Goal: Task Accomplishment & Management: Complete application form

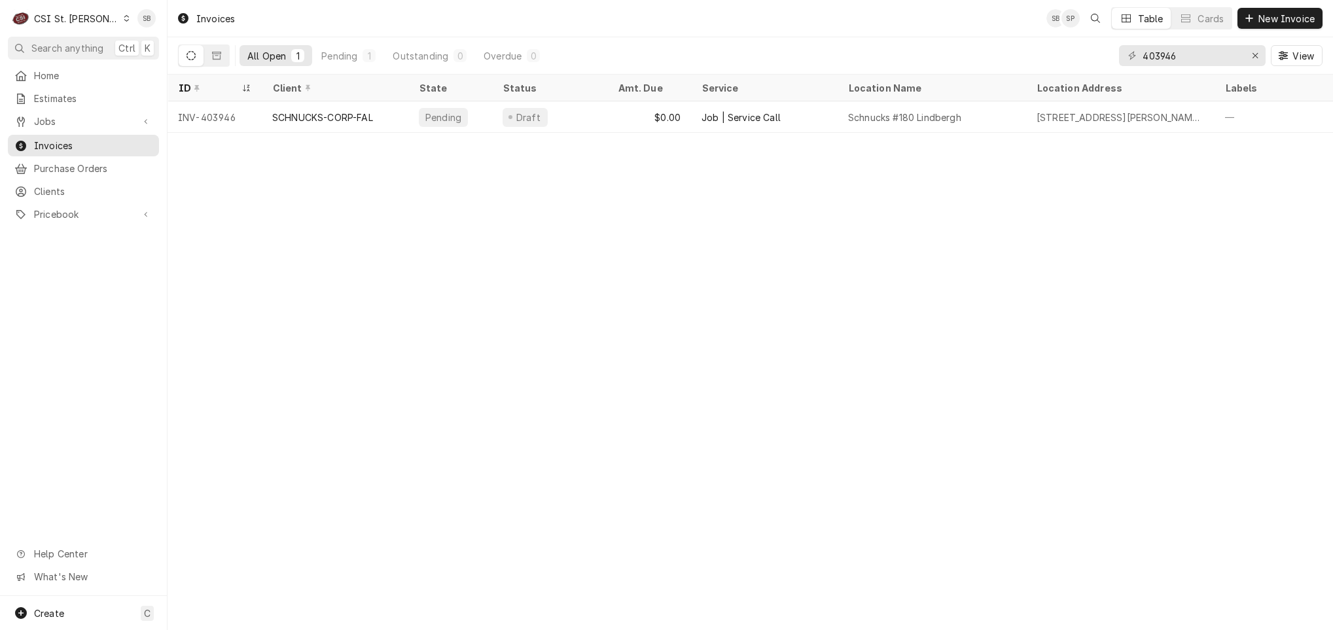
drag, startPoint x: 81, startPoint y: 167, endPoint x: 240, endPoint y: 156, distance: 160.1
click at [81, 167] on span "Purchase Orders" at bounding box center [93, 169] width 118 height 14
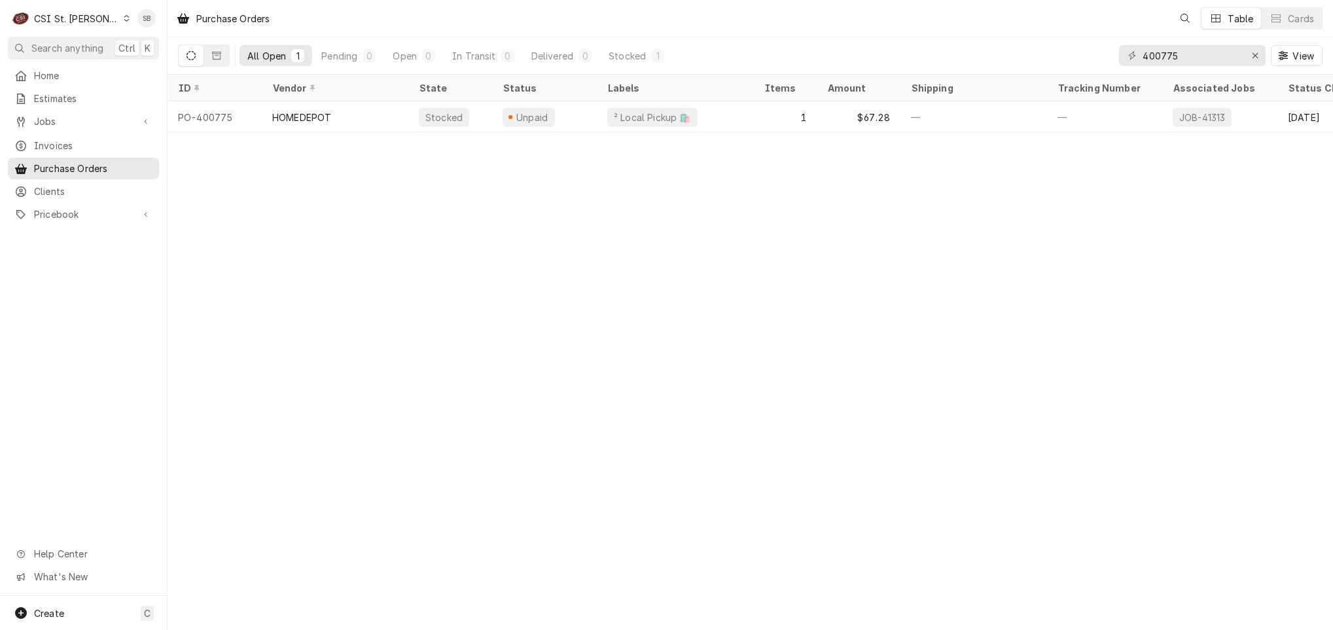
click at [1163, 55] on input "400775" at bounding box center [1192, 55] width 98 height 21
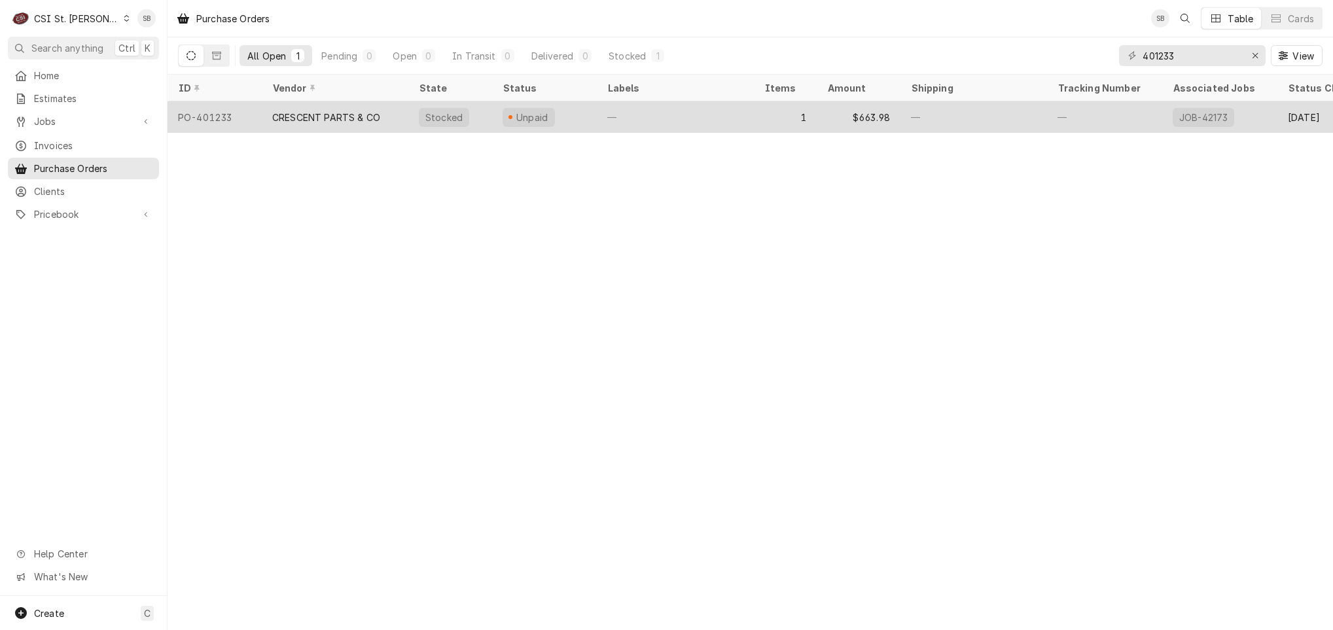
type input "401233"
click at [324, 111] on div "CRESCENT PARTS & CO" at bounding box center [326, 118] width 108 height 14
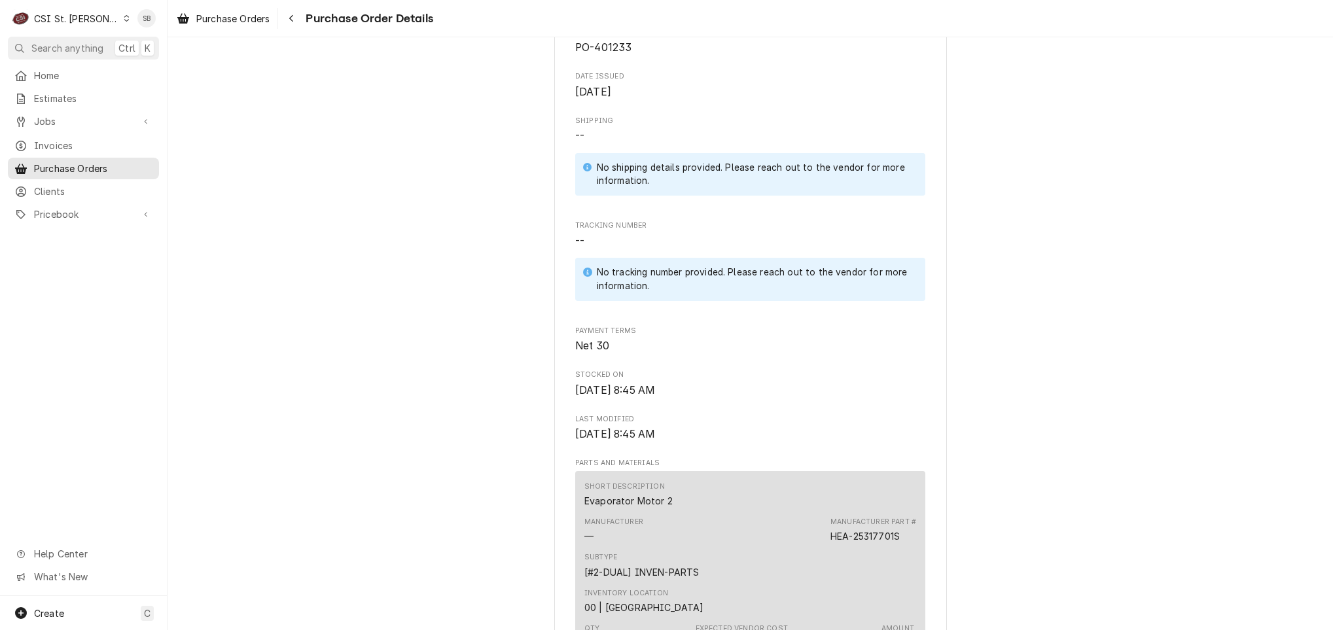
scroll to position [785, 0]
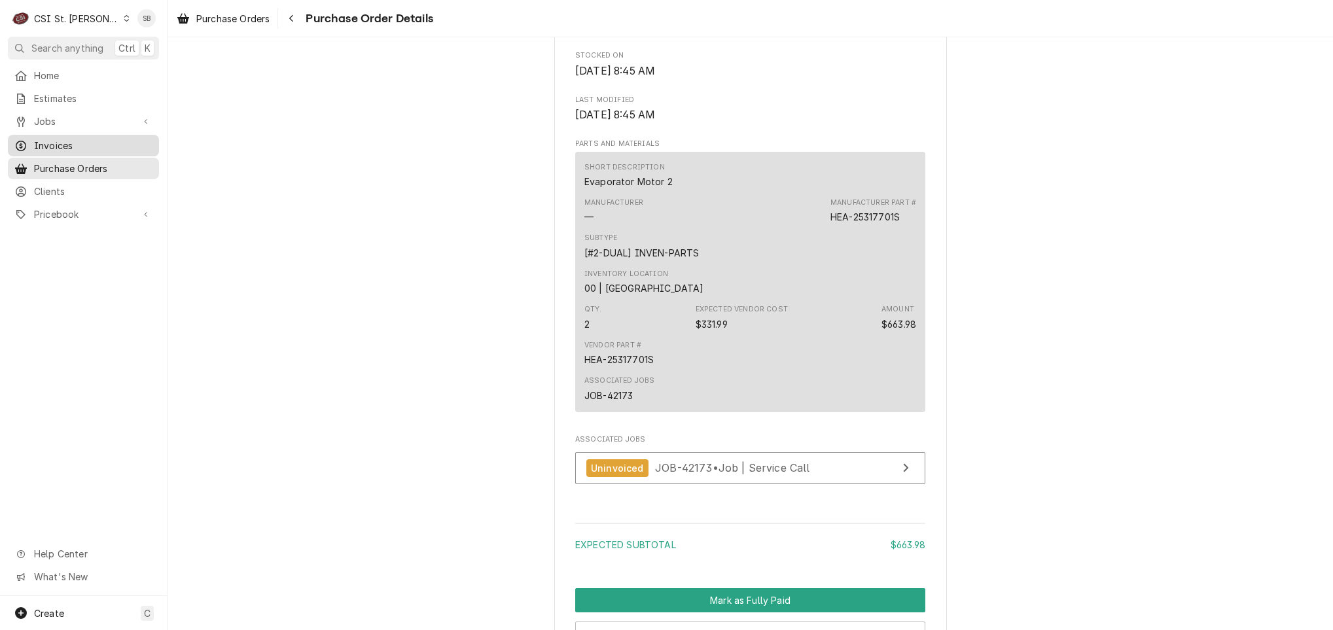
click at [94, 145] on span "Invoices" at bounding box center [93, 146] width 118 height 14
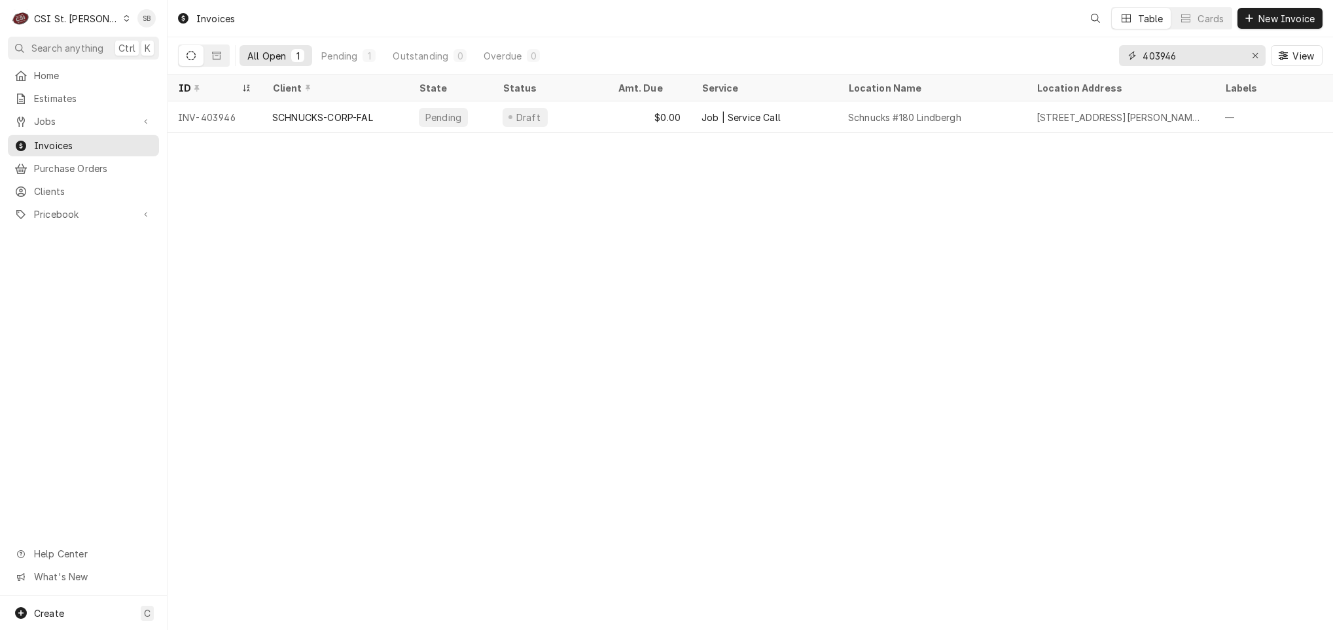
click at [1181, 51] on input "403946" at bounding box center [1192, 55] width 98 height 21
click at [543, 281] on div "Invoices SB SP Table Cards New Invoice All Open 1 Pending 1 Outstanding 0 Overd…" at bounding box center [751, 315] width 1166 height 630
click at [1193, 52] on input "403959" at bounding box center [1192, 55] width 98 height 21
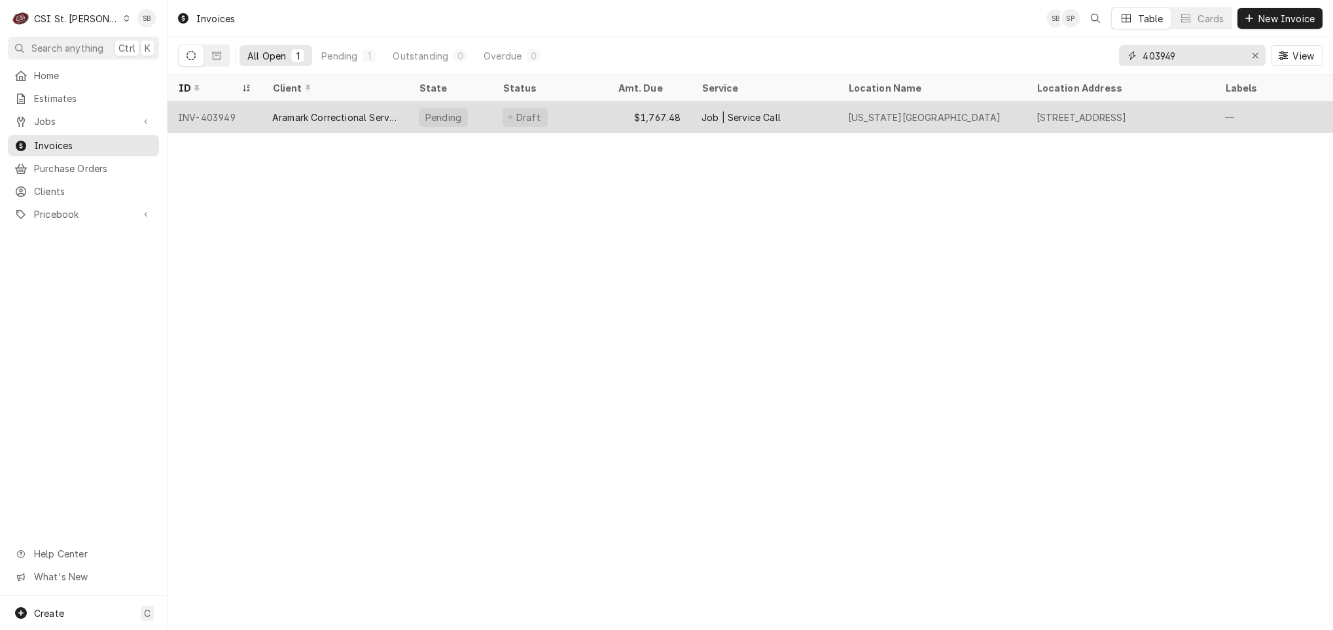
type input "403949"
click at [263, 120] on div "Aramark Correctional Services" at bounding box center [335, 116] width 147 height 31
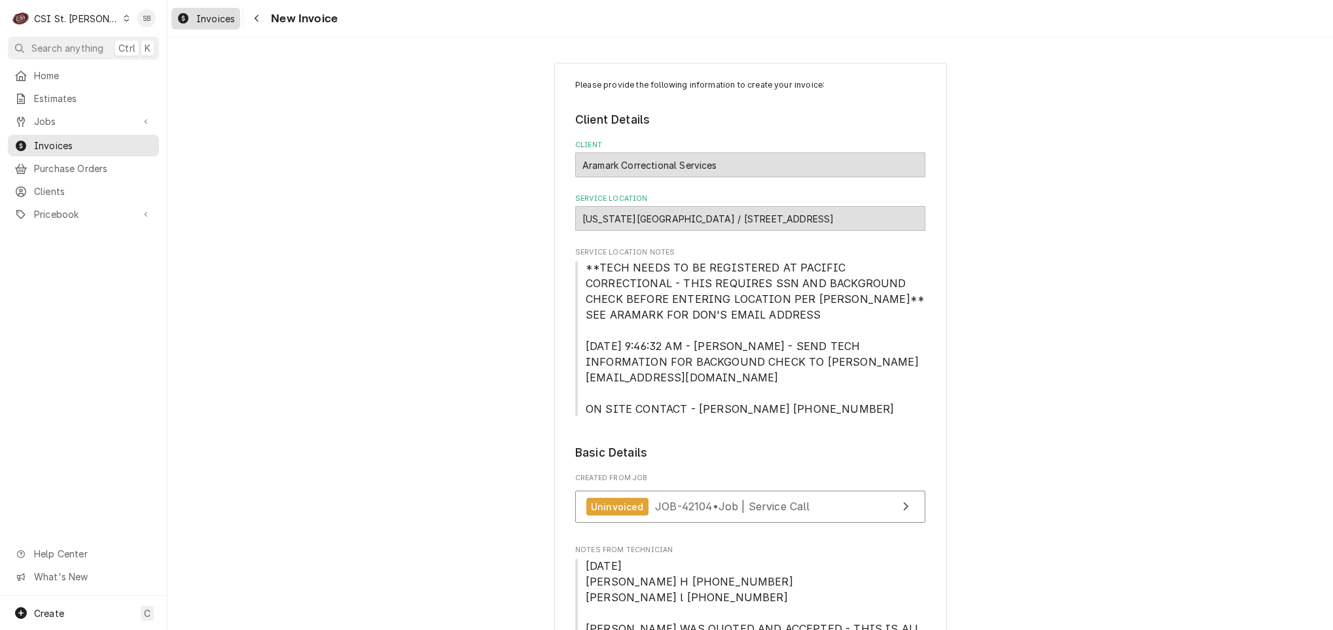
click at [219, 22] on span "Invoices" at bounding box center [215, 19] width 39 height 14
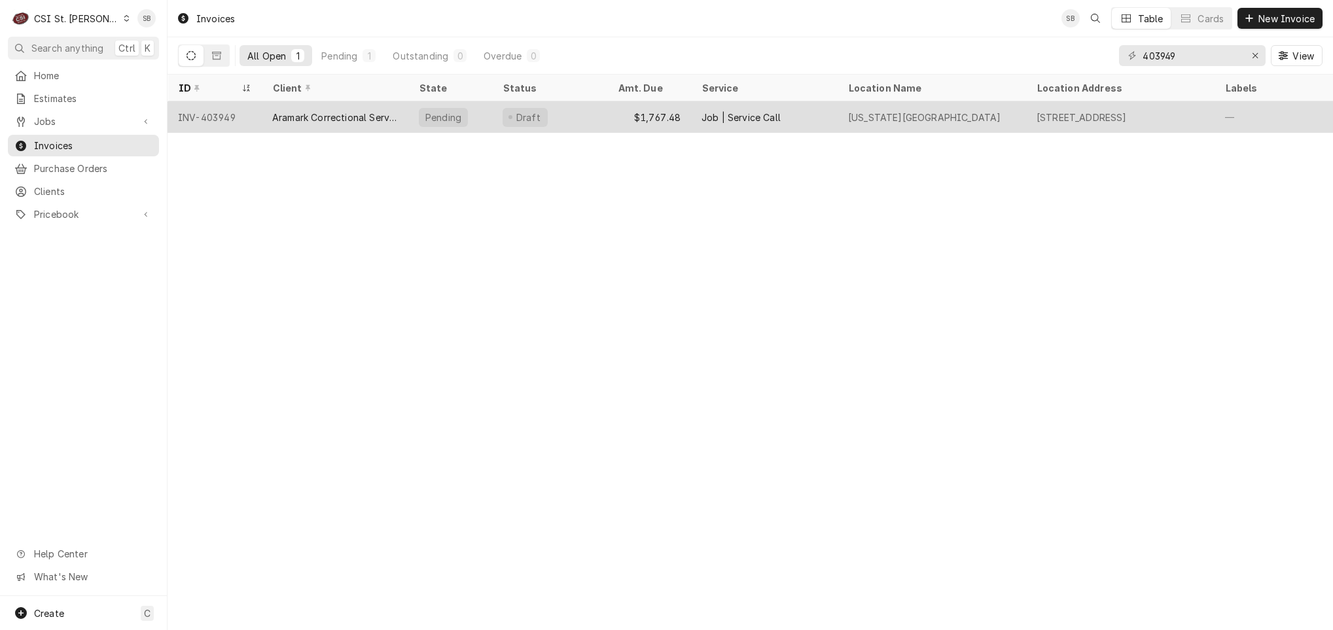
click at [320, 118] on div "Aramark Correctional Services" at bounding box center [335, 118] width 126 height 14
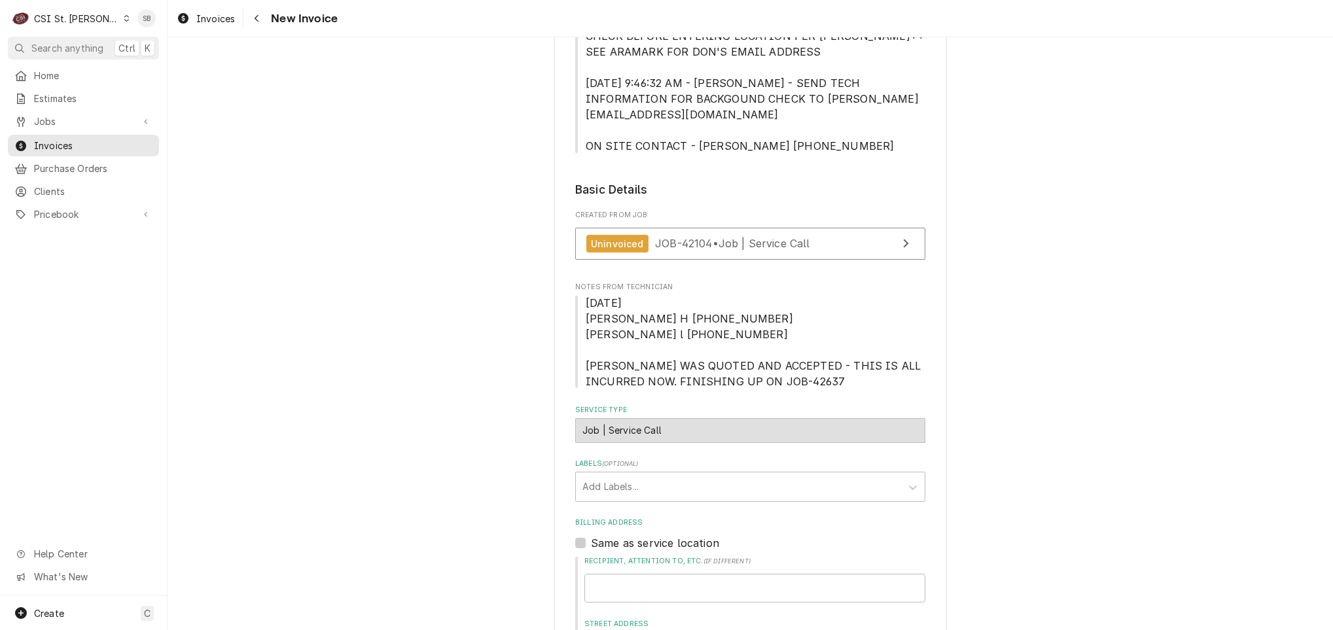
scroll to position [196, 0]
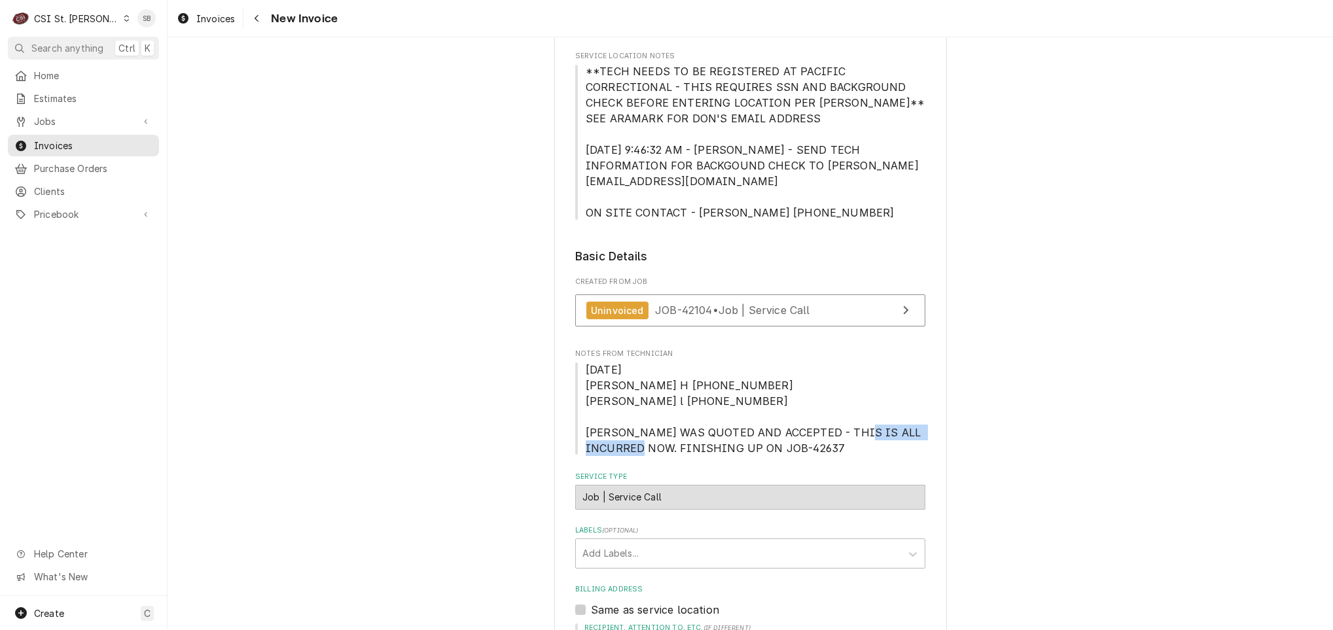
drag, startPoint x: 623, startPoint y: 431, endPoint x: 732, endPoint y: 436, distance: 109.4
click at [732, 436] on span "[DATE] [PERSON_NAME] H [PHONE_NUMBER] [PERSON_NAME] l [PHONE_NUMBER] [PERSON_NA…" at bounding box center [755, 409] width 338 height 92
drag, startPoint x: 732, startPoint y: 436, endPoint x: 639, endPoint y: 441, distance: 93.7
click at [639, 441] on span "8/20/25 Erick H 0845-0930-1515 Tom l 8-20 845-930-315 JOB WAS QUOTED AND ACCEPT…" at bounding box center [755, 409] width 338 height 92
click at [628, 375] on span "8/20/25 Erick H 0845-0930-1515 Tom l 8-20 845-930-315 JOB WAS QUOTED AND ACCEPT…" at bounding box center [755, 409] width 338 height 92
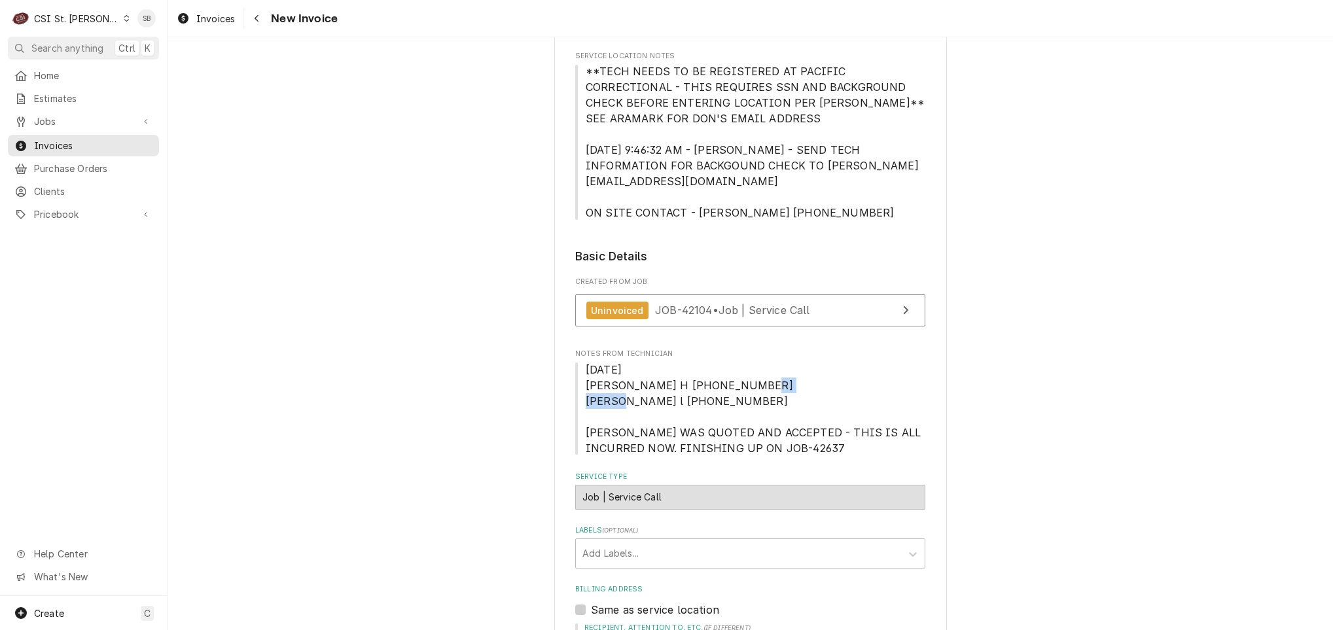
drag, startPoint x: 603, startPoint y: 382, endPoint x: 654, endPoint y: 382, distance: 50.4
click at [654, 382] on span "8/20/25 Erick H 0845-0930-1515 Tom l 8-20 845-930-315 JOB WAS QUOTED AND ACCEPT…" at bounding box center [755, 409] width 338 height 92
drag, startPoint x: 654, startPoint y: 382, endPoint x: 635, endPoint y: 385, distance: 19.3
click at [635, 385] on span "8/20/25 Erick H 0845-0930-1515 Tom l 8-20 845-930-315 JOB WAS QUOTED AND ACCEPT…" at bounding box center [755, 409] width 338 height 92
click at [642, 385] on span "8/20/25 Erick H 0845-0930-1515 Tom l 8-20 845-930-315 JOB WAS QUOTED AND ACCEPT…" at bounding box center [755, 409] width 338 height 92
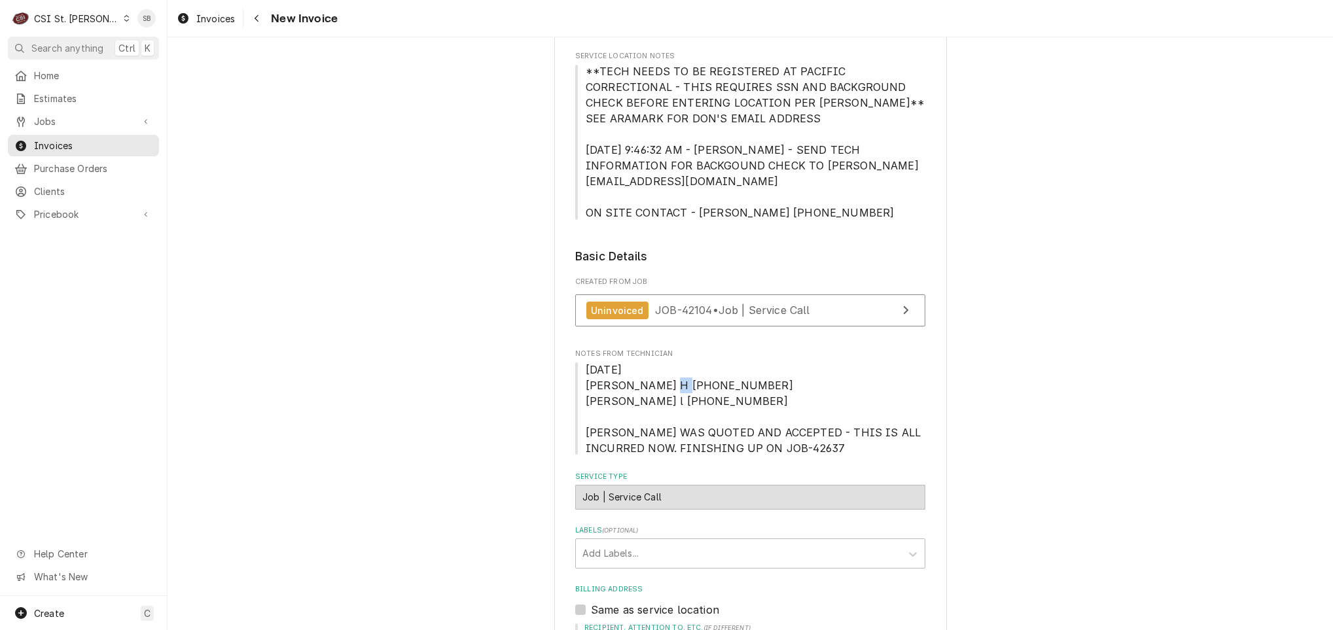
drag, startPoint x: 647, startPoint y: 369, endPoint x: 664, endPoint y: 369, distance: 17.0
click at [664, 369] on span "8/20/25 Erick H 0845-0930-1515 Tom l 8-20 845-930-315 JOB WAS QUOTED AND ACCEPT…" at bounding box center [755, 409] width 338 height 92
drag, startPoint x: 664, startPoint y: 369, endPoint x: 662, endPoint y: 382, distance: 12.5
click at [662, 382] on span "8/20/25 Erick H 0845-0930-1515 Tom l 8-20 845-930-315 JOB WAS QUOTED AND ACCEPT…" at bounding box center [755, 409] width 338 height 92
click at [733, 304] on span "JOB-42104 • Job | Service Call" at bounding box center [732, 310] width 155 height 13
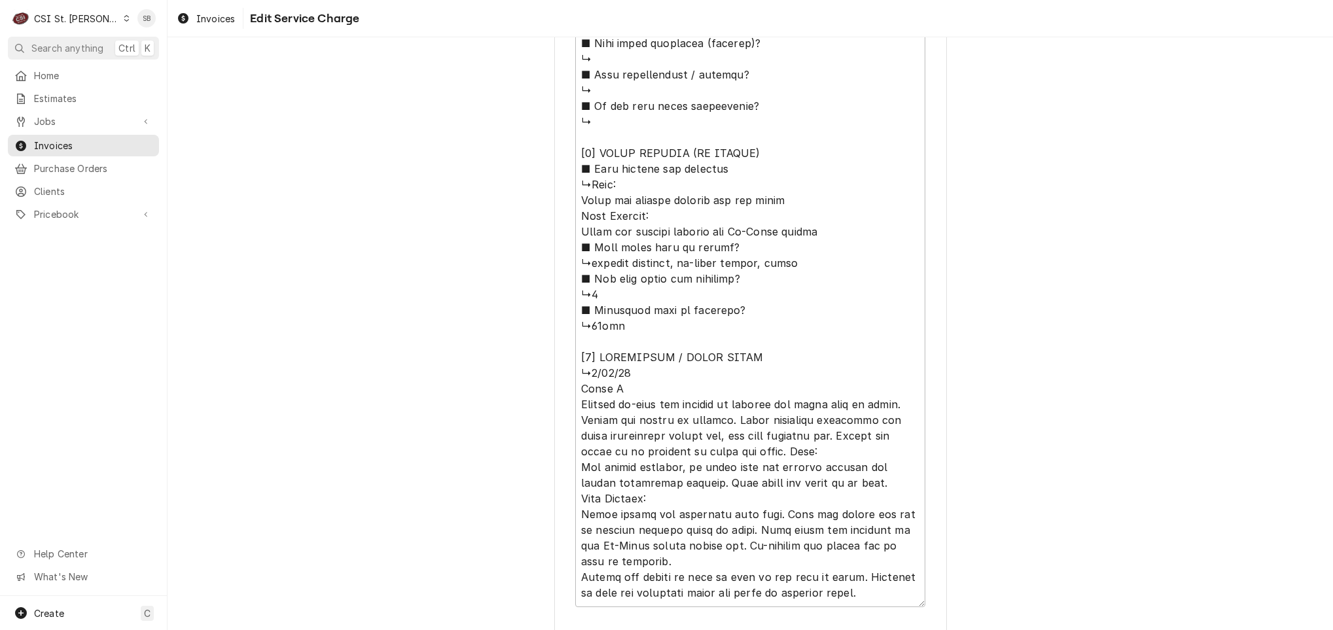
scroll to position [1255, 0]
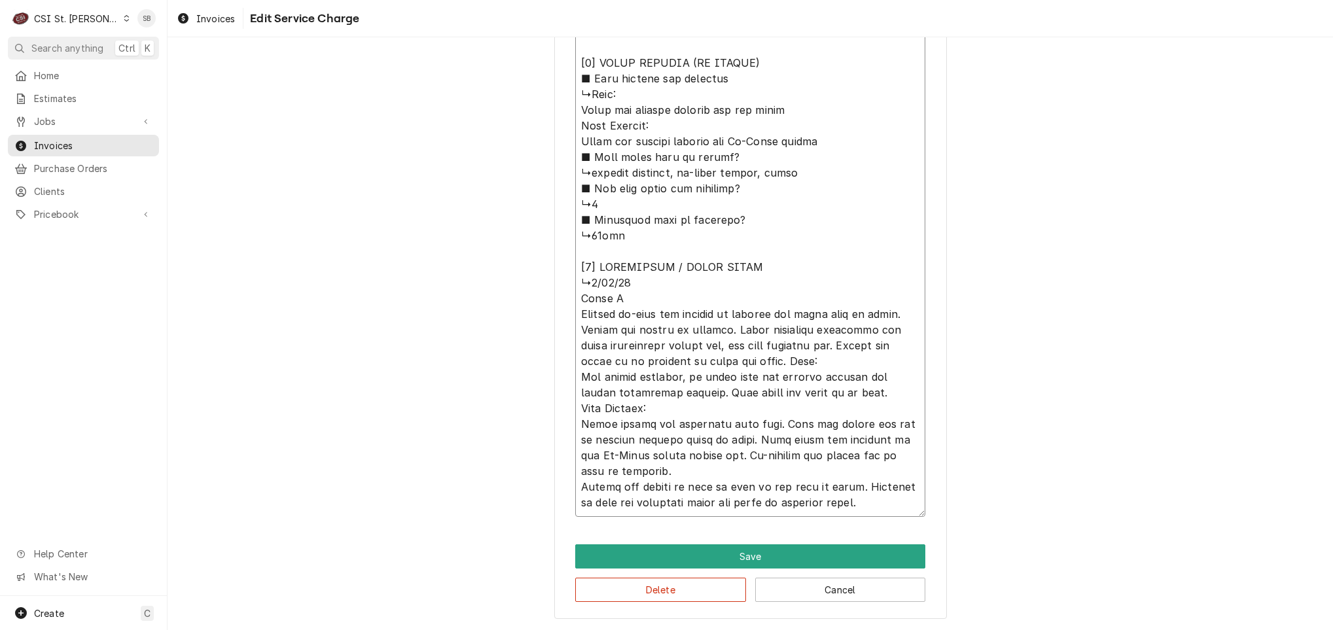
type textarea "x"
type textarea "⚠️ 𝗙𝗢𝗥𝗠 𝗜𝗡𝗦𝗧𝗥𝗨𝗖𝗧𝗜𝗢𝗡𝗦 ⚠️ ✪ 𝗖𝗼𝗺𝗽𝗹𝗲𝘁𝗲 𝗮𝗹𝗹 𝗿𝗲𝗹𝗲𝘃𝗮𝗻𝘁 𝘀𝗲𝗰𝘁𝗶𝗼𝗻𝘀 ✪ 𝗣𝗿𝗼𝘃𝗶𝗱𝗲 𝗱𝗲𝘁𝗮𝗶𝗹𝗲𝗱 𝗮𝗻𝘀…"
type textarea "x"
type textarea "⚠️ 𝗙𝗢𝗥𝗠 𝗜𝗡𝗦𝗧𝗥𝗨𝗖𝗧𝗜𝗢𝗡𝗦 ⚠️ ✪ 𝗖𝗼𝗺𝗽𝗹𝗲𝘁𝗲 𝗮𝗹𝗹 𝗿𝗲𝗹𝗲𝘃𝗮𝗻𝘁 𝘀𝗲𝗰𝘁𝗶𝗼𝗻𝘀 ✪ 𝗣𝗿𝗼𝘃𝗶𝗱𝗲 𝗱𝗲𝘁𝗮𝗶𝗹𝗲𝗱 𝗮𝗻𝘀…"
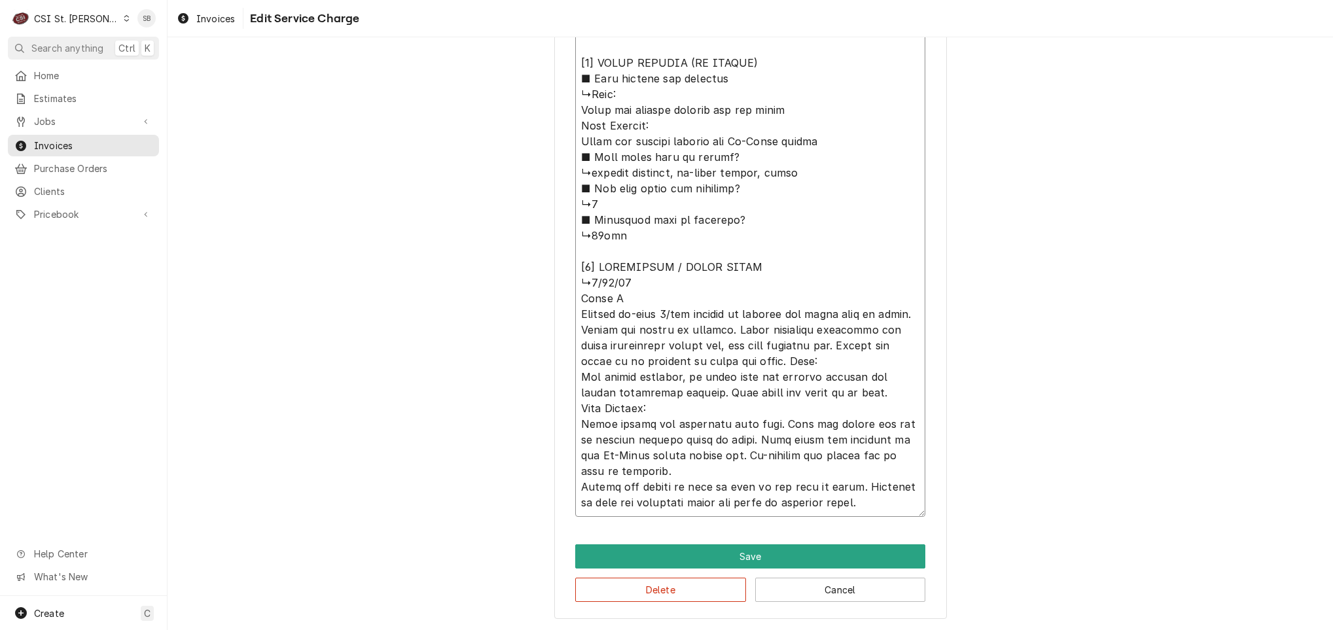
type textarea "x"
type textarea "⚠️ 𝗙𝗢𝗥𝗠 𝗜𝗡𝗦𝗧𝗥𝗨𝗖𝗧𝗜𝗢𝗡𝗦 ⚠️ ✪ 𝗖𝗼𝗺𝗽𝗹𝗲𝘁𝗲 𝗮𝗹𝗹 𝗿𝗲𝗹𝗲𝘃𝗮𝗻𝘁 𝘀𝗲𝗰𝘁𝗶𝗼𝗻𝘀 ✪ 𝗣𝗿𝗼𝘃𝗶𝗱𝗲 𝗱𝗲𝘁𝗮𝗶𝗹𝗲𝗱 𝗮𝗻𝘀…"
type textarea "x"
type textarea "⚠️ 𝗙𝗢𝗥𝗠 𝗜𝗡𝗦𝗧𝗥𝗨𝗖𝗧𝗜𝗢𝗡𝗦 ⚠️ ✪ 𝗖𝗼𝗺𝗽𝗹𝗲𝘁𝗲 𝗮𝗹𝗹 𝗿𝗲𝗹𝗲𝘃𝗮𝗻𝘁 𝘀𝗲𝗰𝘁𝗶𝗼𝗻𝘀 ✪ 𝗣𝗿𝗼𝘃𝗶𝗱𝗲 𝗱𝗲𝘁𝗮𝗶𝗹𝗲𝗱 𝗮𝗻𝘀…"
type textarea "x"
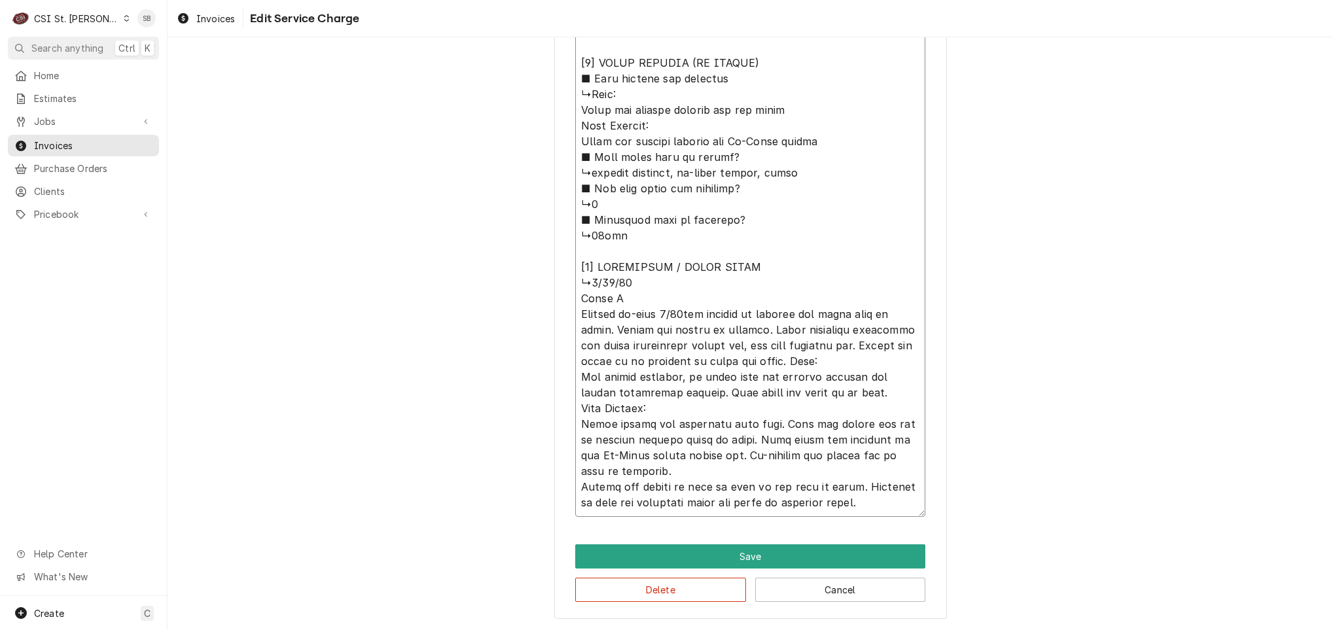
type textarea "⚠️ 𝗙𝗢𝗥𝗠 𝗜𝗡𝗦𝗧𝗥𝗨𝗖𝗧𝗜𝗢𝗡𝗦 ⚠️ ✪ 𝗖𝗼𝗺𝗽𝗹𝗲𝘁𝗲 𝗮𝗹𝗹 𝗿𝗲𝗹𝗲𝘃𝗮𝗻𝘁 𝘀𝗲𝗰𝘁𝗶𝗼𝗻𝘀 ✪ 𝗣𝗿𝗼𝘃𝗶𝗱𝗲 𝗱𝗲𝘁𝗮𝗶𝗹𝗲𝗱 𝗮𝗻𝘀…"
type textarea "x"
type textarea "⚠️ 𝗙𝗢𝗥𝗠 𝗜𝗡𝗦𝗧𝗥𝗨𝗖𝗧𝗜𝗢𝗡𝗦 ⚠️ ✪ 𝗖𝗼𝗺𝗽𝗹𝗲𝘁𝗲 𝗮𝗹𝗹 𝗿𝗲𝗹𝗲𝘃𝗮𝗻𝘁 𝘀𝗲𝗰𝘁𝗶𝗼𝗻𝘀 ✪ 𝗣𝗿𝗼𝘃𝗶𝗱𝗲 𝗱𝗲𝘁𝗮𝗶𝗹𝗲𝗱 𝗮𝗻𝘀…"
type textarea "x"
type textarea "⚠️ 𝗙𝗢𝗥𝗠 𝗜𝗡𝗦𝗧𝗥𝗨𝗖𝗧𝗜𝗢𝗡𝗦 ⚠️ ✪ 𝗖𝗼𝗺𝗽𝗹𝗲𝘁𝗲 𝗮𝗹𝗹 𝗿𝗲𝗹𝗲𝘃𝗮𝗻𝘁 𝘀𝗲𝗰𝘁𝗶𝗼𝗻𝘀 ✪ 𝗣𝗿𝗼𝘃𝗶𝗱𝗲 𝗱𝗲𝘁𝗮𝗶𝗹𝗲𝗱 𝗮𝗻𝘀…"
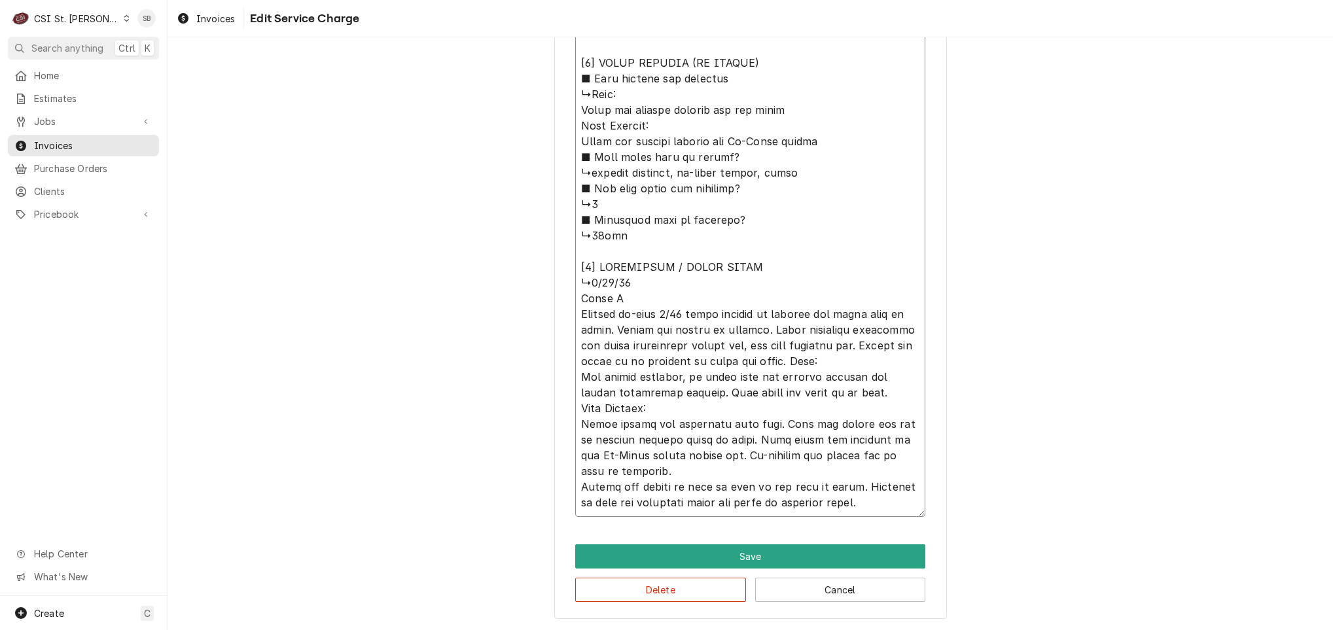
type textarea "x"
type textarea "⚠️ 𝗙𝗢𝗥𝗠 𝗜𝗡𝗦𝗧𝗥𝗨𝗖𝗧𝗜𝗢𝗡𝗦 ⚠️ ✪ 𝗖𝗼𝗺𝗽𝗹𝗲𝘁𝗲 𝗮𝗹𝗹 𝗿𝗲𝗹𝗲𝘃𝗮𝗻𝘁 𝘀𝗲𝗰𝘁𝗶𝗼𝗻𝘀 ✪ 𝗣𝗿𝗼𝘃𝗶𝗱𝗲 𝗱𝗲𝘁𝗮𝗶𝗹𝗲𝗱 𝗮𝗻𝘀…"
type textarea "x"
type textarea "⚠️ 𝗙𝗢𝗥𝗠 𝗜𝗡𝗦𝗧𝗥𝗨𝗖𝗧𝗜𝗢𝗡𝗦 ⚠️ ✪ 𝗖𝗼𝗺𝗽𝗹𝗲𝘁𝗲 𝗮𝗹𝗹 𝗿𝗲𝗹𝗲𝘃𝗮𝗻𝘁 𝘀𝗲𝗰𝘁𝗶𝗼𝗻𝘀 ✪ 𝗣𝗿𝗼𝘃𝗶𝗱𝗲 𝗱𝗲𝘁𝗮𝗶𝗹𝗲𝗱 𝗮𝗻𝘀…"
type textarea "x"
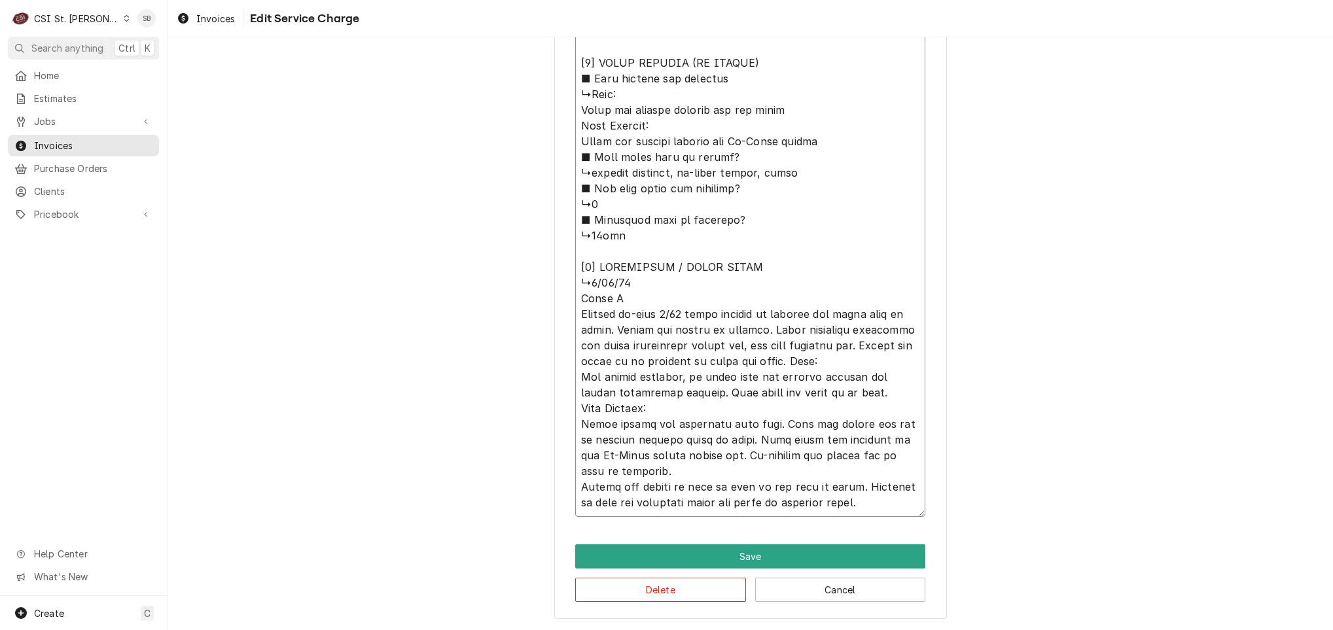
type textarea "⚠️ 𝗙𝗢𝗥𝗠 𝗜𝗡𝗦𝗧𝗥𝗨𝗖𝗧𝗜𝗢𝗡𝗦 ⚠️ ✪ 𝗖𝗼𝗺𝗽𝗹𝗲𝘁𝗲 𝗮𝗹𝗹 𝗿𝗲𝗹𝗲𝘃𝗮𝗻𝘁 𝘀𝗲𝗰𝘁𝗶𝗼𝗻𝘀 ✪ 𝗣𝗿𝗼𝘃𝗶𝗱𝗲 𝗱𝗲𝘁𝗮𝗶𝗹𝗲𝗱 𝗮𝗻𝘀…"
type textarea "x"
type textarea "⚠️ 𝗙𝗢𝗥𝗠 𝗜𝗡𝗦𝗧𝗥𝗨𝗖𝗧𝗜𝗢𝗡𝗦 ⚠️ ✪ 𝗖𝗼𝗺𝗽𝗹𝗲𝘁𝗲 𝗮𝗹𝗹 𝗿𝗲𝗹𝗲𝘃𝗮𝗻𝘁 𝘀𝗲𝗰𝘁𝗶𝗼𝗻𝘀 ✪ 𝗣𝗿𝗼𝘃𝗶𝗱𝗲 𝗱𝗲𝘁𝗮𝗶𝗹𝗲𝗱 𝗮𝗻𝘀…"
type textarea "x"
type textarea "⚠️ 𝗙𝗢𝗥𝗠 𝗜𝗡𝗦𝗧𝗥𝗨𝗖𝗧𝗜𝗢𝗡𝗦 ⚠️ ✪ 𝗖𝗼𝗺𝗽𝗹𝗲𝘁𝗲 𝗮𝗹𝗹 𝗿𝗲𝗹𝗲𝘃𝗮𝗻𝘁 𝘀𝗲𝗰𝘁𝗶𝗼𝗻𝘀 ✪ 𝗣𝗿𝗼𝘃𝗶𝗱𝗲 𝗱𝗲𝘁𝗮𝗶𝗹𝗲𝗱 𝗮𝗻𝘀…"
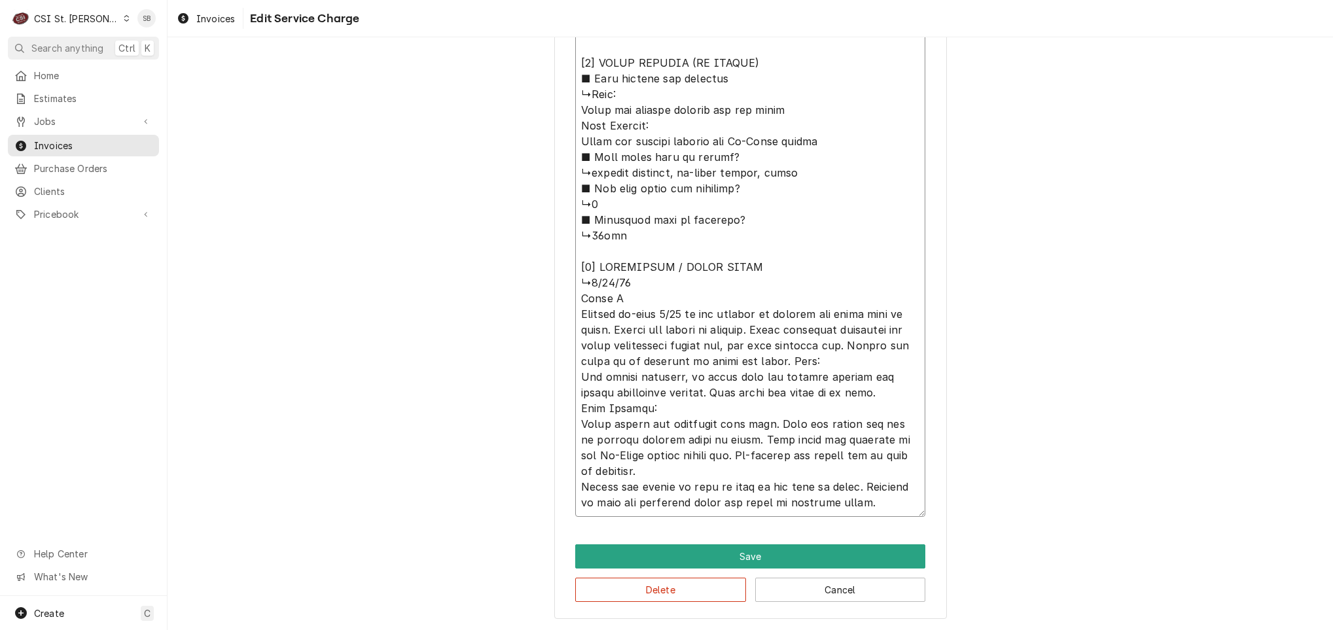
type textarea "x"
type textarea "⚠️ 𝗙𝗢𝗥𝗠 𝗜𝗡𝗦𝗧𝗥𝗨𝗖𝗧𝗜𝗢𝗡𝗦 ⚠️ ✪ 𝗖𝗼𝗺𝗽𝗹𝗲𝘁𝗲 𝗮𝗹𝗹 𝗿𝗲𝗹𝗲𝘃𝗮𝗻𝘁 𝘀𝗲𝗰𝘁𝗶𝗼𝗻𝘀 ✪ 𝗣𝗿𝗼𝘃𝗶𝗱𝗲 𝗱𝗲𝘁𝗮𝗶𝗹𝗲𝗱 𝗮𝗻𝘀…"
type textarea "x"
type textarea "⚠️ 𝗙𝗢𝗥𝗠 𝗜𝗡𝗦𝗧𝗥𝗨𝗖𝗧𝗜𝗢𝗡𝗦 ⚠️ ✪ 𝗖𝗼𝗺𝗽𝗹𝗲𝘁𝗲 𝗮𝗹𝗹 𝗿𝗲𝗹𝗲𝘃𝗮𝗻𝘁 𝘀𝗲𝗰𝘁𝗶𝗼𝗻𝘀 ✪ 𝗣𝗿𝗼𝘃𝗶𝗱𝗲 𝗱𝗲𝘁𝗮𝗶𝗹𝗲𝗱 𝗮𝗻𝘀…"
type textarea "x"
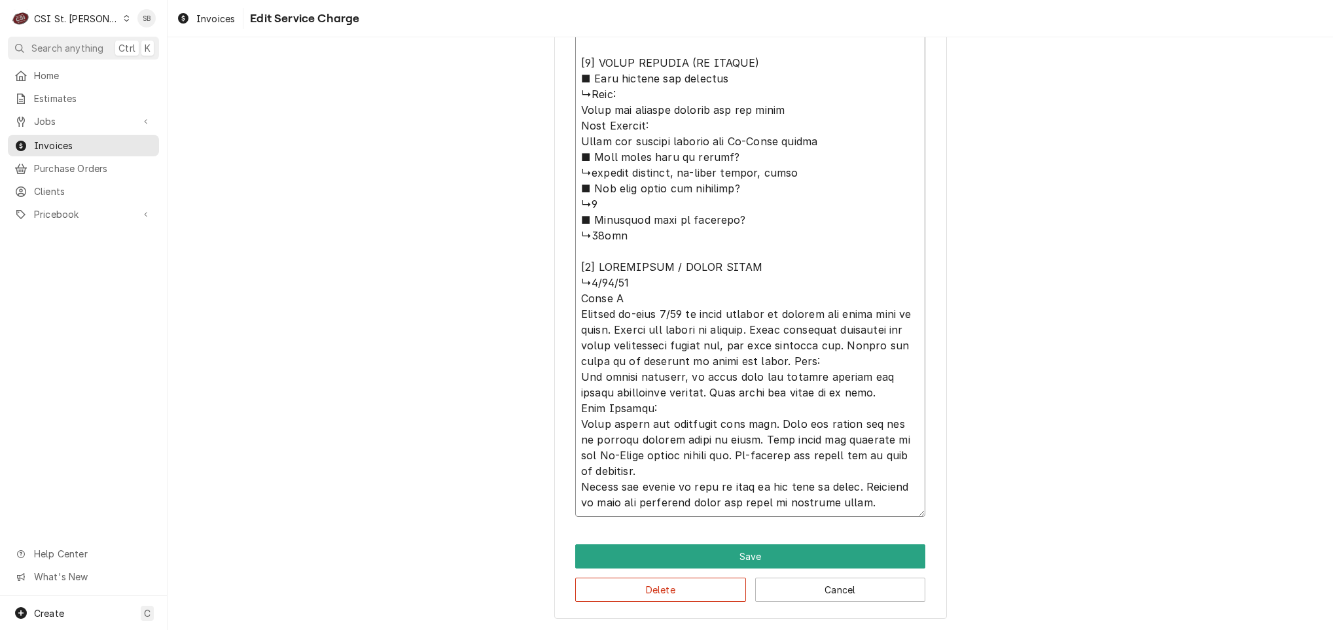
type textarea "⚠️ 𝗙𝗢𝗥𝗠 𝗜𝗡𝗦𝗧𝗥𝗨𝗖𝗧𝗜𝗢𝗡𝗦 ⚠️ ✪ 𝗖𝗼𝗺𝗽𝗹𝗲𝘁𝗲 𝗮𝗹𝗹 𝗿𝗲𝗹𝗲𝘃𝗮𝗻𝘁 𝘀𝗲𝗰𝘁𝗶𝗼𝗻𝘀 ✪ 𝗣𝗿𝗼𝘃𝗶𝗱𝗲 𝗱𝗲𝘁𝗮𝗶𝗹𝗲𝗱 𝗮𝗻𝘀…"
type textarea "x"
type textarea "⚠️ 𝗙𝗢𝗥𝗠 𝗜𝗡𝗦𝗧𝗥𝗨𝗖𝗧𝗜𝗢𝗡𝗦 ⚠️ ✪ 𝗖𝗼𝗺𝗽𝗹𝗲𝘁𝗲 𝗮𝗹𝗹 𝗿𝗲𝗹𝗲𝘃𝗮𝗻𝘁 𝘀𝗲𝗰𝘁𝗶𝗼𝗻𝘀 ✪ 𝗣𝗿𝗼𝘃𝗶𝗱𝗲 𝗱𝗲𝘁𝗮𝗶𝗹𝗲𝗱 𝗮𝗻𝘀…"
type textarea "x"
type textarea "⚠️ 𝗙𝗢𝗥𝗠 𝗜𝗡𝗦𝗧𝗥𝗨𝗖𝗧𝗜𝗢𝗡𝗦 ⚠️ ✪ 𝗖𝗼𝗺𝗽𝗹𝗲𝘁𝗲 𝗮𝗹𝗹 𝗿𝗲𝗹𝗲𝘃𝗮𝗻𝘁 𝘀𝗲𝗰𝘁𝗶𝗼𝗻𝘀 ✪ 𝗣𝗿𝗼𝘃𝗶𝗱𝗲 𝗱𝗲𝘁𝗮𝗶𝗹𝗲𝗱 𝗮𝗻𝘀…"
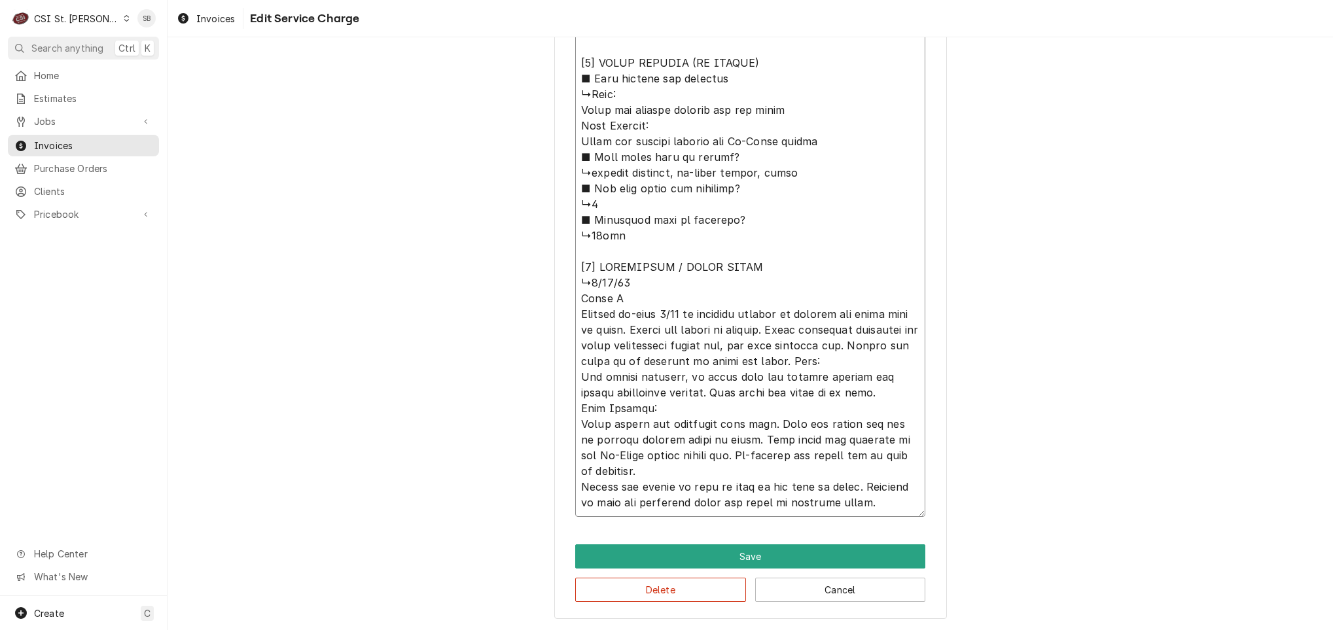
type textarea "x"
type textarea "⚠️ 𝗙𝗢𝗥𝗠 𝗜𝗡𝗦𝗧𝗥𝗨𝗖𝗧𝗜𝗢𝗡𝗦 ⚠️ ✪ 𝗖𝗼𝗺𝗽𝗹𝗲𝘁𝗲 𝗮𝗹𝗹 𝗿𝗲𝗹𝗲𝘃𝗮𝗻𝘁 𝘀𝗲𝗰𝘁𝗶𝗼𝗻𝘀 ✪ 𝗣𝗿𝗼𝘃𝗶𝗱𝗲 𝗱𝗲𝘁𝗮𝗶𝗹𝗲𝗱 𝗮𝗻𝘀…"
type textarea "x"
type textarea "⚠️ 𝗙𝗢𝗥𝗠 𝗜𝗡𝗦𝗧𝗥𝗨𝗖𝗧𝗜𝗢𝗡𝗦 ⚠️ ✪ 𝗖𝗼𝗺𝗽𝗹𝗲𝘁𝗲 𝗮𝗹𝗹 𝗿𝗲𝗹𝗲𝘃𝗮𝗻𝘁 𝘀𝗲𝗰𝘁𝗶𝗼𝗻𝘀 ✪ 𝗣𝗿𝗼𝘃𝗶𝗱𝗲 𝗱𝗲𝘁𝗮𝗶𝗹𝗲𝗱 𝗮𝗻𝘀…"
type textarea "x"
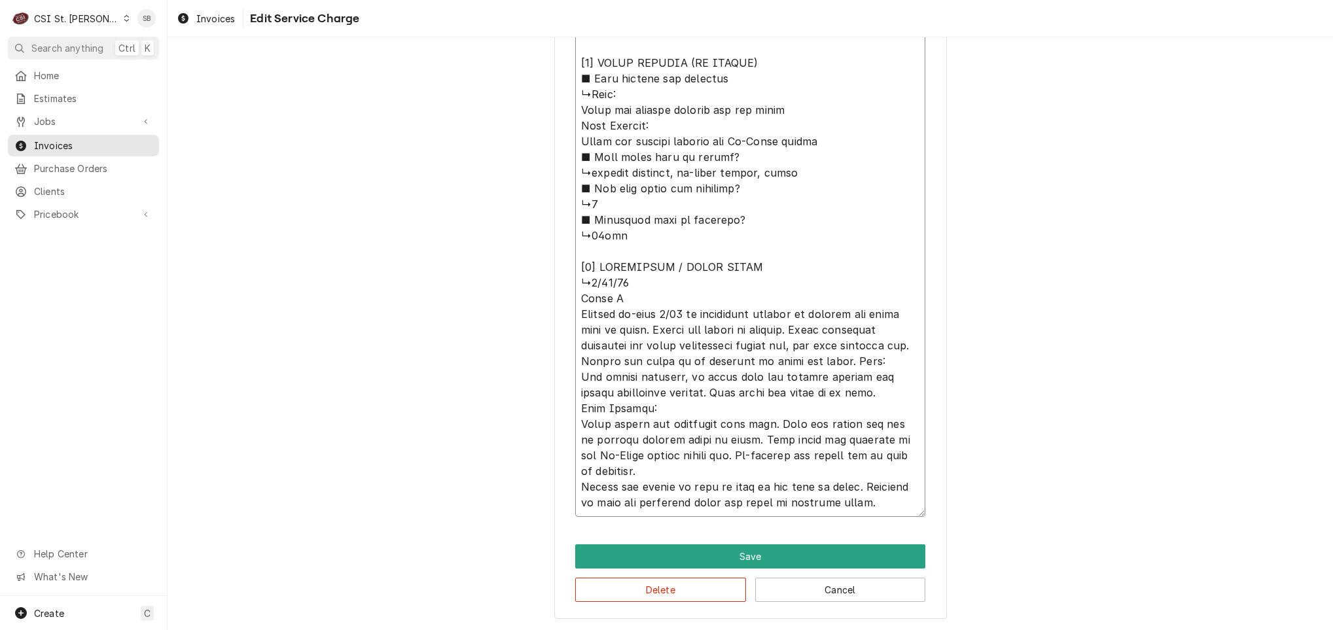
type textarea "⚠️ 𝗙𝗢𝗥𝗠 𝗜𝗡𝗦𝗧𝗥𝗨𝗖𝗧𝗜𝗢𝗡𝗦 ⚠️ ✪ 𝗖𝗼𝗺𝗽𝗹𝗲𝘁𝗲 𝗮𝗹𝗹 𝗿𝗲𝗹𝗲𝘃𝗮𝗻𝘁 𝘀𝗲𝗰𝘁𝗶𝗼𝗻𝘀 ✪ 𝗣𝗿𝗼𝘃𝗶𝗱𝗲 𝗱𝗲𝘁𝗮𝗶𝗹𝗲𝗱 𝗮𝗻𝘀…"
type textarea "x"
type textarea "⚠️ 𝗙𝗢𝗥𝗠 𝗜𝗡𝗦𝗧𝗥𝗨𝗖𝗧𝗜𝗢𝗡𝗦 ⚠️ ✪ 𝗖𝗼𝗺𝗽𝗹𝗲𝘁𝗲 𝗮𝗹𝗹 𝗿𝗲𝗹𝗲𝘃𝗮𝗻𝘁 𝘀𝗲𝗰𝘁𝗶𝗼𝗻𝘀 ✪ 𝗣𝗿𝗼𝘃𝗶𝗱𝗲 𝗱𝗲𝘁𝗮𝗶𝗹𝗲𝗱 𝗮𝗻𝘀…"
type textarea "x"
type textarea "⚠️ 𝗙𝗢𝗥𝗠 𝗜𝗡𝗦𝗧𝗥𝗨𝗖𝗧𝗜𝗢𝗡𝗦 ⚠️ ✪ 𝗖𝗼𝗺𝗽𝗹𝗲𝘁𝗲 𝗮𝗹𝗹 𝗿𝗲𝗹𝗲𝘃𝗮𝗻𝘁 𝘀𝗲𝗰𝘁𝗶𝗼𝗻𝘀 ✪ 𝗣𝗿𝗼𝘃𝗶𝗱𝗲 𝗱𝗲𝘁𝗮𝗶𝗹𝗲𝗱 𝗮𝗻𝘀…"
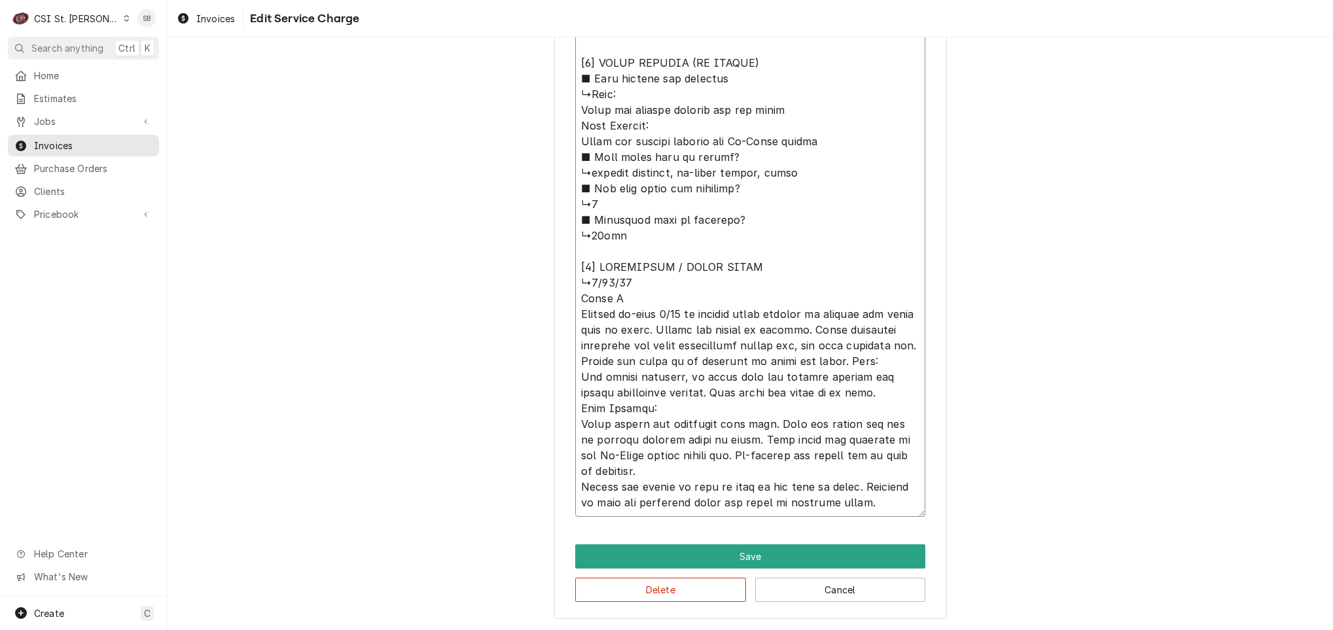
type textarea "x"
type textarea "⚠️ 𝗙𝗢𝗥𝗠 𝗜𝗡𝗦𝗧𝗥𝗨𝗖𝗧𝗜𝗢𝗡𝗦 ⚠️ ✪ 𝗖𝗼𝗺𝗽𝗹𝗲𝘁𝗲 𝗮𝗹𝗹 𝗿𝗲𝗹𝗲𝘃𝗮𝗻𝘁 𝘀𝗲𝗰𝘁𝗶𝗼𝗻𝘀 ✪ 𝗣𝗿𝗼𝘃𝗶𝗱𝗲 𝗱𝗲𝘁𝗮𝗶𝗹𝗲𝗱 𝗮𝗻𝘀…"
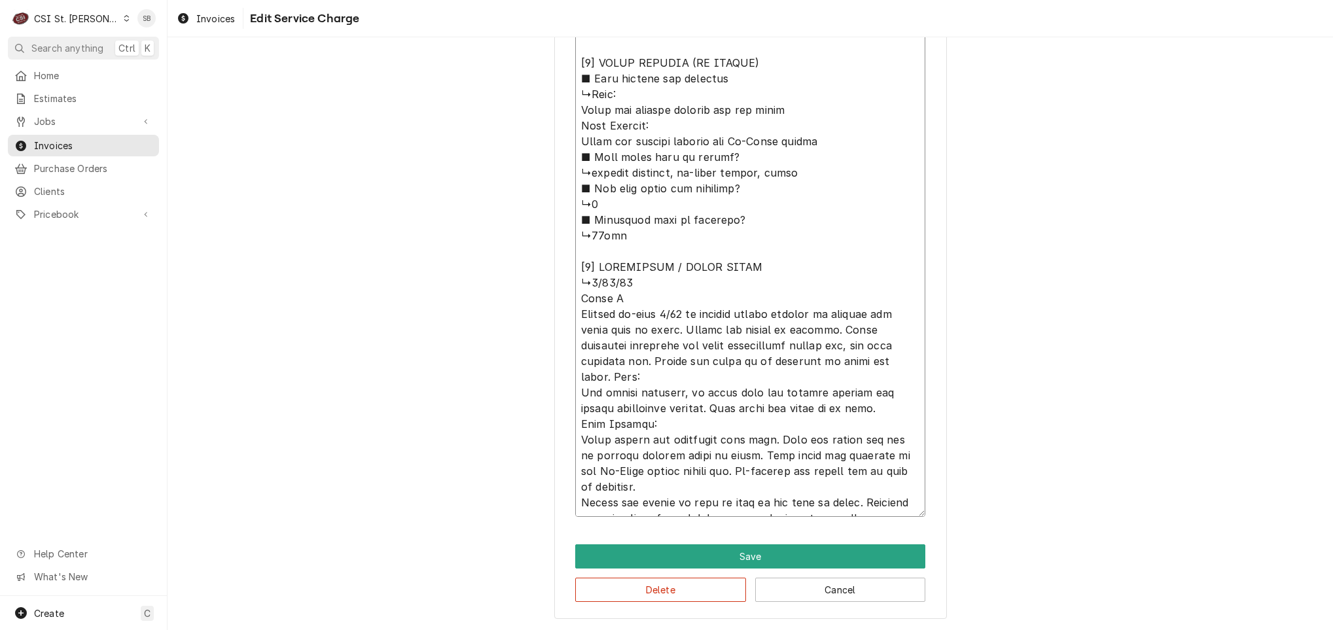
type textarea "x"
type textarea "⚠️ 𝗙𝗢𝗥𝗠 𝗜𝗡𝗦𝗧𝗥𝗨𝗖𝗧𝗜𝗢𝗡𝗦 ⚠️ ✪ 𝗖𝗼𝗺𝗽𝗹𝗲𝘁𝗲 𝗮𝗹𝗹 𝗿𝗲𝗹𝗲𝘃𝗮𝗻𝘁 𝘀𝗲𝗰𝘁𝗶𝗼𝗻𝘀 ✪ 𝗣𝗿𝗼𝘃𝗶𝗱𝗲 𝗱𝗲𝘁𝗮𝗶𝗹𝗲𝗱 𝗮𝗻𝘀…"
type textarea "x"
type textarea "⚠️ 𝗙𝗢𝗥𝗠 𝗜𝗡𝗦𝗧𝗥𝗨𝗖𝗧𝗜𝗢𝗡𝗦 ⚠️ ✪ 𝗖𝗼𝗺𝗽𝗹𝗲𝘁𝗲 𝗮𝗹𝗹 𝗿𝗲𝗹𝗲𝘃𝗮𝗻𝘁 𝘀𝗲𝗰𝘁𝗶𝗼𝗻𝘀 ✪ 𝗣𝗿𝗼𝘃𝗶𝗱𝗲 𝗱𝗲𝘁𝗮𝗶𝗹𝗲𝗱 𝗮𝗻𝘀…"
type textarea "x"
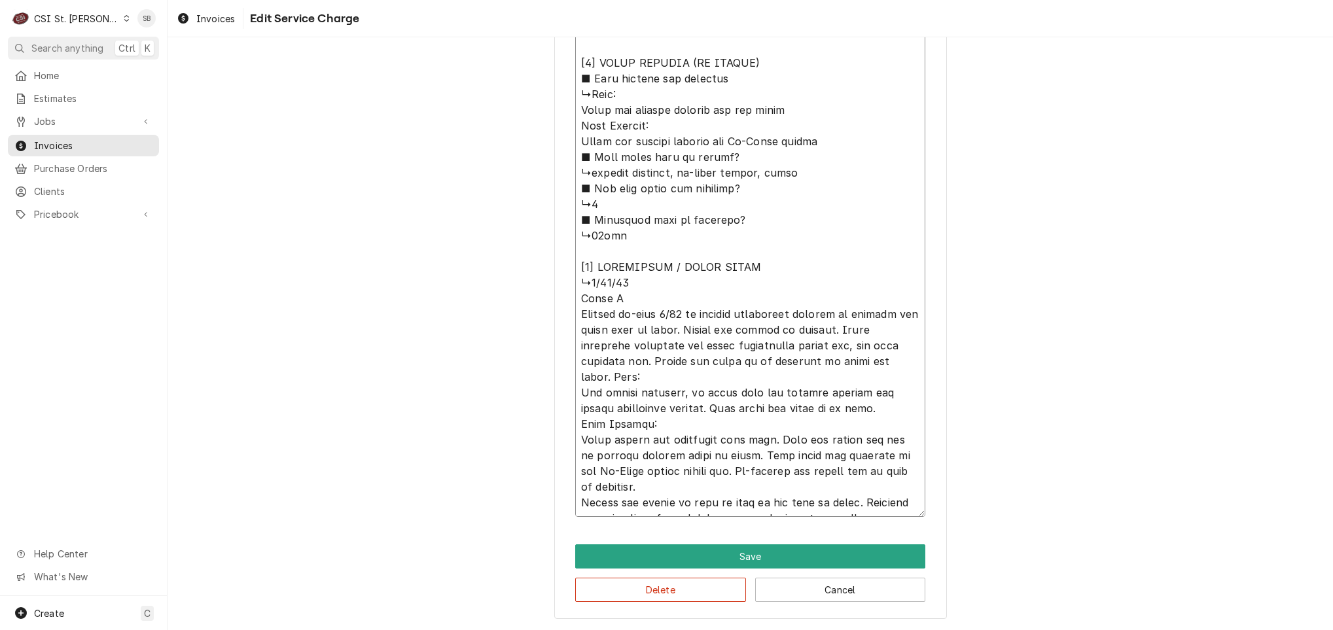
type textarea "⚠️ 𝗙𝗢𝗥𝗠 𝗜𝗡𝗦𝗧𝗥𝗨𝗖𝗧𝗜𝗢𝗡𝗦 ⚠️ ✪ 𝗖𝗼𝗺𝗽𝗹𝗲𝘁𝗲 𝗮𝗹𝗹 𝗿𝗲𝗹𝗲𝘃𝗮𝗻𝘁 𝘀𝗲𝗰𝘁𝗶𝗼𝗻𝘀 ✪ 𝗣𝗿𝗼𝘃𝗶𝗱𝗲 𝗱𝗲𝘁𝗮𝗶𝗹𝗲𝗱 𝗮𝗻𝘀…"
type textarea "x"
type textarea "⚠️ 𝗙𝗢𝗥𝗠 𝗜𝗡𝗦𝗧𝗥𝗨𝗖𝗧𝗜𝗢𝗡𝗦 ⚠️ ✪ 𝗖𝗼𝗺𝗽𝗹𝗲𝘁𝗲 𝗮𝗹𝗹 𝗿𝗲𝗹𝗲𝘃𝗮𝗻𝘁 𝘀𝗲𝗰𝘁𝗶𝗼𝗻𝘀 ✪ 𝗣𝗿𝗼𝘃𝗶𝗱𝗲 𝗱𝗲𝘁𝗮𝗶𝗹𝗲𝗱 𝗮𝗻𝘀…"
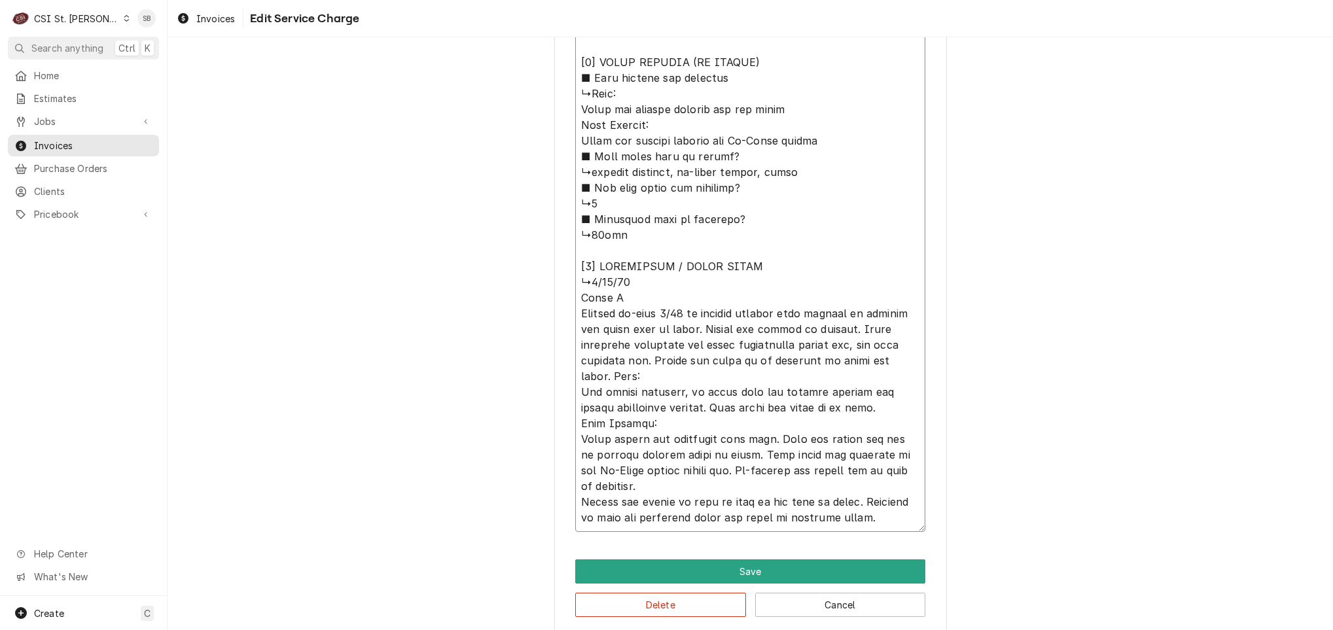
type textarea "x"
type textarea "⚠️ 𝗙𝗢𝗥𝗠 𝗜𝗡𝗦𝗧𝗥𝗨𝗖𝗧𝗜𝗢𝗡𝗦 ⚠️ ✪ 𝗖𝗼𝗺𝗽𝗹𝗲𝘁𝗲 𝗮𝗹𝗹 𝗿𝗲𝗹𝗲𝘃𝗮𝗻𝘁 𝘀𝗲𝗰𝘁𝗶𝗼𝗻𝘀 ✪ 𝗣𝗿𝗼𝘃𝗶𝗱𝗲 𝗱𝗲𝘁𝗮𝗶𝗹𝗲𝗱 𝗮𝗻𝘀…"
type textarea "x"
type textarea "⚠️ 𝗙𝗢𝗥𝗠 𝗜𝗡𝗦𝗧𝗥𝗨𝗖𝗧𝗜𝗢𝗡𝗦 ⚠️ ✪ 𝗖𝗼𝗺𝗽𝗹𝗲𝘁𝗲 𝗮𝗹𝗹 𝗿𝗲𝗹𝗲𝘃𝗮𝗻𝘁 𝘀𝗲𝗰𝘁𝗶𝗼𝗻𝘀 ✪ 𝗣𝗿𝗼𝘃𝗶𝗱𝗲 𝗱𝗲𝘁𝗮𝗶𝗹𝗲𝗱 𝗮𝗻𝘀…"
paste textarea "2 ITEMS TO LOOK AT: OVEN AND KETTLE BOTH NOT WORKING PROPERLY."
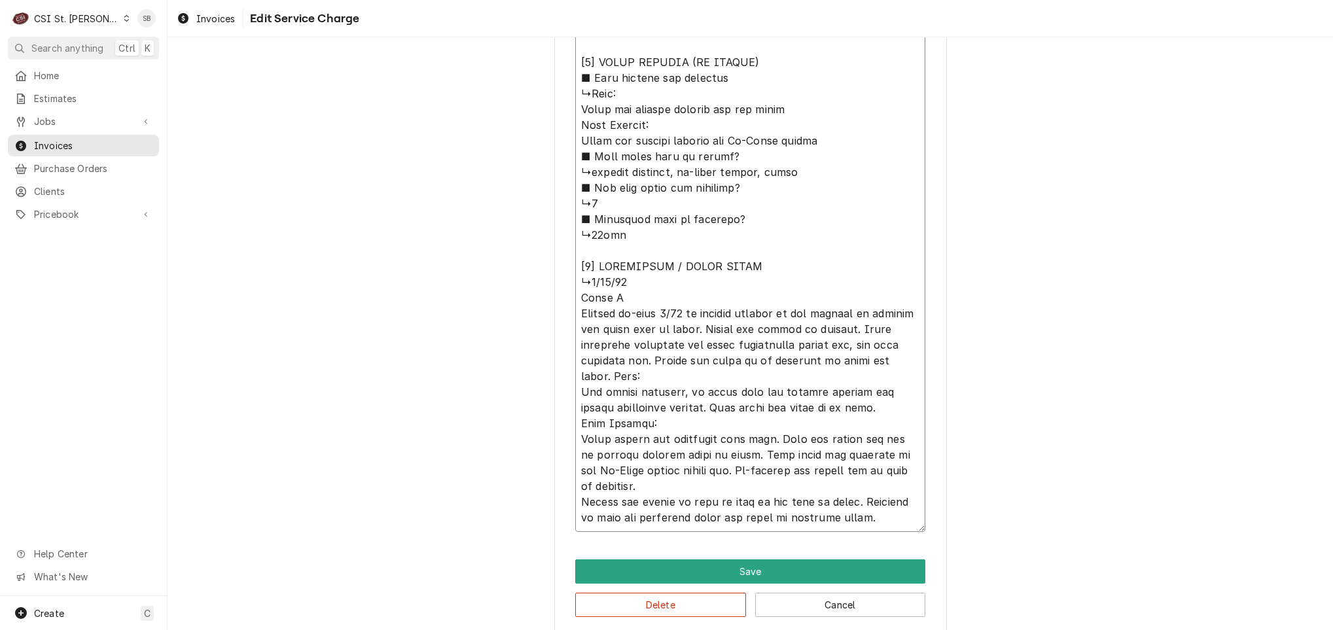
type textarea "x"
type textarea "⚠️ 𝗙𝗢𝗥𝗠 𝗜𝗡𝗦𝗧𝗥𝗨𝗖𝗧𝗜𝗢𝗡𝗦 ⚠️ ✪ 𝗖𝗼𝗺𝗽𝗹𝗲𝘁𝗲 𝗮𝗹𝗹 𝗿𝗲𝗹𝗲𝘃𝗮𝗻𝘁 𝘀𝗲𝗰𝘁𝗶𝗼𝗻𝘀 ✪ 𝗣𝗿𝗼𝘃𝗶𝗱𝗲 𝗱𝗲𝘁𝗮𝗶𝗹𝗲𝗱 𝗮𝗻𝘀…"
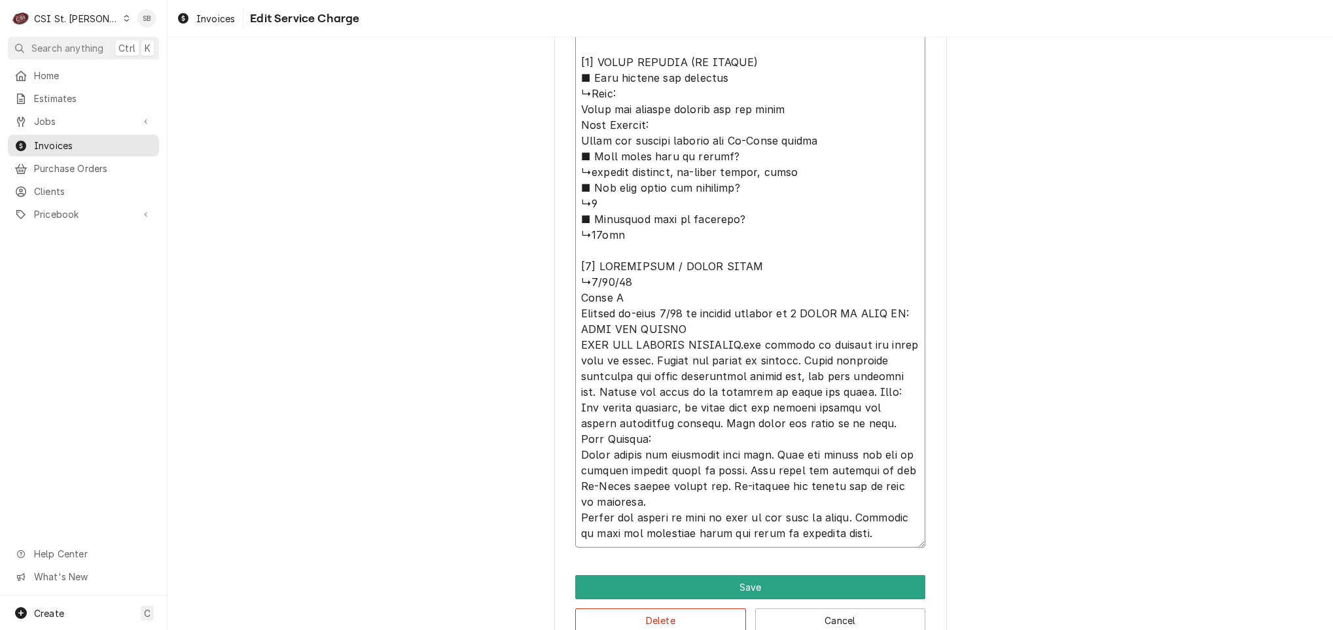
type textarea "x"
type textarea "⚠️ 𝗙𝗢𝗥𝗠 𝗜𝗡𝗦𝗧𝗥𝗨𝗖𝗧𝗜𝗢𝗡𝗦 ⚠️ ✪ 𝗖𝗼𝗺𝗽𝗹𝗲𝘁𝗲 𝗮𝗹𝗹 𝗿𝗲𝗹𝗲𝘃𝗮𝗻𝘁 𝘀𝗲𝗰𝘁𝗶𝗼𝗻𝘀 ✪ 𝗣𝗿𝗼𝘃𝗶𝗱𝗲 𝗱𝗲𝘁𝗮𝗶𝗹𝗲𝗱 𝗮𝗻𝘀…"
type textarea "x"
type textarea "⚠️ 𝗙𝗢𝗥𝗠 𝗜𝗡𝗦𝗧𝗥𝗨𝗖𝗧𝗜𝗢𝗡𝗦 ⚠️ ✪ 𝗖𝗼𝗺𝗽𝗹𝗲𝘁𝗲 𝗮𝗹𝗹 𝗿𝗲𝗹𝗲𝘃𝗮𝗻𝘁 𝘀𝗲𝗰𝘁𝗶𝗼𝗻𝘀 ✪ 𝗣𝗿𝗼𝘃𝗶𝗱𝗲 𝗱𝗲𝘁𝗮𝗶𝗹𝗲𝗱 𝗮𝗻𝘀…"
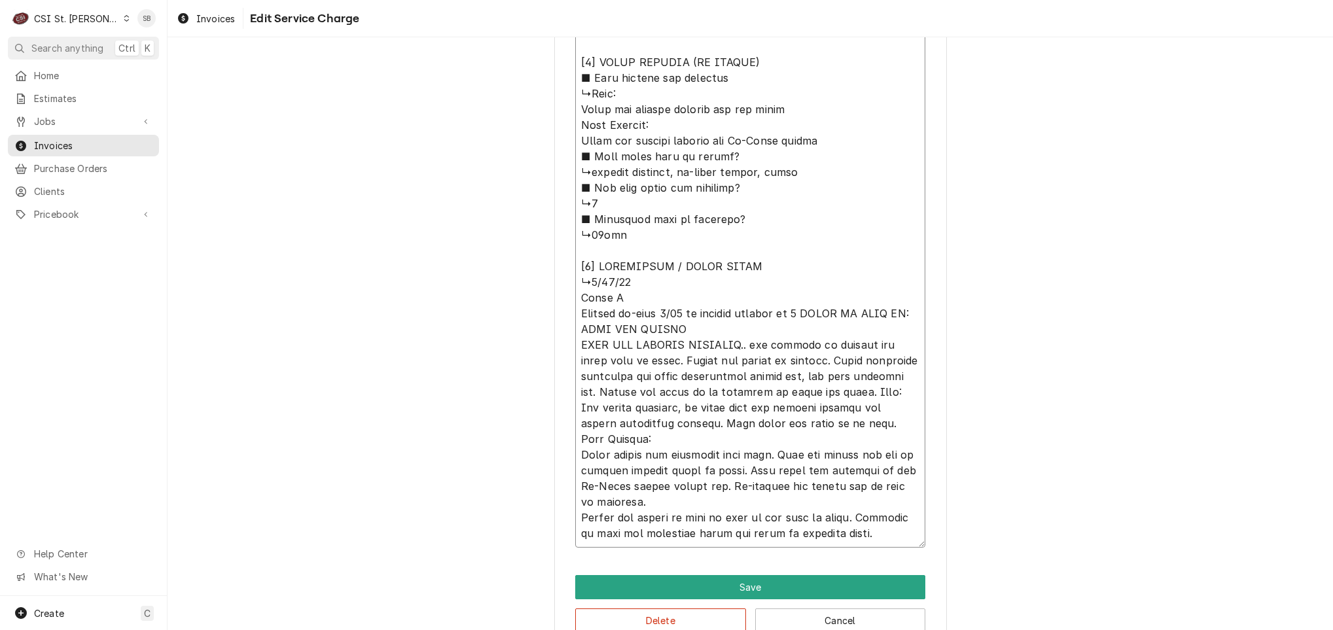
drag, startPoint x: 862, startPoint y: 532, endPoint x: 699, endPoint y: 495, distance: 167.2
type textarea "x"
type textarea "⚠️ 𝗙𝗢𝗥𝗠 𝗜𝗡𝗦𝗧𝗥𝗨𝗖𝗧𝗜𝗢𝗡𝗦 ⚠️ ✪ 𝗖𝗼𝗺𝗽𝗹𝗲𝘁𝗲 𝗮𝗹𝗹 𝗿𝗲𝗹𝗲𝘃𝗮𝗻𝘁 𝘀𝗲𝗰𝘁𝗶𝗼𝗻𝘀 ✪ 𝗣𝗿𝗼𝘃𝗶𝗱𝗲 𝗱𝗲𝘁𝗮𝗶𝗹𝗲𝗱 𝗮𝗻𝘀…"
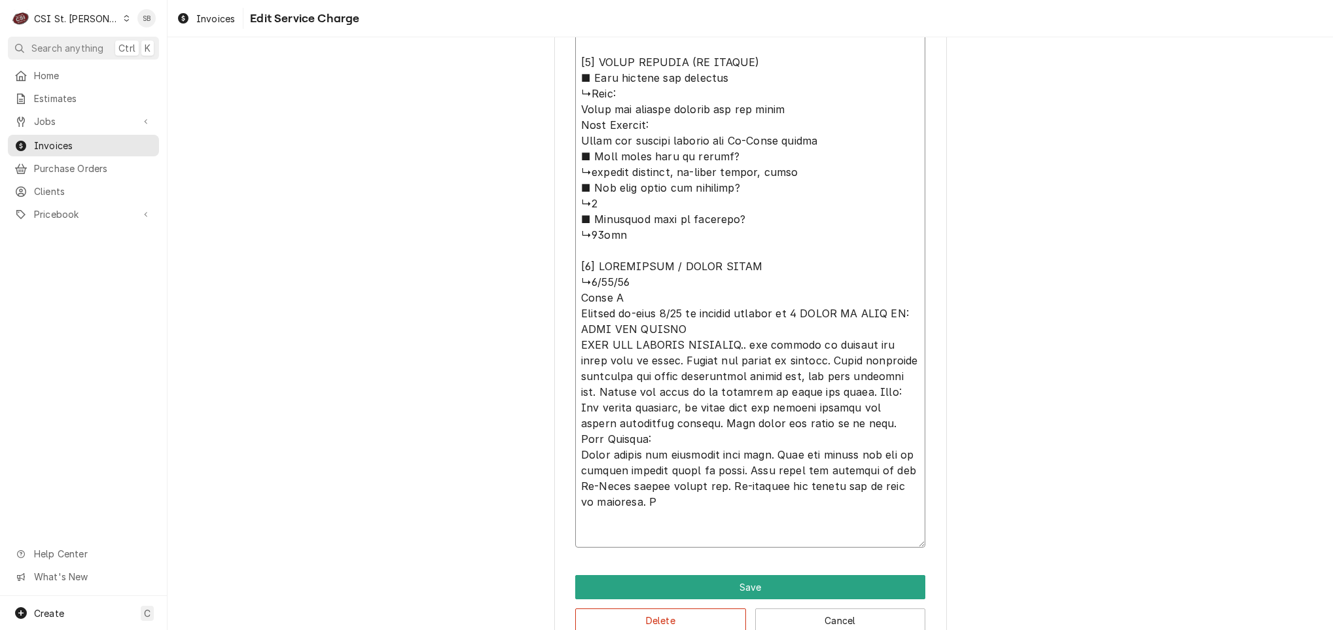
scroll to position [0, 0]
type textarea "x"
type textarea "⚠️ 𝗙𝗢𝗥𝗠 𝗜𝗡𝗦𝗧𝗥𝗨𝗖𝗧𝗜𝗢𝗡𝗦 ⚠️ ✪ 𝗖𝗼𝗺𝗽𝗹𝗲𝘁𝗲 𝗮𝗹𝗹 𝗿𝗲𝗹𝗲𝘃𝗮𝗻𝘁 𝘀𝗲𝗰𝘁𝗶𝗼𝗻𝘀 ✪ 𝗣𝗿𝗼𝘃𝗶𝗱𝗲 𝗱𝗲𝘁𝗮𝗶𝗹𝗲𝗱 𝗮𝗻𝘀…"
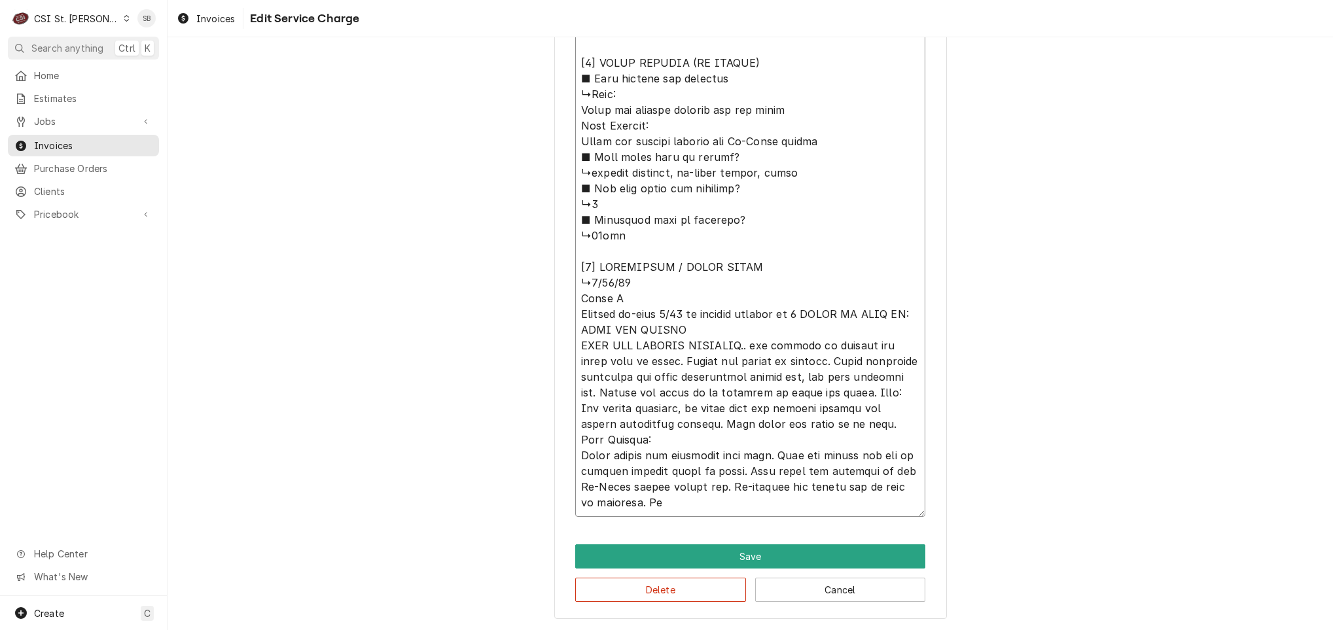
type textarea "x"
type textarea "⚠️ 𝗙𝗢𝗥𝗠 𝗜𝗡𝗦𝗧𝗥𝗨𝗖𝗧𝗜𝗢𝗡𝗦 ⚠️ ✪ 𝗖𝗼𝗺𝗽𝗹𝗲𝘁𝗲 𝗮𝗹𝗹 𝗿𝗲𝗹𝗲𝘃𝗮𝗻𝘁 𝘀𝗲𝗰𝘁𝗶𝗼𝗻𝘀 ✪ 𝗣𝗿𝗼𝘃𝗶𝗱𝗲 𝗱𝗲𝘁𝗮𝗶𝗹𝗲𝗱 𝗮𝗻𝘀…"
type textarea "x"
type textarea "⚠️ 𝗙𝗢𝗥𝗠 𝗜𝗡𝗦𝗧𝗥𝗨𝗖𝗧𝗜𝗢𝗡𝗦 ⚠️ ✪ 𝗖𝗼𝗺𝗽𝗹𝗲𝘁𝗲 𝗮𝗹𝗹 𝗿𝗲𝗹𝗲𝘃𝗮𝗻𝘁 𝘀𝗲𝗰𝘁𝗶𝗼𝗻𝘀 ✪ 𝗣𝗿𝗼𝘃𝗶𝗱𝗲 𝗱𝗲𝘁𝗮𝗶𝗹𝗲𝗱 𝗮𝗻𝘀…"
type textarea "x"
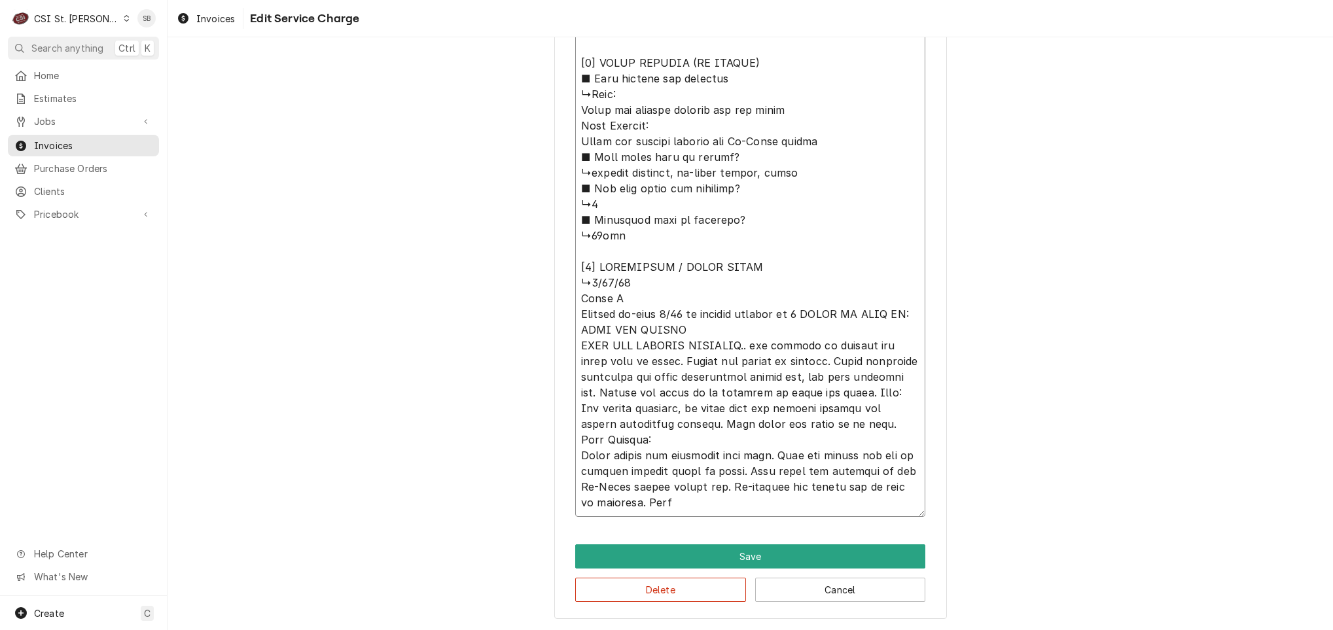
type textarea "⚠️ 𝗙𝗢𝗥𝗠 𝗜𝗡𝗦𝗧𝗥𝗨𝗖𝗧𝗜𝗢𝗡𝗦 ⚠️ ✪ 𝗖𝗼𝗺𝗽𝗹𝗲𝘁𝗲 𝗮𝗹𝗹 𝗿𝗲𝗹𝗲𝘃𝗮𝗻𝘁 𝘀𝗲𝗰𝘁𝗶𝗼𝗻𝘀 ✪ 𝗣𝗿𝗼𝘃𝗶𝗱𝗲 𝗱𝗲𝘁𝗮𝗶𝗹𝗲𝗱 𝗮𝗻𝘀…"
type textarea "x"
type textarea "⚠️ 𝗙𝗢𝗥𝗠 𝗜𝗡𝗦𝗧𝗥𝗨𝗖𝗧𝗜𝗢𝗡𝗦 ⚠️ ✪ 𝗖𝗼𝗺𝗽𝗹𝗲𝘁𝗲 𝗮𝗹𝗹 𝗿𝗲𝗹𝗲𝘃𝗮𝗻𝘁 𝘀𝗲𝗰𝘁𝗶𝗼𝗻𝘀 ✪ 𝗣𝗿𝗼𝘃𝗶𝗱𝗲 𝗱𝗲𝘁𝗮𝗶𝗹𝗲𝗱 𝗮𝗻𝘀…"
type textarea "x"
type textarea "⚠️ 𝗙𝗢𝗥𝗠 𝗜𝗡𝗦𝗧𝗥𝗨𝗖𝗧𝗜𝗢𝗡𝗦 ⚠️ ✪ 𝗖𝗼𝗺𝗽𝗹𝗲𝘁𝗲 𝗮𝗹𝗹 𝗿𝗲𝗹𝗲𝘃𝗮𝗻𝘁 𝘀𝗲𝗰𝘁𝗶𝗼𝗻𝘀 ✪ 𝗣𝗿𝗼𝘃𝗶𝗱𝗲 𝗱𝗲𝘁𝗮𝗶𝗹𝗲𝗱 𝗮𝗻𝘀…"
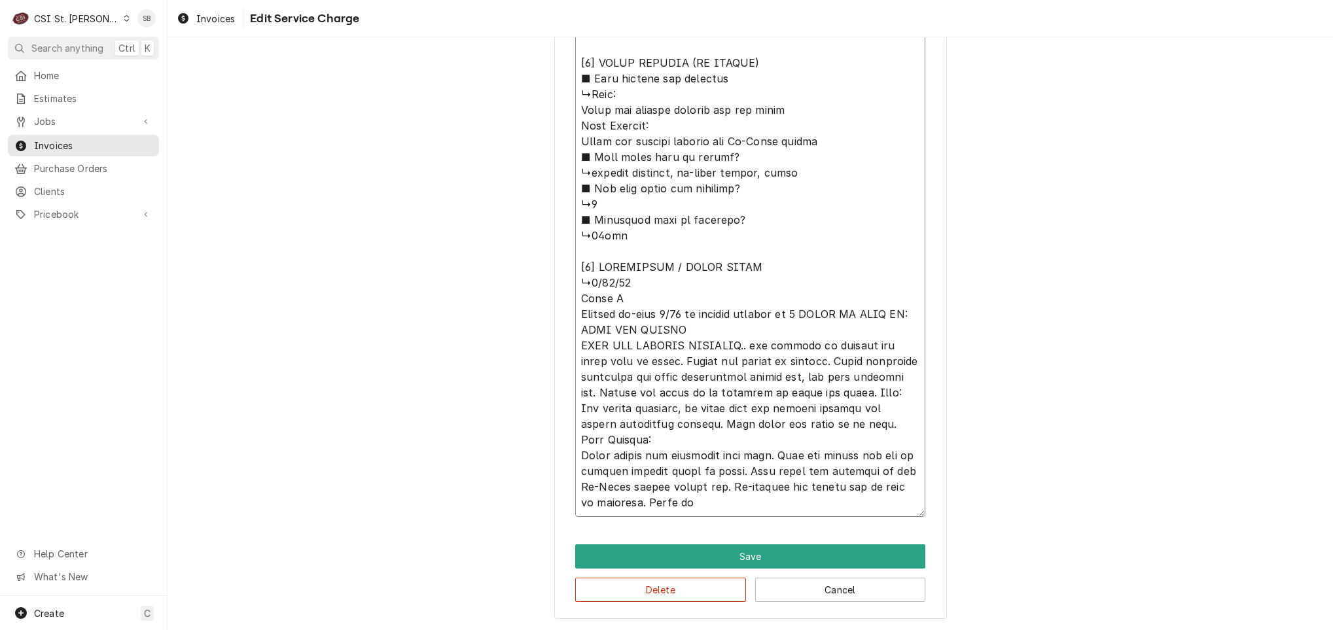
type textarea "x"
type textarea "⚠️ 𝗙𝗢𝗥𝗠 𝗜𝗡𝗦𝗧𝗥𝗨𝗖𝗧𝗜𝗢𝗡𝗦 ⚠️ ✪ 𝗖𝗼𝗺𝗽𝗹𝗲𝘁𝗲 𝗮𝗹𝗹 𝗿𝗲𝗹𝗲𝘃𝗮𝗻𝘁 𝘀𝗲𝗰𝘁𝗶𝗼𝗻𝘀 ✪ 𝗣𝗿𝗼𝘃𝗶𝗱𝗲 𝗱𝗲𝘁𝗮𝗶𝗹𝗲𝗱 𝗮𝗻𝘀…"
type textarea "x"
type textarea "⚠️ 𝗙𝗢𝗥𝗠 𝗜𝗡𝗦𝗧𝗥𝗨𝗖𝗧𝗜𝗢𝗡𝗦 ⚠️ ✪ 𝗖𝗼𝗺𝗽𝗹𝗲𝘁𝗲 𝗮𝗹𝗹 𝗿𝗲𝗹𝗲𝘃𝗮𝗻𝘁 𝘀𝗲𝗰𝘁𝗶𝗼𝗻𝘀 ✪ 𝗣𝗿𝗼𝘃𝗶𝗱𝗲 𝗱𝗲𝘁𝗮𝗶𝗹𝗲𝗱 𝗮𝗻𝘀…"
type textarea "x"
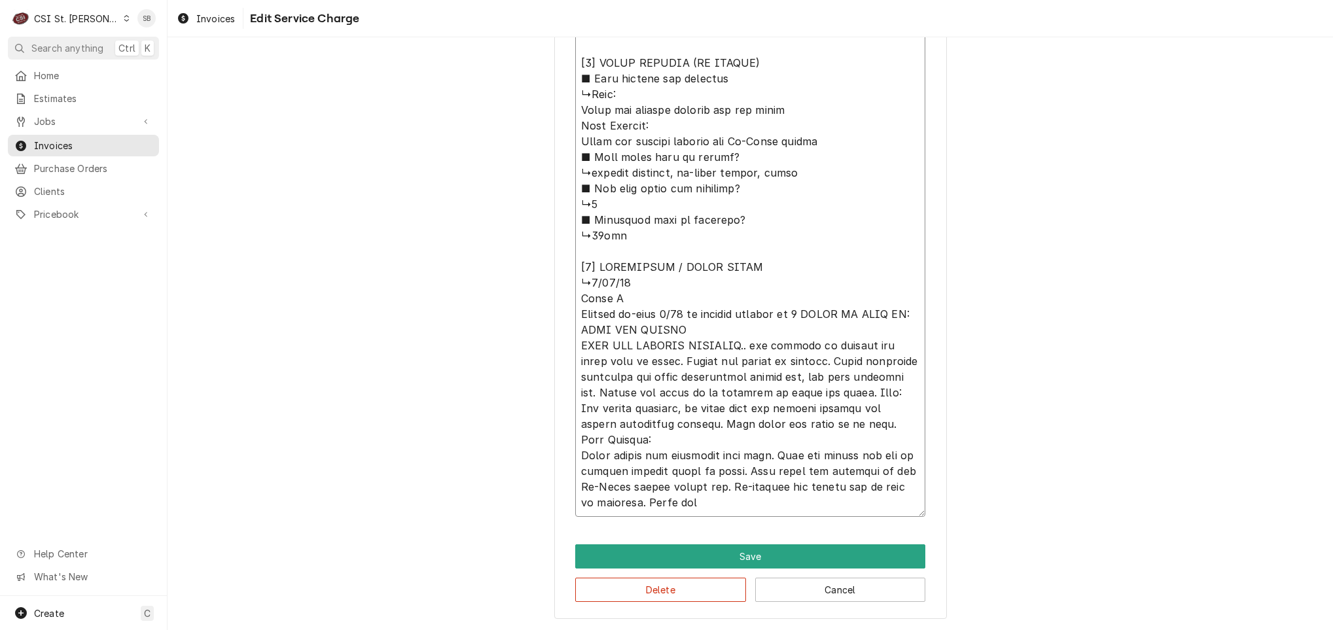
type textarea "⚠️ 𝗙𝗢𝗥𝗠 𝗜𝗡𝗦𝗧𝗥𝗨𝗖𝗧𝗜𝗢𝗡𝗦 ⚠️ ✪ 𝗖𝗼𝗺𝗽𝗹𝗲𝘁𝗲 𝗮𝗹𝗹 𝗿𝗲𝗹𝗲𝘃𝗮𝗻𝘁 𝘀𝗲𝗰𝘁𝗶𝗼𝗻𝘀 ✪ 𝗣𝗿𝗼𝘃𝗶𝗱𝗲 𝗱𝗲𝘁𝗮𝗶𝗹𝗲𝗱 𝗮𝗻𝘀…"
type textarea "x"
type textarea "⚠️ 𝗙𝗢𝗥𝗠 𝗜𝗡𝗦𝗧𝗥𝗨𝗖𝗧𝗜𝗢𝗡𝗦 ⚠️ ✪ 𝗖𝗼𝗺𝗽𝗹𝗲𝘁𝗲 𝗮𝗹𝗹 𝗿𝗲𝗹𝗲𝘃𝗮𝗻𝘁 𝘀𝗲𝗰𝘁𝗶𝗼𝗻𝘀 ✪ 𝗣𝗿𝗼𝘃𝗶𝗱𝗲 𝗱𝗲𝘁𝗮𝗶𝗹𝗲𝗱 𝗮𝗻𝘀…"
type textarea "x"
type textarea "⚠️ 𝗙𝗢𝗥𝗠 𝗜𝗡𝗦𝗧𝗥𝗨𝗖𝗧𝗜𝗢𝗡𝗦 ⚠️ ✪ 𝗖𝗼𝗺𝗽𝗹𝗲𝘁𝗲 𝗮𝗹𝗹 𝗿𝗲𝗹𝗲𝘃𝗮𝗻𝘁 𝘀𝗲𝗰𝘁𝗶𝗼𝗻𝘀 ✪ 𝗣𝗿𝗼𝘃𝗶𝗱𝗲 𝗱𝗲𝘁𝗮𝗶𝗹𝗲𝗱 𝗮𝗻𝘀…"
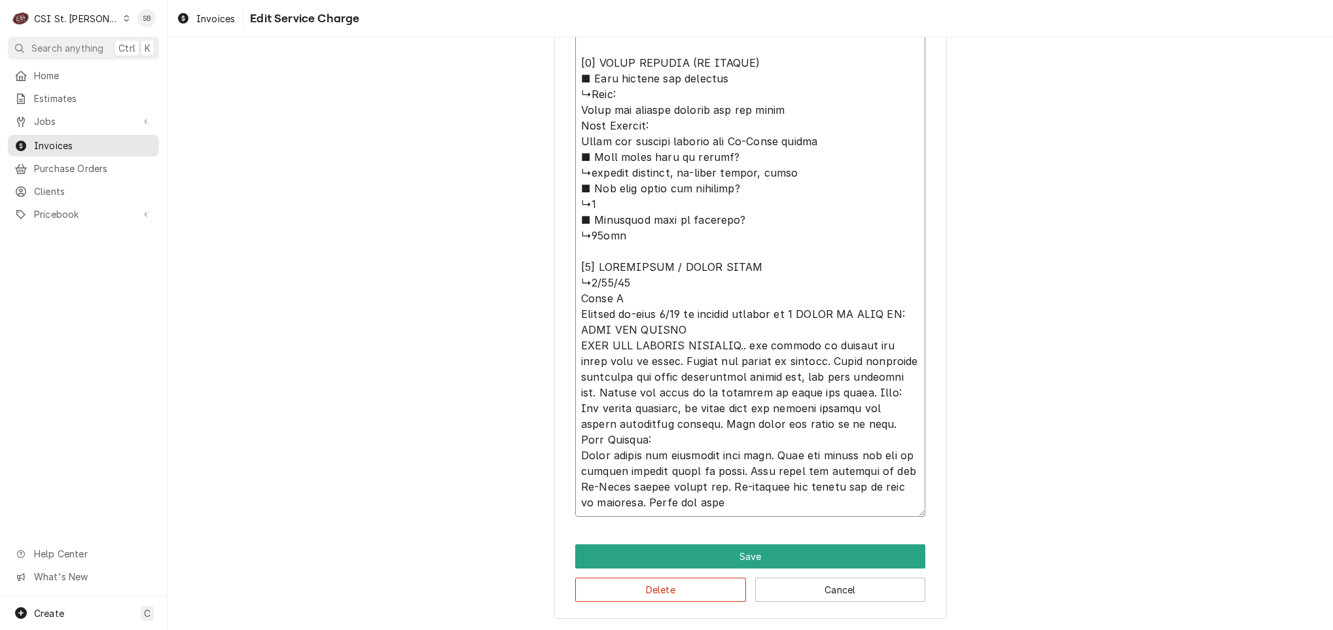
type textarea "x"
type textarea "⚠️ 𝗙𝗢𝗥𝗠 𝗜𝗡𝗦𝗧𝗥𝗨𝗖𝗧𝗜𝗢𝗡𝗦 ⚠️ ✪ 𝗖𝗼𝗺𝗽𝗹𝗲𝘁𝗲 𝗮𝗹𝗹 𝗿𝗲𝗹𝗲𝘃𝗮𝗻𝘁 𝘀𝗲𝗰𝘁𝗶𝗼𝗻𝘀 ✪ 𝗣𝗿𝗼𝘃𝗶𝗱𝗲 𝗱𝗲𝘁𝗮𝗶𝗹𝗲𝗱 𝗮𝗻𝘀…"
type textarea "x"
type textarea "⚠️ 𝗙𝗢𝗥𝗠 𝗜𝗡𝗦𝗧𝗥𝗨𝗖𝗧𝗜𝗢𝗡𝗦 ⚠️ ✪ 𝗖𝗼𝗺𝗽𝗹𝗲𝘁𝗲 𝗮𝗹𝗹 𝗿𝗲𝗹𝗲𝘃𝗮𝗻𝘁 𝘀𝗲𝗰𝘁𝗶𝗼𝗻𝘀 ✪ 𝗣𝗿𝗼𝘃𝗶𝗱𝗲 𝗱𝗲𝘁𝗮𝗶𝗹𝗲𝗱 𝗮𝗻𝘀…"
type textarea "x"
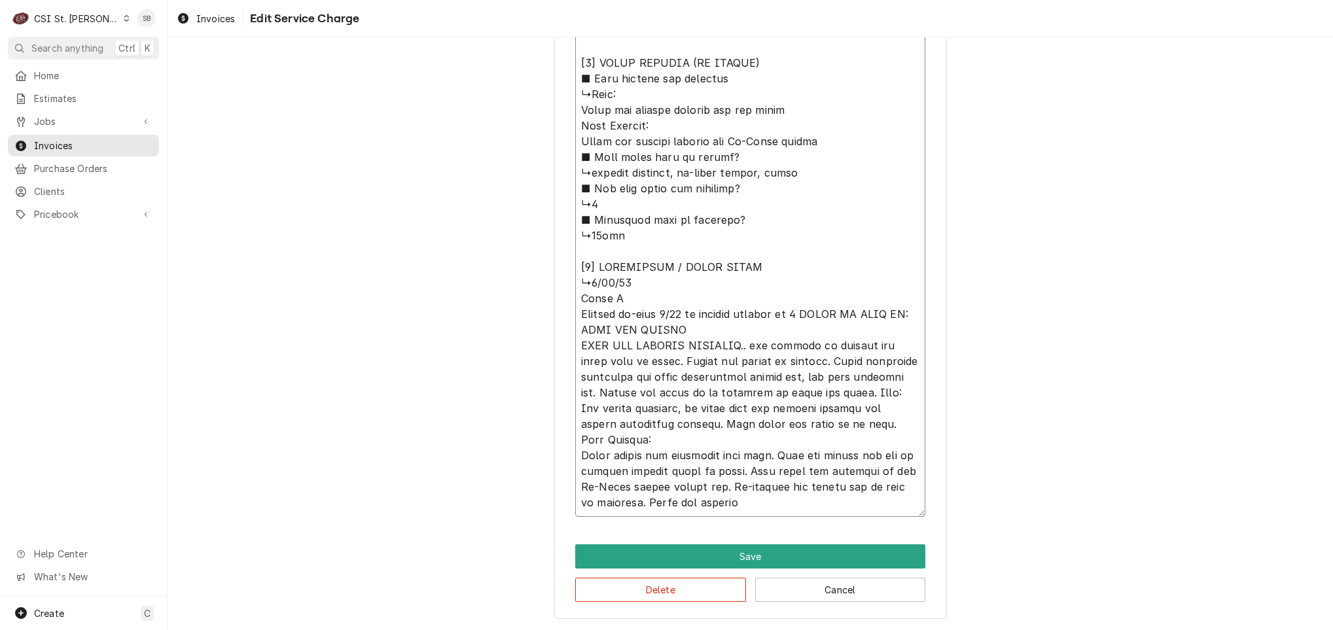
type textarea "⚠️ 𝗙𝗢𝗥𝗠 𝗜𝗡𝗦𝗧𝗥𝗨𝗖𝗧𝗜𝗢𝗡𝗦 ⚠️ ✪ 𝗖𝗼𝗺𝗽𝗹𝗲𝘁𝗲 𝗮𝗹𝗹 𝗿𝗲𝗹𝗲𝘃𝗮𝗻𝘁 𝘀𝗲𝗰𝘁𝗶𝗼𝗻𝘀 ✪ 𝗣𝗿𝗼𝘃𝗶𝗱𝗲 𝗱𝗲𝘁𝗮𝗶𝗹𝗲𝗱 𝗮𝗻𝘀…"
type textarea "x"
type textarea "⚠️ 𝗙𝗢𝗥𝗠 𝗜𝗡𝗦𝗧𝗥𝗨𝗖𝗧𝗜𝗢𝗡𝗦 ⚠️ ✪ 𝗖𝗼𝗺𝗽𝗹𝗲𝘁𝗲 𝗮𝗹𝗹 𝗿𝗲𝗹𝗲𝘃𝗮𝗻𝘁 𝘀𝗲𝗰𝘁𝗶𝗼𝗻𝘀 ✪ 𝗣𝗿𝗼𝘃𝗶𝗱𝗲 𝗱𝗲𝘁𝗮𝗶𝗹𝗲𝗱 𝗮𝗻𝘀…"
type textarea "x"
type textarea "⚠️ 𝗙𝗢𝗥𝗠 𝗜𝗡𝗦𝗧𝗥𝗨𝗖𝗧𝗜𝗢𝗡𝗦 ⚠️ ✪ 𝗖𝗼𝗺𝗽𝗹𝗲𝘁𝗲 𝗮𝗹𝗹 𝗿𝗲𝗹𝗲𝘃𝗮𝗻𝘁 𝘀𝗲𝗰𝘁𝗶𝗼𝗻𝘀 ✪ 𝗣𝗿𝗼𝘃𝗶𝗱𝗲 𝗱𝗲𝘁𝗮𝗶𝗹𝗲𝗱 𝗮𝗻𝘀…"
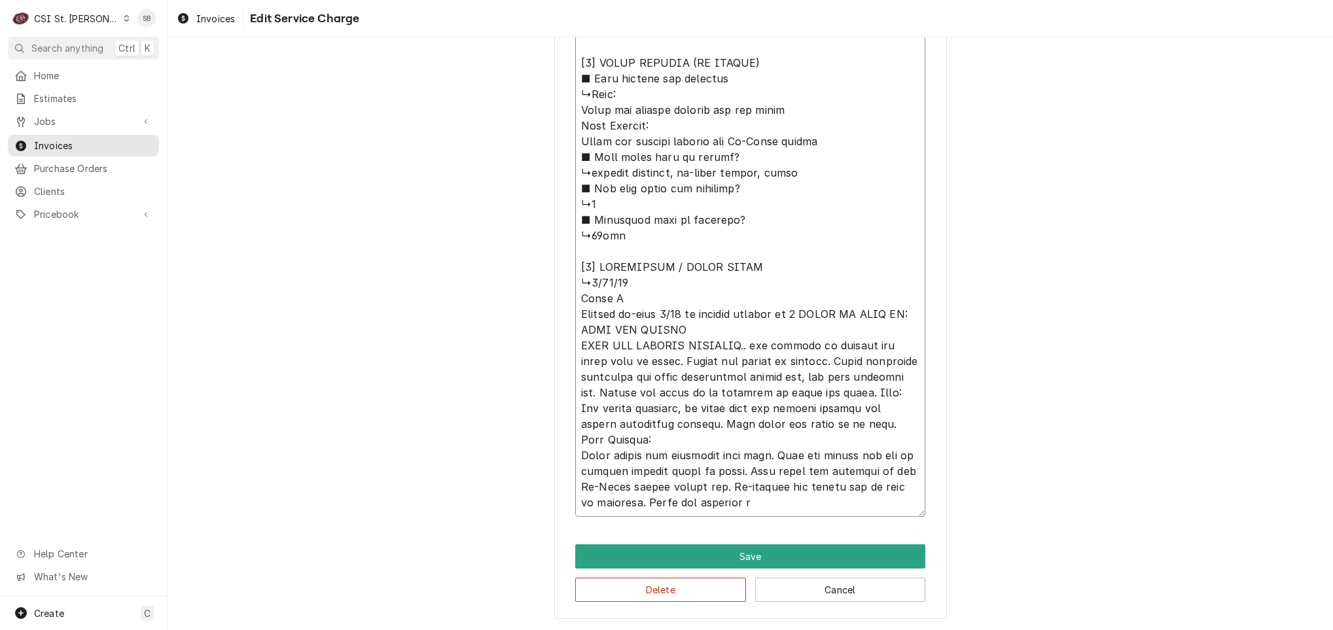
type textarea "x"
type textarea "⚠️ 𝗙𝗢𝗥𝗠 𝗜𝗡𝗦𝗧𝗥𝗨𝗖𝗧𝗜𝗢𝗡𝗦 ⚠️ ✪ 𝗖𝗼𝗺𝗽𝗹𝗲𝘁𝗲 𝗮𝗹𝗹 𝗿𝗲𝗹𝗲𝘃𝗮𝗻𝘁 𝘀𝗲𝗰𝘁𝗶𝗼𝗻𝘀 ✪ 𝗣𝗿𝗼𝘃𝗶𝗱𝗲 𝗱𝗲𝘁𝗮𝗶𝗹𝗲𝗱 𝗮𝗻𝘀…"
type textarea "x"
type textarea "⚠️ 𝗙𝗢𝗥𝗠 𝗜𝗡𝗦𝗧𝗥𝗨𝗖𝗧𝗜𝗢𝗡𝗦 ⚠️ ✪ 𝗖𝗼𝗺𝗽𝗹𝗲𝘁𝗲 𝗮𝗹𝗹 𝗿𝗲𝗹𝗲𝘃𝗮𝗻𝘁 𝘀𝗲𝗰𝘁𝗶𝗼𝗻𝘀 ✪ 𝗣𝗿𝗼𝘃𝗶𝗱𝗲 𝗱𝗲𝘁𝗮𝗶𝗹𝗲𝗱 𝗮𝗻𝘀…"
type textarea "x"
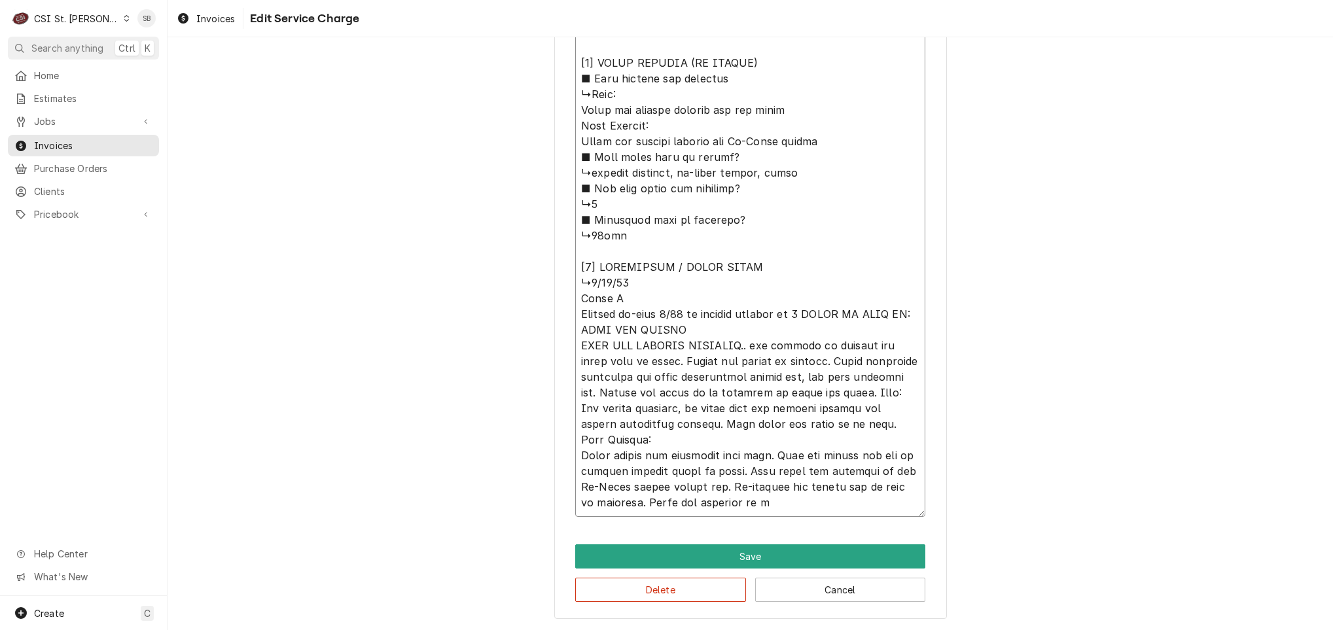
type textarea "⚠️ 𝗙𝗢𝗥𝗠 𝗜𝗡𝗦𝗧𝗥𝗨𝗖𝗧𝗜𝗢𝗡𝗦 ⚠️ ✪ 𝗖𝗼𝗺𝗽𝗹𝗲𝘁𝗲 𝗮𝗹𝗹 𝗿𝗲𝗹𝗲𝘃𝗮𝗻𝘁 𝘀𝗲𝗰𝘁𝗶𝗼𝗻𝘀 ✪ 𝗣𝗿𝗼𝘃𝗶𝗱𝗲 𝗱𝗲𝘁𝗮𝗶𝗹𝗲𝗱 𝗮𝗻𝘀…"
type textarea "x"
type textarea "⚠️ 𝗙𝗢𝗥𝗠 𝗜𝗡𝗦𝗧𝗥𝗨𝗖𝗧𝗜𝗢𝗡𝗦 ⚠️ ✪ 𝗖𝗼𝗺𝗽𝗹𝗲𝘁𝗲 𝗮𝗹𝗹 𝗿𝗲𝗹𝗲𝘃𝗮𝗻𝘁 𝘀𝗲𝗰𝘁𝗶𝗼𝗻𝘀 ✪ 𝗣𝗿𝗼𝘃𝗶𝗱𝗲 𝗱𝗲𝘁𝗮𝗶𝗹𝗲𝗱 𝗮𝗻𝘀…"
type textarea "x"
type textarea "⚠️ 𝗙𝗢𝗥𝗠 𝗜𝗡𝗦𝗧𝗥𝗨𝗖𝗧𝗜𝗢𝗡𝗦 ⚠️ ✪ 𝗖𝗼𝗺𝗽𝗹𝗲𝘁𝗲 𝗮𝗹𝗹 𝗿𝗲𝗹𝗲𝘃𝗮𝗻𝘁 𝘀𝗲𝗰𝘁𝗶𝗼𝗻𝘀 ✪ 𝗣𝗿𝗼𝘃𝗶𝗱𝗲 𝗱𝗲𝘁𝗮𝗶𝗹𝗲𝗱 𝗮𝗻𝘀…"
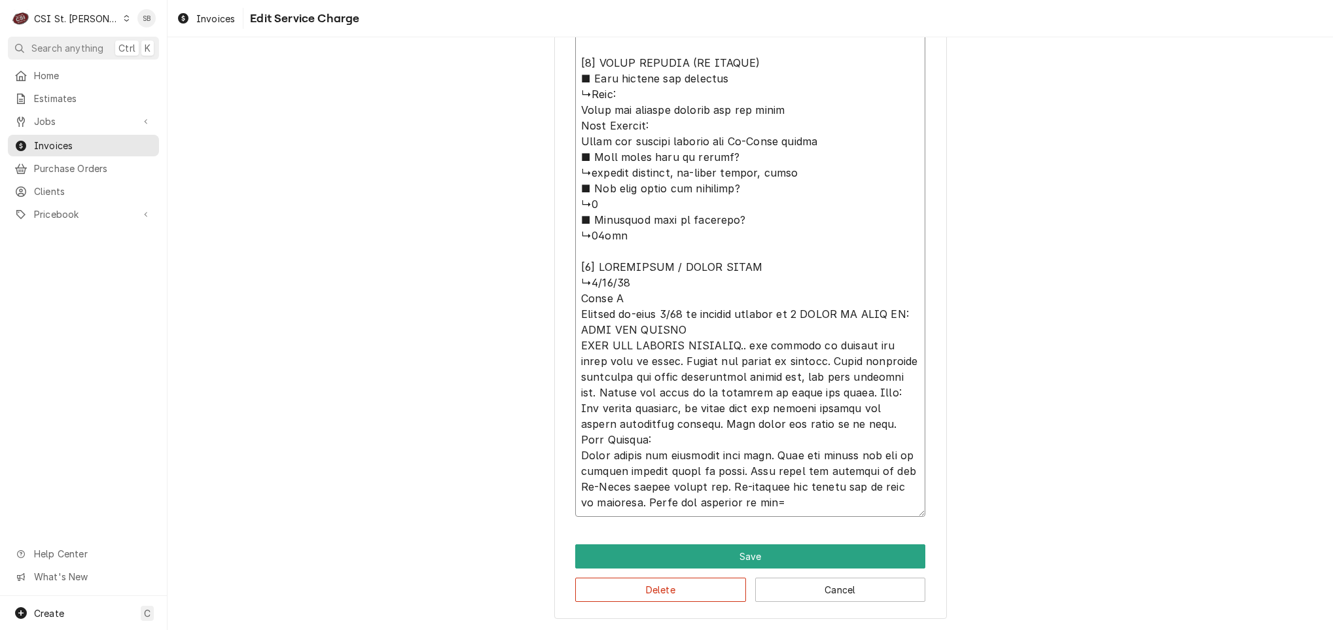
type textarea "x"
type textarea "⚠️ 𝗙𝗢𝗥𝗠 𝗜𝗡𝗦𝗧𝗥𝗨𝗖𝗧𝗜𝗢𝗡𝗦 ⚠️ ✪ 𝗖𝗼𝗺𝗽𝗹𝗲𝘁𝗲 𝗮𝗹𝗹 𝗿𝗲𝗹𝗲𝘃𝗮𝗻𝘁 𝘀𝗲𝗰𝘁𝗶𝗼𝗻𝘀 ✪ 𝗣𝗿𝗼𝘃𝗶𝗱𝗲 𝗱𝗲𝘁𝗮𝗶𝗹𝗲𝗱 𝗮𝗻𝘀…"
type textarea "x"
type textarea "⚠️ 𝗙𝗢𝗥𝗠 𝗜𝗡𝗦𝗧𝗥𝗨𝗖𝗧𝗜𝗢𝗡𝗦 ⚠️ ✪ 𝗖𝗼𝗺𝗽𝗹𝗲𝘁𝗲 𝗮𝗹𝗹 𝗿𝗲𝗹𝗲𝘃𝗮𝗻𝘁 𝘀𝗲𝗰𝘁𝗶𝗼𝗻𝘀 ✪ 𝗣𝗿𝗼𝘃𝗶𝗱𝗲 𝗱𝗲𝘁𝗮𝗶𝗹𝗲𝗱 𝗮𝗻𝘀…"
type textarea "x"
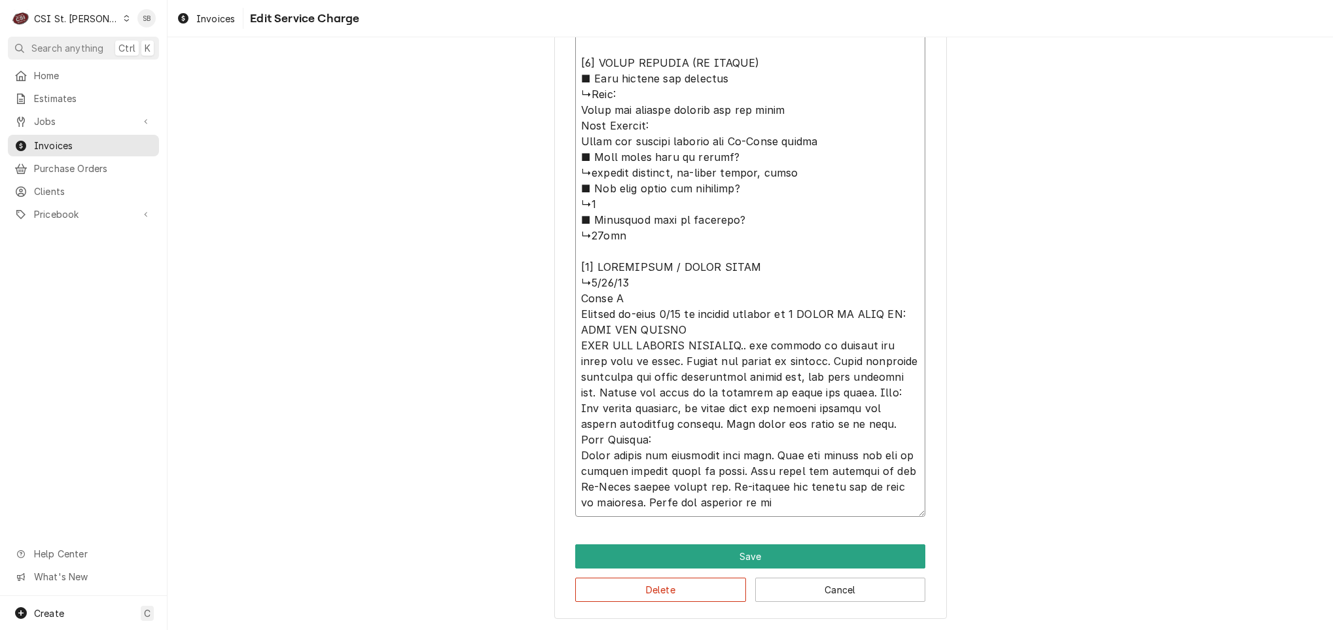
type textarea "⚠️ 𝗙𝗢𝗥𝗠 𝗜𝗡𝗦𝗧𝗥𝗨𝗖𝗧𝗜𝗢𝗡𝗦 ⚠️ ✪ 𝗖𝗼𝗺𝗽𝗹𝗲𝘁𝗲 𝗮𝗹𝗹 𝗿𝗲𝗹𝗲𝘃𝗮𝗻𝘁 𝘀𝗲𝗰𝘁𝗶𝗼𝗻𝘀 ✪ 𝗣𝗿𝗼𝘃𝗶𝗱𝗲 𝗱𝗲𝘁𝗮𝗶𝗹𝗲𝗱 𝗮𝗻𝘀…"
type textarea "x"
type textarea "⚠️ 𝗙𝗢𝗥𝗠 𝗜𝗡𝗦𝗧𝗥𝗨𝗖𝗧𝗜𝗢𝗡𝗦 ⚠️ ✪ 𝗖𝗼𝗺𝗽𝗹𝗲𝘁𝗲 𝗮𝗹𝗹 𝗿𝗲𝗹𝗲𝘃𝗮𝗻𝘁 𝘀𝗲𝗰𝘁𝗶𝗼𝗻𝘀 ✪ 𝗣𝗿𝗼𝘃𝗶𝗱𝗲 𝗱𝗲𝘁𝗮𝗶𝗹𝗲𝗱 𝗮𝗻𝘀…"
type textarea "x"
type textarea "⚠️ 𝗙𝗢𝗥𝗠 𝗜𝗡𝗦𝗧𝗥𝗨𝗖𝗧𝗜𝗢𝗡𝗦 ⚠️ ✪ 𝗖𝗼𝗺𝗽𝗹𝗲𝘁𝗲 𝗮𝗹𝗹 𝗿𝗲𝗹𝗲𝘃𝗮𝗻𝘁 𝘀𝗲𝗰𝘁𝗶𝗼𝗻𝘀 ✪ 𝗣𝗿𝗼𝘃𝗶𝗱𝗲 𝗱𝗲𝘁𝗮𝗶𝗹𝗲𝗱 𝗮𝗻𝘀…"
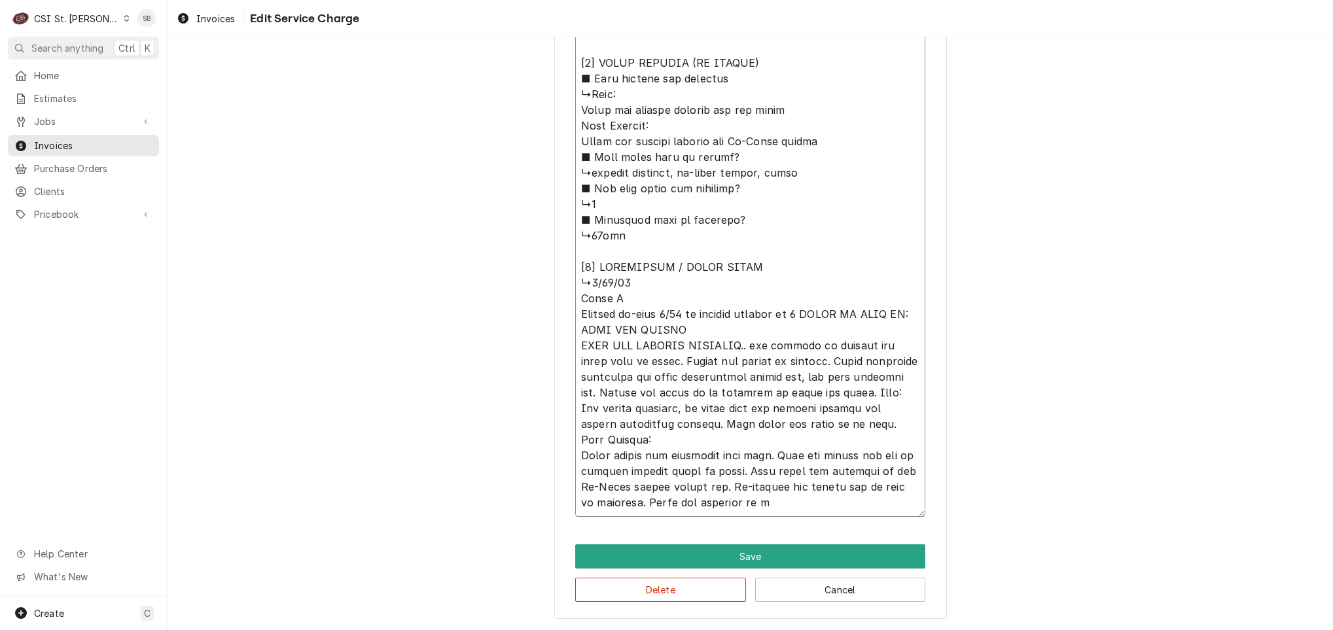
type textarea "x"
type textarea "⚠️ 𝗙𝗢𝗥𝗠 𝗜𝗡𝗦𝗧𝗥𝗨𝗖𝗧𝗜𝗢𝗡𝗦 ⚠️ ✪ 𝗖𝗼𝗺𝗽𝗹𝗲𝘁𝗲 𝗮𝗹𝗹 𝗿𝗲𝗹𝗲𝘃𝗮𝗻𝘁 𝘀𝗲𝗰𝘁𝗶𝗼𝗻𝘀 ✪ 𝗣𝗿𝗼𝘃𝗶𝗱𝗲 𝗱𝗲𝘁𝗮𝗶𝗹𝗲𝗱 𝗮𝗻𝘀…"
type textarea "x"
type textarea "⚠️ 𝗙𝗢𝗥𝗠 𝗜𝗡𝗦𝗧𝗥𝗨𝗖𝗧𝗜𝗢𝗡𝗦 ⚠️ ✪ 𝗖𝗼𝗺𝗽𝗹𝗲𝘁𝗲 𝗮𝗹𝗹 𝗿𝗲𝗹𝗲𝘃𝗮𝗻𝘁 𝘀𝗲𝗰𝘁𝗶𝗼𝗻𝘀 ✪ 𝗣𝗿𝗼𝘃𝗶𝗱𝗲 𝗱𝗲𝘁𝗮𝗶𝗹𝗲𝗱 𝗮𝗻𝘀…"
type textarea "x"
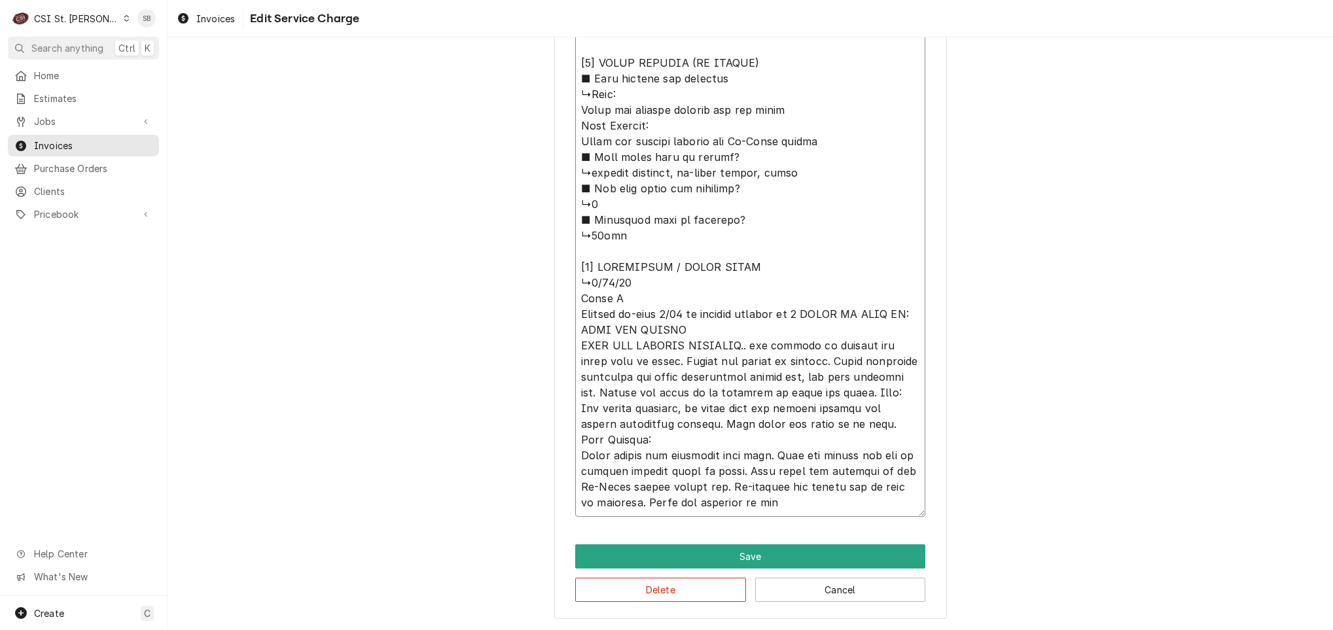
type textarea "⚠️ 𝗙𝗢𝗥𝗠 𝗜𝗡𝗦𝗧𝗥𝗨𝗖𝗧𝗜𝗢𝗡𝗦 ⚠️ ✪ 𝗖𝗼𝗺𝗽𝗹𝗲𝘁𝗲 𝗮𝗹𝗹 𝗿𝗲𝗹𝗲𝘃𝗮𝗻𝘁 𝘀𝗲𝗰𝘁𝗶𝗼𝗻𝘀 ✪ 𝗣𝗿𝗼𝘃𝗶𝗱𝗲 𝗱𝗲𝘁𝗮𝗶𝗹𝗲𝗱 𝗮𝗻𝘀…"
type textarea "x"
type textarea "⚠️ 𝗙𝗢𝗥𝗠 𝗜𝗡𝗦𝗧𝗥𝗨𝗖𝗧𝗜𝗢𝗡𝗦 ⚠️ ✪ 𝗖𝗼𝗺𝗽𝗹𝗲𝘁𝗲 𝗮𝗹𝗹 𝗿𝗲𝗹𝗲𝘃𝗮𝗻𝘁 𝘀𝗲𝗰𝘁𝗶𝗼𝗻𝘀 ✪ 𝗣𝗿𝗼𝘃𝗶𝗱𝗲 𝗱𝗲𝘁𝗮𝗶𝗹𝗲𝗱 𝗮𝗻𝘀…"
type textarea "x"
type textarea "⚠️ 𝗙𝗢𝗥𝗠 𝗜𝗡𝗦𝗧𝗥𝗨𝗖𝗧𝗜𝗢𝗡𝗦 ⚠️ ✪ 𝗖𝗼𝗺𝗽𝗹𝗲𝘁𝗲 𝗮𝗹𝗹 𝗿𝗲𝗹𝗲𝘃𝗮𝗻𝘁 𝘀𝗲𝗰𝘁𝗶𝗼𝗻𝘀 ✪ 𝗣𝗿𝗼𝘃𝗶𝗱𝗲 𝗱𝗲𝘁𝗮𝗶𝗹𝗲𝗱 𝗮𝗻𝘀…"
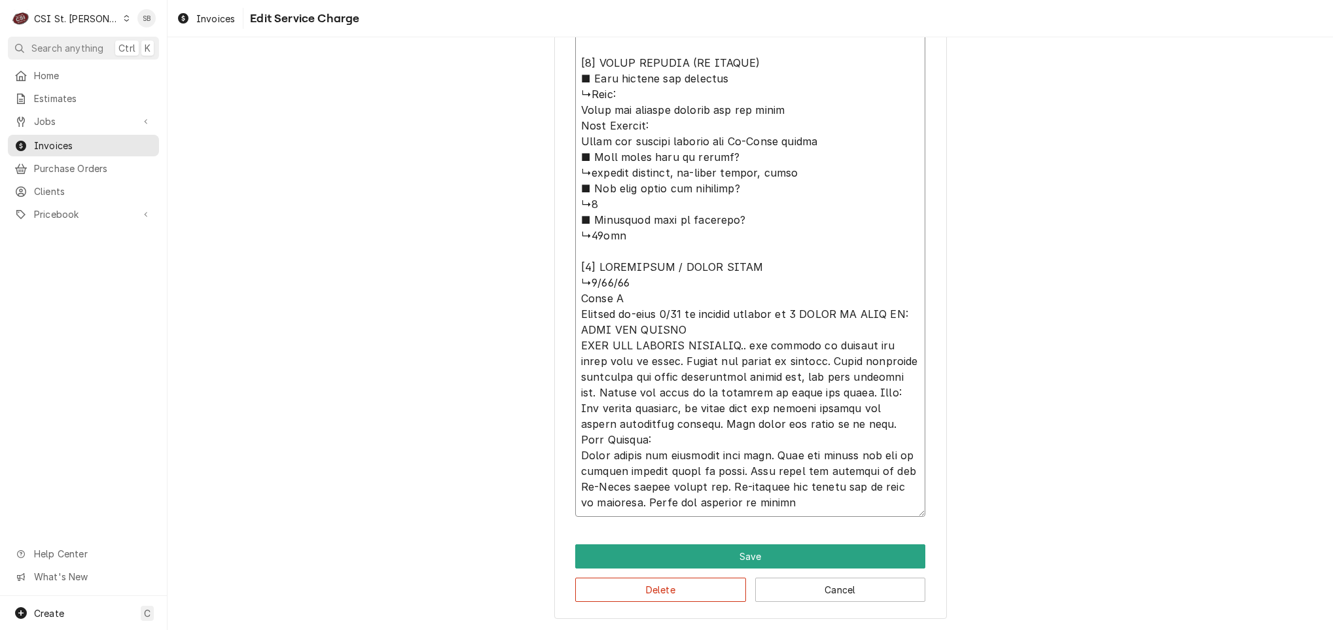
type textarea "x"
type textarea "⚠️ 𝗙𝗢𝗥𝗠 𝗜𝗡𝗦𝗧𝗥𝗨𝗖𝗧𝗜𝗢𝗡𝗦 ⚠️ ✪ 𝗖𝗼𝗺𝗽𝗹𝗲𝘁𝗲 𝗮𝗹𝗹 𝗿𝗲𝗹𝗲𝘃𝗮𝗻𝘁 𝘀𝗲𝗰𝘁𝗶𝗼𝗻𝘀 ✪ 𝗣𝗿𝗼𝘃𝗶𝗱𝗲 𝗱𝗲𝘁𝗮𝗶𝗹𝗲𝗱 𝗮𝗻𝘀…"
type textarea "x"
type textarea "⚠️ 𝗙𝗢𝗥𝗠 𝗜𝗡𝗦𝗧𝗥𝗨𝗖𝗧𝗜𝗢𝗡𝗦 ⚠️ ✪ 𝗖𝗼𝗺𝗽𝗹𝗲𝘁𝗲 𝗮𝗹𝗹 𝗿𝗲𝗹𝗲𝘃𝗮𝗻𝘁 𝘀𝗲𝗰𝘁𝗶𝗼𝗻𝘀 ✪ 𝗣𝗿𝗼𝘃𝗶𝗱𝗲 𝗱𝗲𝘁𝗮𝗶𝗹𝗲𝗱 𝗮𝗻𝘀…"
type textarea "x"
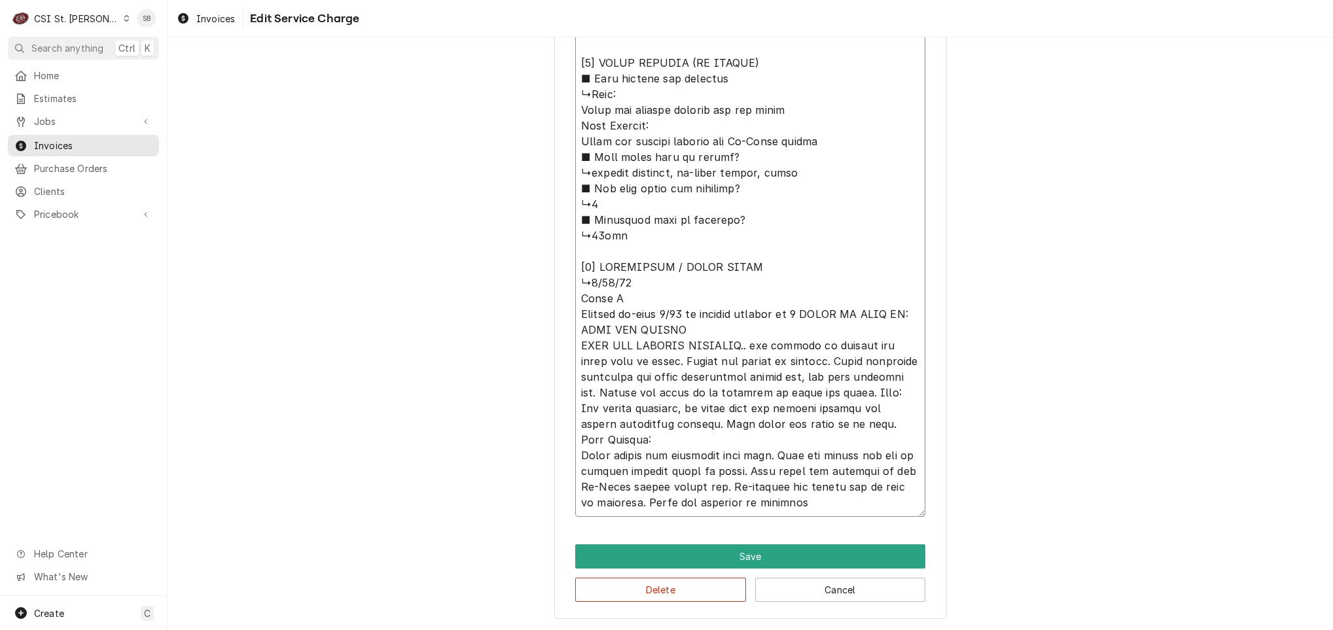
type textarea "⚠️ 𝗙𝗢𝗥𝗠 𝗜𝗡𝗦𝗧𝗥𝗨𝗖𝗧𝗜𝗢𝗡𝗦 ⚠️ ✪ 𝗖𝗼𝗺𝗽𝗹𝗲𝘁𝗲 𝗮𝗹𝗹 𝗿𝗲𝗹𝗲𝘃𝗮𝗻𝘁 𝘀𝗲𝗰𝘁𝗶𝗼𝗻𝘀 ✪ 𝗣𝗿𝗼𝘃𝗶𝗱𝗲 𝗱𝗲𝘁𝗮𝗶𝗹𝗲𝗱 𝗮𝗻𝘀…"
type textarea "x"
type textarea "⚠️ 𝗙𝗢𝗥𝗠 𝗜𝗡𝗦𝗧𝗥𝗨𝗖𝗧𝗜𝗢𝗡𝗦 ⚠️ ✪ 𝗖𝗼𝗺𝗽𝗹𝗲𝘁𝗲 𝗮𝗹𝗹 𝗿𝗲𝗹𝗲𝘃𝗮𝗻𝘁 𝘀𝗲𝗰𝘁𝗶𝗼𝗻𝘀 ✪ 𝗣𝗿𝗼𝘃𝗶𝗱𝗲 𝗱𝗲𝘁𝗮𝗶𝗹𝗲𝗱 𝗮𝗻𝘀…"
type textarea "x"
type textarea "⚠️ 𝗙𝗢𝗥𝗠 𝗜𝗡𝗦𝗧𝗥𝗨𝗖𝗧𝗜𝗢𝗡𝗦 ⚠️ ✪ 𝗖𝗼𝗺𝗽𝗹𝗲𝘁𝗲 𝗮𝗹𝗹 𝗿𝗲𝗹𝗲𝘃𝗮𝗻𝘁 𝘀𝗲𝗰𝘁𝗶𝗼𝗻𝘀 ✪ 𝗣𝗿𝗼𝘃𝗶𝗱𝗲 𝗱𝗲𝘁𝗮𝗶𝗹𝗲𝗱 𝗮𝗻𝘀…"
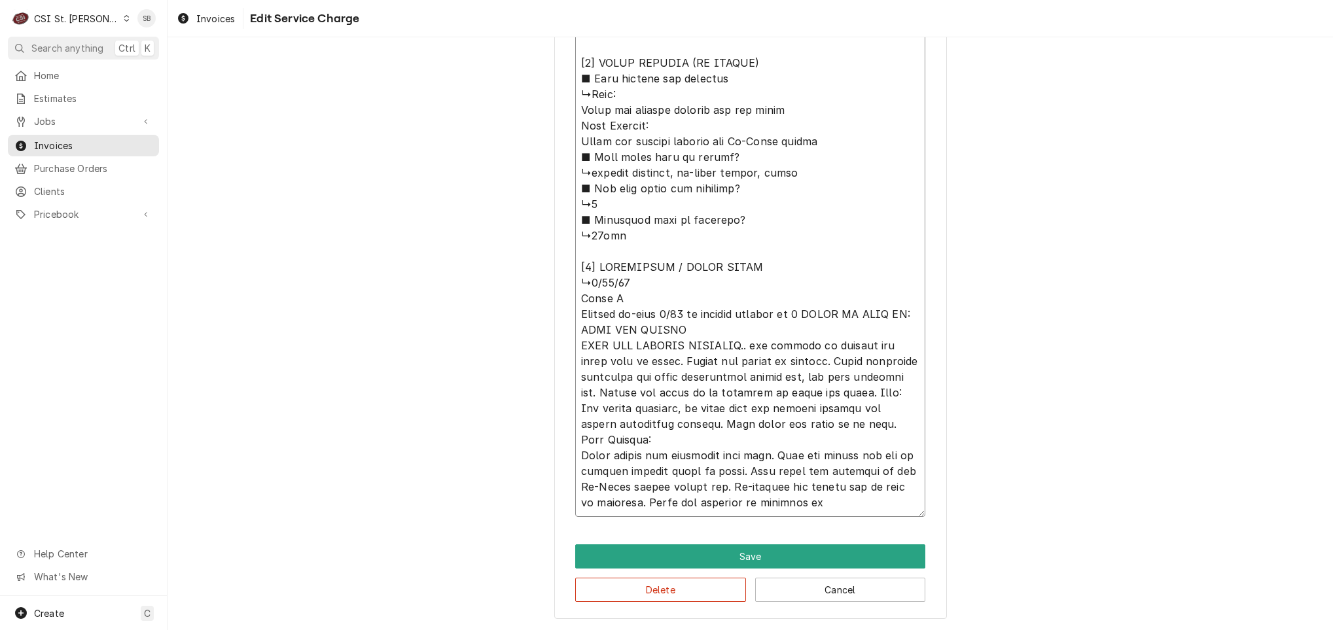
type textarea "x"
type textarea "⚠️ 𝗙𝗢𝗥𝗠 𝗜𝗡𝗦𝗧𝗥𝗨𝗖𝗧𝗜𝗢𝗡𝗦 ⚠️ ✪ 𝗖𝗼𝗺𝗽𝗹𝗲𝘁𝗲 𝗮𝗹𝗹 𝗿𝗲𝗹𝗲𝘃𝗮𝗻𝘁 𝘀𝗲𝗰𝘁𝗶𝗼𝗻𝘀 ✪ 𝗣𝗿𝗼𝘃𝗶𝗱𝗲 𝗱𝗲𝘁𝗮𝗶𝗹𝗲𝗱 𝗮𝗻𝘀…"
type textarea "x"
type textarea "⚠️ 𝗙𝗢𝗥𝗠 𝗜𝗡𝗦𝗧𝗥𝗨𝗖𝗧𝗜𝗢𝗡𝗦 ⚠️ ✪ 𝗖𝗼𝗺𝗽𝗹𝗲𝘁𝗲 𝗮𝗹𝗹 𝗿𝗲𝗹𝗲𝘃𝗮𝗻𝘁 𝘀𝗲𝗰𝘁𝗶𝗼𝗻𝘀 ✪ 𝗣𝗿𝗼𝘃𝗶𝗱𝗲 𝗱𝗲𝘁𝗮𝗶𝗹𝗲𝗱 𝗮𝗻𝘀…"
type textarea "x"
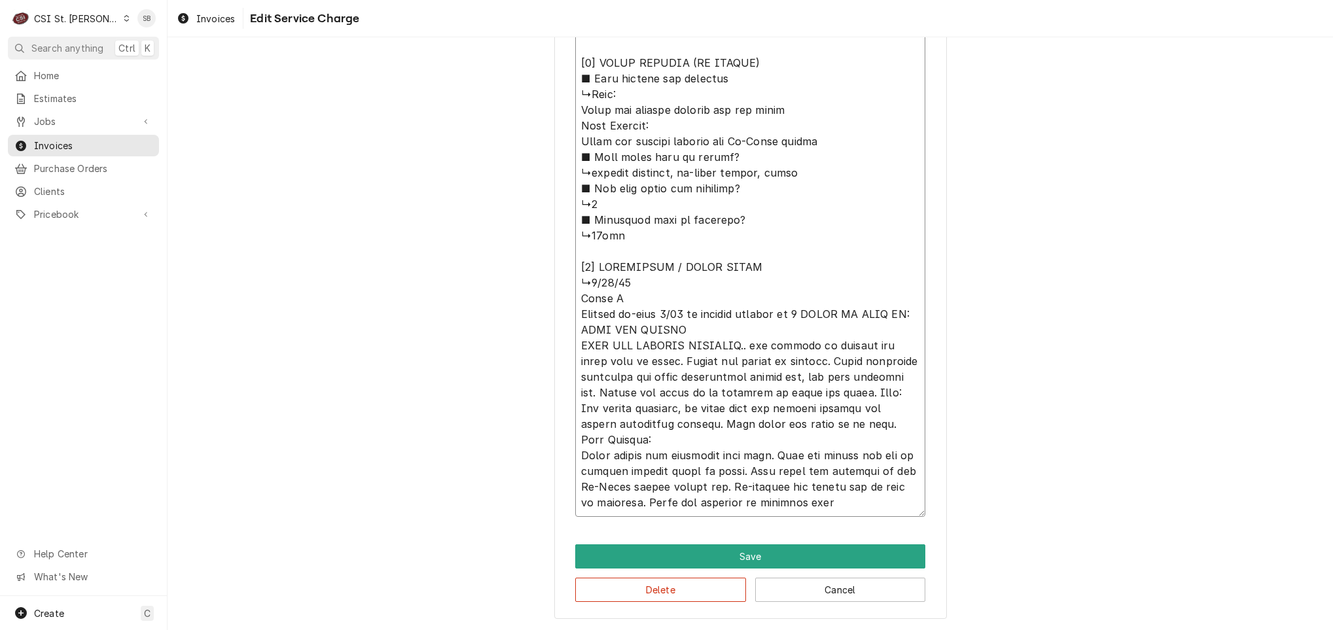
type textarea "⚠️ 𝗙𝗢𝗥𝗠 𝗜𝗡𝗦𝗧𝗥𝗨𝗖𝗧𝗜𝗢𝗡𝗦 ⚠️ ✪ 𝗖𝗼𝗺𝗽𝗹𝗲𝘁𝗲 𝗮𝗹𝗹 𝗿𝗲𝗹𝗲𝘃𝗮𝗻𝘁 𝘀𝗲𝗰𝘁𝗶𝗼𝗻𝘀 ✪ 𝗣𝗿𝗼𝘃𝗶𝗱𝗲 𝗱𝗲𝘁𝗮𝗶𝗹𝗲𝗱 𝗮𝗻𝘀…"
type textarea "x"
type textarea "⚠️ 𝗙𝗢𝗥𝗠 𝗜𝗡𝗦𝗧𝗥𝗨𝗖𝗧𝗜𝗢𝗡𝗦 ⚠️ ✪ 𝗖𝗼𝗺𝗽𝗹𝗲𝘁𝗲 𝗮𝗹𝗹 𝗿𝗲𝗹𝗲𝘃𝗮𝗻𝘁 𝘀𝗲𝗰𝘁𝗶𝗼𝗻𝘀 ✪ 𝗣𝗿𝗼𝘃𝗶𝗱𝗲 𝗱𝗲𝘁𝗮𝗶𝗹𝗲𝗱 𝗮𝗻𝘀…"
type textarea "x"
type textarea "⚠️ 𝗙𝗢𝗥𝗠 𝗜𝗡𝗦𝗧𝗥𝗨𝗖𝗧𝗜𝗢𝗡𝗦 ⚠️ ✪ 𝗖𝗼𝗺𝗽𝗹𝗲𝘁𝗲 𝗮𝗹𝗹 𝗿𝗲𝗹𝗲𝘃𝗮𝗻𝘁 𝘀𝗲𝗰𝘁𝗶𝗼𝗻𝘀 ✪ 𝗣𝗿𝗼𝘃𝗶𝗱𝗲 𝗱𝗲𝘁𝗮𝗶𝗹𝗲𝗱 𝗮𝗻𝘀…"
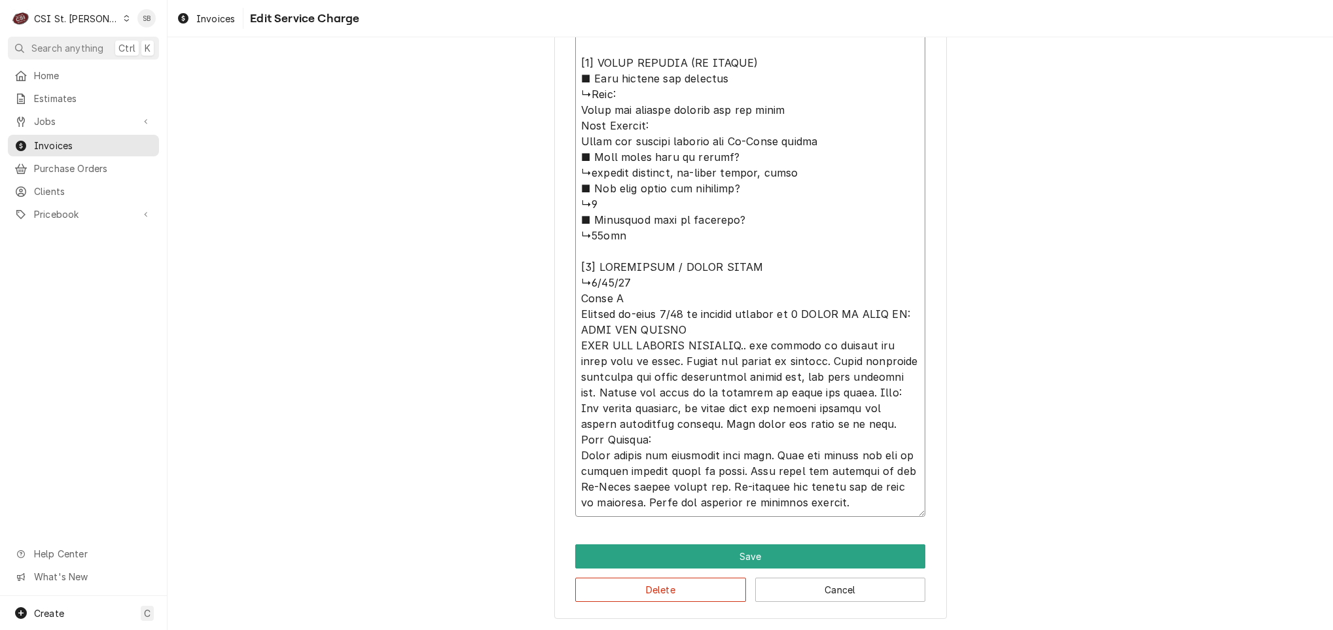
type textarea "x"
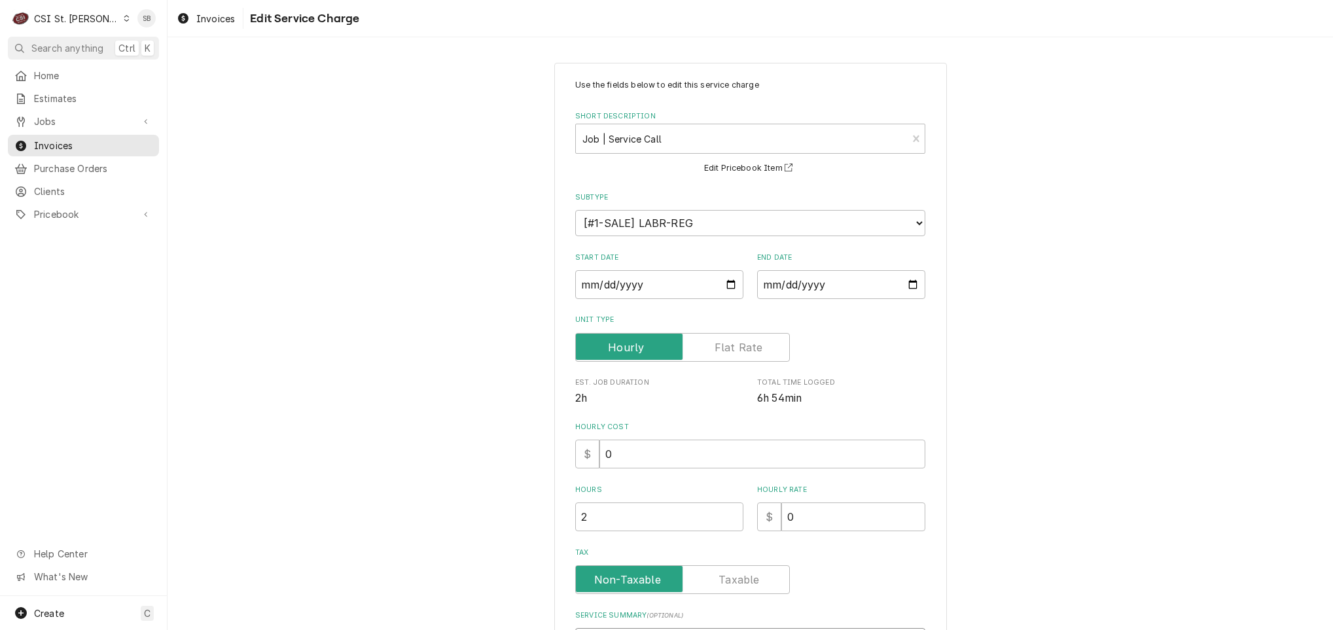
drag, startPoint x: 829, startPoint y: 501, endPoint x: 387, endPoint y: -65, distance: 717.8
click at [387, 0] on html "C CSI St. Louis SB Search anything Ctrl K Home Estimates Jobs Jobs Job Series I…" at bounding box center [666, 315] width 1333 height 630
type textarea "⚠️ 𝗙𝗢𝗥𝗠 𝗜𝗡𝗦𝗧𝗥𝗨𝗖𝗧𝗜𝗢𝗡𝗦 ⚠️ ✪ 𝗖𝗼𝗺𝗽𝗹𝗲𝘁𝗲 𝗮𝗹𝗹 𝗿𝗲𝗹𝗲𝘃𝗮𝗻𝘁 𝘀𝗲𝗰𝘁𝗶𝗼𝗻𝘀 ✪ 𝗣𝗿𝗼𝘃𝗶𝗱𝗲 𝗱𝗲𝘁𝗮𝗶𝗹𝗲𝗱 𝗮𝗻𝘀…"
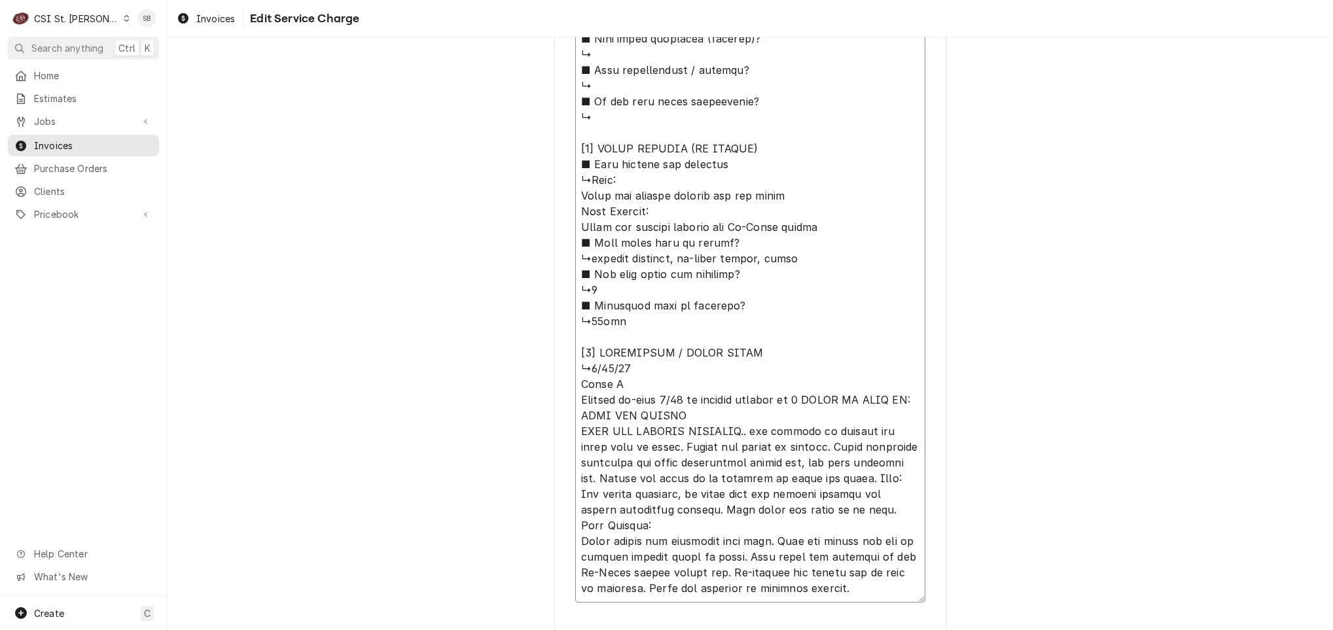
scroll to position [1255, 0]
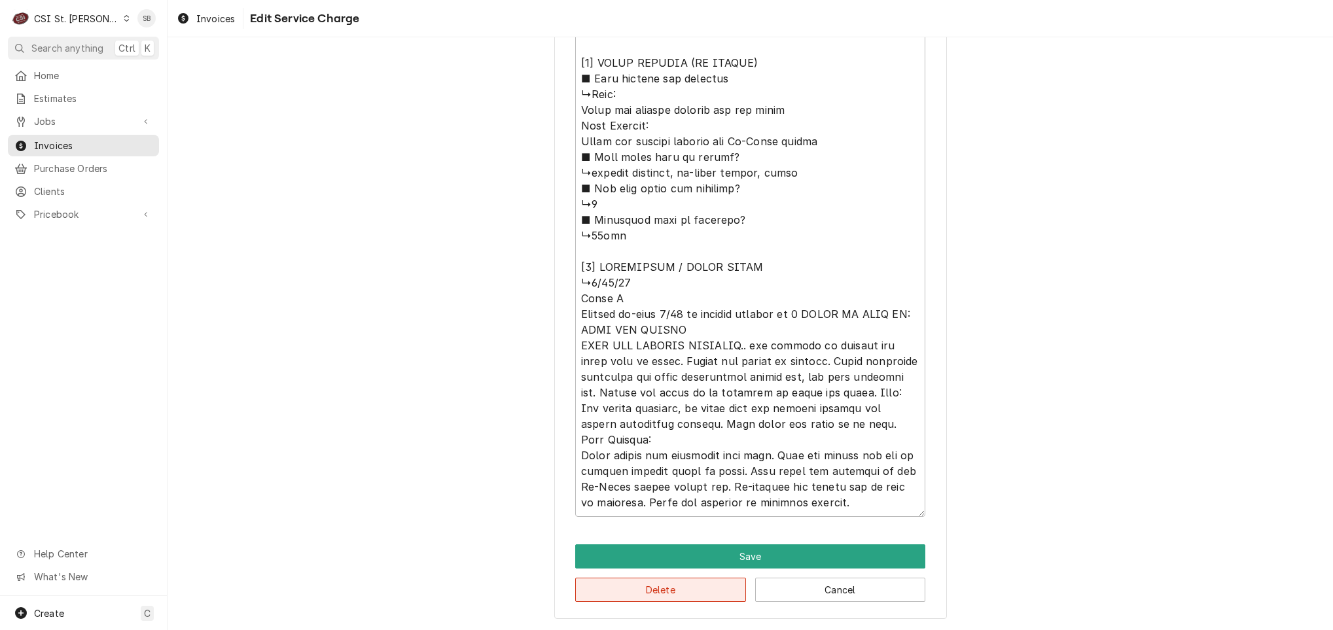
click at [655, 593] on button "Delete" at bounding box center [660, 590] width 171 height 24
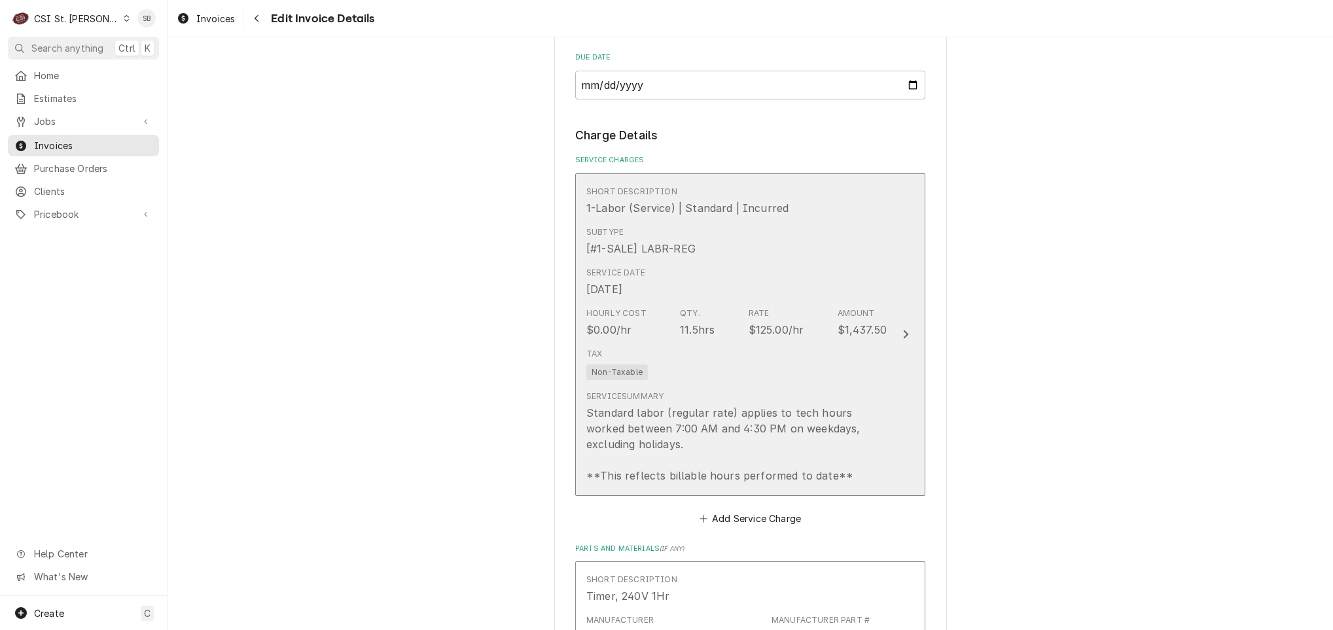
click at [658, 312] on div "Hourly Cost $0.00/hr Qty. 11.5hrs Rate $125.00/hr Amount $1,437.50" at bounding box center [736, 322] width 300 height 41
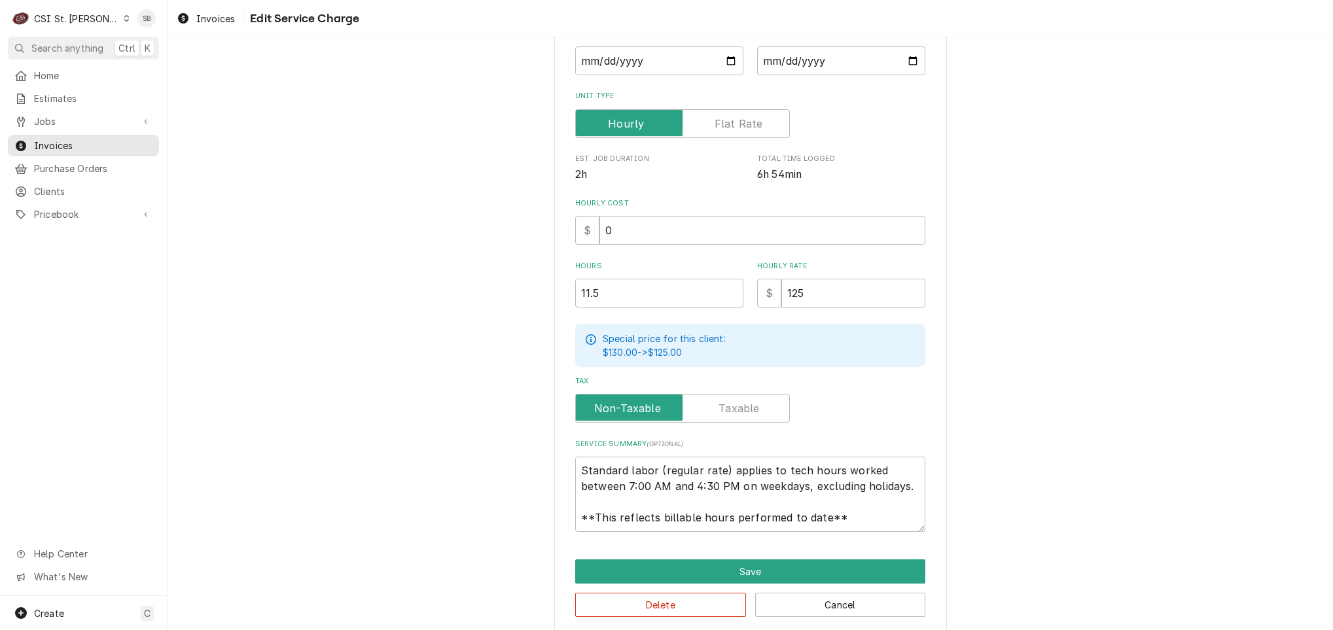
scroll to position [238, 0]
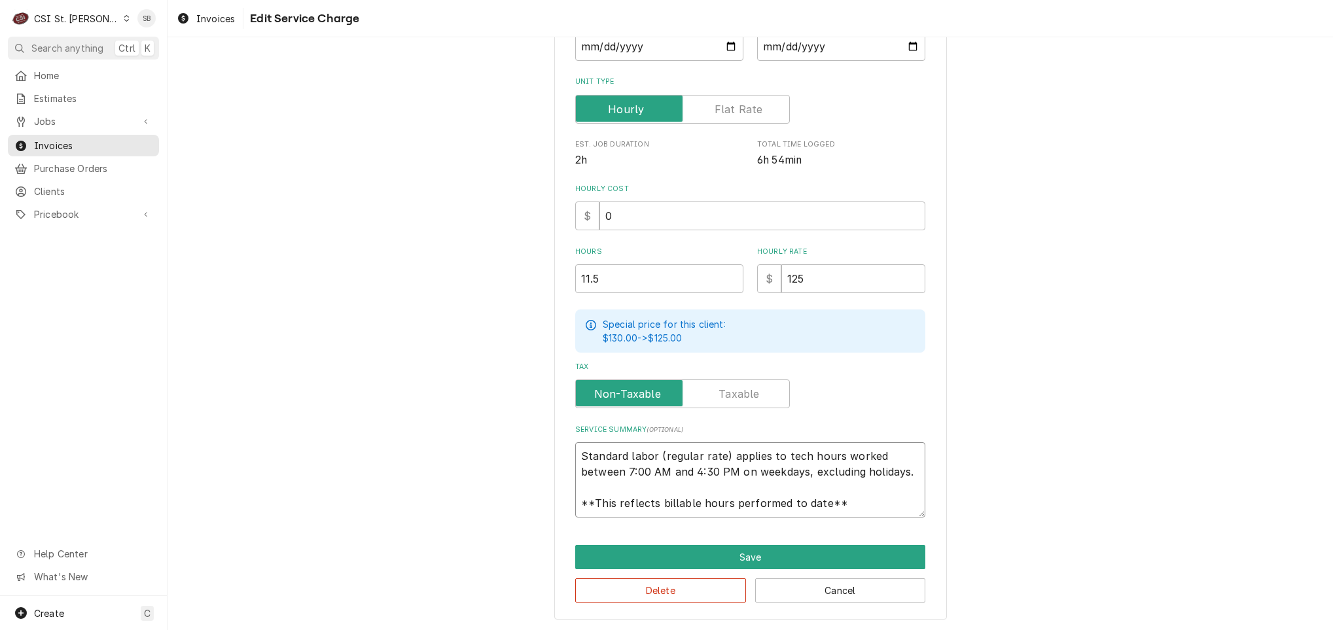
drag, startPoint x: 571, startPoint y: 448, endPoint x: 1078, endPoint y: 593, distance: 527.0
click at [1078, 593] on div "Use the fields below to edit this service charge Short Description 1-Labor (Ser…" at bounding box center [751, 222] width 1166 height 818
paste textarea "Brand: Vulcan Hart / Model: N/A / Serial: N/A Technician arrived on-site on 08/…"
type textarea "x"
type textarea "Brand: Vulcan Hart / Model: N/A / Serial: N/A Technician arrived on-site on 08/…"
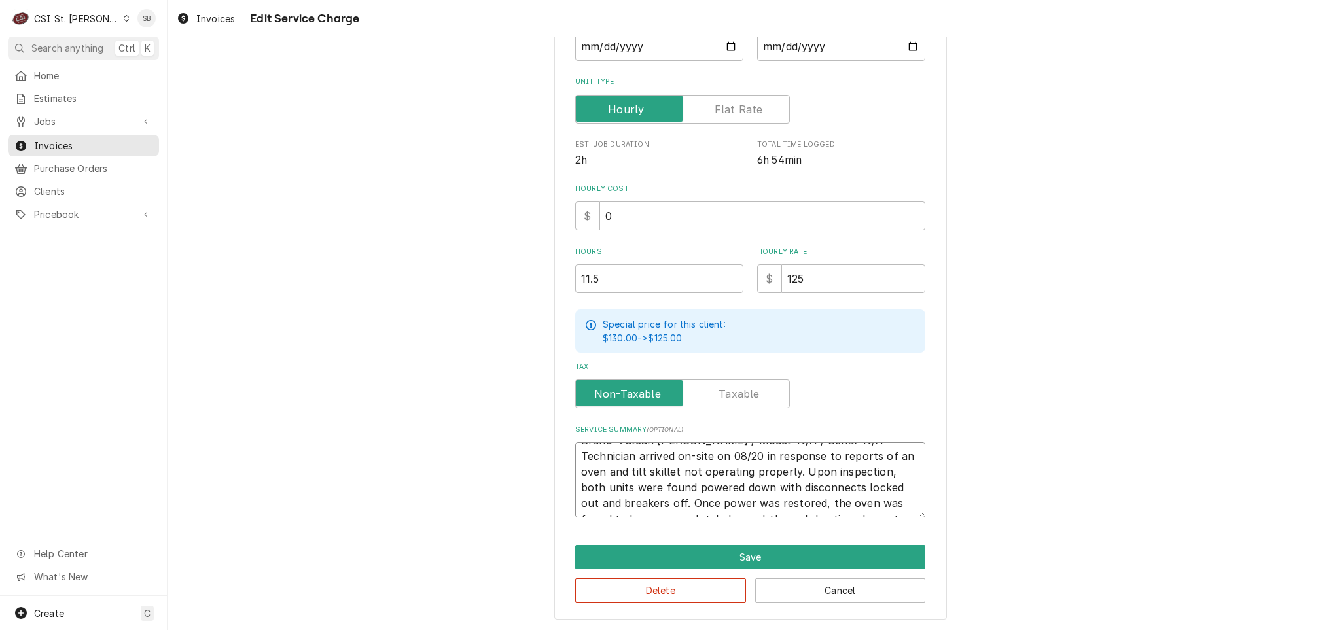
scroll to position [249, 0]
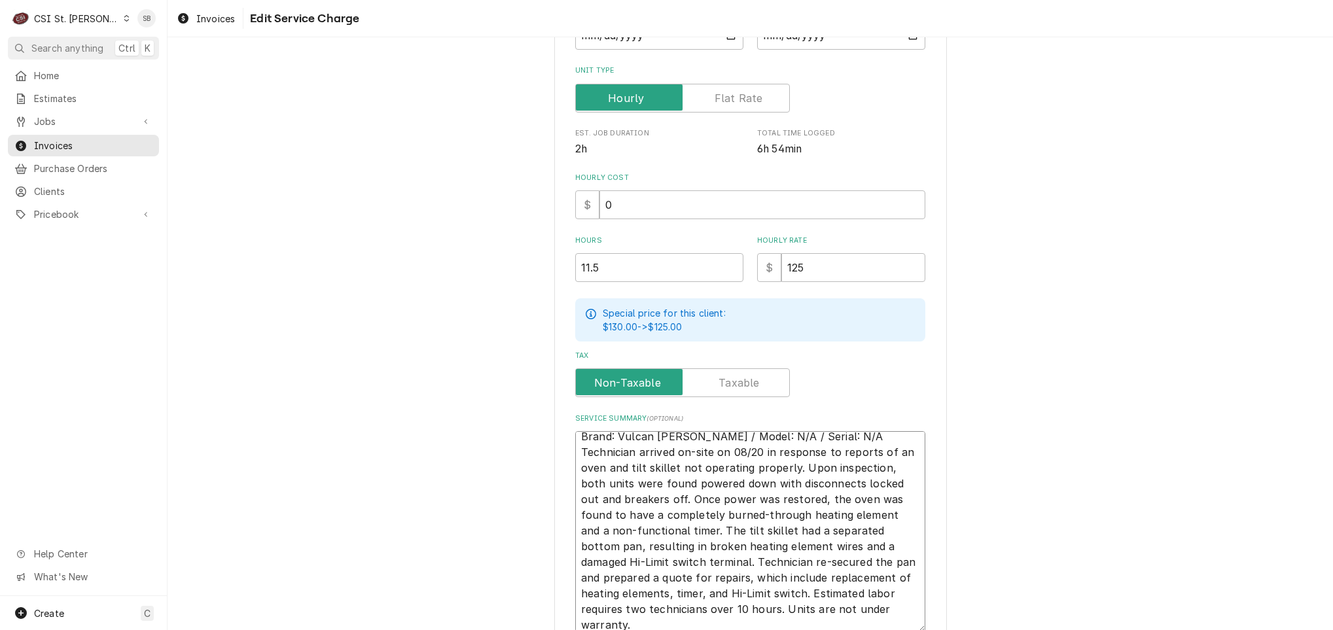
click at [825, 435] on textarea "Brand: Vulcan Hart / Model: N/A / Serial: N/A Technician arrived on-site on 08/…" at bounding box center [750, 531] width 350 height 201
type textarea "x"
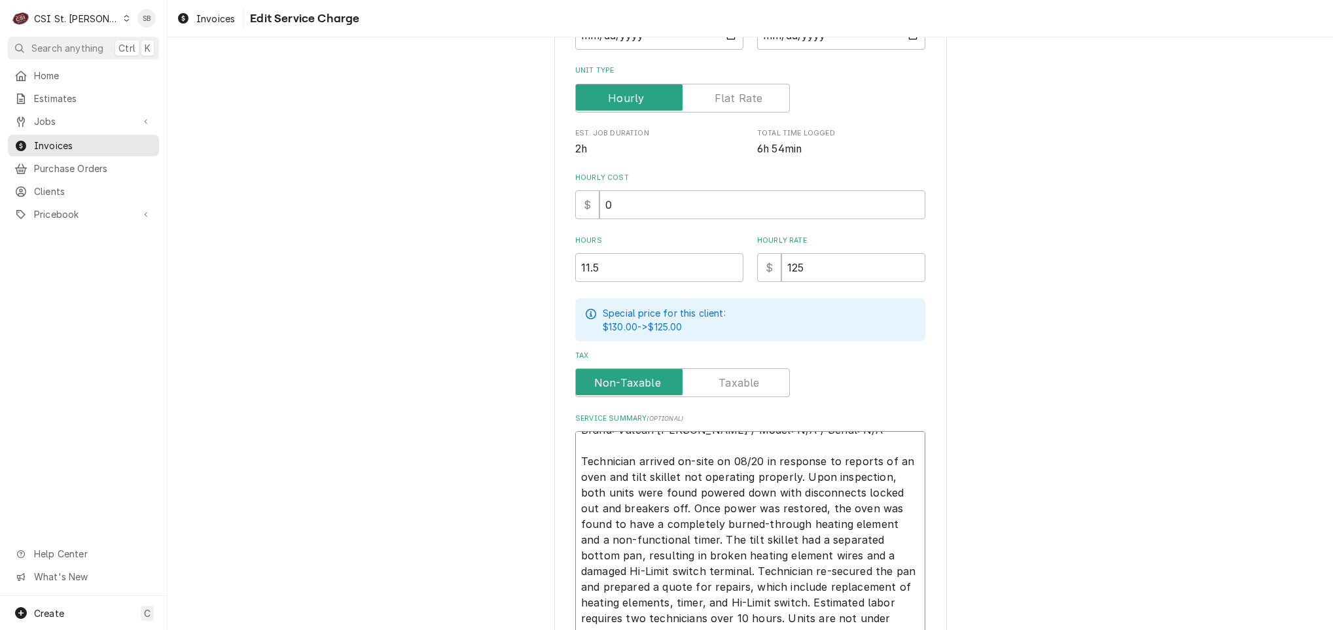
type textarea "Brand: Vulcan Hart / Model: N/A / Serial: N/A Technician arrived on-site on 08/…"
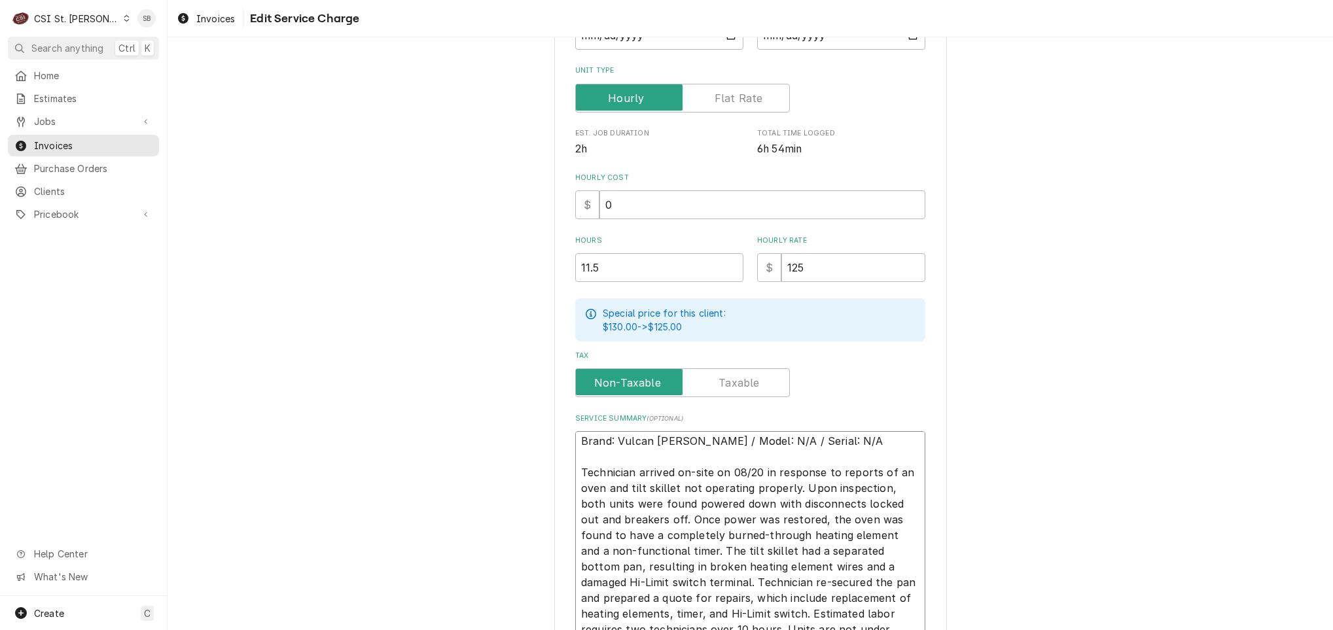
scroll to position [0, 0]
click at [684, 441] on textarea "Brand: Vulcan Hart / Model: N/A / Serial: N/A Technician arrived on-site on 08/…" at bounding box center [750, 539] width 350 height 217
click at [679, 442] on textarea "Brand: Vulcan Hart / Model: N/A / Serial: N/A Technician arrived on-site on 08/…" at bounding box center [750, 539] width 350 height 217
drag, startPoint x: 679, startPoint y: 442, endPoint x: 943, endPoint y: 442, distance: 263.8
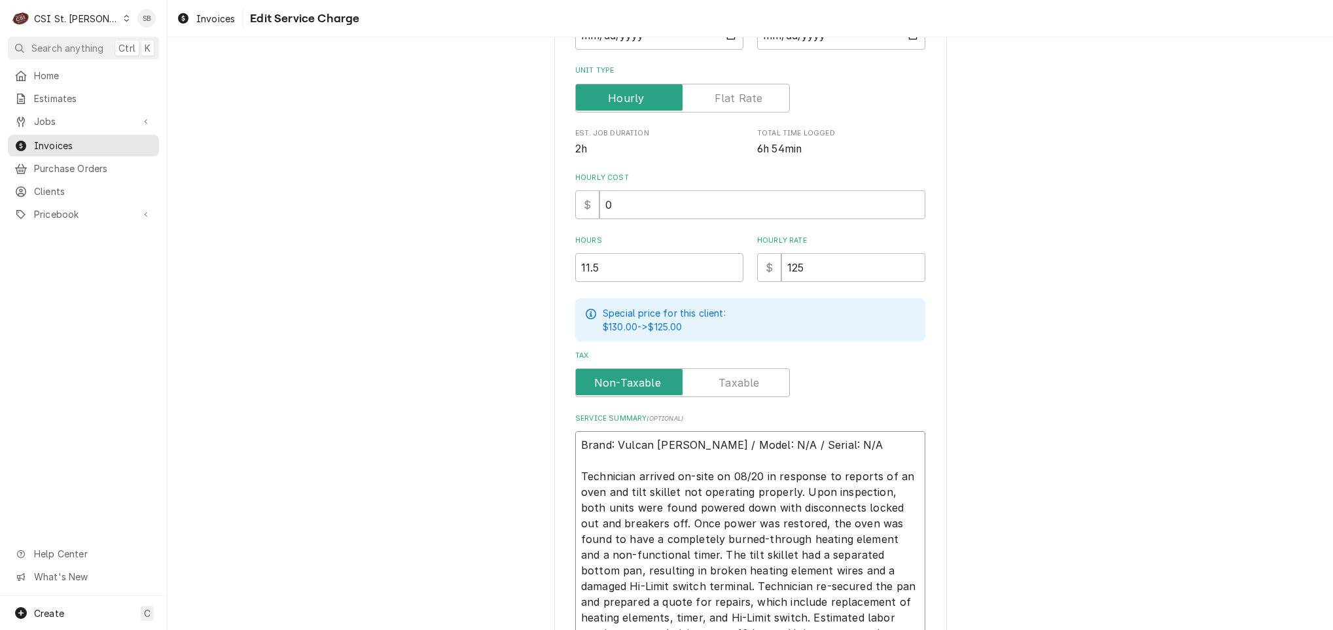
click at [943, 442] on div "Use the fields below to edit this service charge Short Description 1-Labor (Ser…" at bounding box center [751, 282] width 1166 height 960
paste textarea "VC4ED / Serial: 482022620"
type textarea "x"
type textarea "Brand: Vulcan Hart / Model: VC4ED / Serial: 482022620 Technician arrived on-sit…"
type textarea "x"
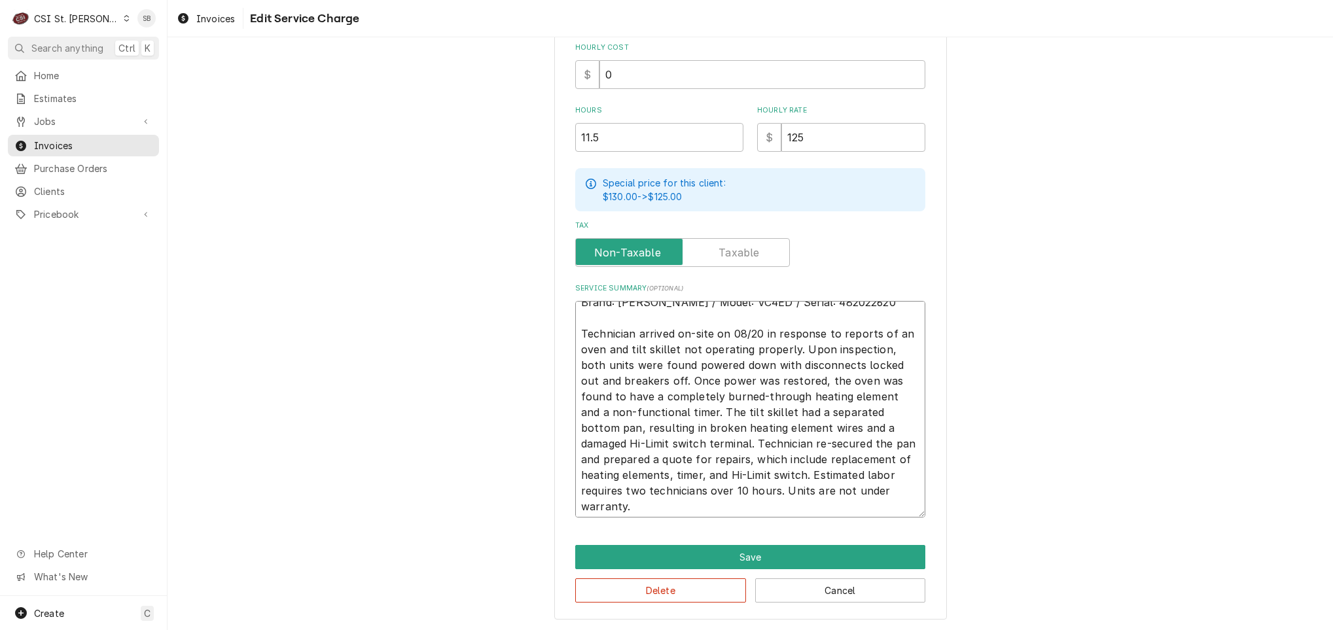
scroll to position [16, 0]
type textarea "Brand: Vulcan Hart / Model: VC4ED / Serial: 482022620 Technician arrived on-sit…"
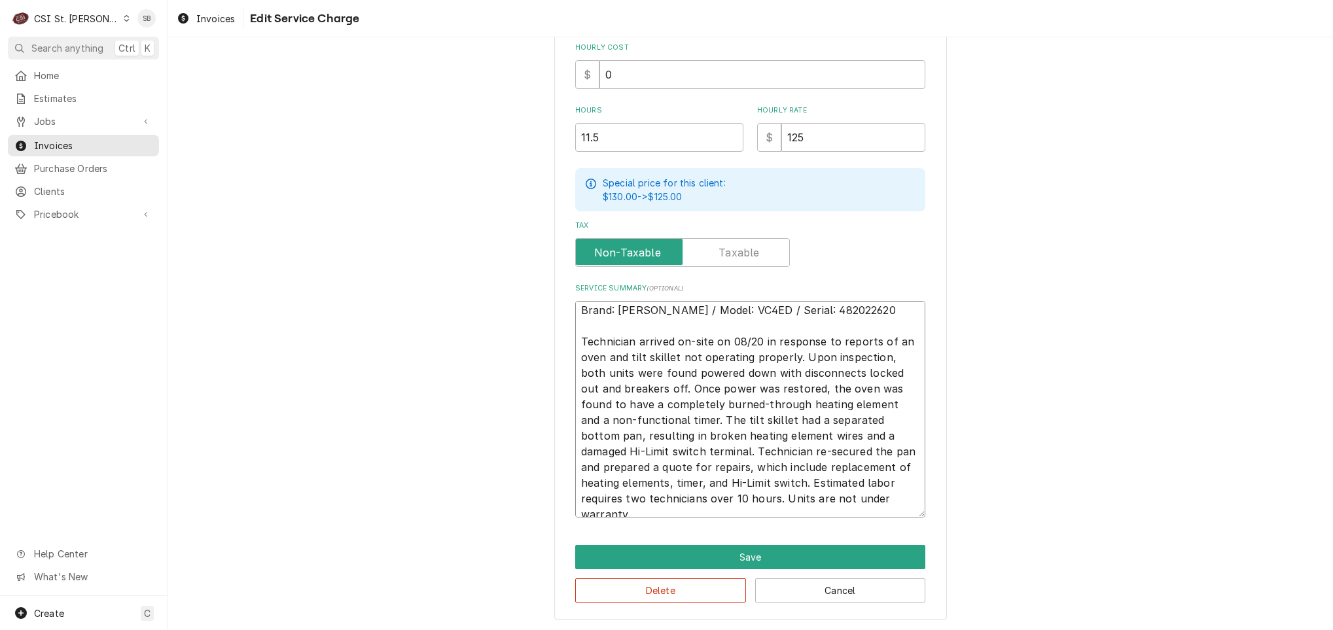
scroll to position [0, 0]
drag, startPoint x: 701, startPoint y: 387, endPoint x: 804, endPoint y: 389, distance: 102.8
click at [804, 389] on textarea "Brand: Vulcan Hart / Model: VC4ED / Serial: 482022620 Technician arrived on-sit…" at bounding box center [750, 409] width 350 height 217
click at [735, 418] on textarea "Brand: Vulcan Hart / Model: VC4ED / Serial: 482022620 Technician arrived on-sit…" at bounding box center [750, 409] width 350 height 217
drag, startPoint x: 609, startPoint y: 409, endPoint x: 729, endPoint y: 456, distance: 129.3
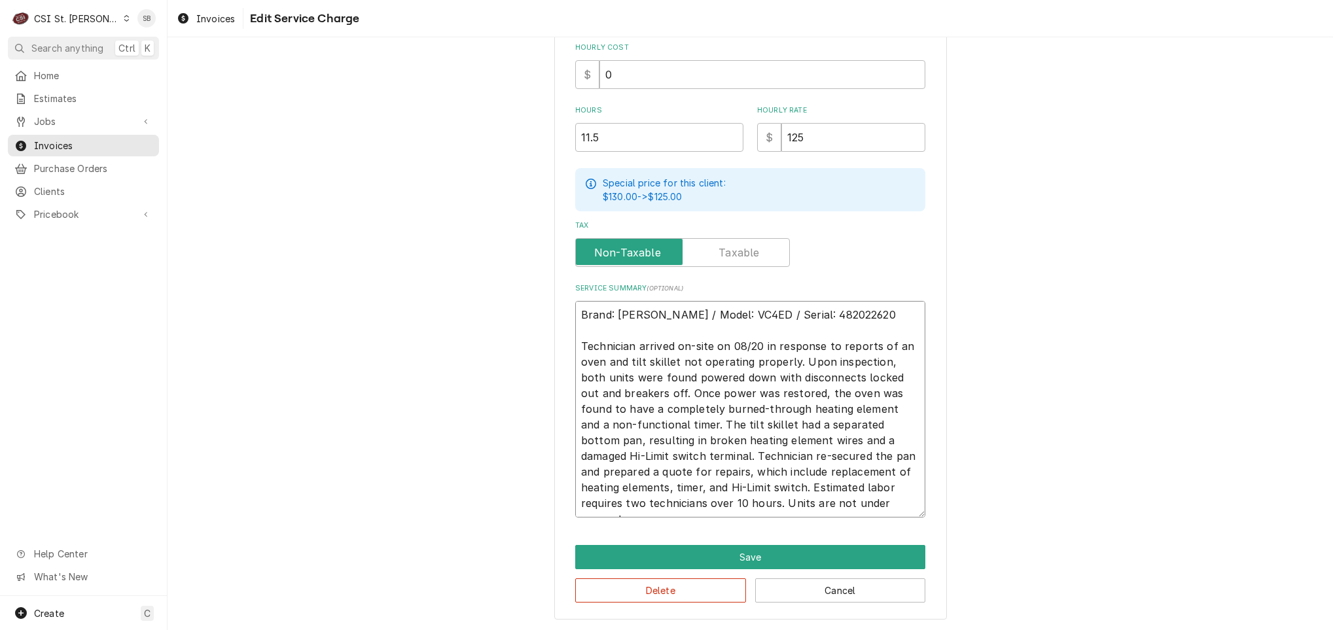
click at [729, 456] on textarea "Brand: Vulcan Hart / Model: VC4ED / Serial: 482022620 Technician arrived on-sit…" at bounding box center [750, 409] width 350 height 217
click at [672, 467] on textarea "Brand: Vulcan Hart / Model: VC4ED / Serial: 482022620 Technician arrived on-sit…" at bounding box center [750, 409] width 350 height 217
click at [622, 467] on textarea "Brand: Vulcan Hart / Model: VC4ED / Serial: 482022620 Technician arrived on-sit…" at bounding box center [750, 409] width 350 height 217
click at [583, 471] on textarea "Brand: Vulcan Hart / Model: VC4ED / Serial: 482022620 Technician arrived on-sit…" at bounding box center [750, 409] width 350 height 217
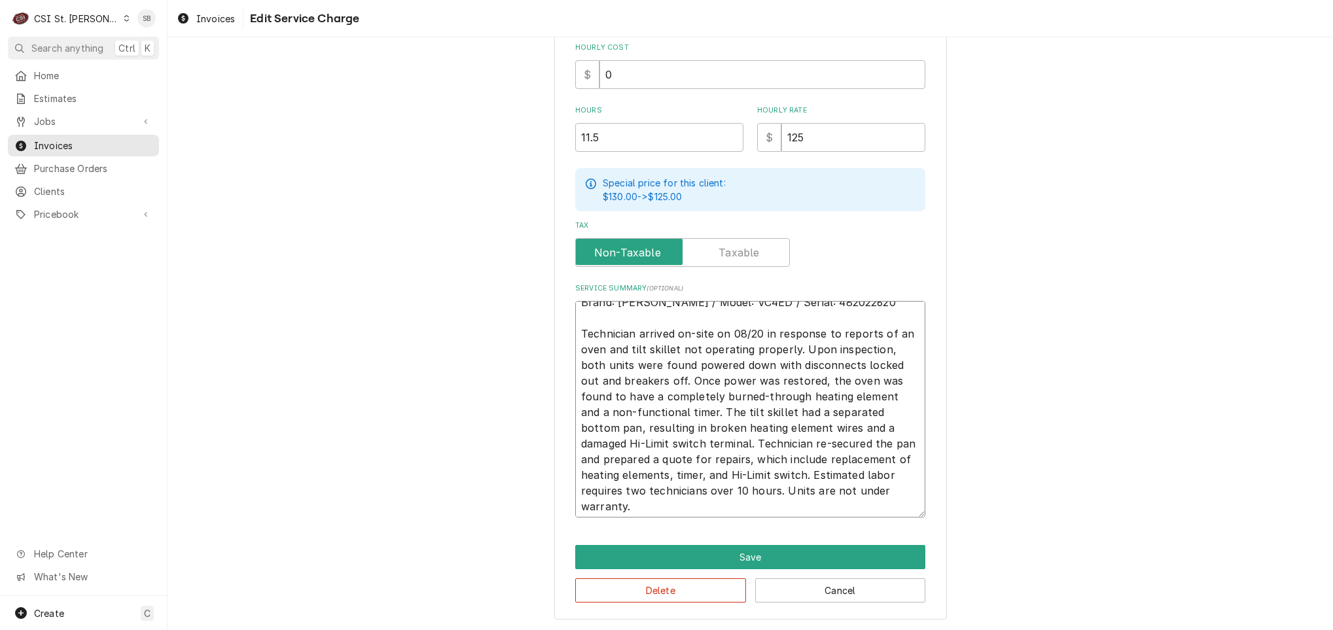
scroll to position [16, 0]
drag, startPoint x: 568, startPoint y: 488, endPoint x: 880, endPoint y: 511, distance: 312.4
click at [790, 532] on div "Use the fields below to edit this service charge Short Description 1-Labor (Ser…" at bounding box center [750, 151] width 393 height 937
type textarea "x"
type textarea "Brand: Vulcan Hart / Model: VC4ED / Serial: 482022620 Technician arrived on-sit…"
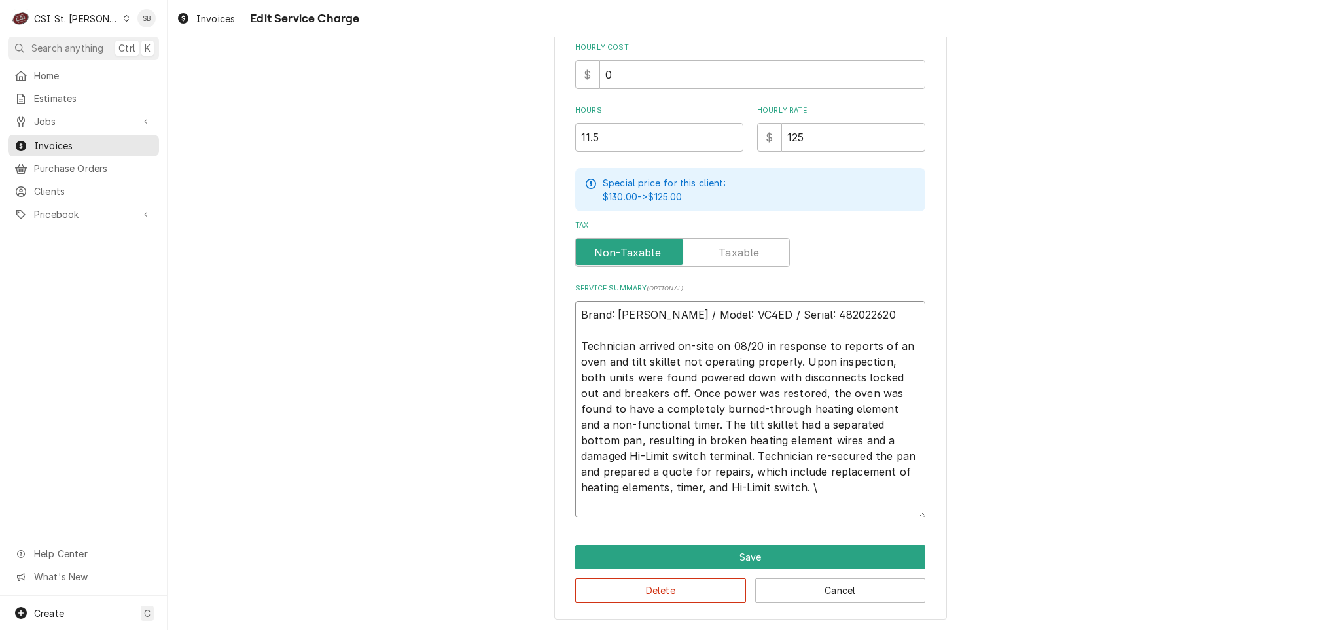
scroll to position [364, 0]
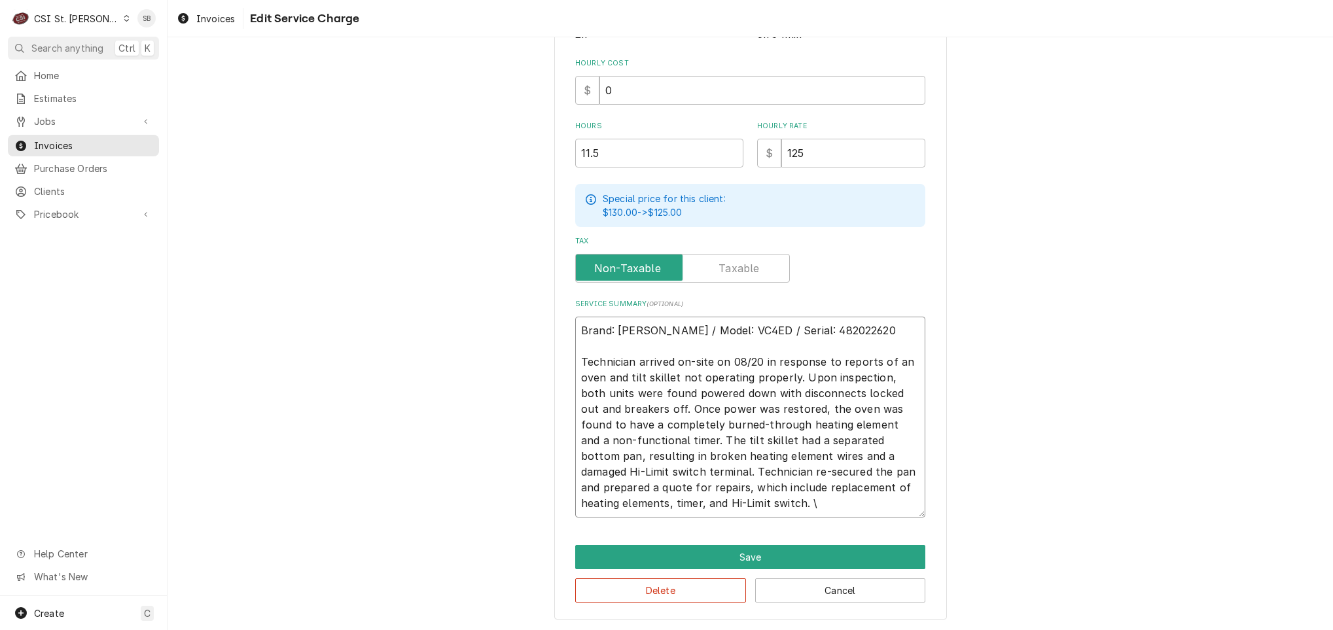
type textarea "x"
type textarea "Brand: Vulcan Hart / Model: VC4ED / Serial: 482022620 Technician arrived on-sit…"
type textarea "x"
type textarea "Brand: Vulcan Hart / Model: VC4ED / Serial: 482022620 Technician arrived on-sit…"
drag, startPoint x: 627, startPoint y: 152, endPoint x: 377, endPoint y: 148, distance: 250.1
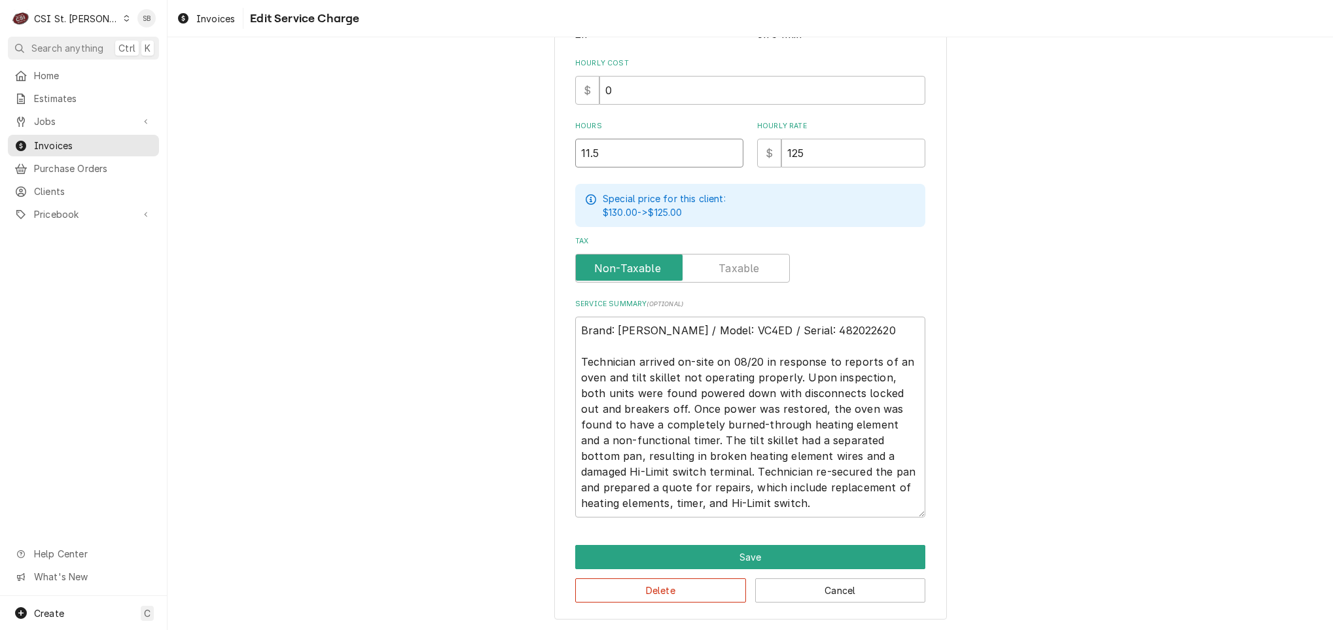
click at [459, 164] on div "Use the fields below to edit this service charge Short Description 1-Labor (Ser…" at bounding box center [751, 159] width 1166 height 944
type textarea "x"
type input "5"
type textarea "x"
type input "5.7"
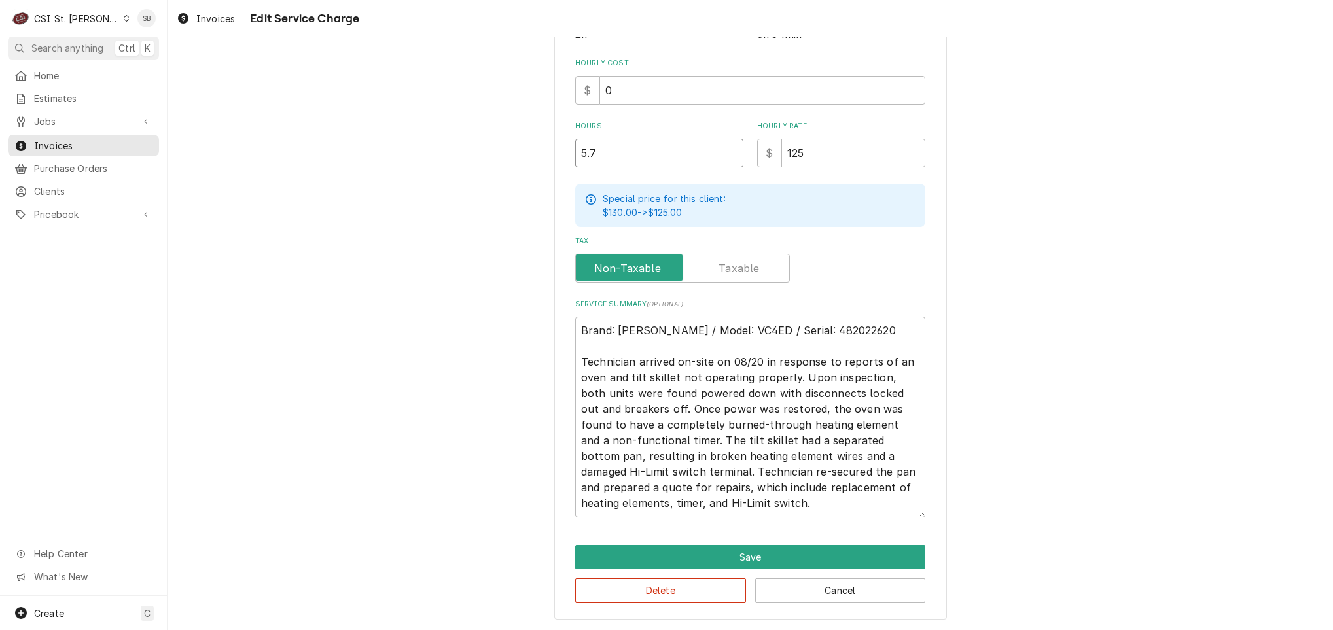
type textarea "x"
type input "5.75"
click at [785, 549] on button "Save" at bounding box center [750, 557] width 350 height 24
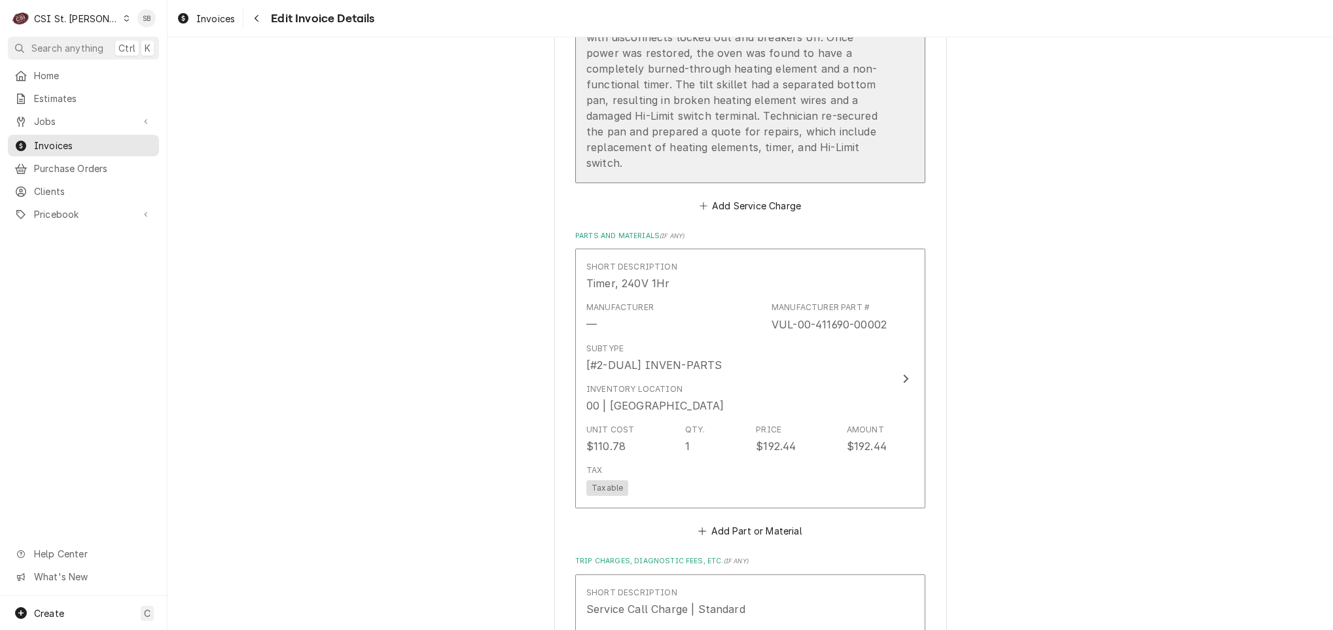
scroll to position [1679, 0]
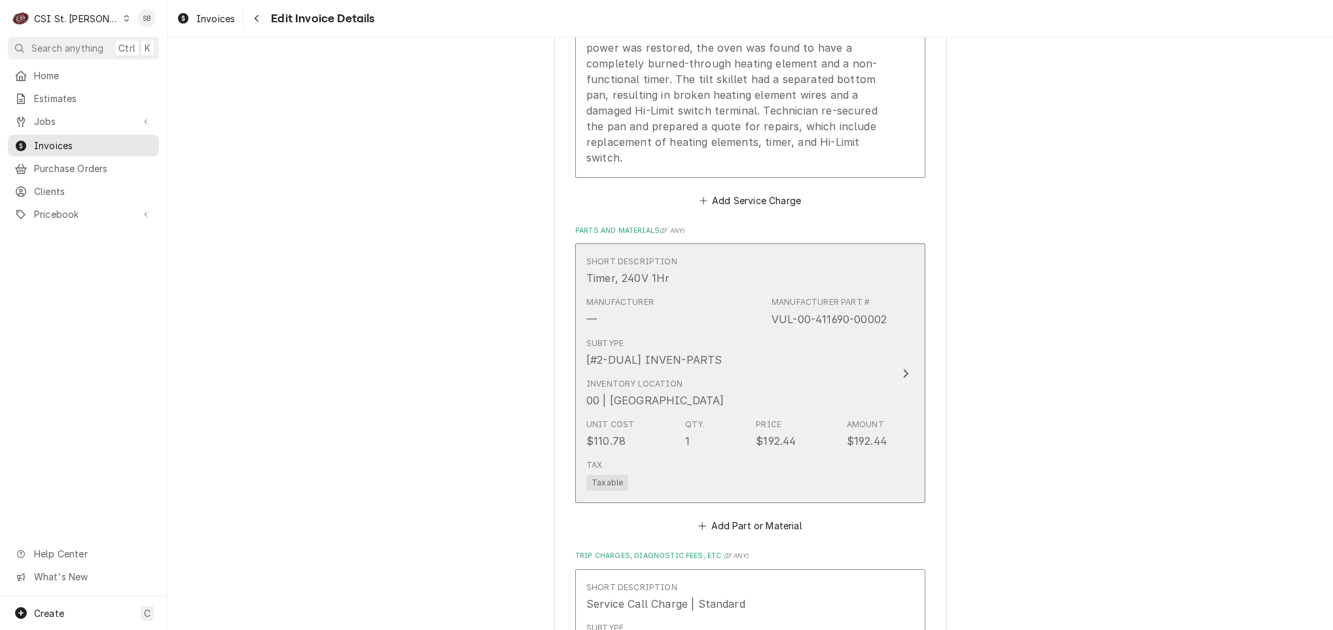
click at [691, 454] on div "Tax Taxable" at bounding box center [736, 475] width 300 height 42
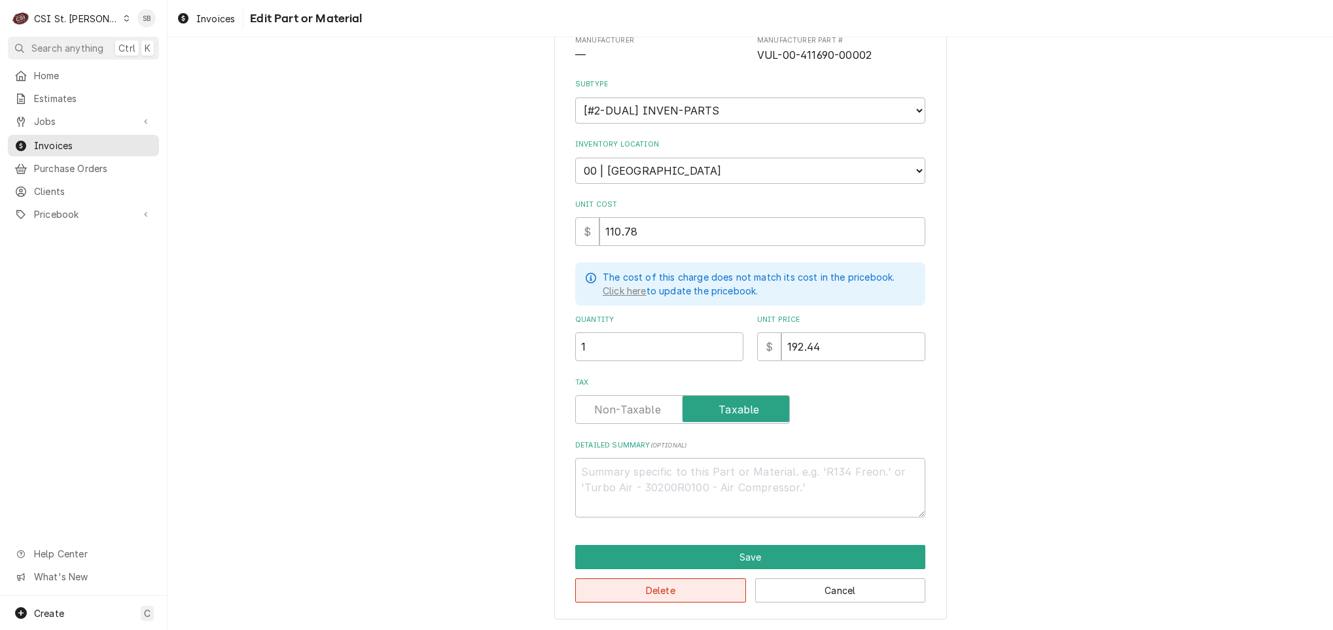
click at [653, 590] on button "Delete" at bounding box center [660, 591] width 171 height 24
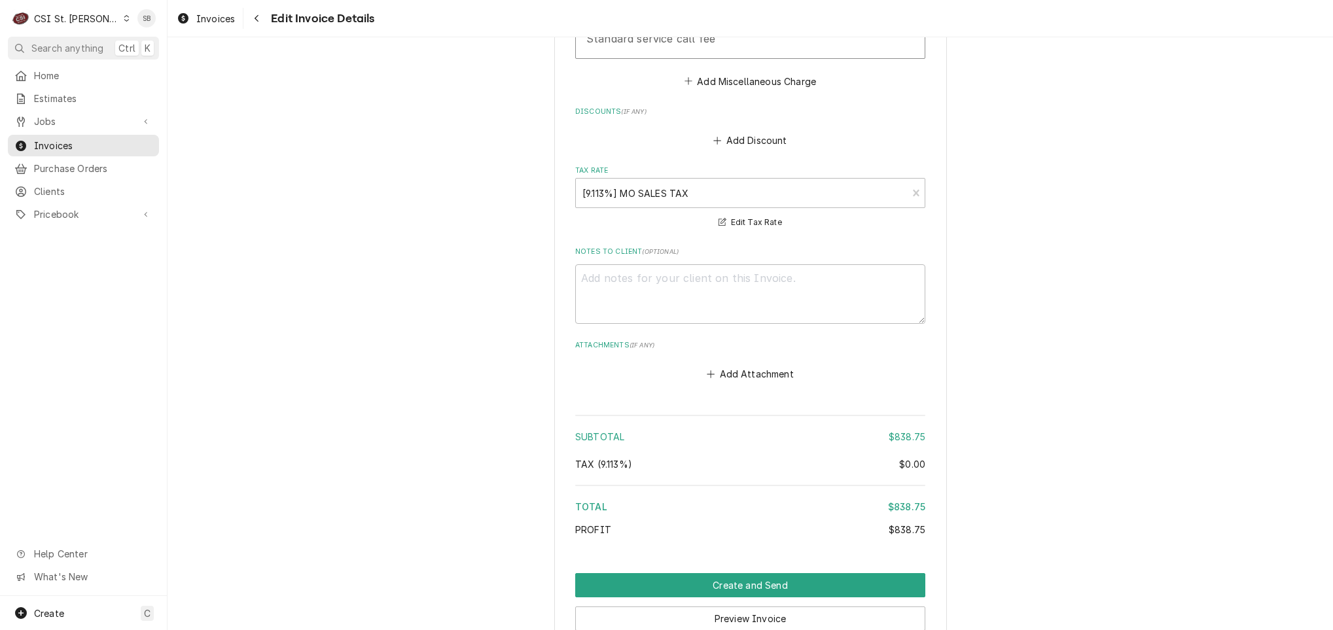
scroll to position [2223, 0]
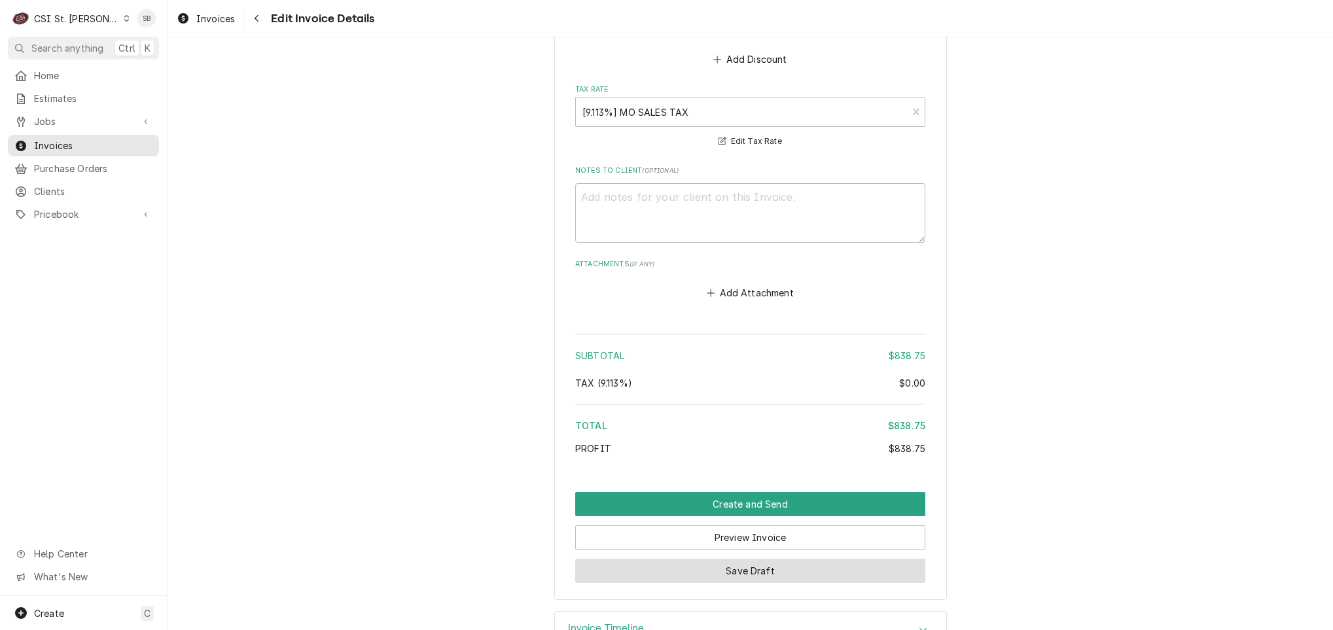
click at [761, 559] on button "Save Draft" at bounding box center [750, 571] width 350 height 24
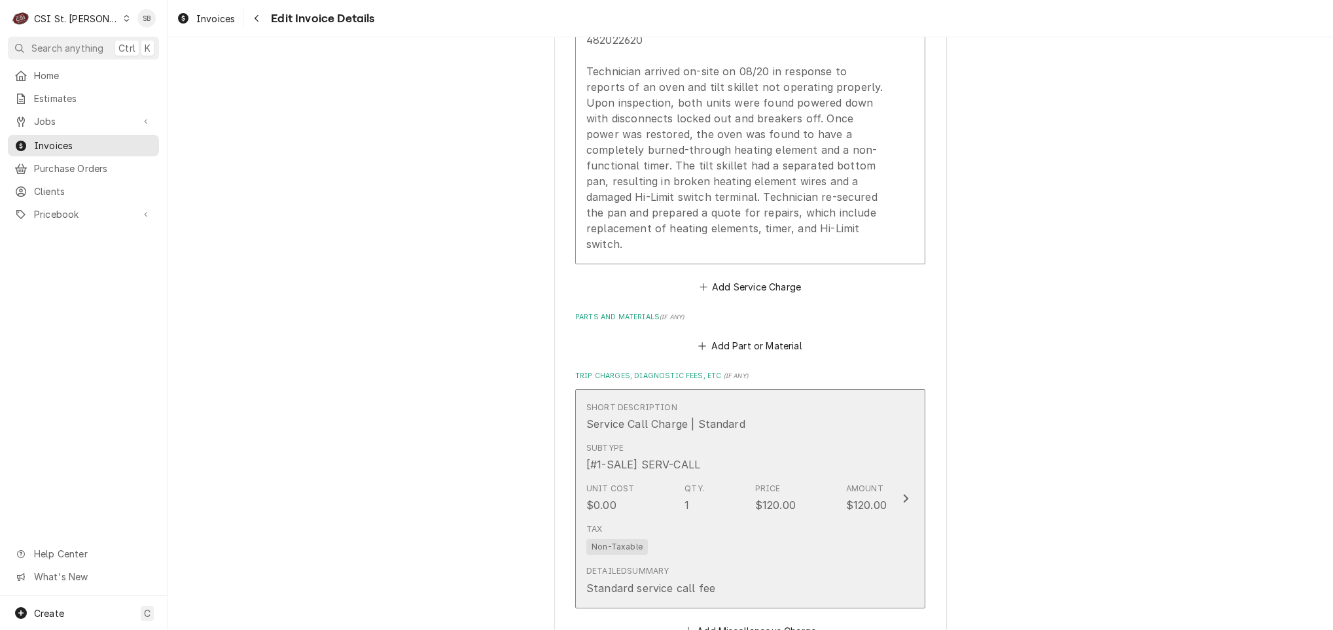
type textarea "x"
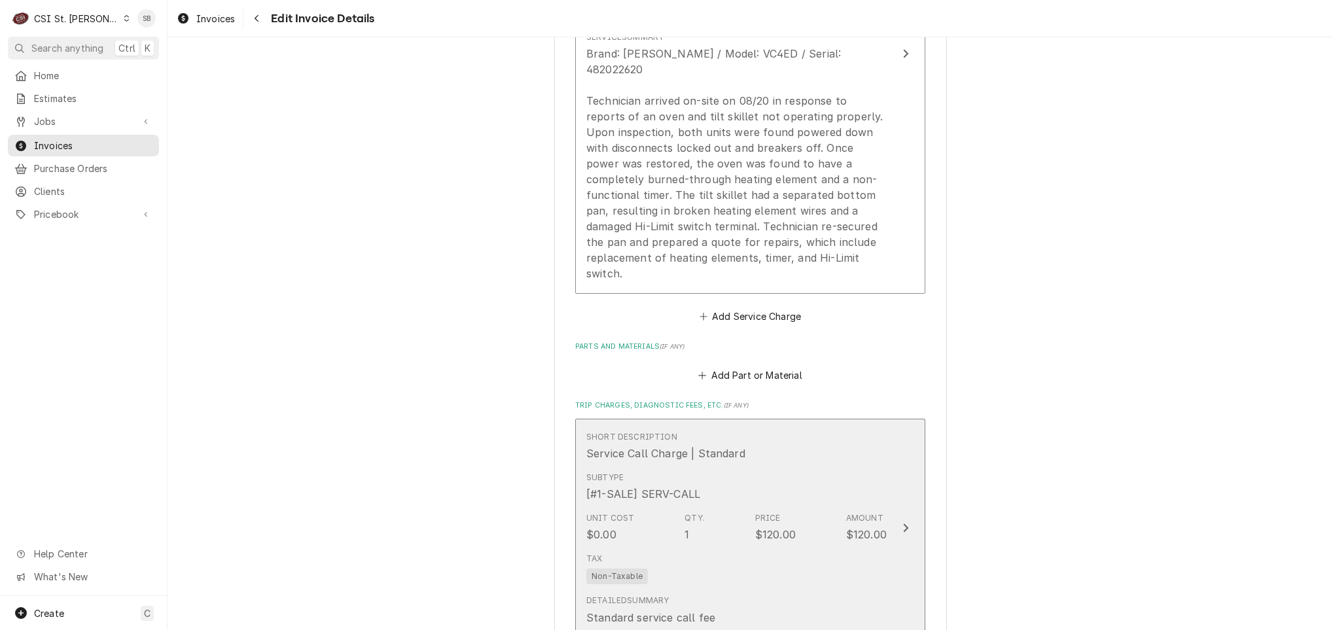
scroll to position [1259, 0]
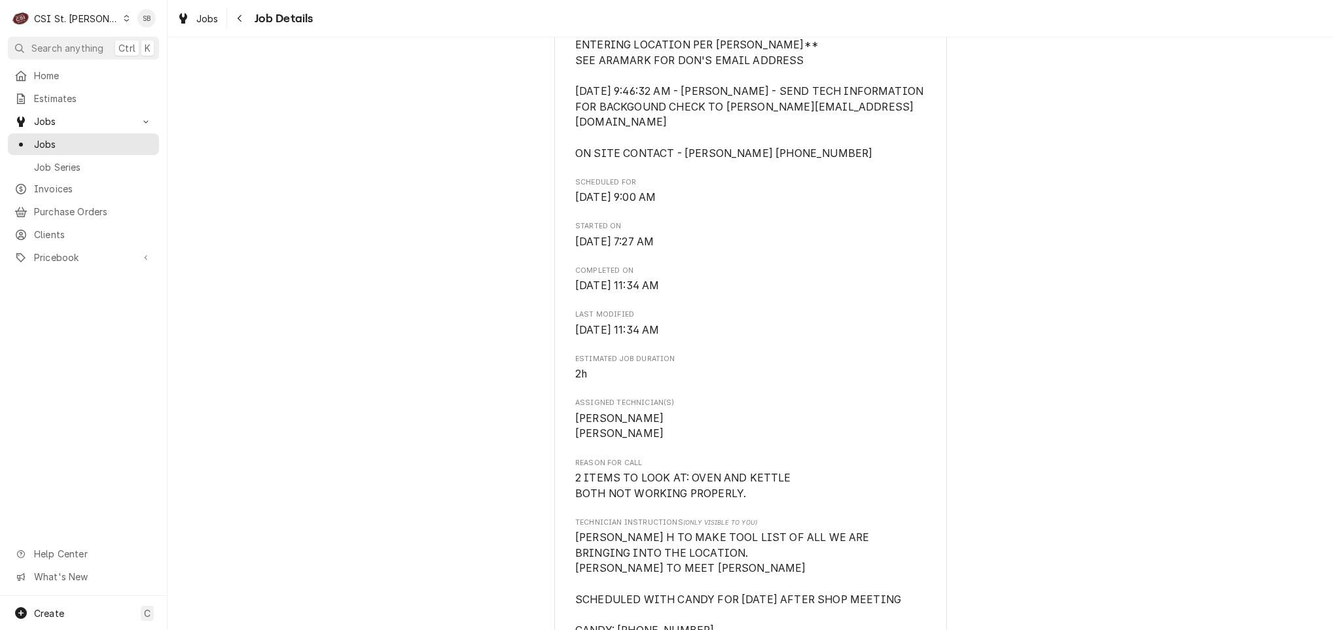
scroll to position [687, 0]
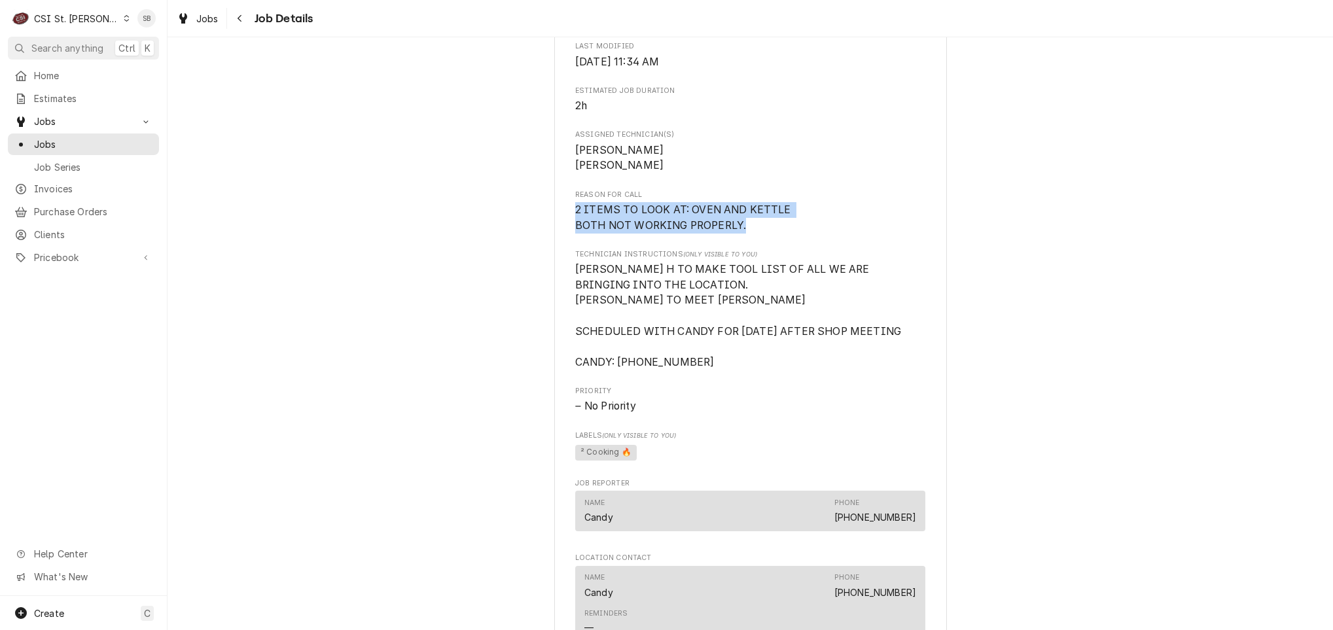
drag, startPoint x: 749, startPoint y: 226, endPoint x: 517, endPoint y: 207, distance: 232.5
click at [517, 207] on div "Completed and Uninvoiced Aramark Correctional Services Missouri Eastern Correct…" at bounding box center [751, 403] width 1166 height 2079
copy span "2 ITEMS TO LOOK AT: OVEN AND KETTLE BOTH NOT WORKING PROPERLY."
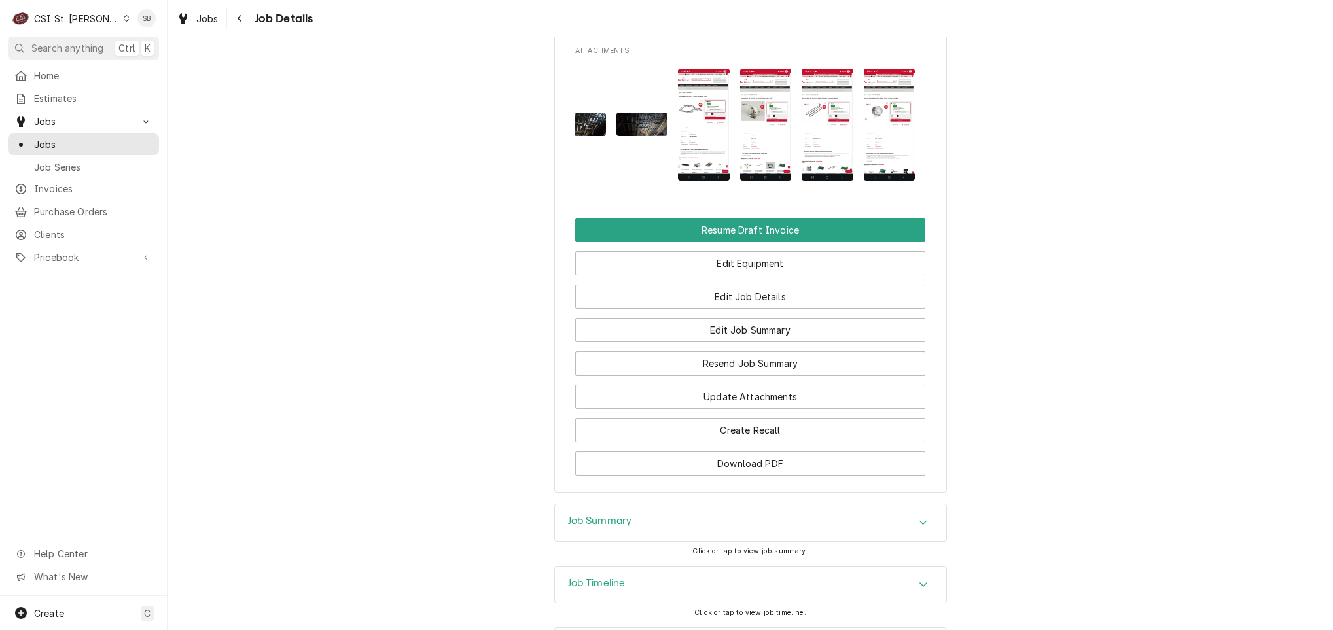
scroll to position [0, 0]
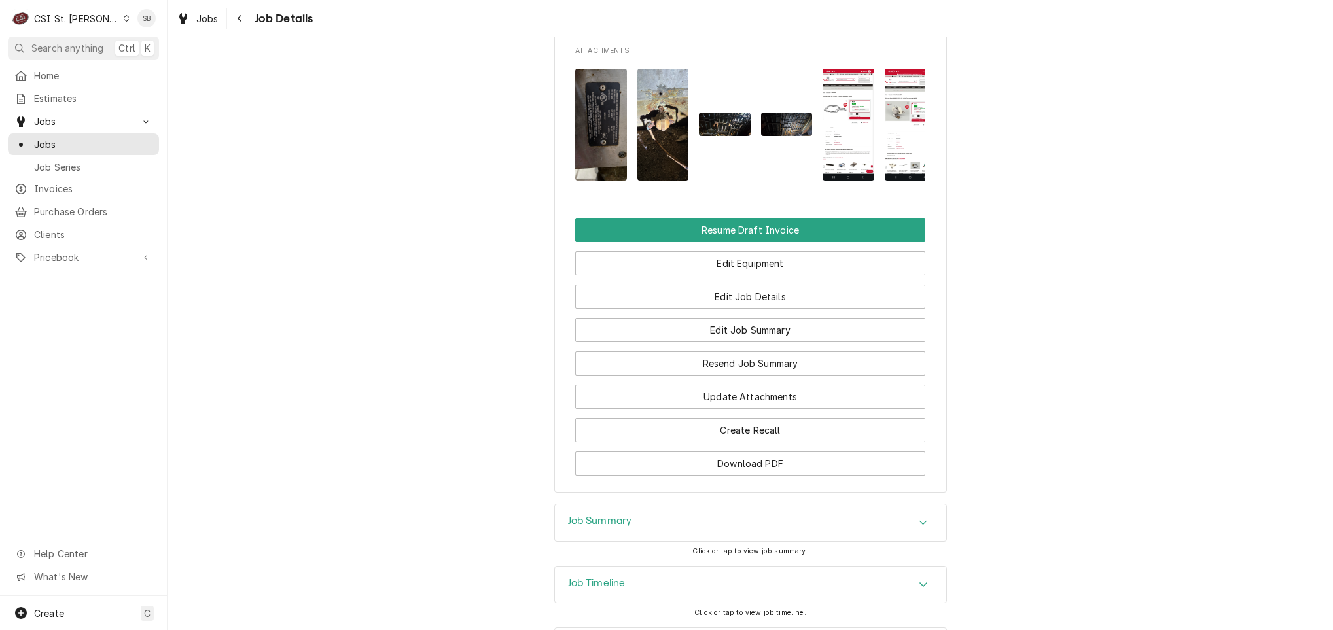
click at [594, 147] on img "Attachments" at bounding box center [601, 124] width 52 height 111
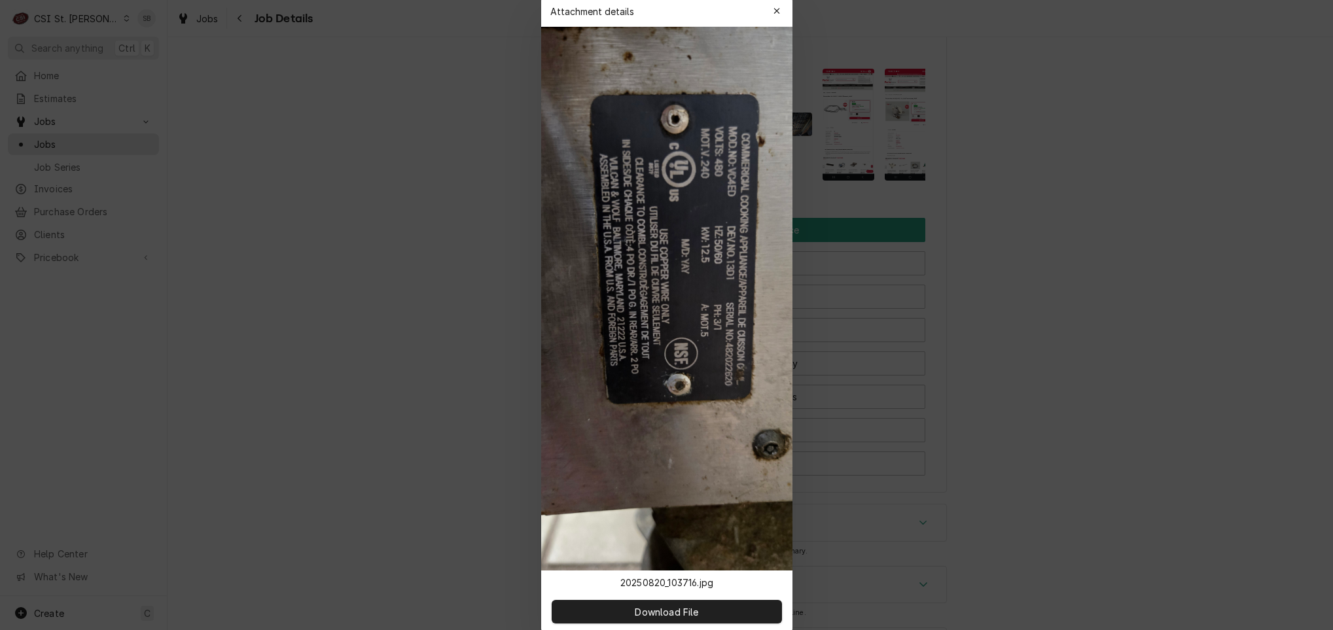
click at [1020, 338] on div at bounding box center [666, 315] width 1333 height 630
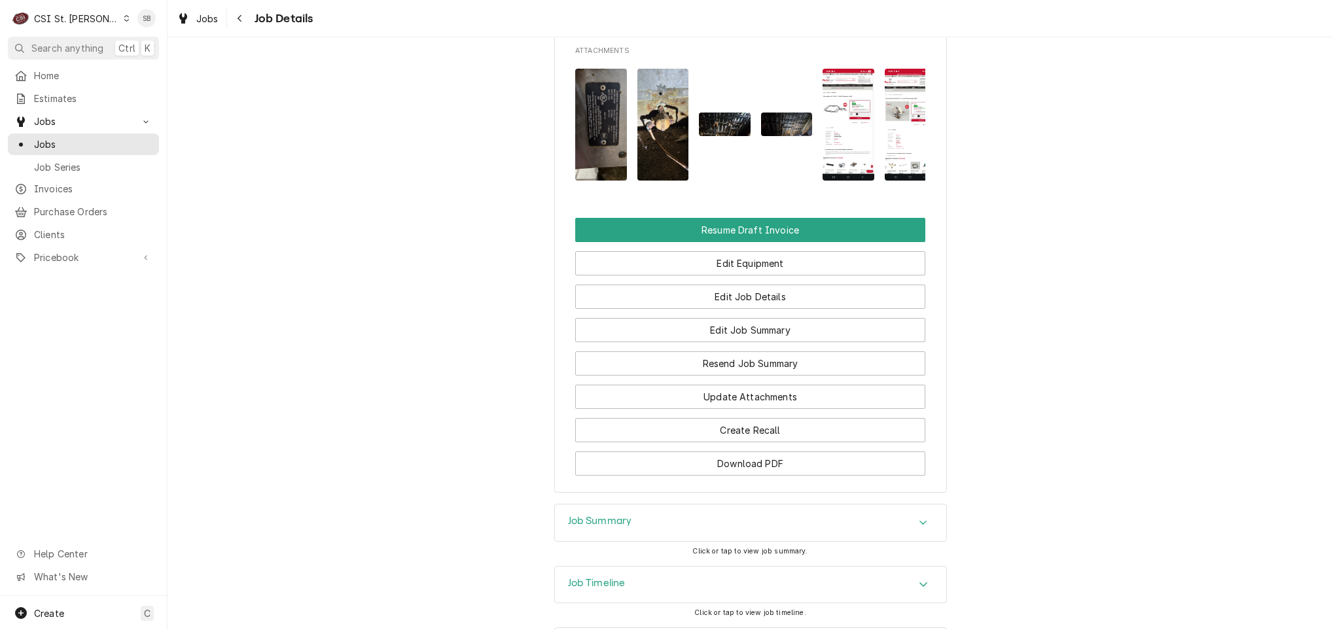
click at [660, 151] on img "Attachments" at bounding box center [664, 124] width 52 height 111
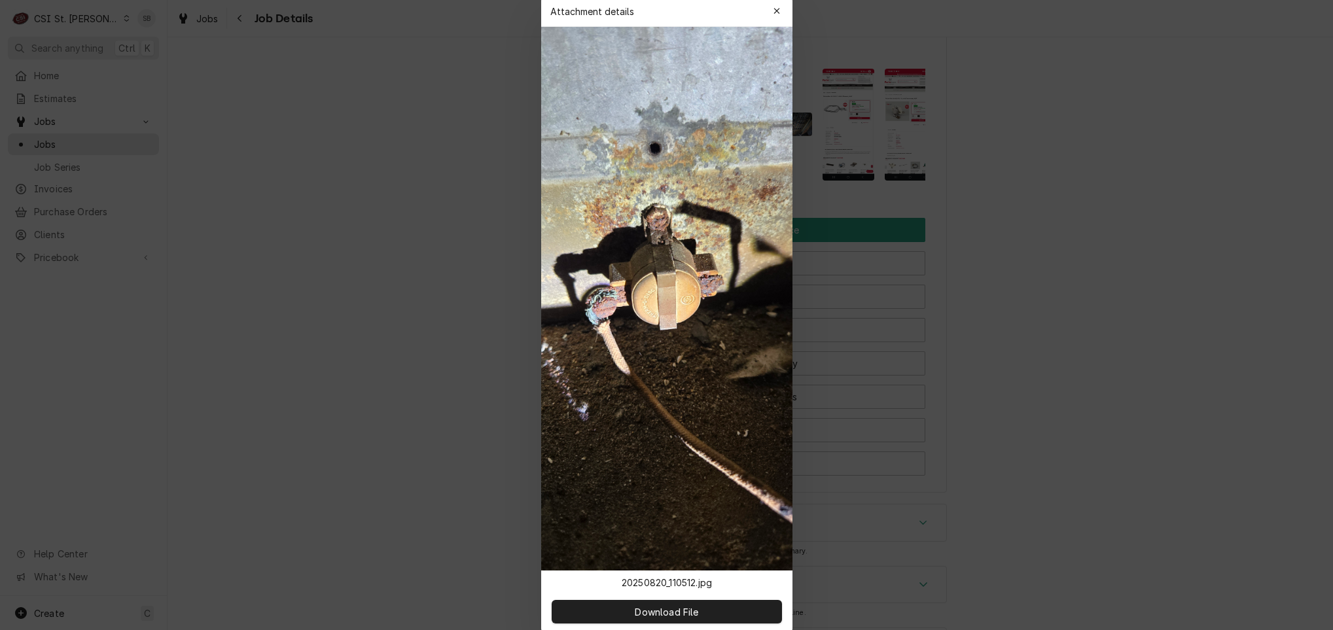
click at [1157, 314] on div at bounding box center [666, 315] width 1333 height 630
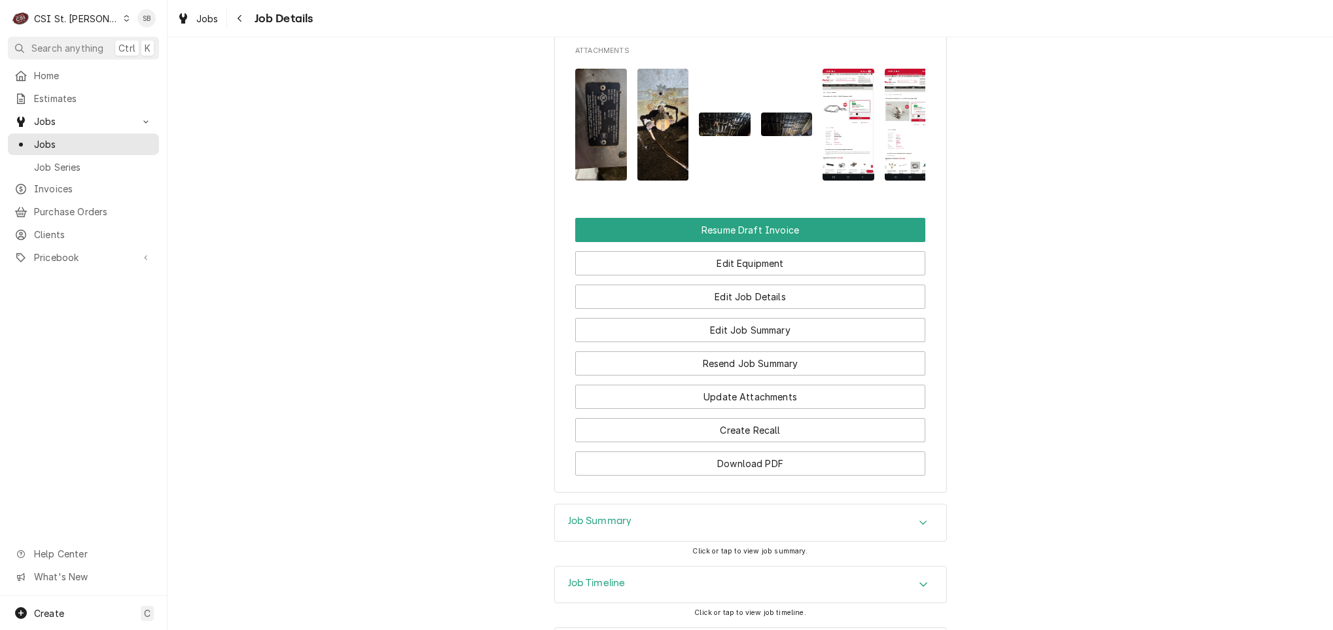
click at [747, 132] on div "Attachments" at bounding box center [750, 124] width 350 height 132
click at [725, 136] on img "Attachments" at bounding box center [725, 125] width 52 height 24
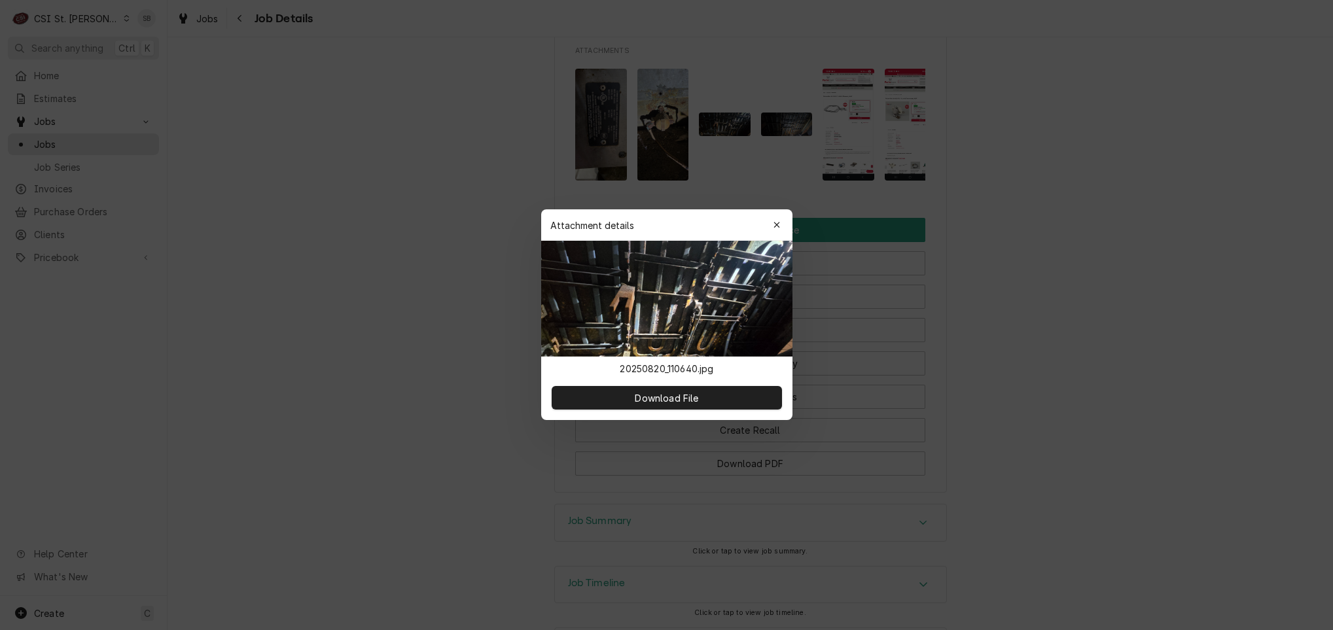
drag, startPoint x: 1088, startPoint y: 250, endPoint x: 798, endPoint y: 196, distance: 294.9
click at [1087, 250] on div at bounding box center [666, 315] width 1333 height 630
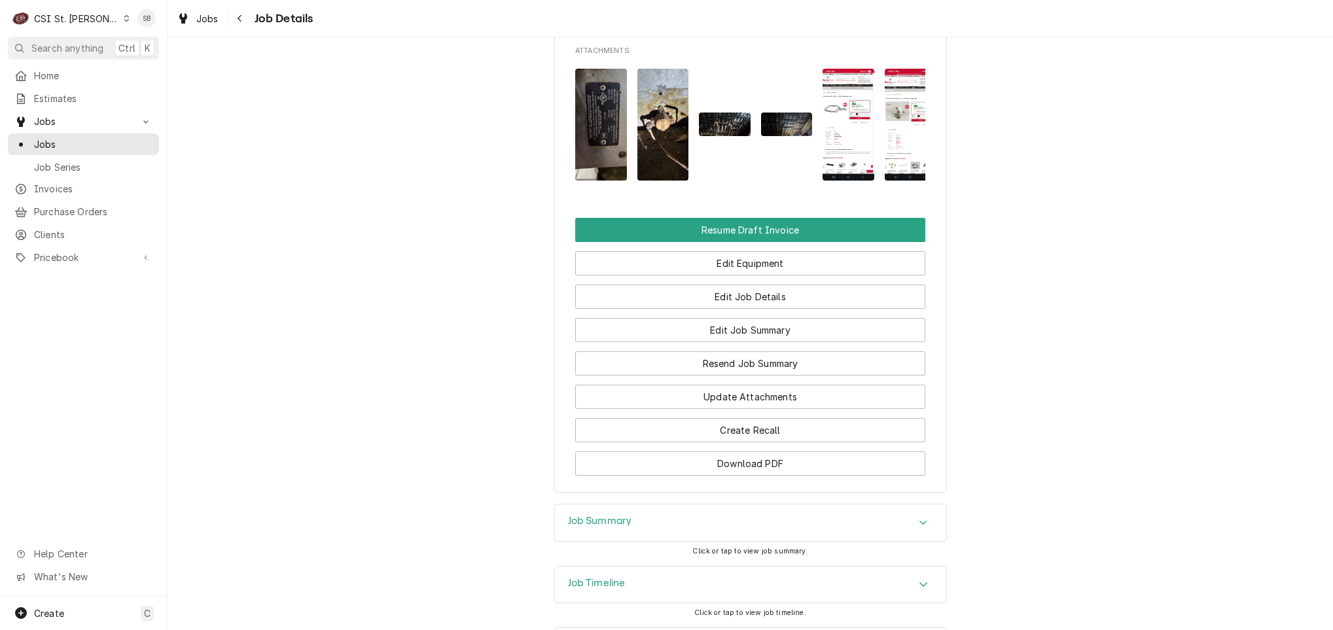
click at [772, 136] on img "Attachments" at bounding box center [787, 125] width 52 height 24
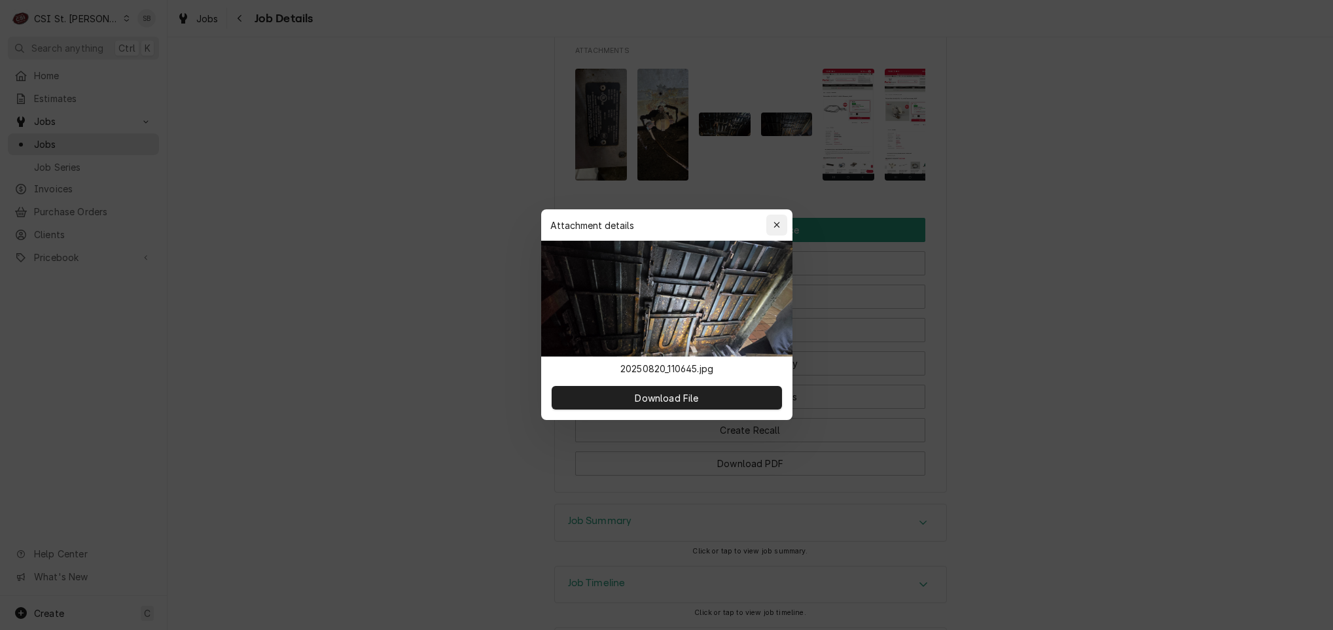
click at [780, 226] on icon "button" at bounding box center [776, 225] width 7 height 9
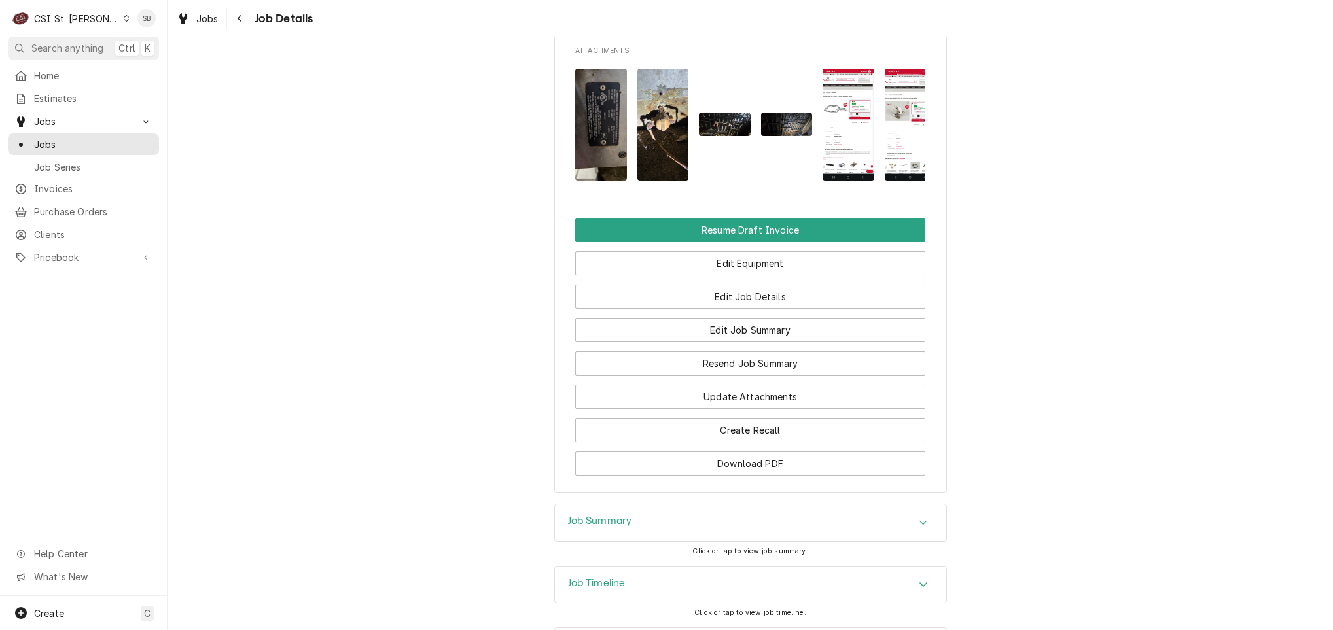
click at [833, 138] on img "Attachments" at bounding box center [849, 125] width 52 height 112
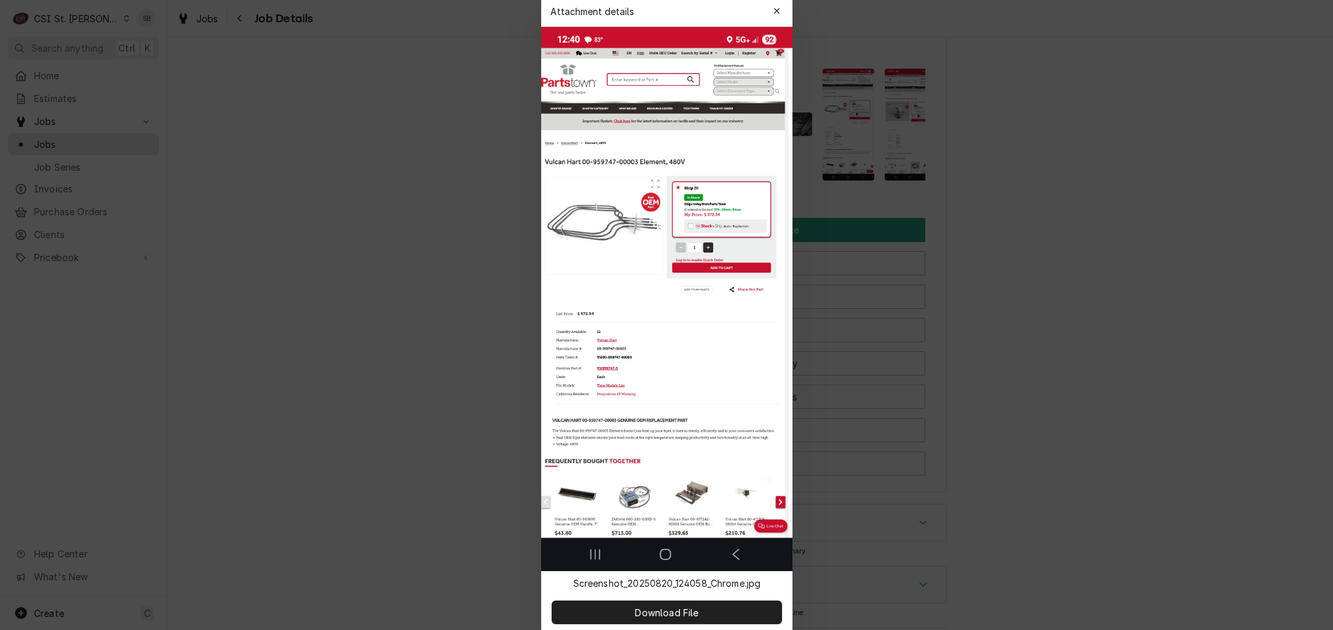
click at [450, 317] on div at bounding box center [666, 315] width 1333 height 630
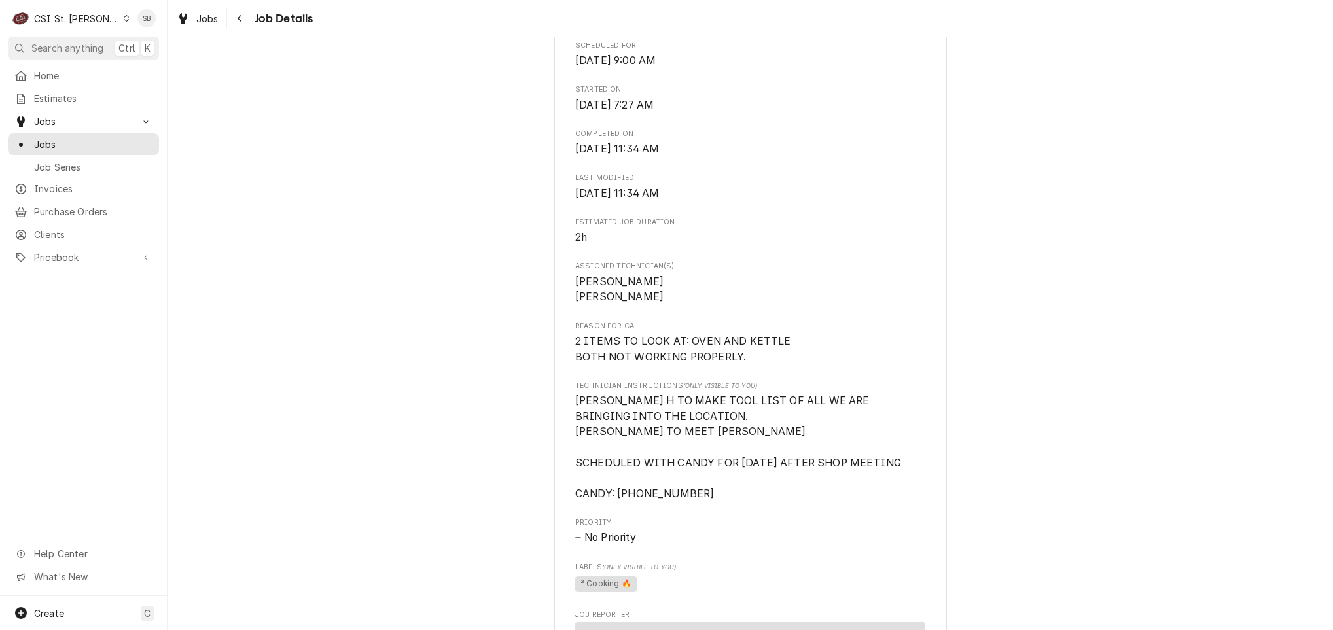
scroll to position [546, 0]
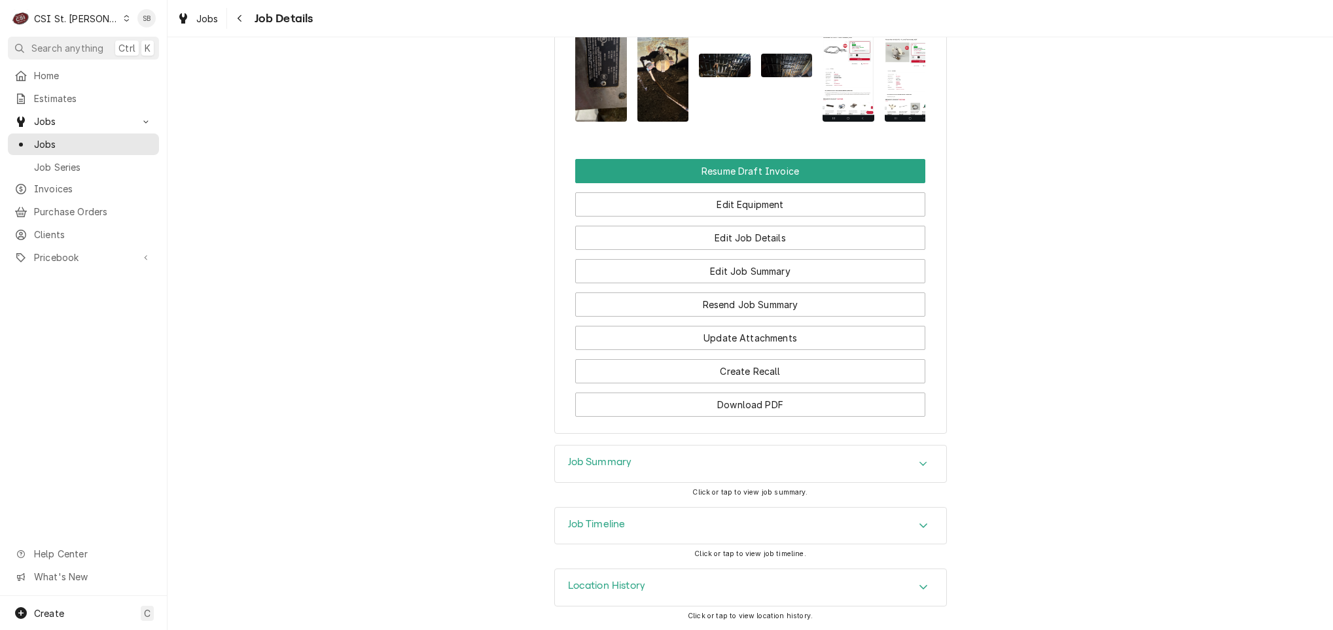
click at [683, 452] on div "Job Summary" at bounding box center [750, 464] width 391 height 37
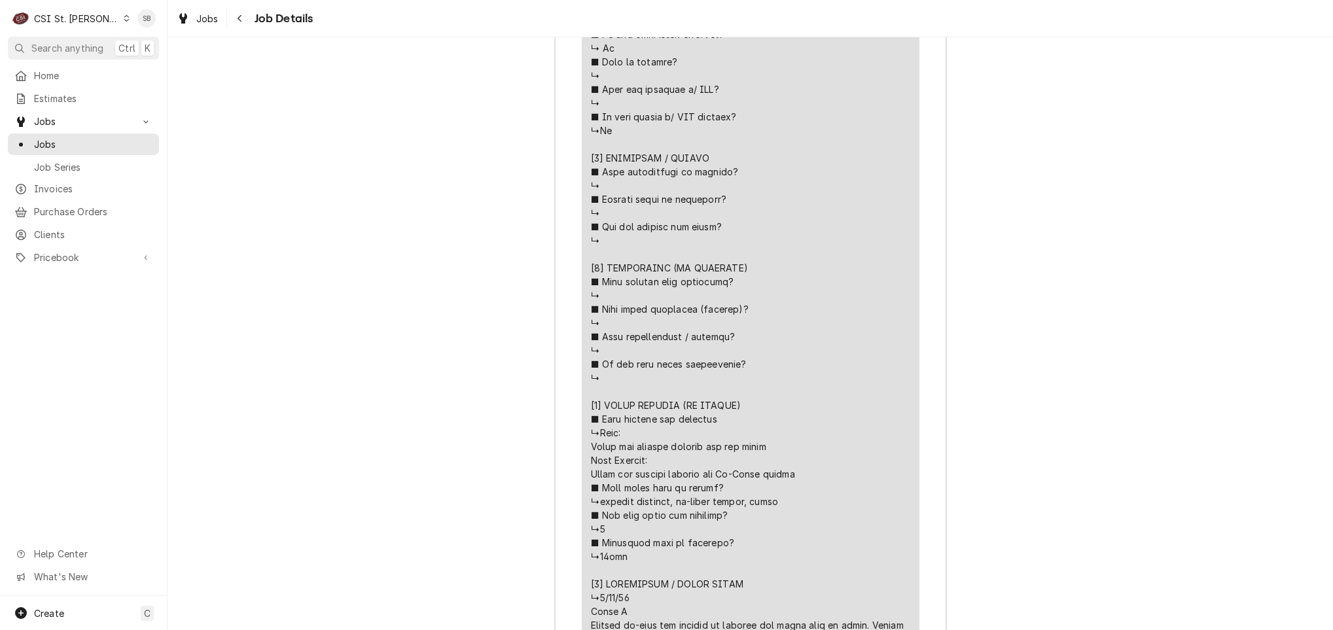
scroll to position [3331, 0]
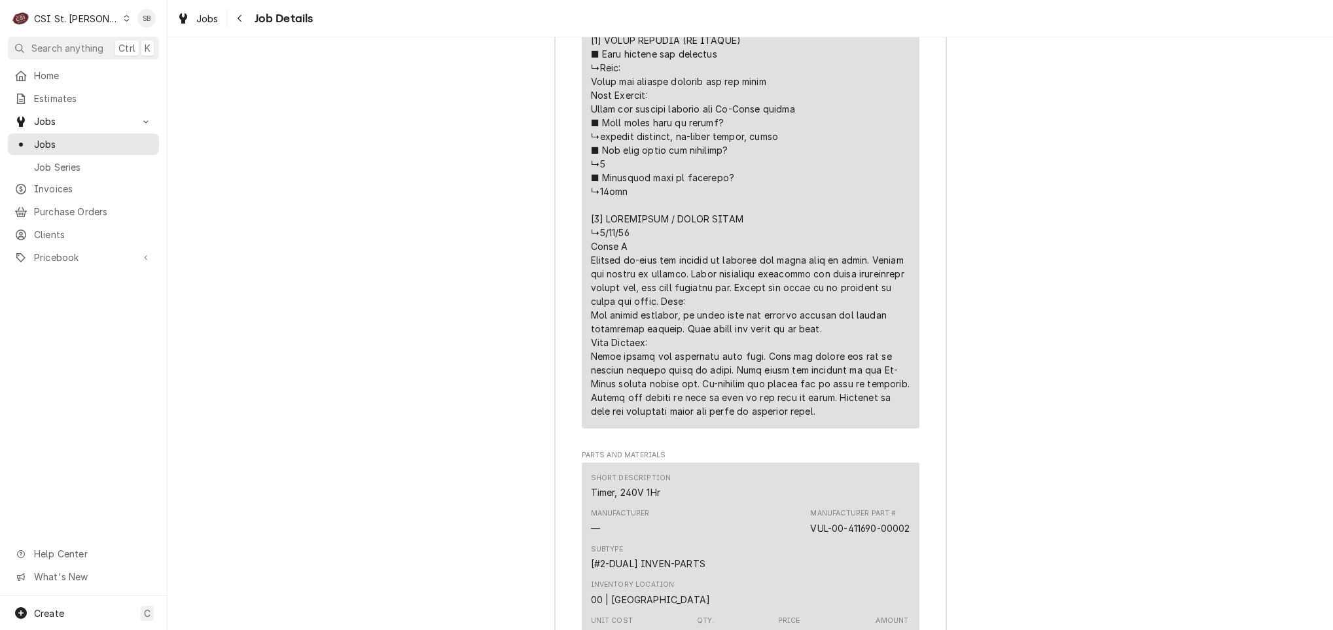
drag, startPoint x: 711, startPoint y: 448, endPoint x: 697, endPoint y: 435, distance: 19.9
drag, startPoint x: 666, startPoint y: 419, endPoint x: 727, endPoint y: 419, distance: 60.2
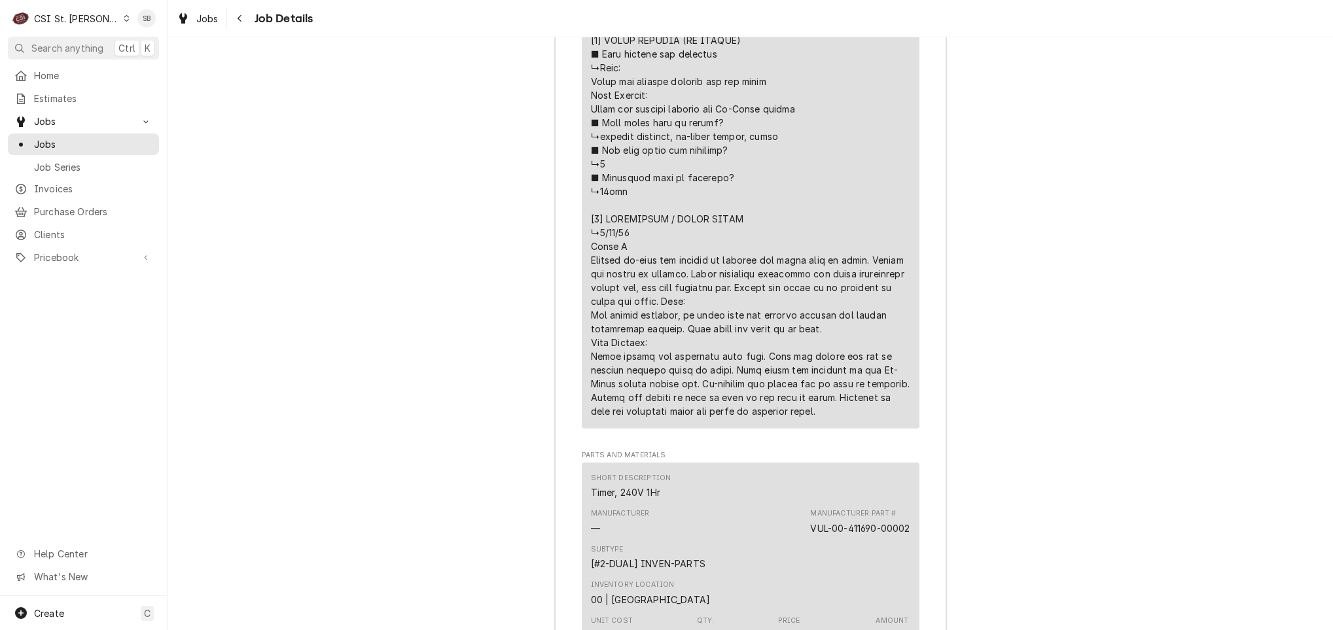
drag, startPoint x: 727, startPoint y: 419, endPoint x: 811, endPoint y: 424, distance: 84.6
drag, startPoint x: 811, startPoint y: 424, endPoint x: 805, endPoint y: 450, distance: 26.8
drag, startPoint x: 732, startPoint y: 439, endPoint x: 650, endPoint y: 401, distance: 90.5
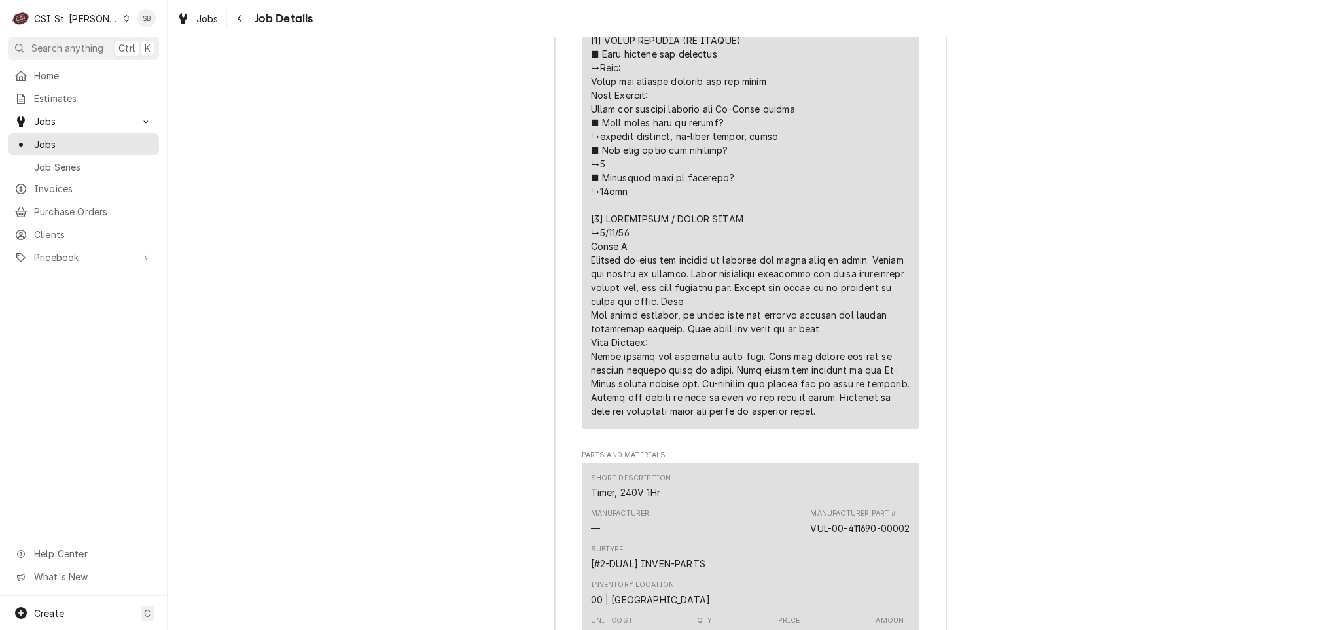
drag, startPoint x: 650, startPoint y: 401, endPoint x: 642, endPoint y: 415, distance: 15.8
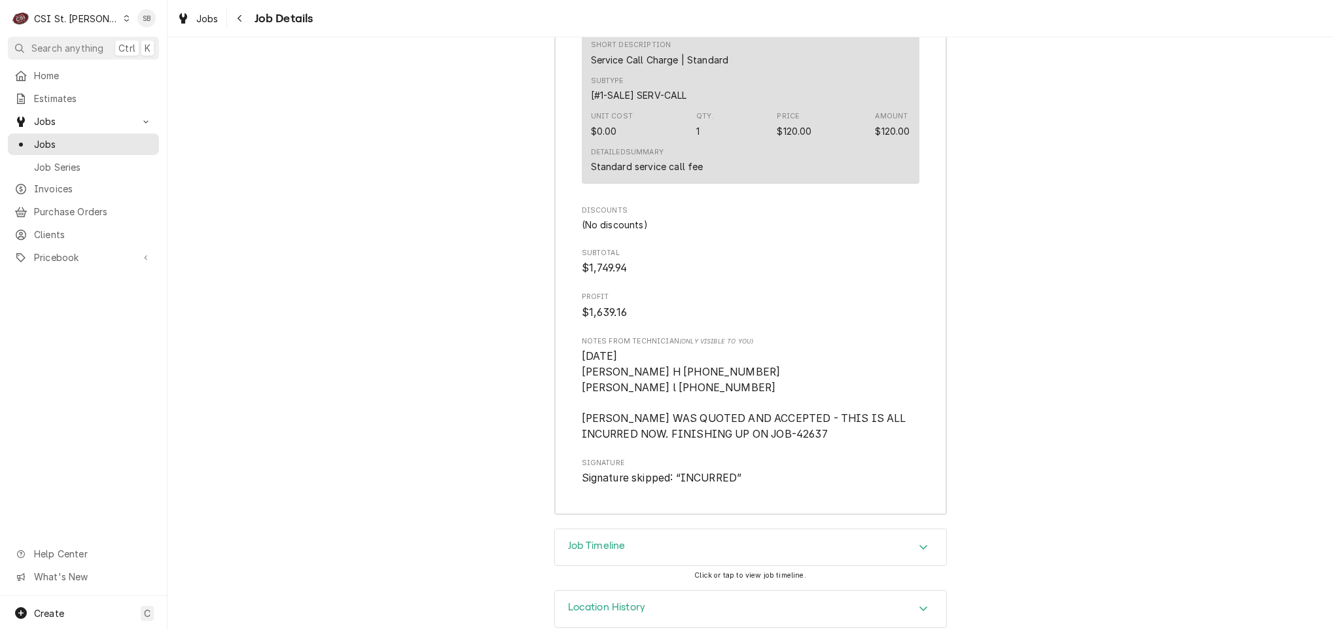
scroll to position [4048, 0]
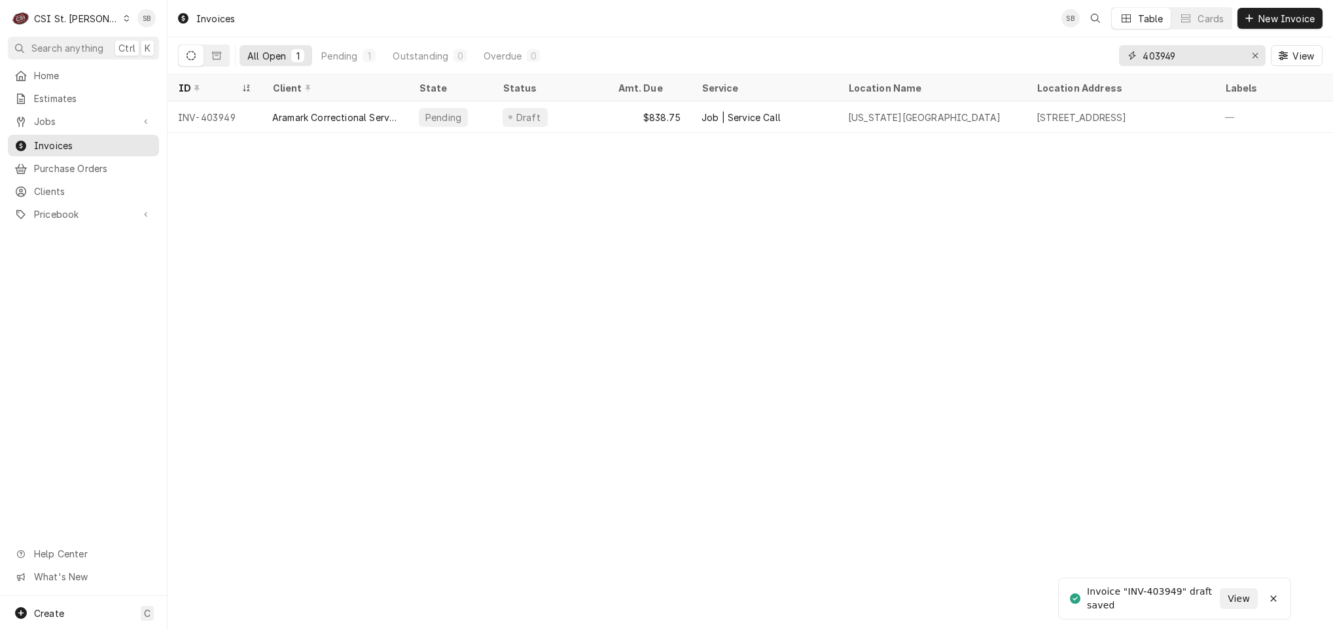
click at [1212, 50] on input "403949" at bounding box center [1192, 55] width 98 height 21
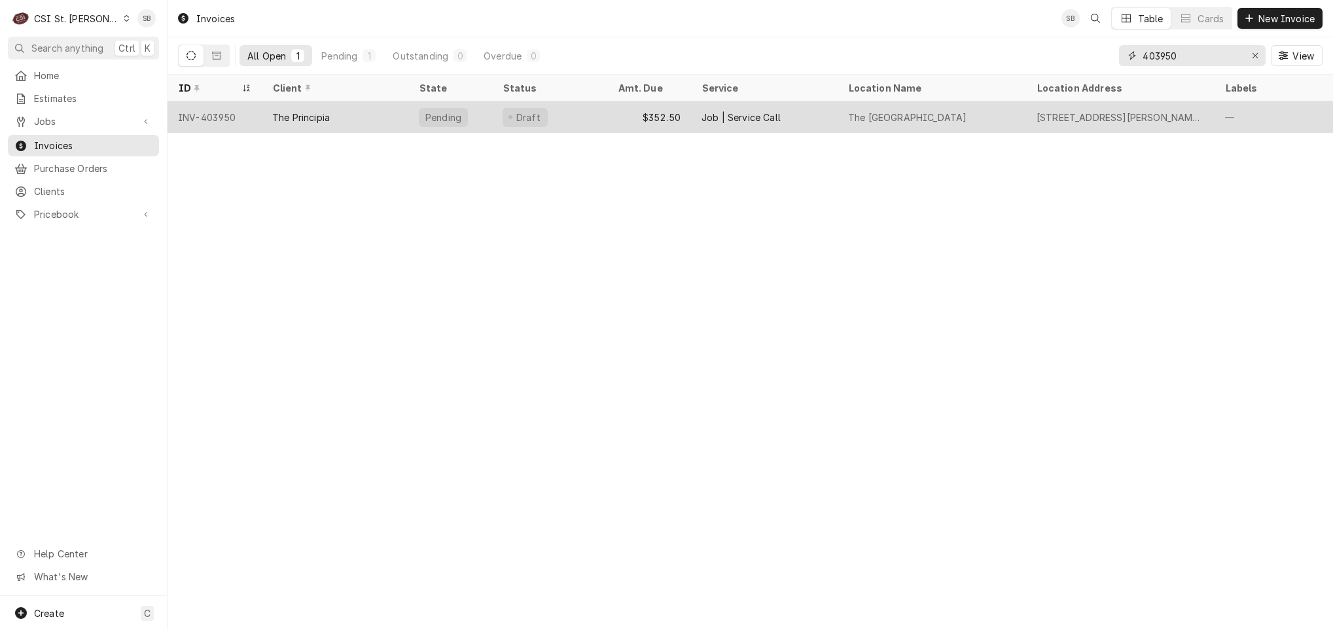
type input "403950"
click at [255, 118] on div "INV-403950" at bounding box center [215, 116] width 94 height 31
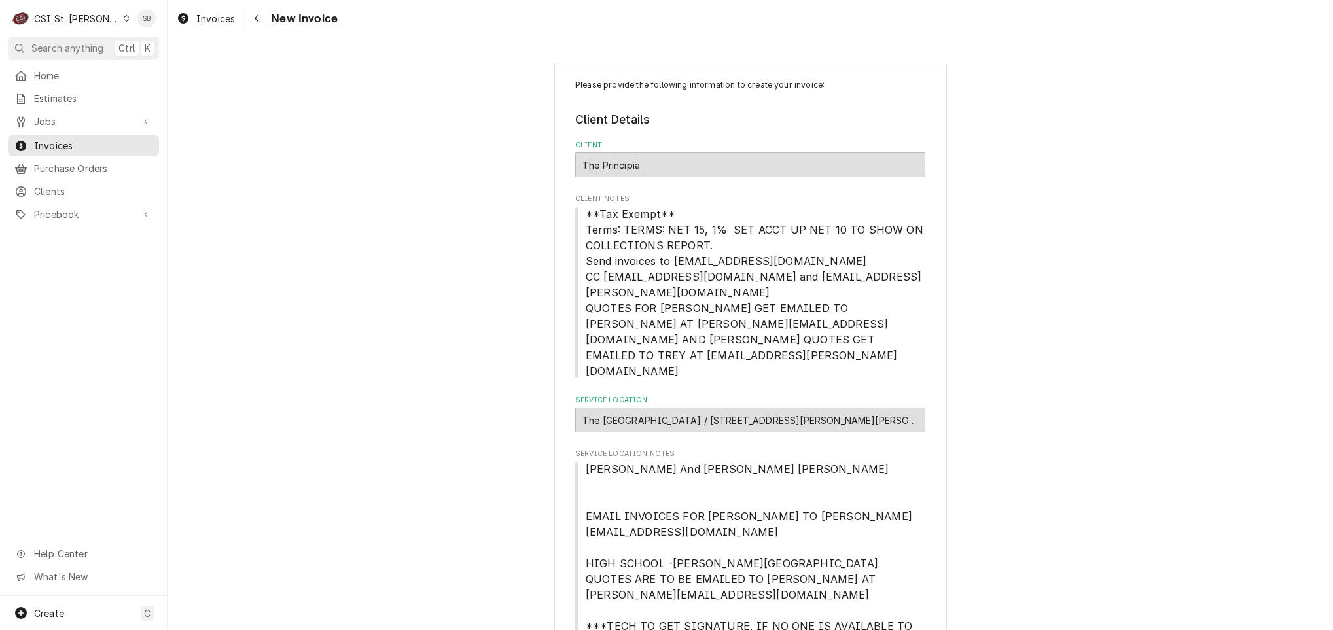
scroll to position [196, 0]
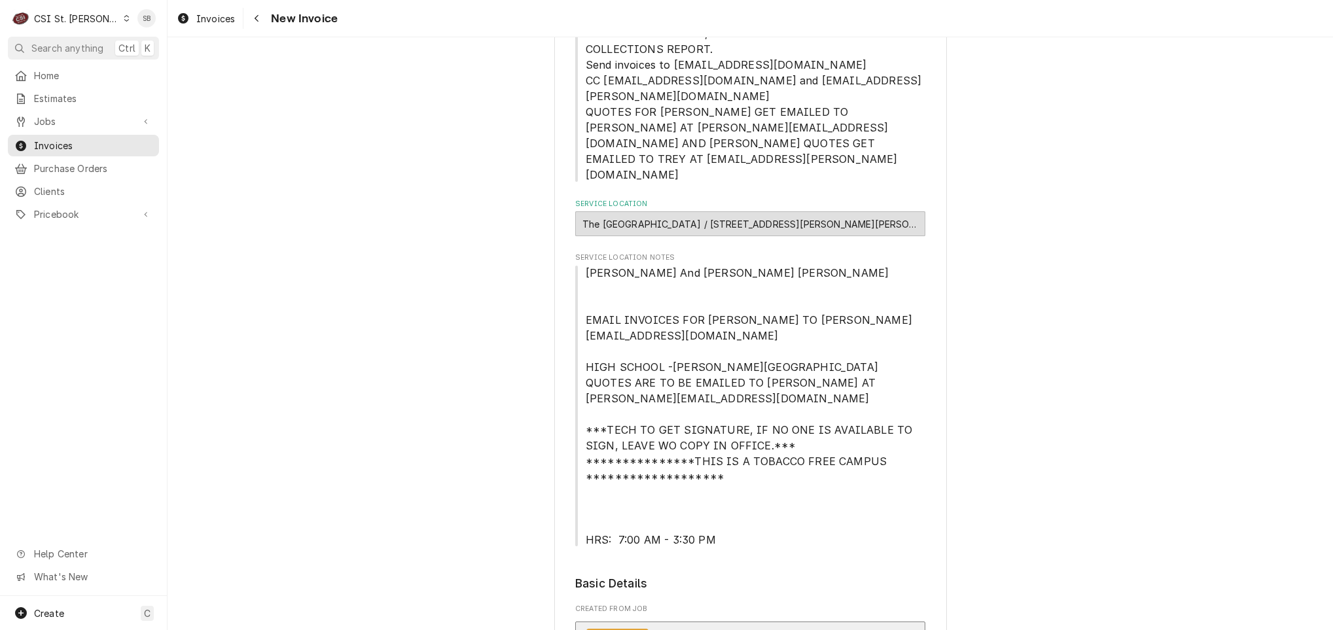
click at [717, 629] on div "Uninvoiced JOB-42657 • Job | Service Call" at bounding box center [698, 638] width 225 height 18
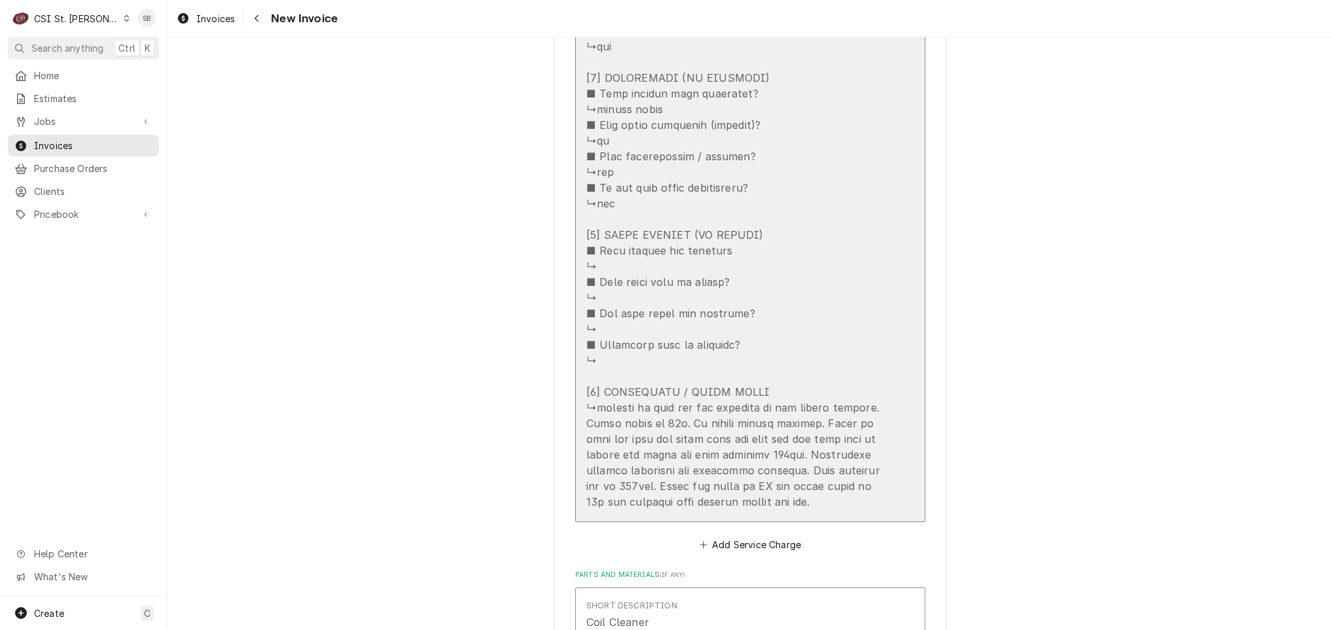
click at [764, 374] on div "Update Line Item" at bounding box center [736, 31] width 300 height 958
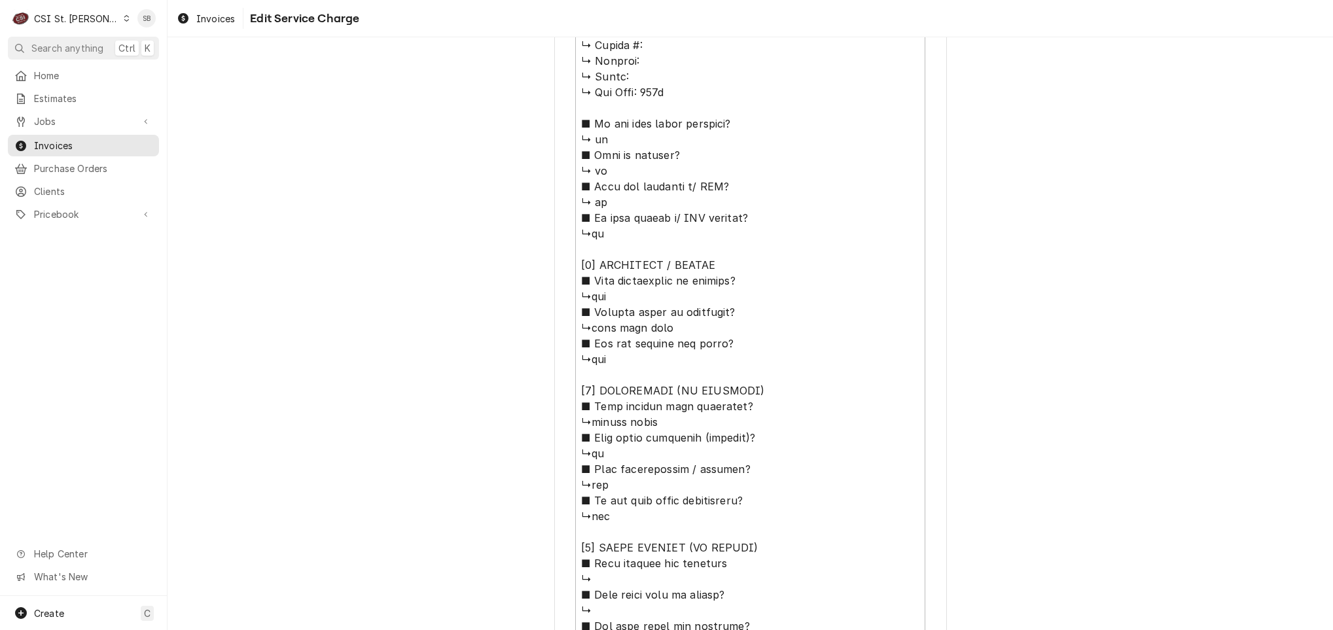
scroll to position [1083, 0]
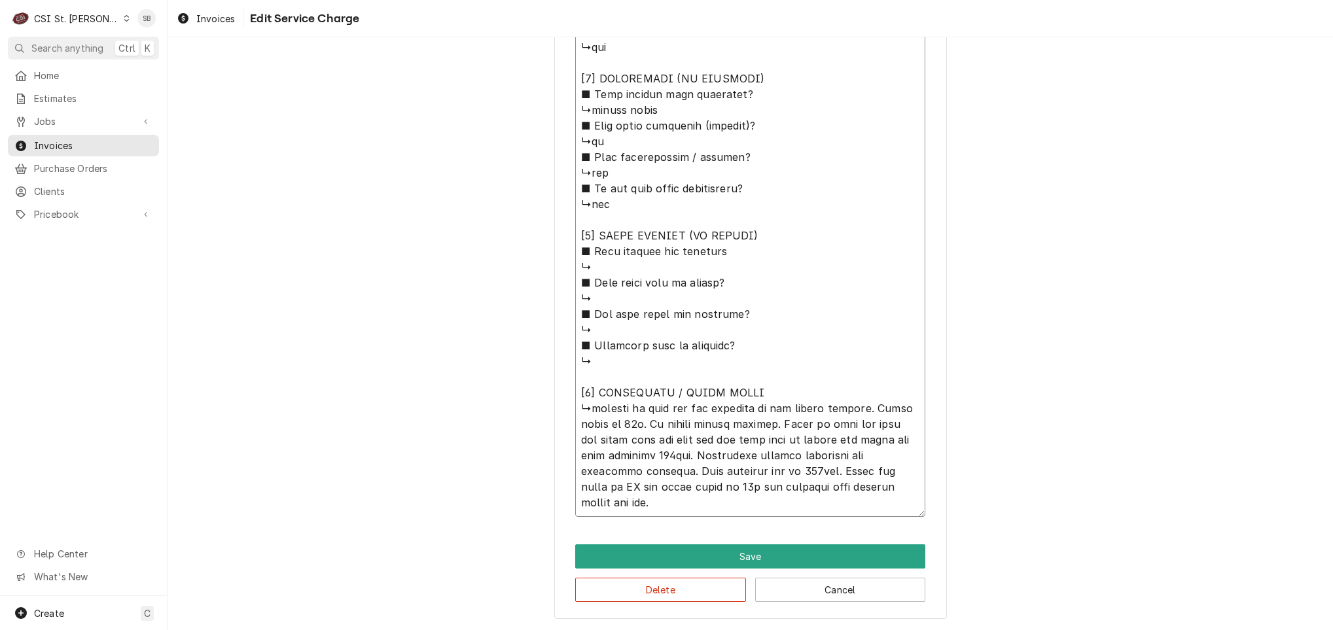
click at [658, 407] on textarea "Service Summary ( optional )" at bounding box center [750, 31] width 350 height 971
type textarea "x"
type textarea "⚠️ LORE IPSUMDOLORSI ⚠️ ✪ Ametcons adi elitsedd eiusmodt ✪ Incidid utlabore etd…"
type textarea "x"
type textarea "⚠️ LORE IPSUMDOLORSI ⚠️ ✪ Ametcons adi elitsedd eiusmodt ✪ Incidid utlabore etd…"
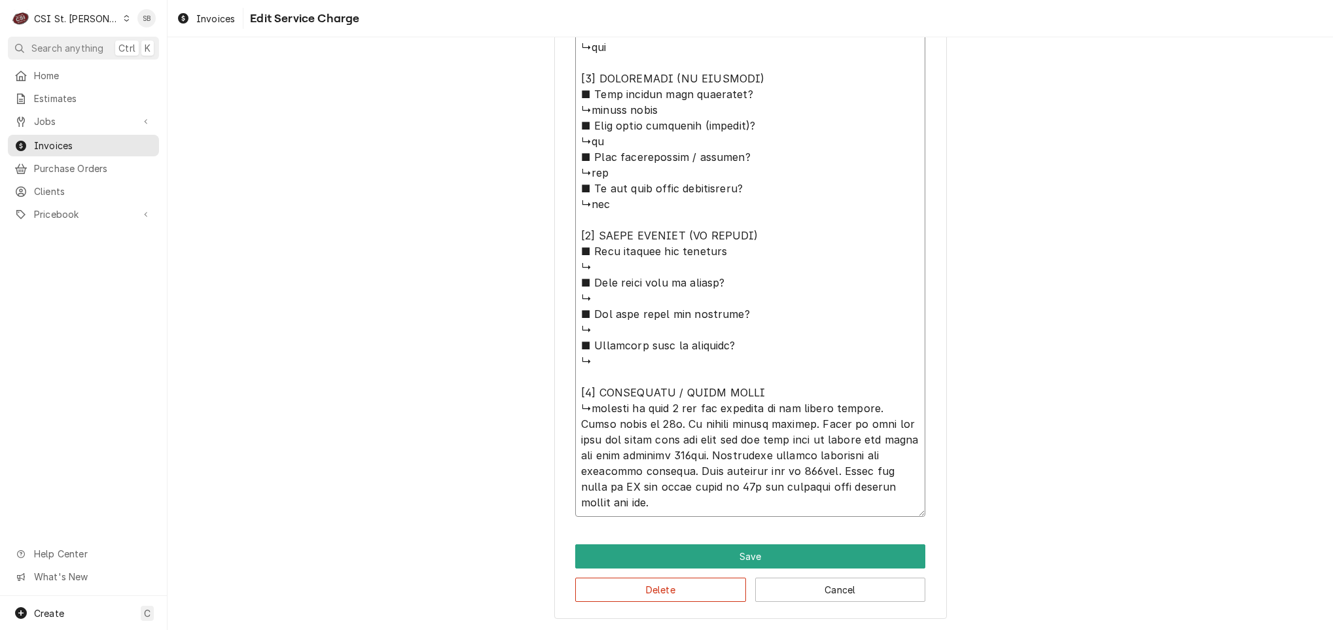
type textarea "x"
type textarea "⚠️ LORE IPSUMDOLORSI ⚠️ ✪ Ametcons adi elitsedd eiusmodt ✪ Incidid utlabore etd…"
type textarea "x"
type textarea "⚠️ LORE IPSUMDOLORSI ⚠️ ✪ Ametcons adi elitsedd eiusmodt ✪ Incidid utlabore etd…"
type textarea "x"
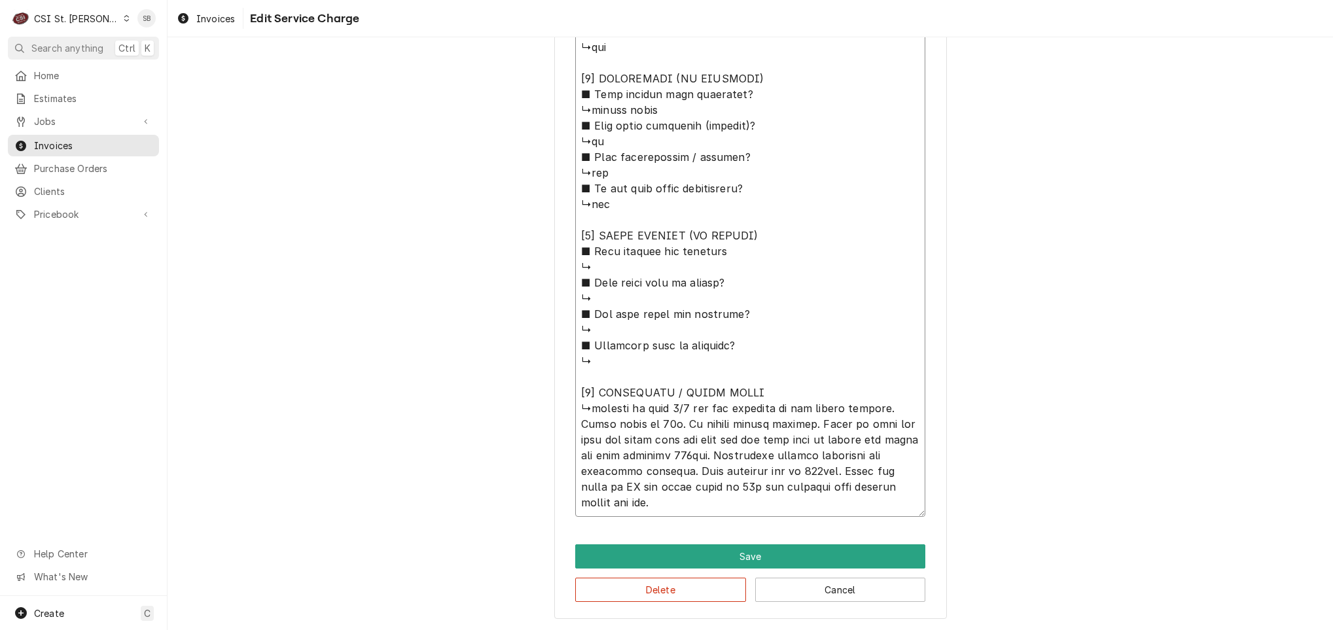
type textarea "⚠️ LORE IPSUMDOLORSI ⚠️ ✪ Ametcons adi elitsedd eiusmodt ✪ Incidid utlabore etd…"
type textarea "x"
type textarea "⚠️ LORE IPSUMDOLORSI ⚠️ ✪ Ametcons adi elitsedd eiusmodt ✪ Incidid utlabore etd…"
type textarea "x"
type textarea "⚠️ LORE IPSUMDOLORSI ⚠️ ✪ Ametcons adi elitsedd eiusmodt ✪ Incidid utlabore etd…"
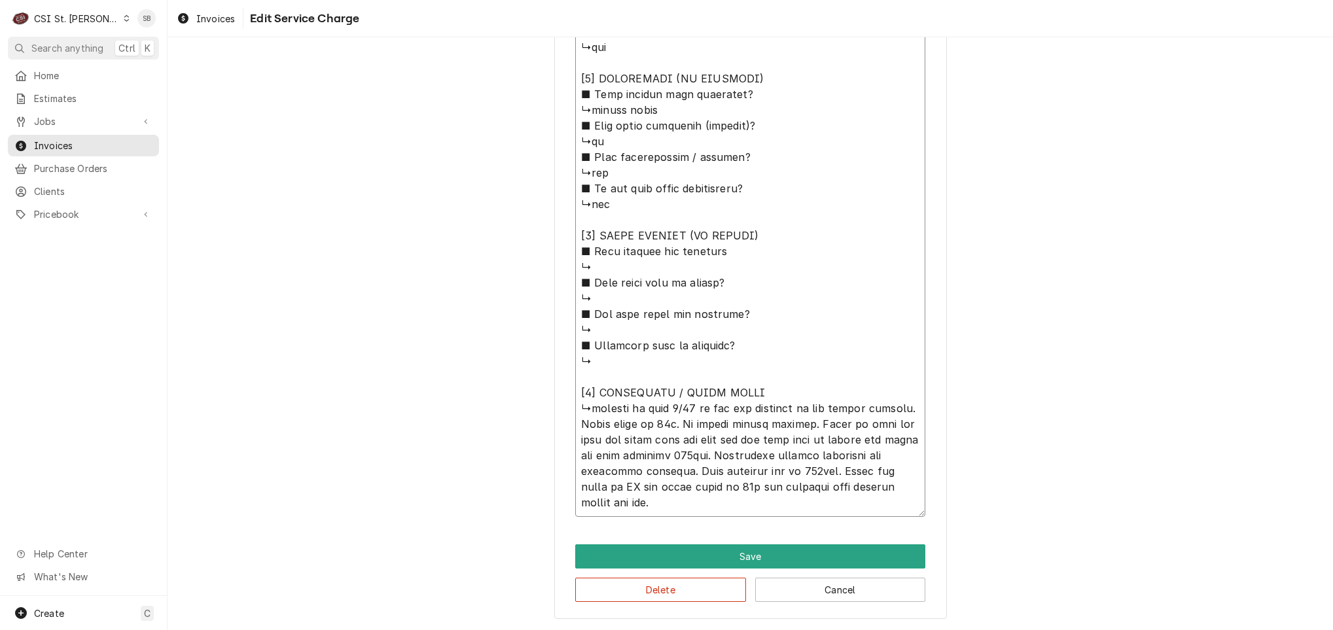
type textarea "x"
type textarea "⚠️ LORE IPSUMDOLORSI ⚠️ ✪ Ametcons adi elitsedd eiusmodt ✪ Incidid utlabore etd…"
type textarea "x"
type textarea "⚠️ LORE IPSUMDOLORSI ⚠️ ✪ Ametcons adi elitsedd eiusmodt ✪ Incidid utlabore etd…"
type textarea "x"
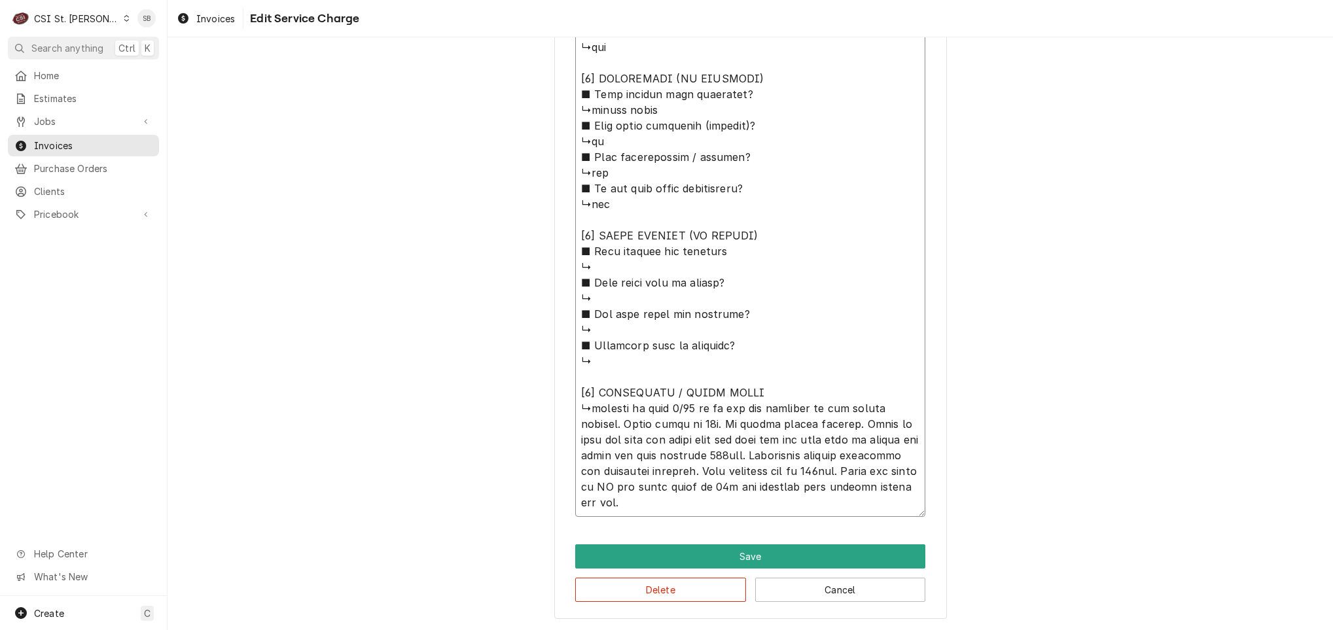
type textarea "⚠️ LORE IPSUMDOLORSI ⚠️ ✪ Ametcons adi elitsedd eiusmodt ✪ Incidid utlabore etd…"
type textarea "x"
type textarea "⚠️ LORE IPSUMDOLORSI ⚠️ ✪ Ametcons adi elitsedd eiusmodt ✪ Incidid utlabore etd…"
type textarea "x"
type textarea "⚠️ LORE IPSUMDOLORSI ⚠️ ✪ Ametcons adi elitsedd eiusmodt ✪ Incidid utlabore etd…"
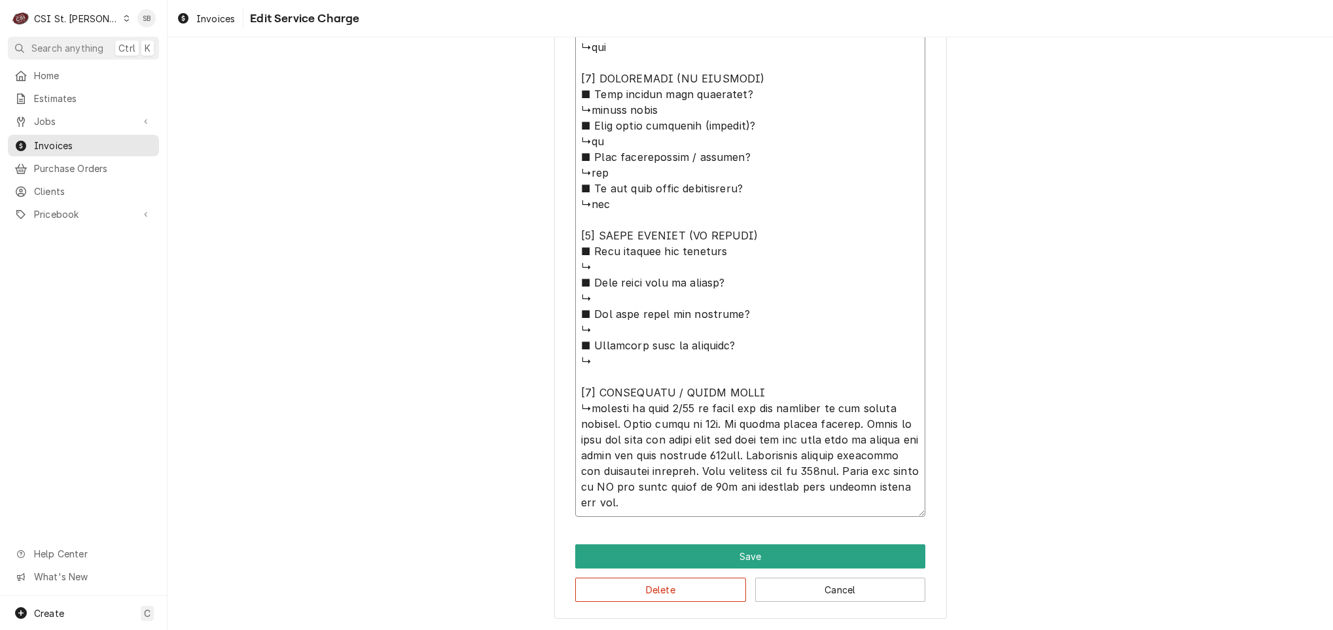
type textarea "x"
type textarea "⚠️ LORE IPSUMDOLORSI ⚠️ ✪ Ametcons adi elitsedd eiusmodt ✪ Incidid utlabore etd…"
type textarea "x"
type textarea "⚠️ LORE IPSUMDOLORSI ⚠️ ✪ Ametcons adi elitsedd eiusmodt ✪ Incidid utlabore etd…"
type textarea "x"
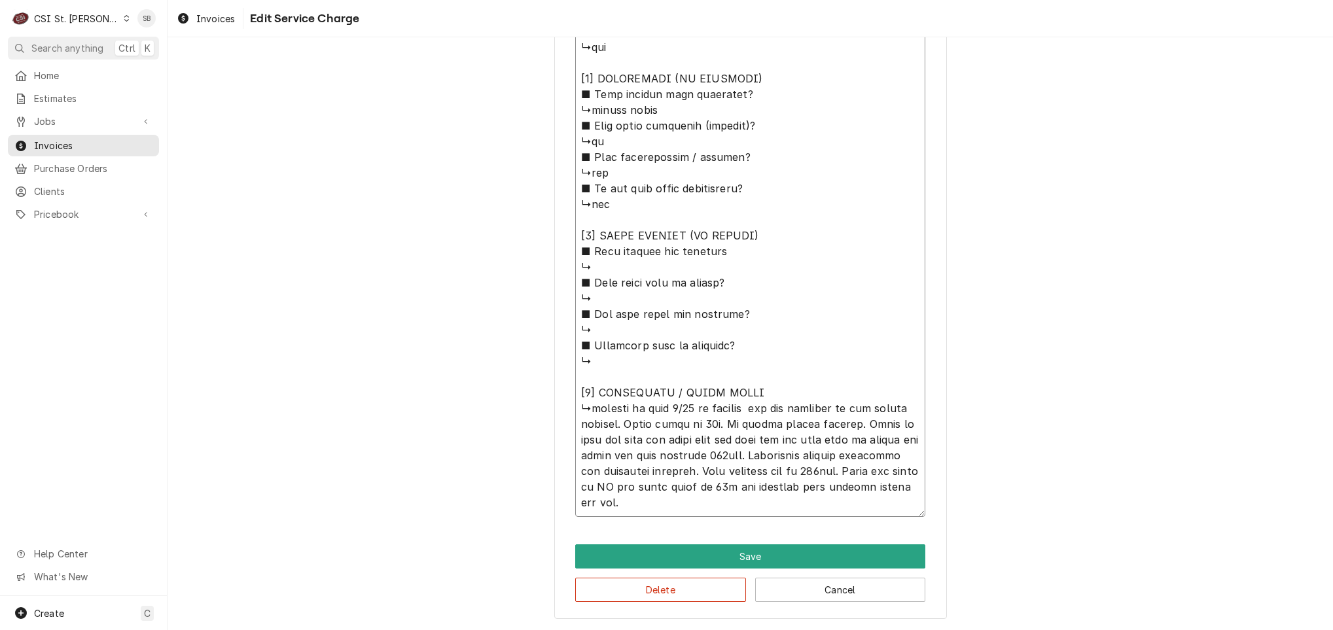
type textarea "⚠️ LORE IPSUMDOLORSI ⚠️ ✪ Ametcons adi elitsedd eiusmodt ✪ Incidid utlabore etd…"
type textarea "x"
type textarea "⚠️ LORE IPSUMDOLORSI ⚠️ ✪ Ametcons adi elitsedd eiusmodt ✪ Incidid utlabore etd…"
type textarea "x"
type textarea "⚠️ LORE IPSUMDOLORSI ⚠️ ✪ Ametcons adi elitsedd eiusmodt ✪ Incidid utlabore etd…"
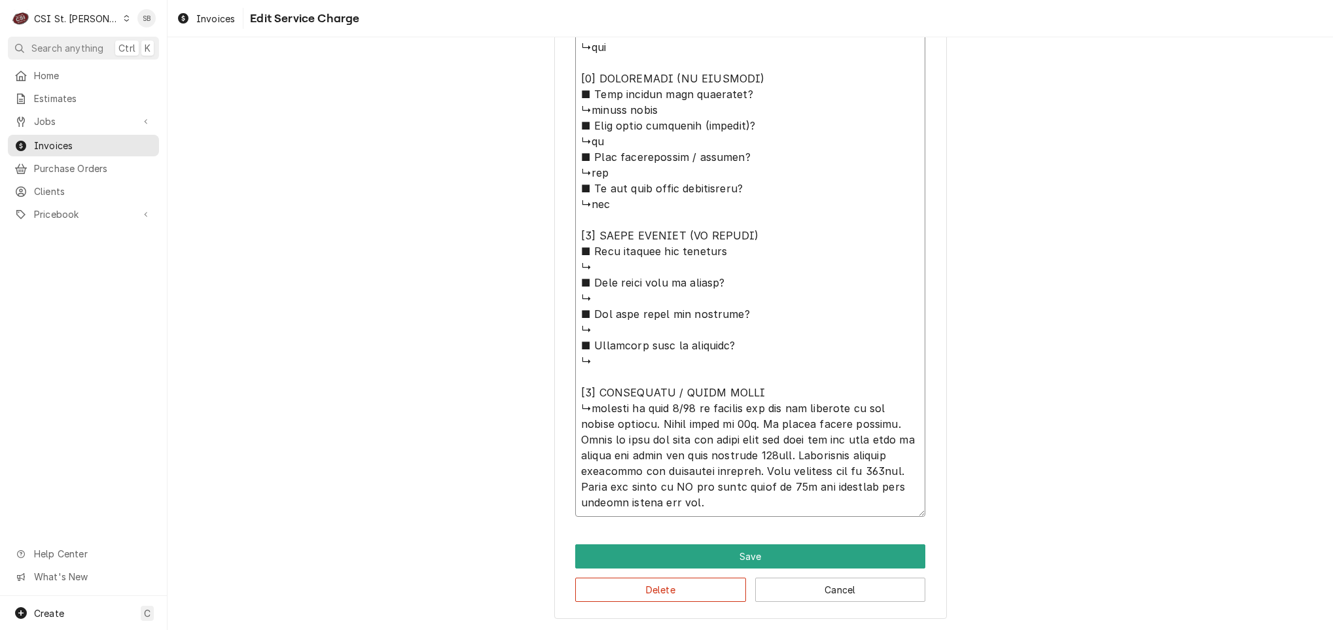
type textarea "x"
type textarea "⚠️ LORE IPSUMDOLORSI ⚠️ ✪ Ametcons adi elitsedd eiusmodt ✪ Incidid utlabore etd…"
type textarea "x"
type textarea "⚠️ LORE IPSUMDOLORSI ⚠️ ✪ Ametcons adi elitsedd eiusmodt ✪ Incidid utlabore etd…"
type textarea "x"
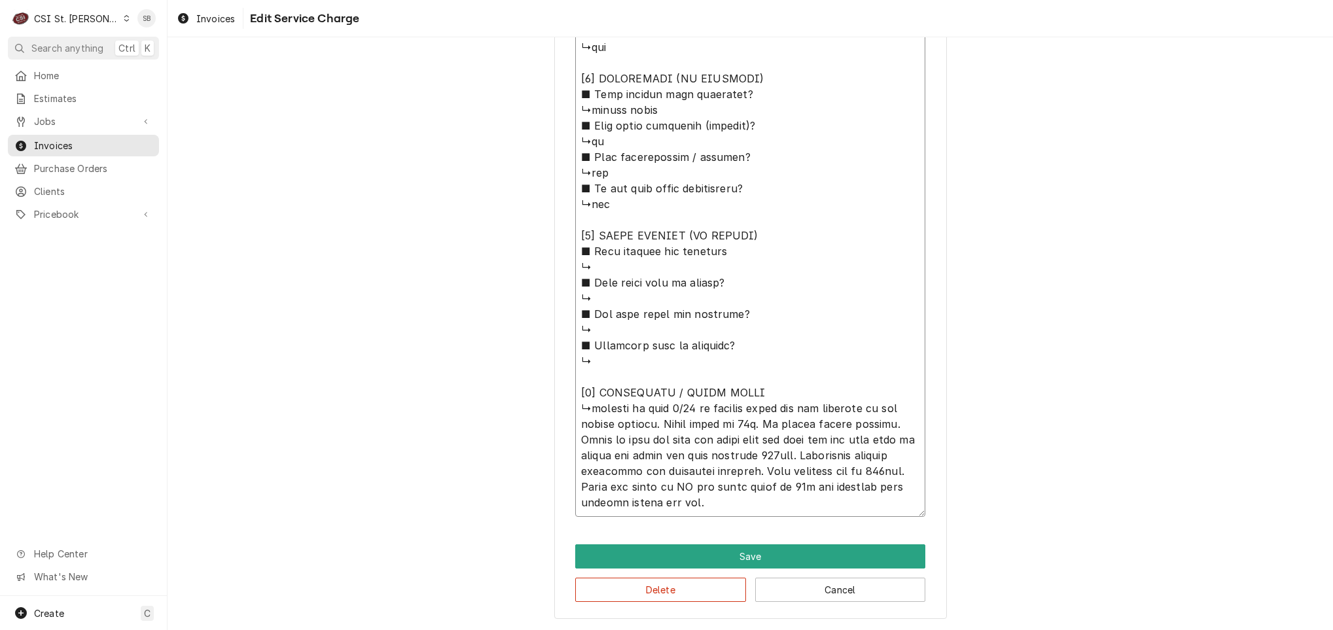
type textarea "⚠️ LORE IPSUMDOLORSI ⚠️ ✪ Ametcons adi elitsedd eiusmodt ✪ Incidid utlabore etd…"
type textarea "x"
type textarea "⚠️ LORE IPSUMDOLORSI ⚠️ ✪ Ametcons adi elitsedd eiusmodt ✪ Incidid utlabore etd…"
type textarea "x"
type textarea "⚠️ LORE IPSUMDOLORSI ⚠️ ✪ Ametcons adi elitsedd eiusmodt ✪ Incidid utlabore etd…"
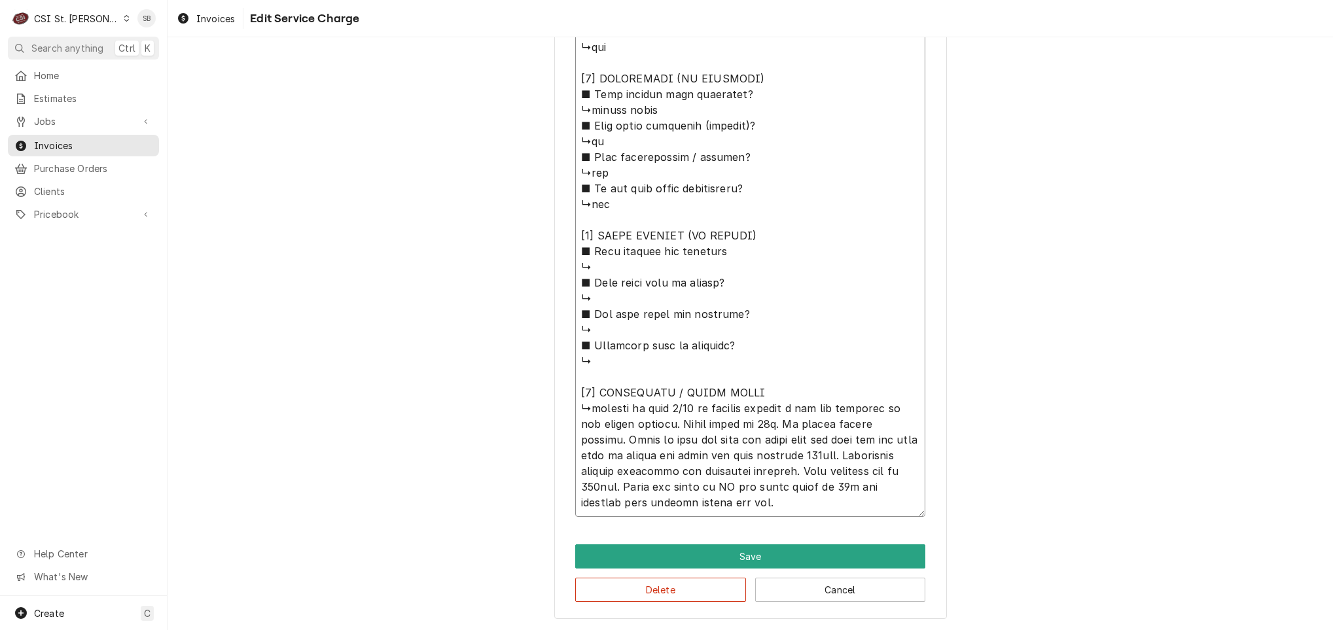
type textarea "x"
type textarea "⚠️ LORE IPSUMDOLORSI ⚠️ ✪ Ametcons adi elitsedd eiusmodt ✪ Incidid utlabore etd…"
type textarea "x"
type textarea "⚠️ LORE IPSUMDOLORSI ⚠️ ✪ Ametcons adi elitsedd eiusmodt ✪ Incidid utlabore etd…"
paste textarea "WIF Running warm - 24 degrees and climbing"
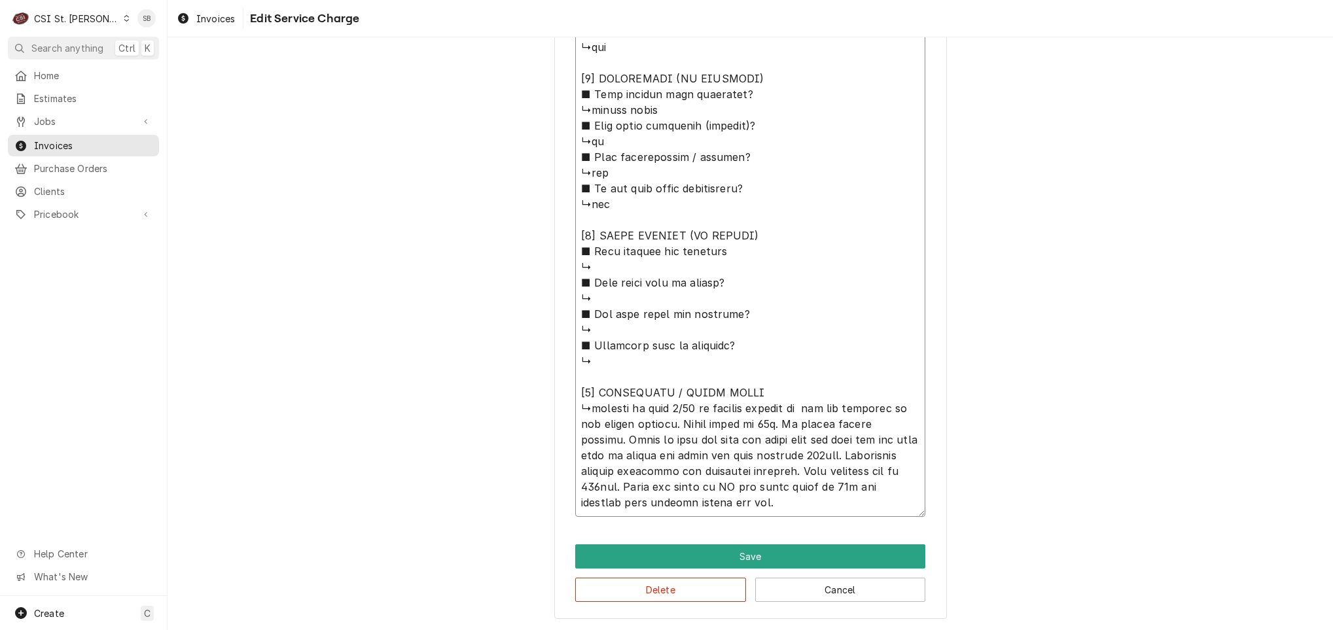
type textarea "x"
type textarea "⚠️ 𝗙𝗢𝗥𝗠 𝗜𝗡𝗦𝗧𝗥𝗨𝗖𝗧𝗜𝗢𝗡𝗦 ⚠️ ✪ 𝗖𝗼𝗺𝗽𝗹𝗲𝘁𝗲 𝗮𝗹𝗹 𝗿𝗲𝗹𝗲𝘃𝗮𝗻𝘁 𝘀𝗲𝗰𝘁𝗶𝗼𝗻𝘀 ✪ 𝗣𝗿𝗼𝘃𝗶𝗱𝗲 𝗱𝗲𝘁𝗮𝗶𝗹𝗲𝗱 𝗮𝗻𝘀…"
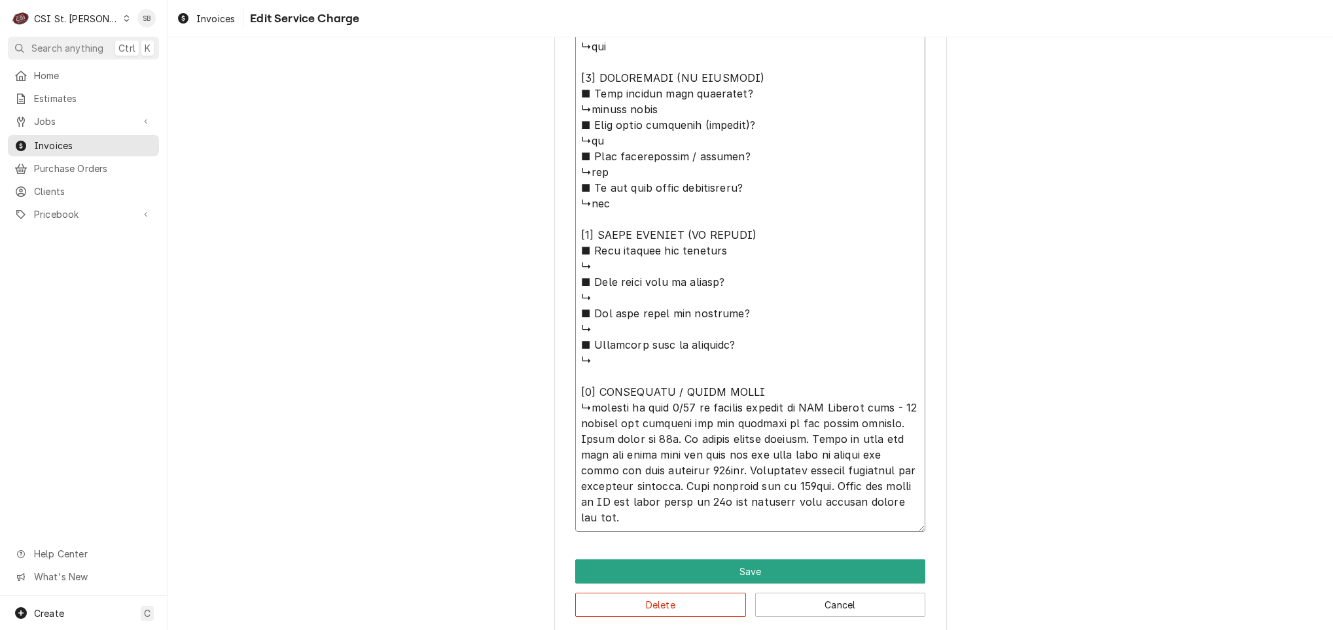
type textarea "x"
type textarea "⚠️ 𝗙𝗢𝗥𝗠 𝗜𝗡𝗦𝗧𝗥𝗨𝗖𝗧𝗜𝗢𝗡𝗦 ⚠️ ✪ 𝗖𝗼𝗺𝗽𝗹𝗲𝘁𝗲 𝗮𝗹𝗹 𝗿𝗲𝗹𝗲𝘃𝗮𝗻𝘁 𝘀𝗲𝗰𝘁𝗶𝗼𝗻𝘀 ✪ 𝗣𝗿𝗼𝘃𝗶𝗱𝗲 𝗱𝗲𝘁𝗮𝗶𝗹𝗲𝗱 𝗮𝗻𝘀…"
type textarea "x"
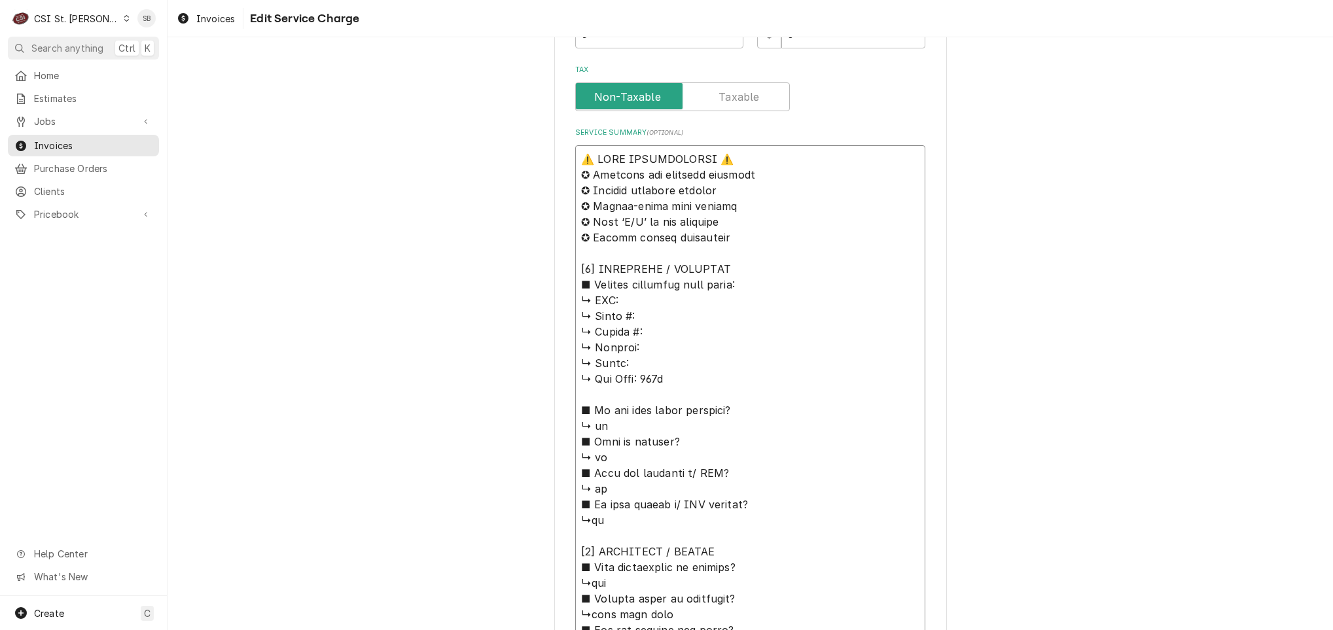
scroll to position [395, 0]
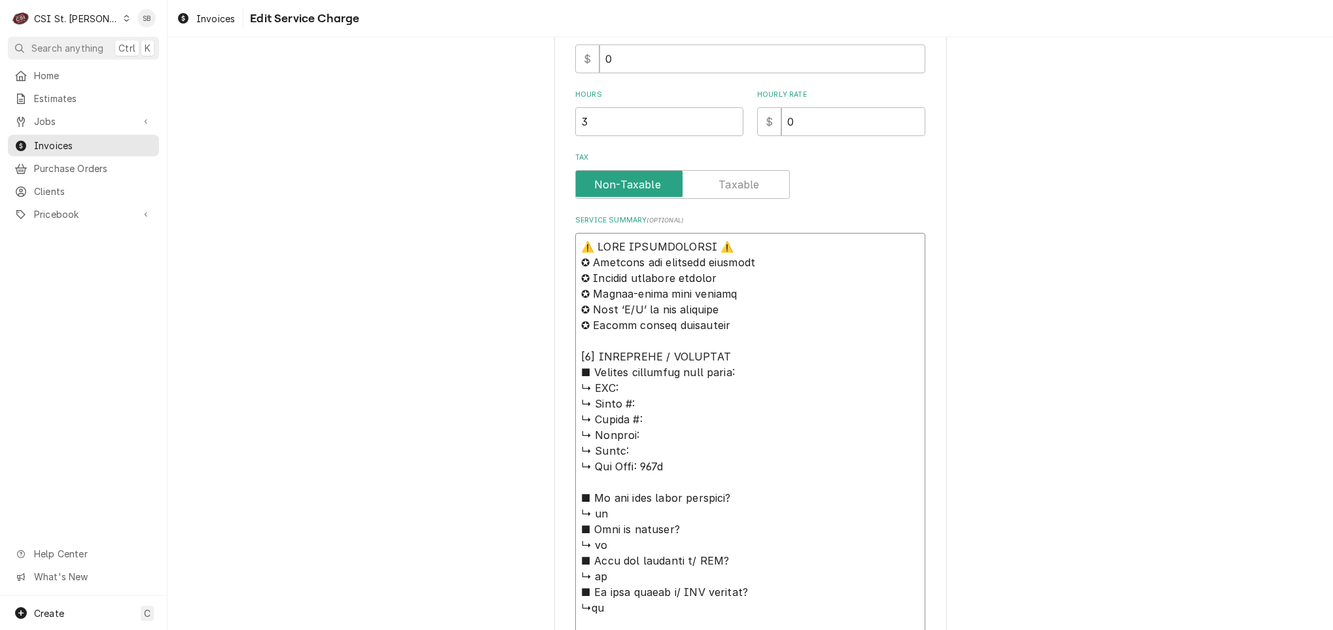
drag, startPoint x: 672, startPoint y: 514, endPoint x: 560, endPoint y: 210, distance: 324.3
click at [560, 210] on div "Use the fields below to edit this service charge Short Description Job | Servic…" at bounding box center [750, 494] width 393 height 1654
type textarea "⚠️ 𝗙𝗢𝗥𝗠 𝗜𝗡𝗦𝗧𝗥𝗨𝗖𝗧𝗜𝗢𝗡𝗦 ⚠️ ✪ 𝗖𝗼𝗺𝗽𝗹𝗲𝘁𝗲 𝗮𝗹𝗹 𝗿𝗲𝗹𝗲𝘃𝗮𝗻𝘁 𝘀𝗲𝗰𝘁𝗶𝗼𝗻𝘀 ✪ 𝗣𝗿𝗼𝘃𝗶𝗱𝗲 𝗱𝗲𝘁𝗮𝗶𝗹𝗲𝗱 𝗮𝗻𝘀…"
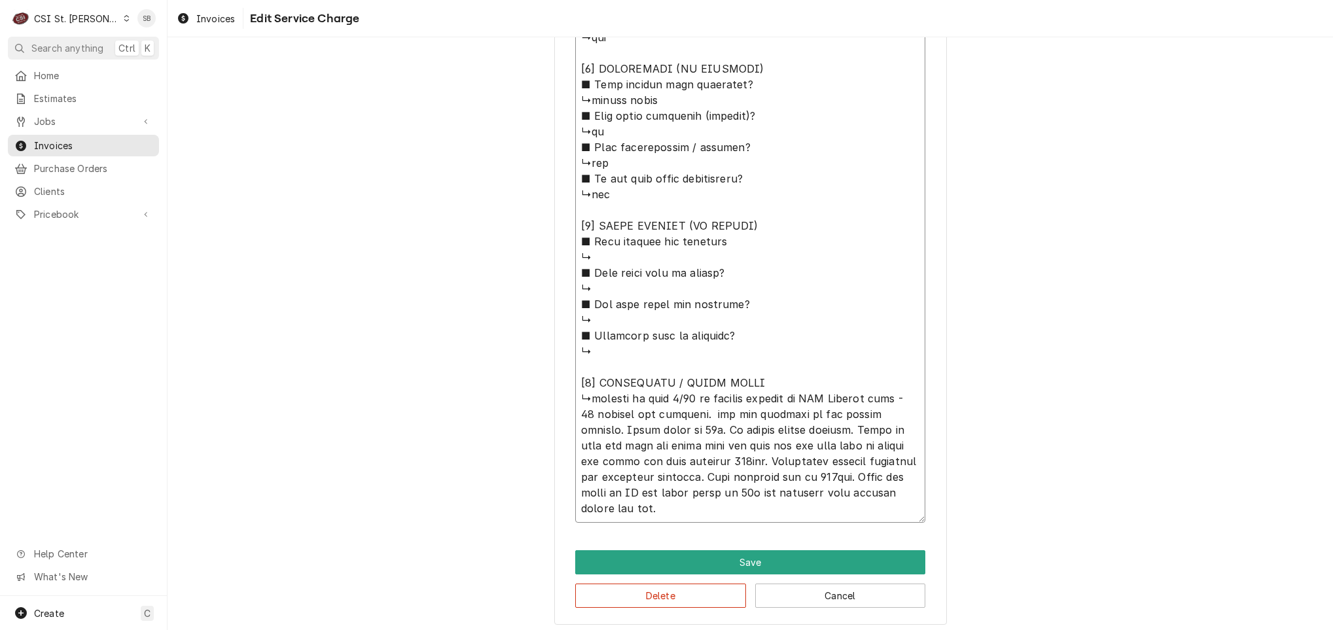
scroll to position [1098, 0]
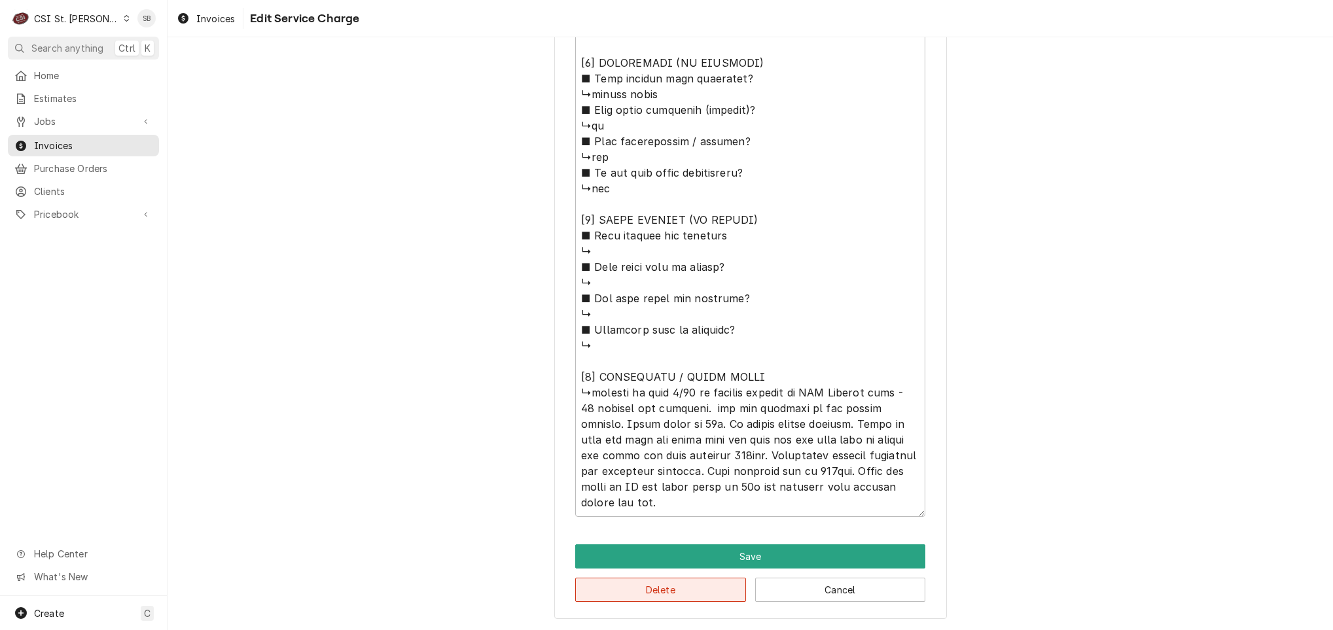
click at [686, 590] on button "Delete" at bounding box center [660, 590] width 171 height 24
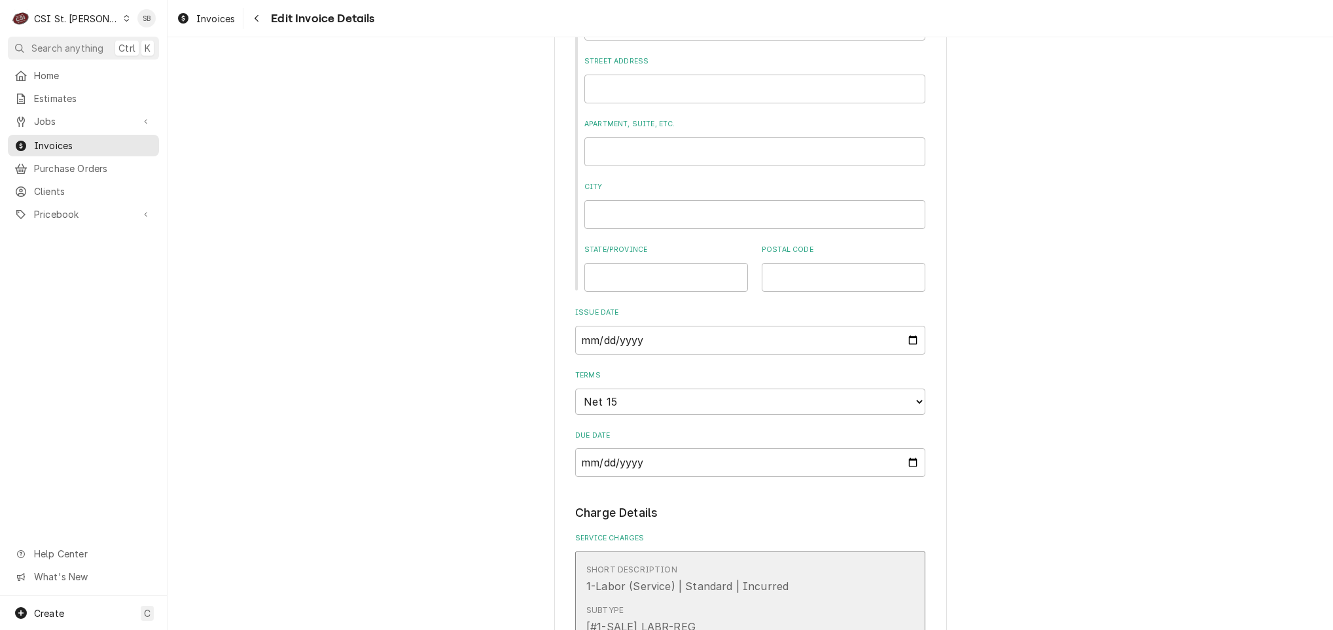
click at [706, 600] on div "Subtype [#1-SALE] LABR-REG" at bounding box center [736, 620] width 300 height 41
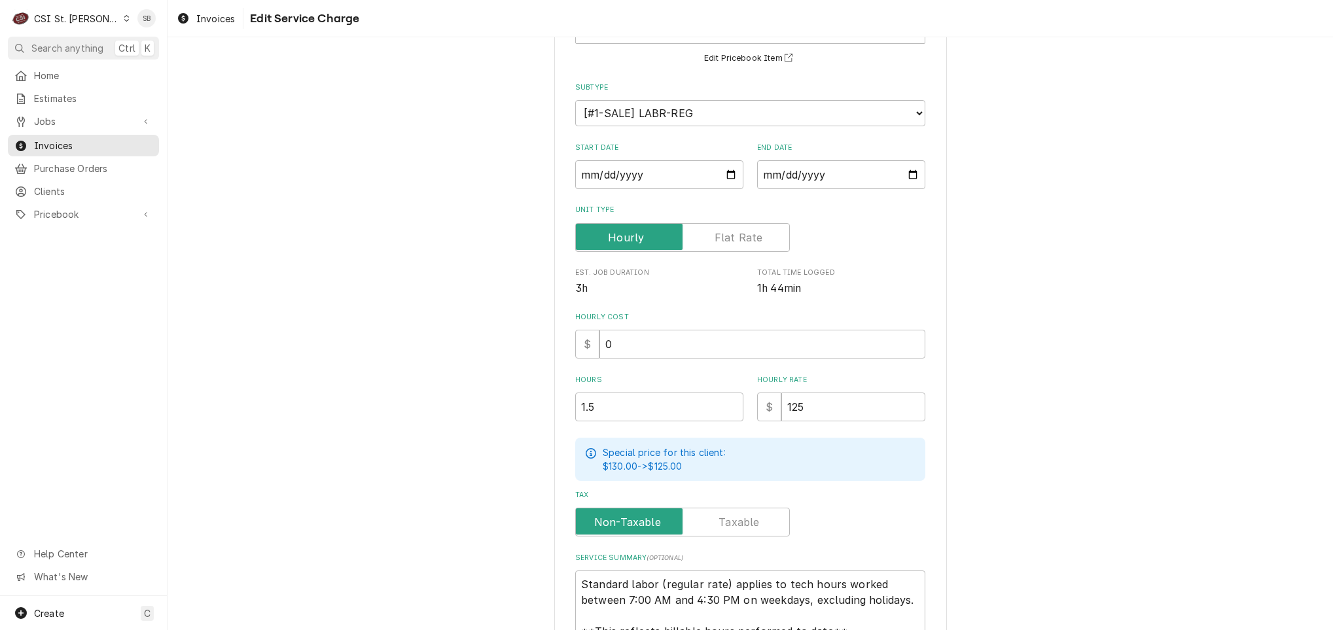
scroll to position [238, 0]
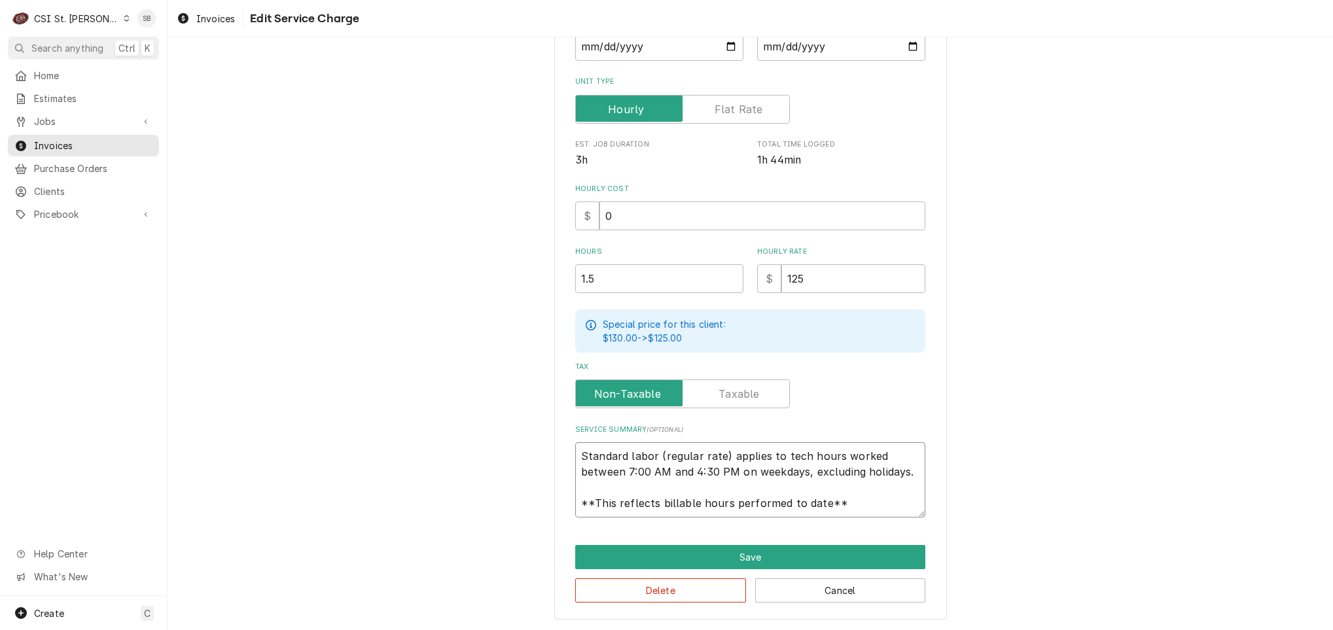
drag, startPoint x: 574, startPoint y: 452, endPoint x: 1273, endPoint y: 599, distance: 714.3
click at [1243, 630] on html "C CSI St. Louis SB Search anything Ctrl K Home Estimates Jobs Jobs Job Series I…" at bounding box center [666, 315] width 1333 height 630
paste textarea "Brand: / Model: / Serial: Technician arrived on site on 09/15 in response to re…"
type textarea "x"
type textarea "Brand: / Model: / Serial: Technician arrived on site on 09/15 in response to re…"
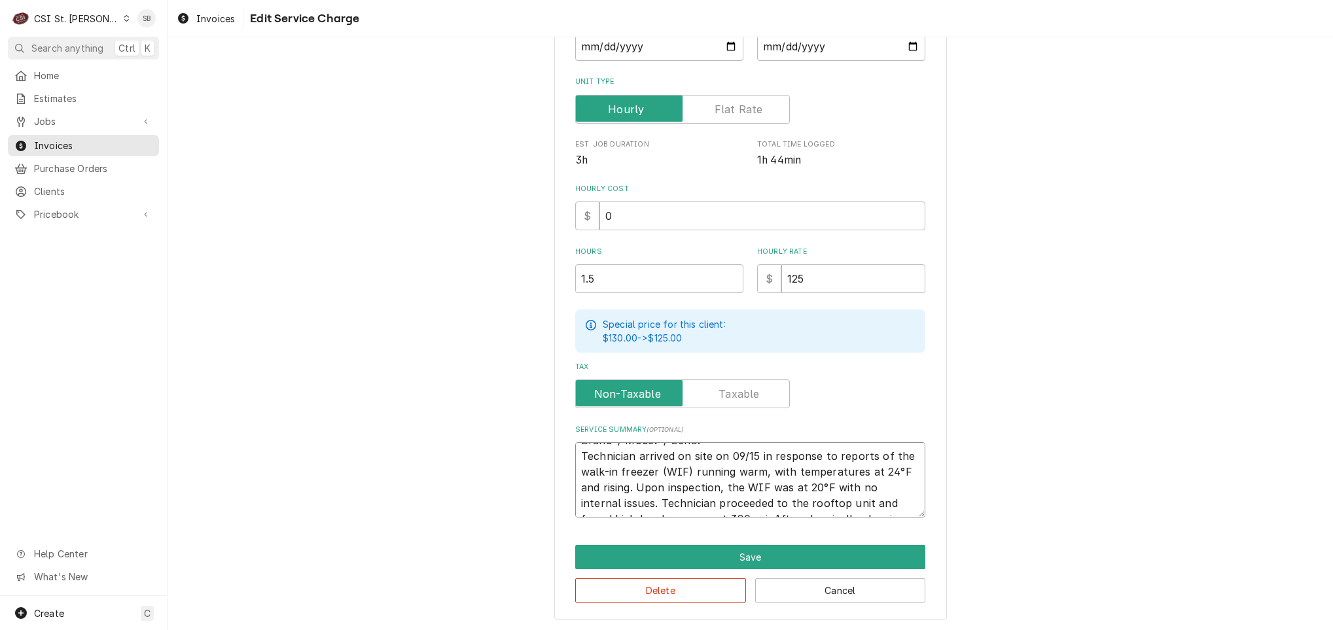
scroll to position [9, 0]
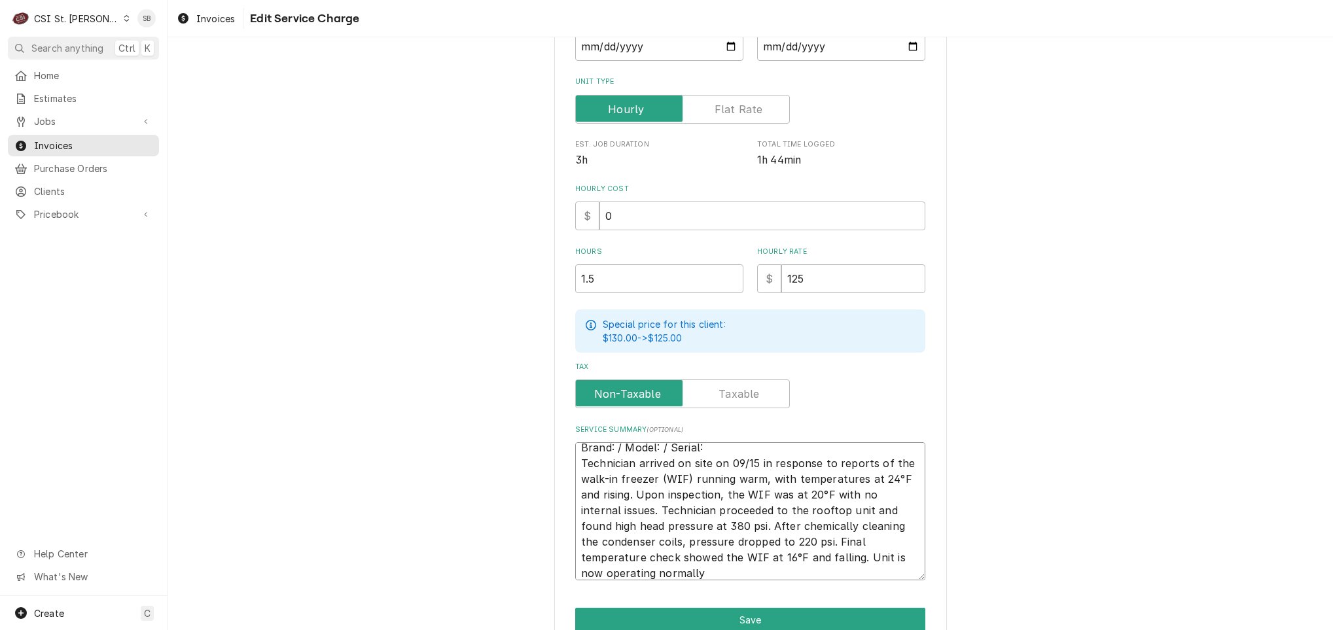
type textarea "x"
type textarea "Brand: / Model: / Serial: Technician arrived on site on 09/15 in response to re…"
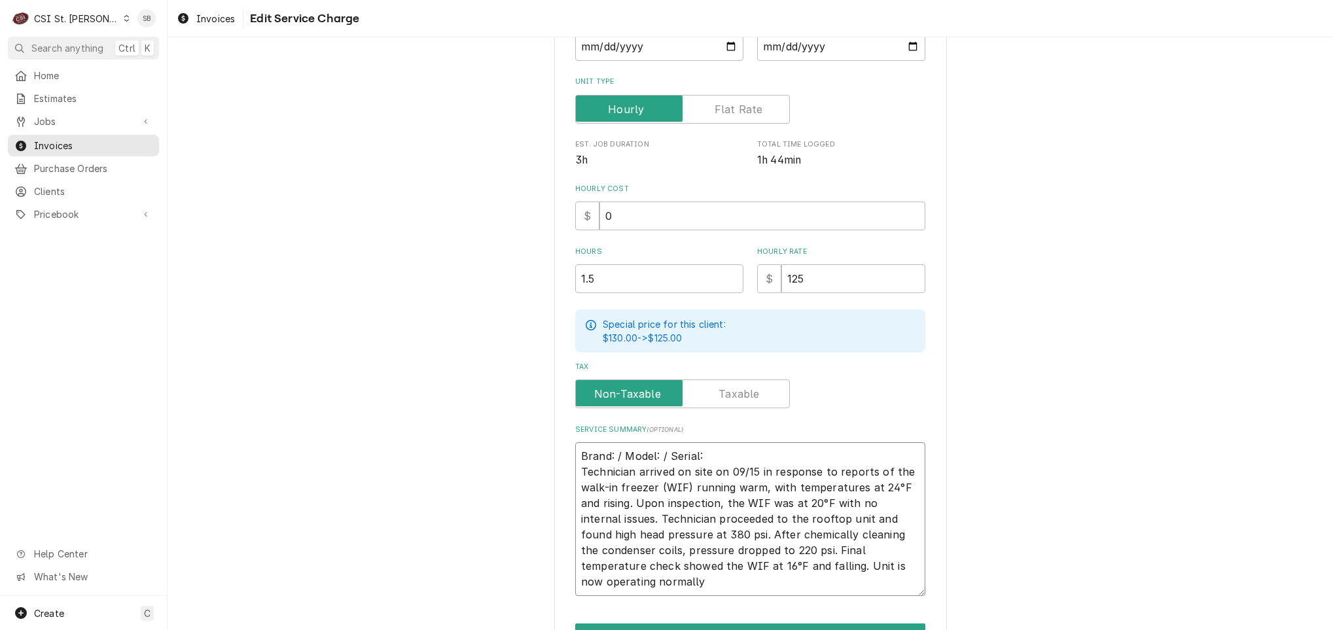
type textarea "x"
type textarea "Brand: / Model: / Serial: Technician arrived on site on 09/15 in response to re…"
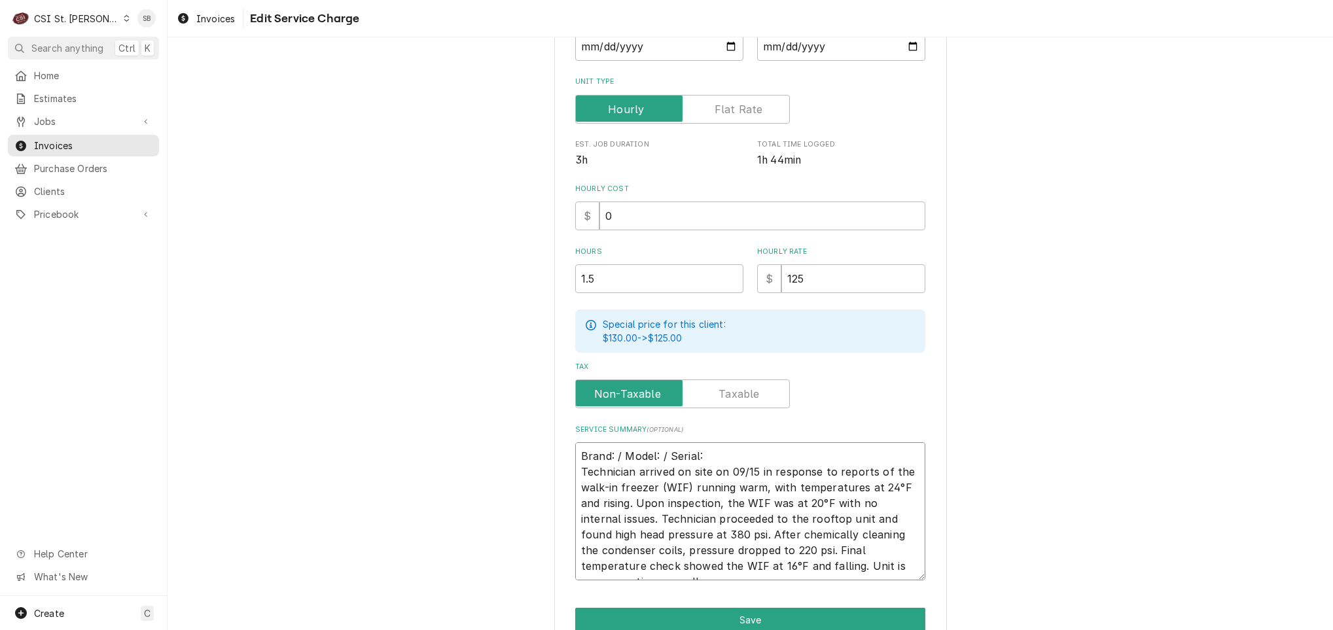
type textarea "x"
type textarea "Brand: / Model: / Serial: Technician arrived on site on 09/15 in response to re…"
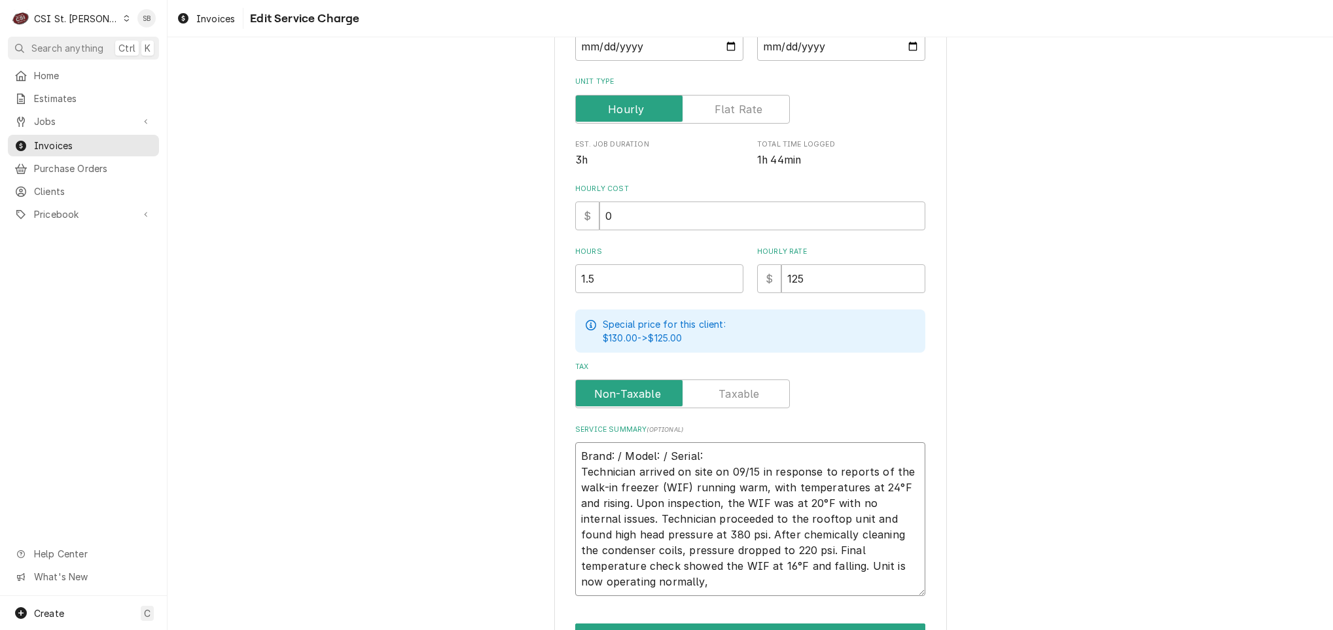
type textarea "x"
type textarea "Brand: / Model: / Serial: Technician arrived on site on 09/15 in response to re…"
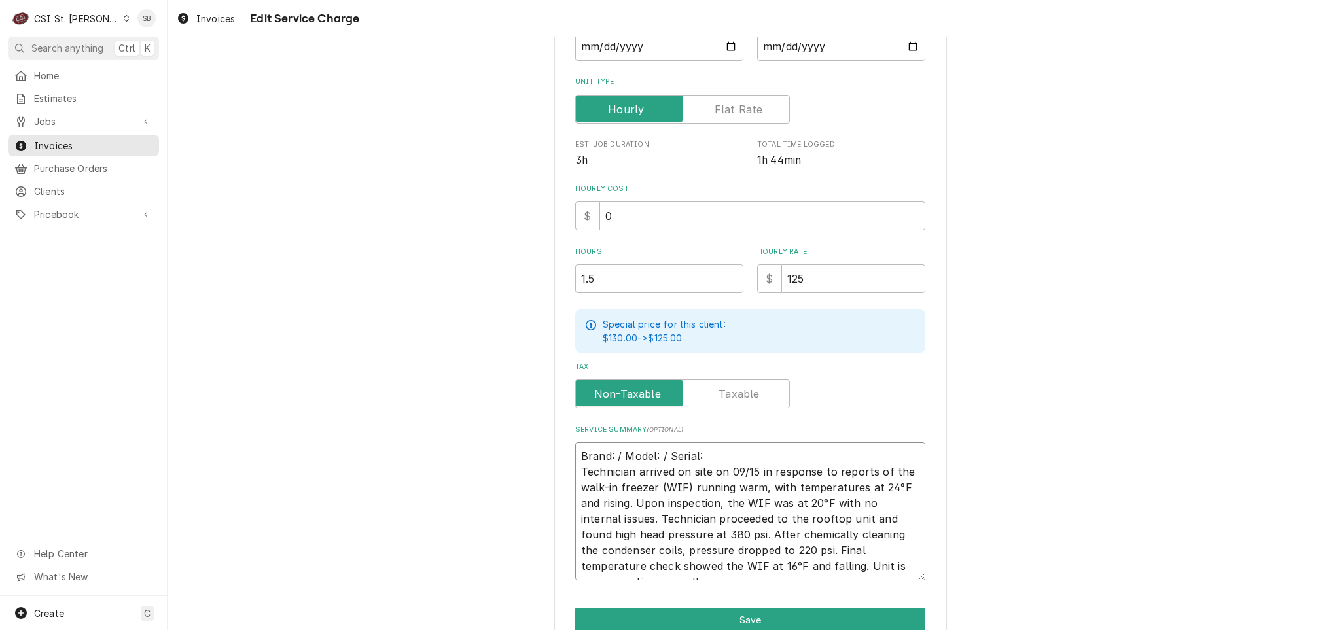
type textarea "x"
type textarea "Brand: / Model: / Serial: Technician arrived on site on 09/15 in response to re…"
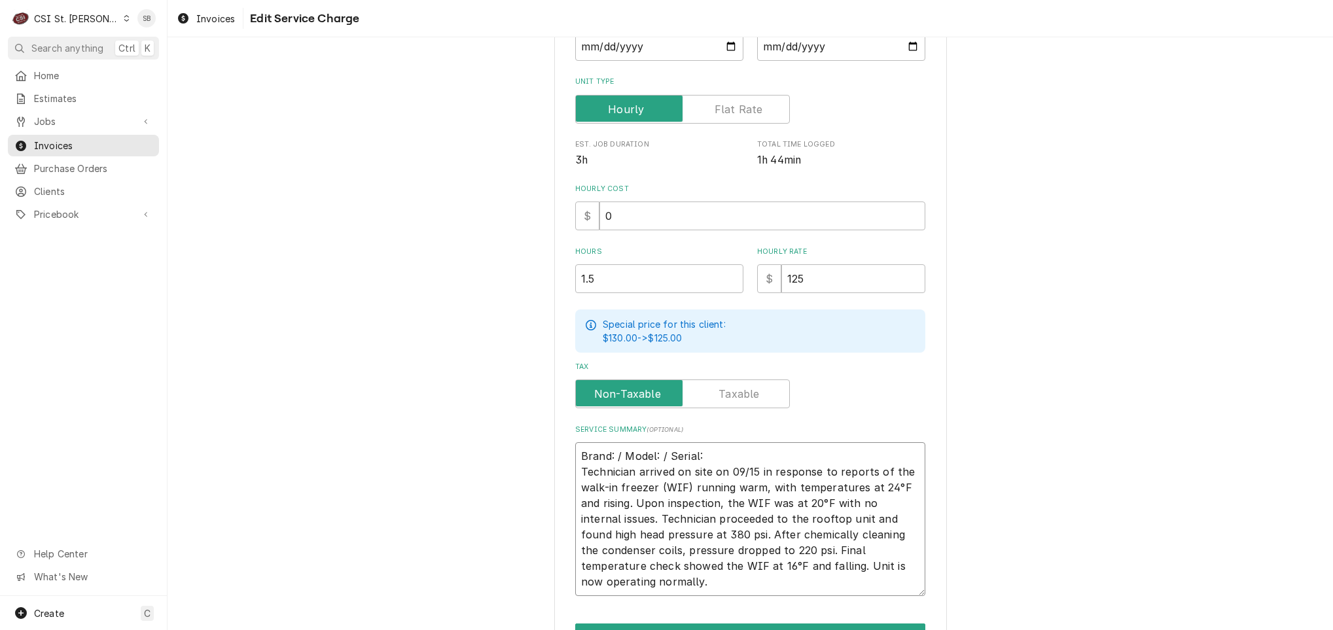
type textarea "x"
type textarea "Brand: / Model: / Serial: Technician arrived on site on 09/15 in response to re…"
type textarea "x"
type textarea "Brand: / Model: / Serial: Technician arrived on site on 09/15 in response to re…"
click at [812, 448] on textarea "Brand: / Model: / Serial: Technician arrived on site on 09/15 in response to re…" at bounding box center [750, 519] width 350 height 154
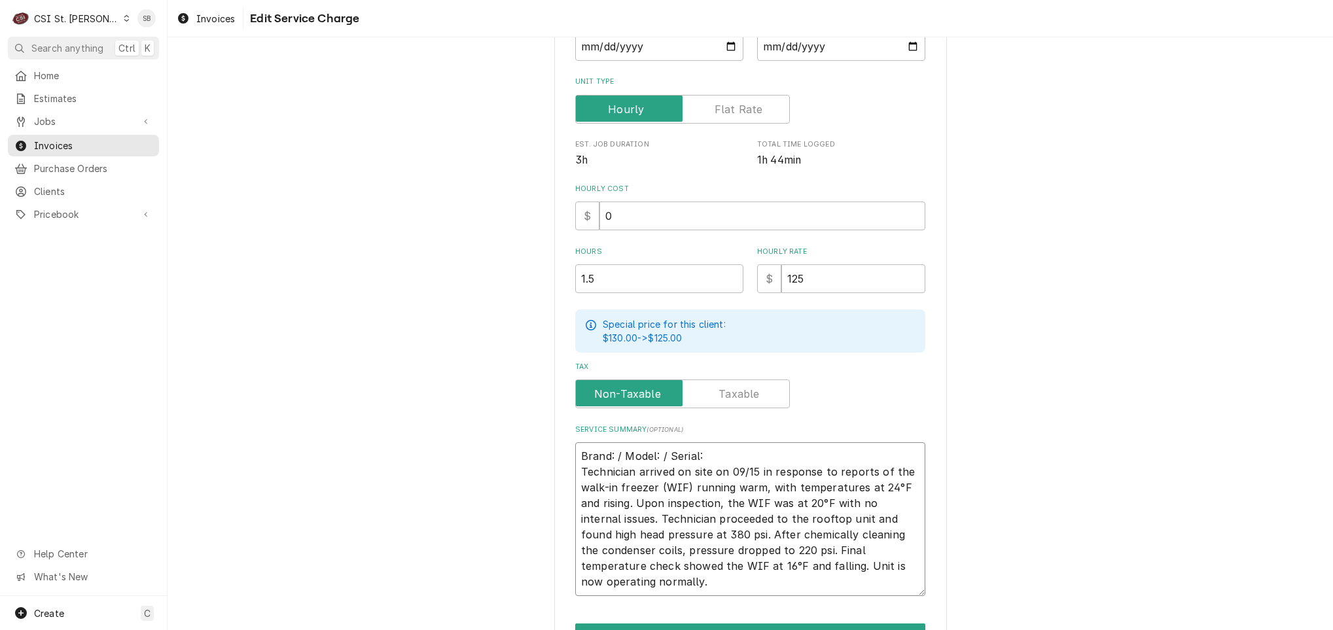
type textarea "x"
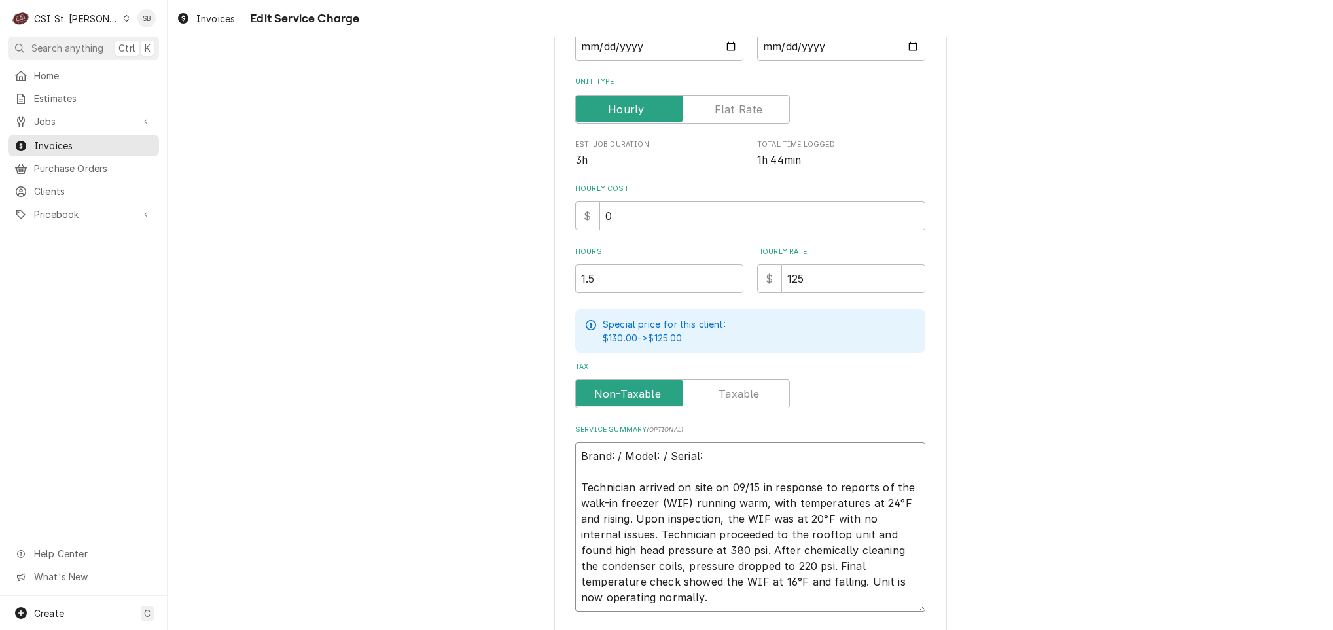
type textarea "Brand: / Model: / Serial: Technician arrived on site on 09/15 in response to re…"
drag, startPoint x: 717, startPoint y: 448, endPoint x: 622, endPoint y: 438, distance: 95.5
click at [622, 450] on textarea "Brand: / Model: / Serial: Technician arrived on site on 09/15 in response to re…" at bounding box center [750, 527] width 350 height 170
type textarea "x"
type textarea "Brand: / M Technician arrived on site on 09/15 in response to reports of the wa…"
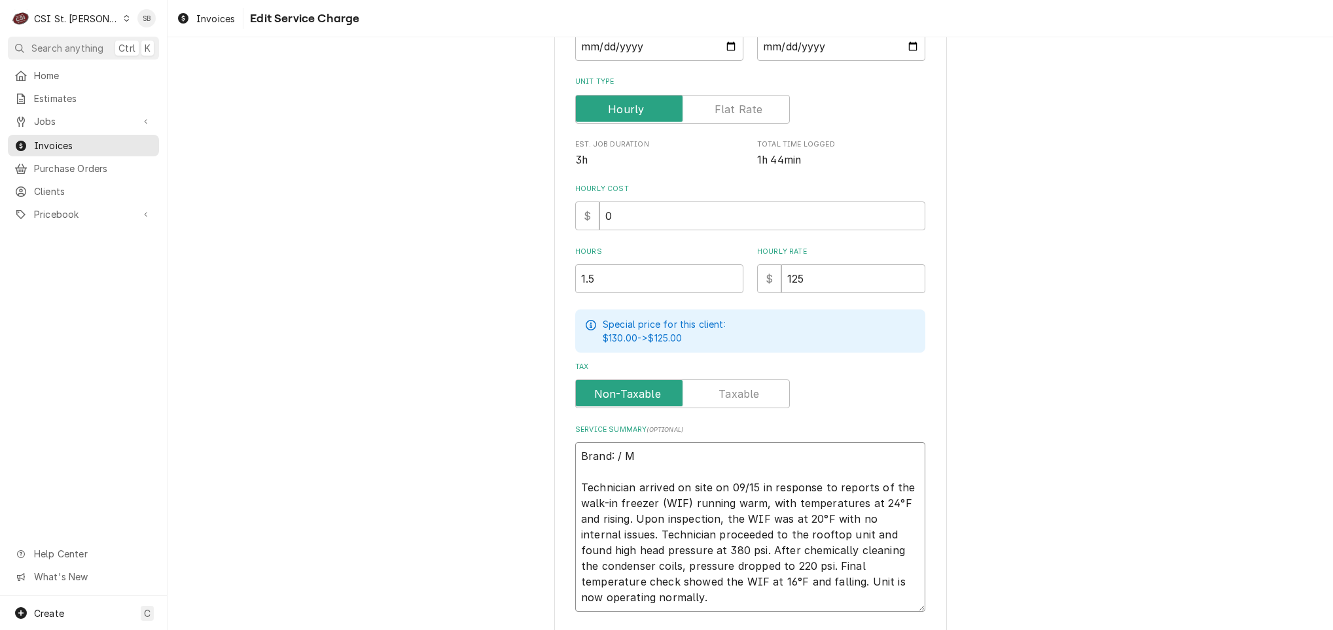
type textarea "x"
type textarea "Brand: / Technician arrived on site on 09/15 in response to reports of the walk…"
type textarea "x"
type textarea "Brand: / S Technician arrived on site on 09/15 in response to reports of the wa…"
type textarea "x"
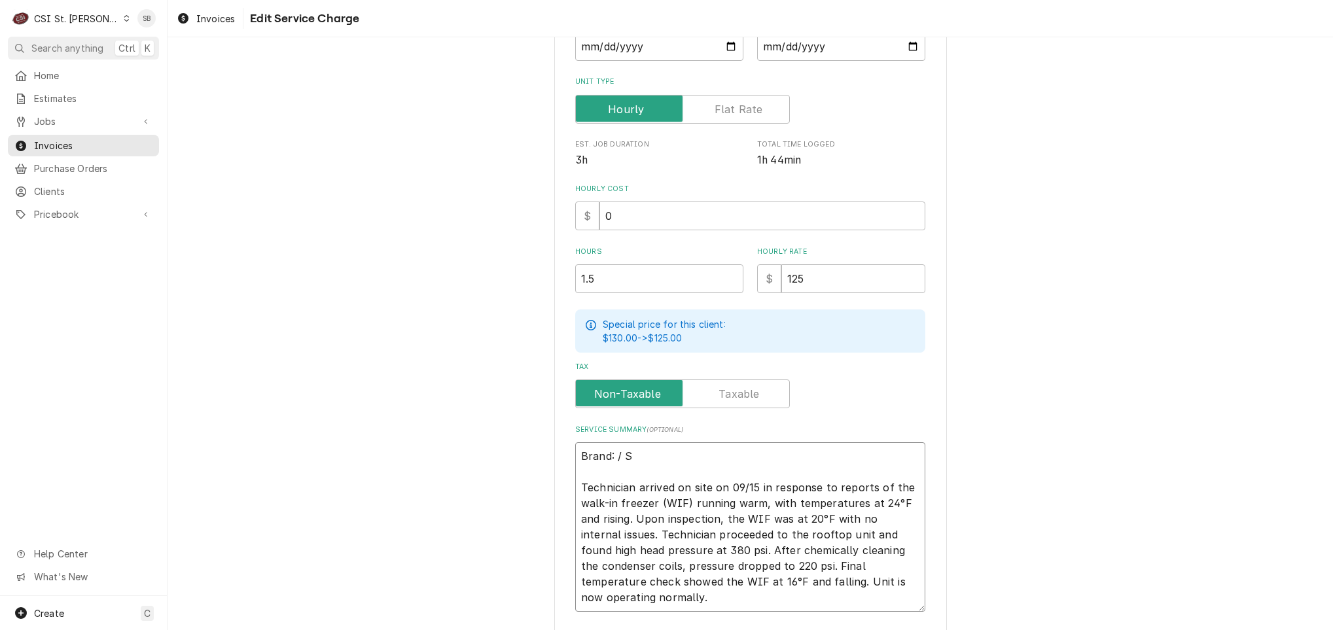
type textarea "Brand: / Se Technician arrived on site on 09/15 in response to reports of the w…"
type textarea "x"
type textarea "Brand: / Ser Technician arrived on site on 09/15 in response to reports of the …"
type textarea "x"
type textarea "Brand: / Seri Technician arrived on site on 09/15 in response to reports of the…"
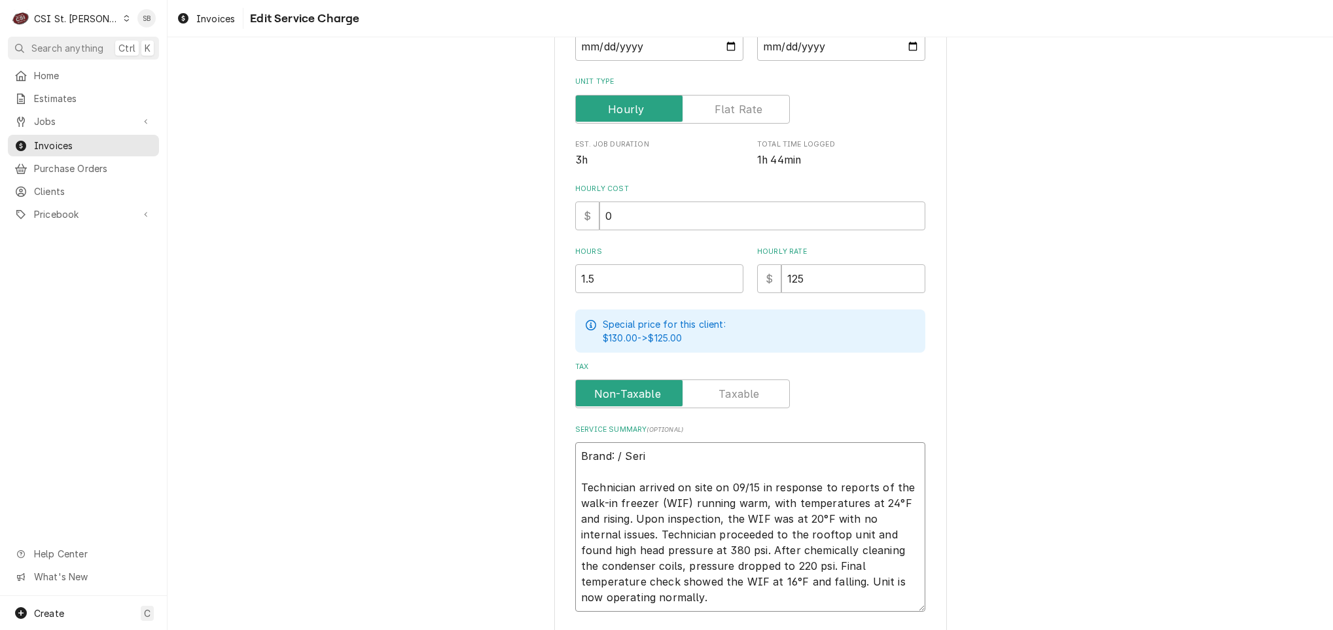
type textarea "x"
type textarea "Brand: / Seria Technician arrived on site on 09/15 in response to reports of th…"
type textarea "x"
type textarea "Brand: / Serial Technician arrived on site on 09/15 in response to reports of t…"
type textarea "x"
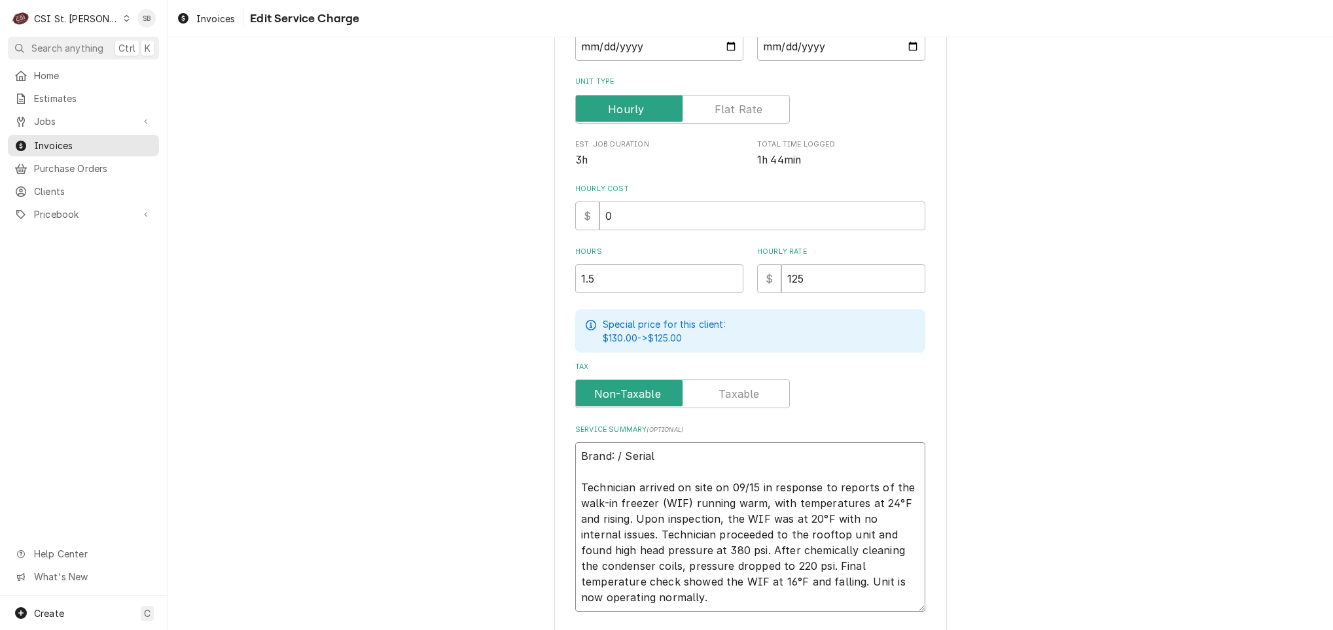
type textarea "Brand: / Serial: Technician arrived on site on 09/15 in response to reports of …"
type textarea "x"
type textarea "Brand: / Serial: Technician arrived on site on 09/15 in response to reports of …"
paste textarea "06K0356FRZ"
type textarea "x"
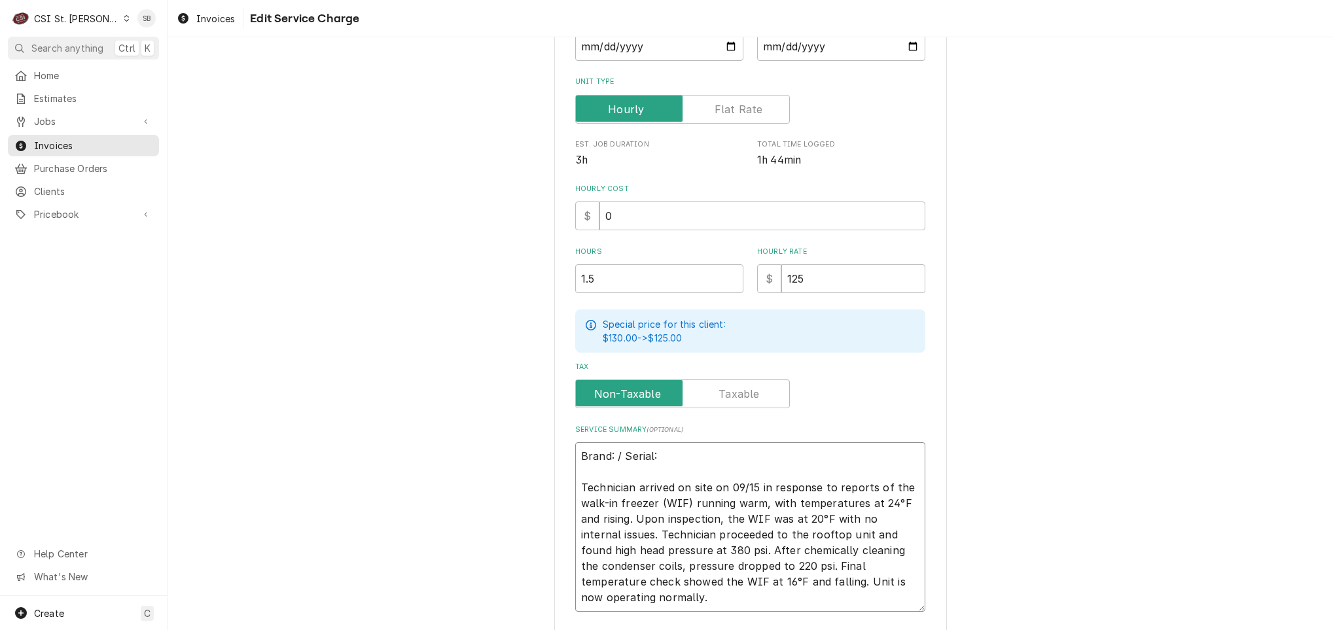
type textarea "Brand: / Serial: 06K0356FRZ Technician arrived on site on 09/15 in response to …"
type textarea "x"
type textarea "Brand: / Serial: 06K0356FRZ Technician arrived on site on 09/15 in response to …"
type textarea "x"
type textarea "Brand: / Serial: 06K0356FRZ- Technician arrived on site on 09/15 in response to…"
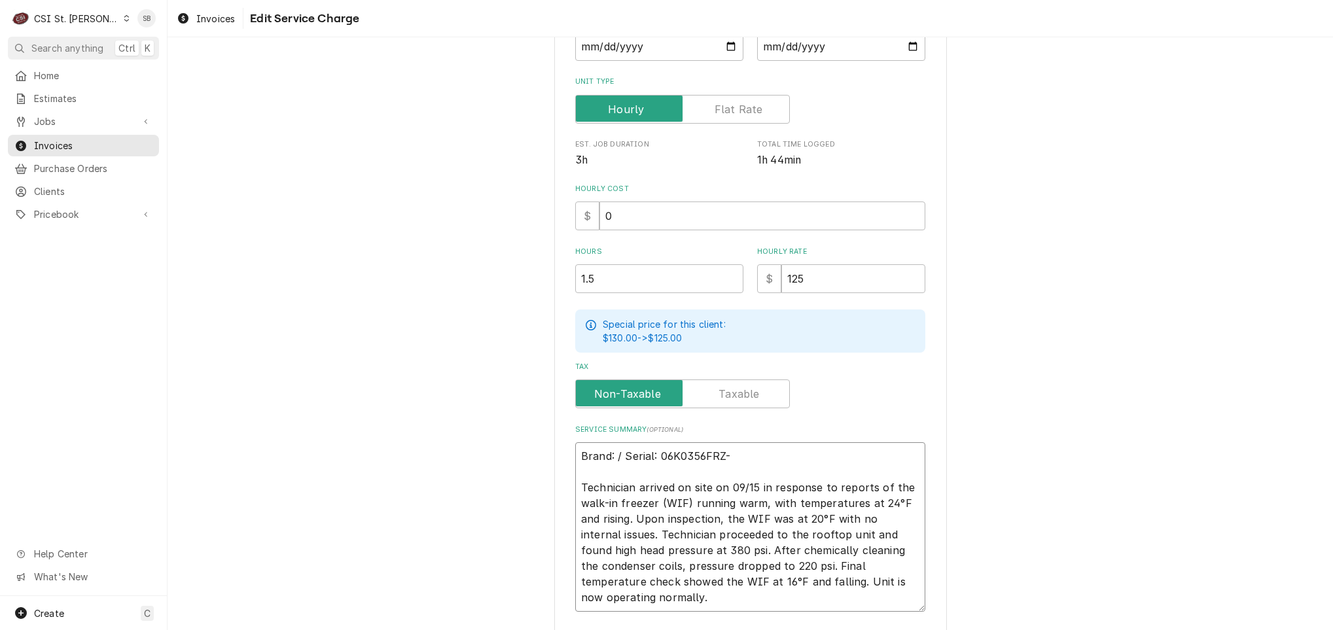
type textarea "x"
type textarea "Brand: / Serial: 06K0356FRZ-1 Technician arrived on site on 09/15 in response t…"
click at [605, 452] on textarea "Brand: / Serial: 06K0356FRZ-1 Technician arrived on site on 09/15 in response t…" at bounding box center [750, 527] width 350 height 170
click at [609, 454] on textarea "Brand: / Serial: 06K0356FRZ-1 Technician arrived on site on 09/15 in response t…" at bounding box center [750, 527] width 350 height 170
type textarea "x"
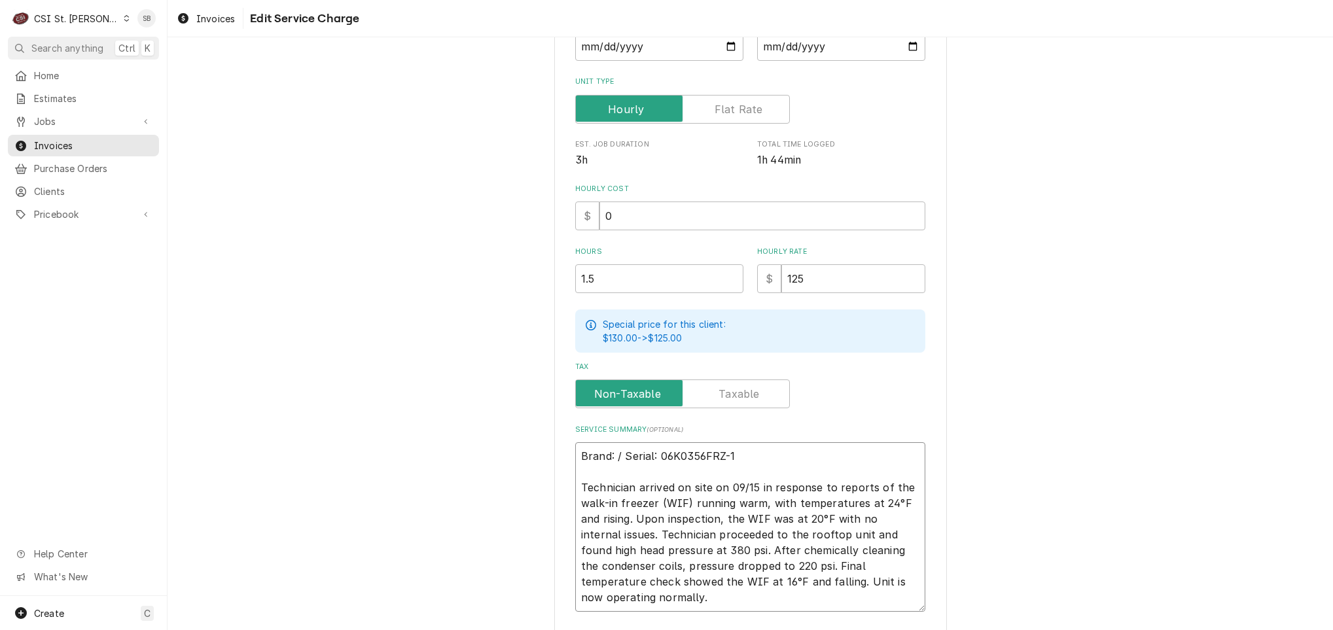
type textarea "Brand: K/ Serial: 06K0356FRZ-1 Technician arrived on site on 09/15 in response …"
type textarea "x"
type textarea "Brand: Ko/ Serial: 06K0356FRZ-1 Technician arrived on site on 09/15 in response…"
type textarea "x"
type textarea "Brand: Kol/ Serial: 06K0356FRZ-1 Technician arrived on site on 09/15 in respons…"
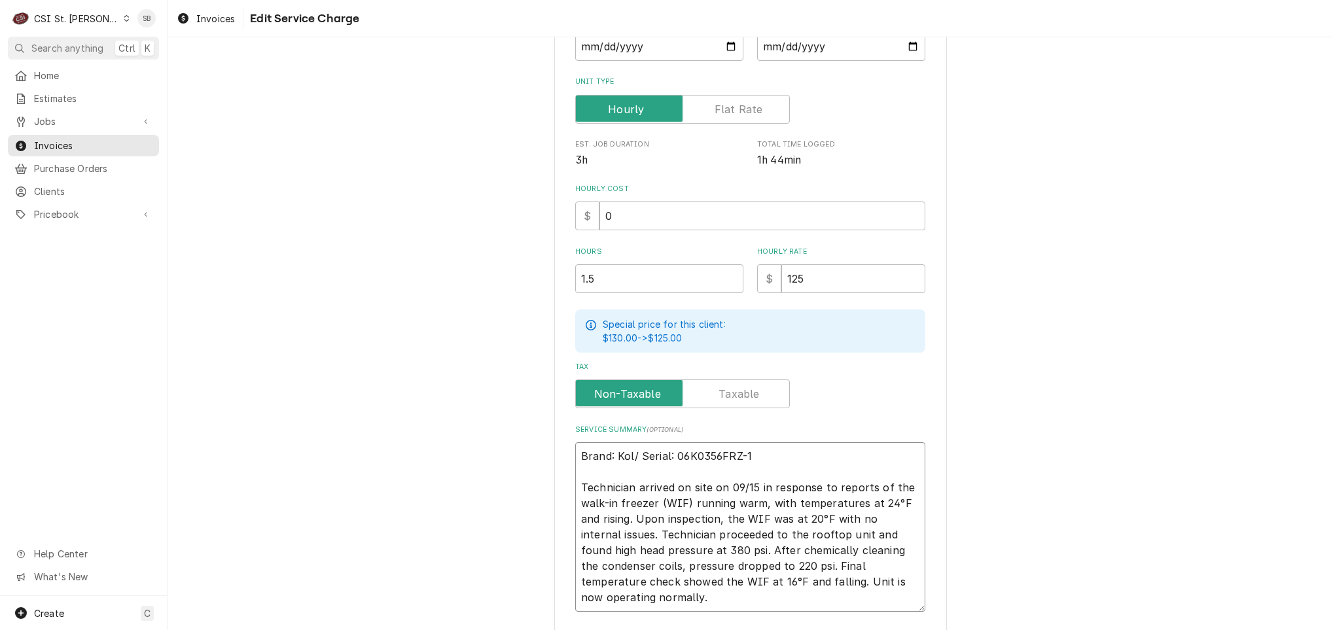
type textarea "x"
type textarea "Brand: Kolp/ Serial: 06K0356FRZ-1 Technician arrived on site on 09/15 in respon…"
type textarea "x"
type textarea "Brand: Kolpk/ Serial: 06K0356FRZ-1 Technician arrived on site on 09/15 in respo…"
type textarea "x"
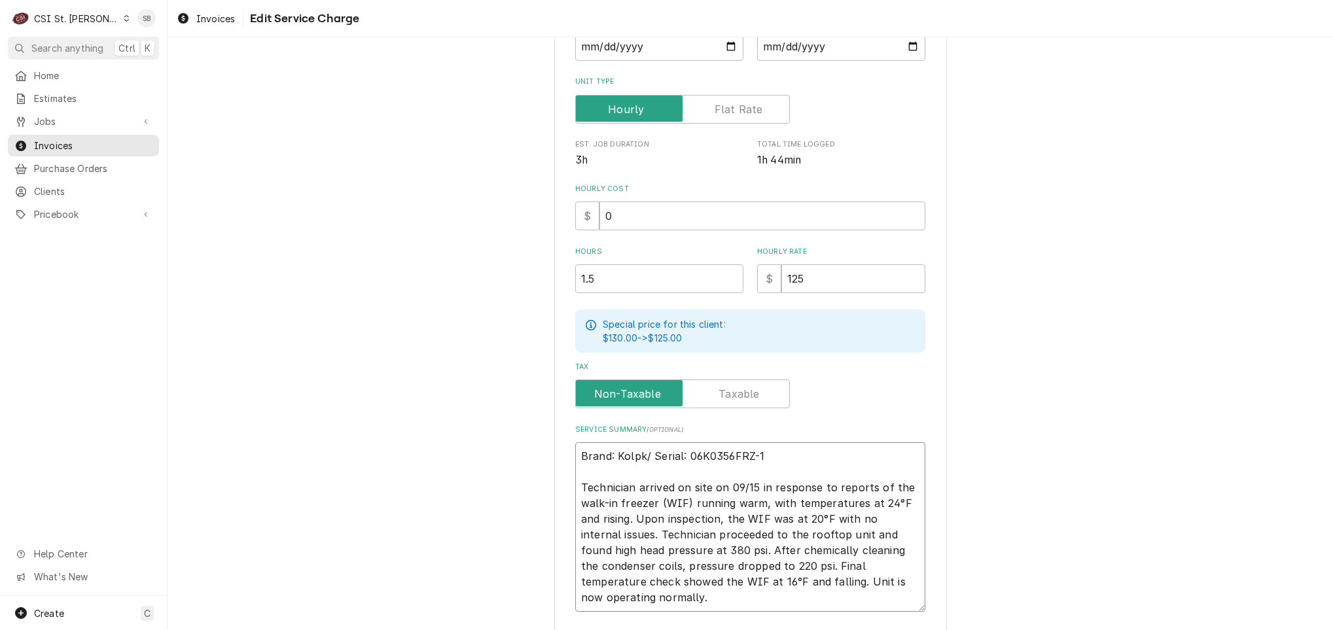
type textarea "Brand: Kolp/ Serial: 06K0356FRZ-1 Technician arrived on site on 09/15 in respon…"
type textarea "x"
type textarea "Brand: Kolpa/ Serial: 06K0356FRZ-1 Technician arrived on site on 09/15 in respo…"
type textarea "x"
type textarea "Brand: Kolpak/ Serial: 06K0356FRZ-1 Technician arrived on site on 09/15 in resp…"
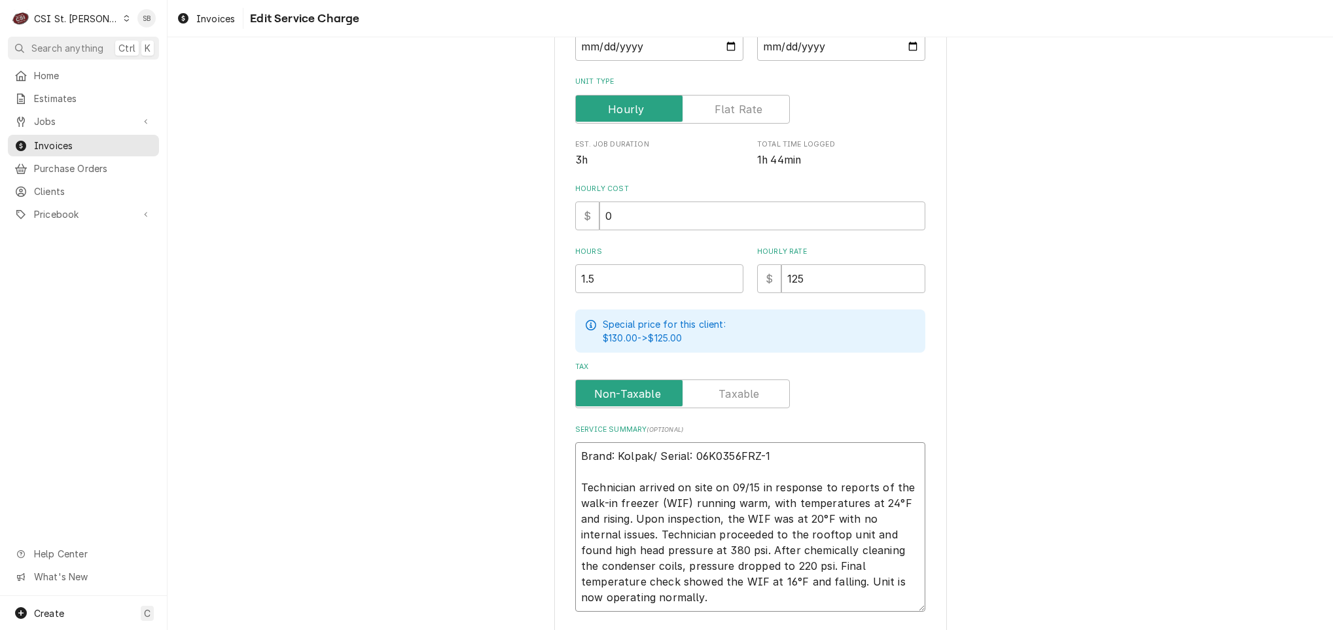
type textarea "x"
type textarea "Brand: Kolpak / Serial: 06K0356FRZ-1 Technician arrived on site on 09/15 in res…"
click at [670, 515] on textarea "Brand: Kolpak / Serial: 06K0356FRZ-1 Technician arrived on site on 09/15 in res…" at bounding box center [750, 527] width 350 height 170
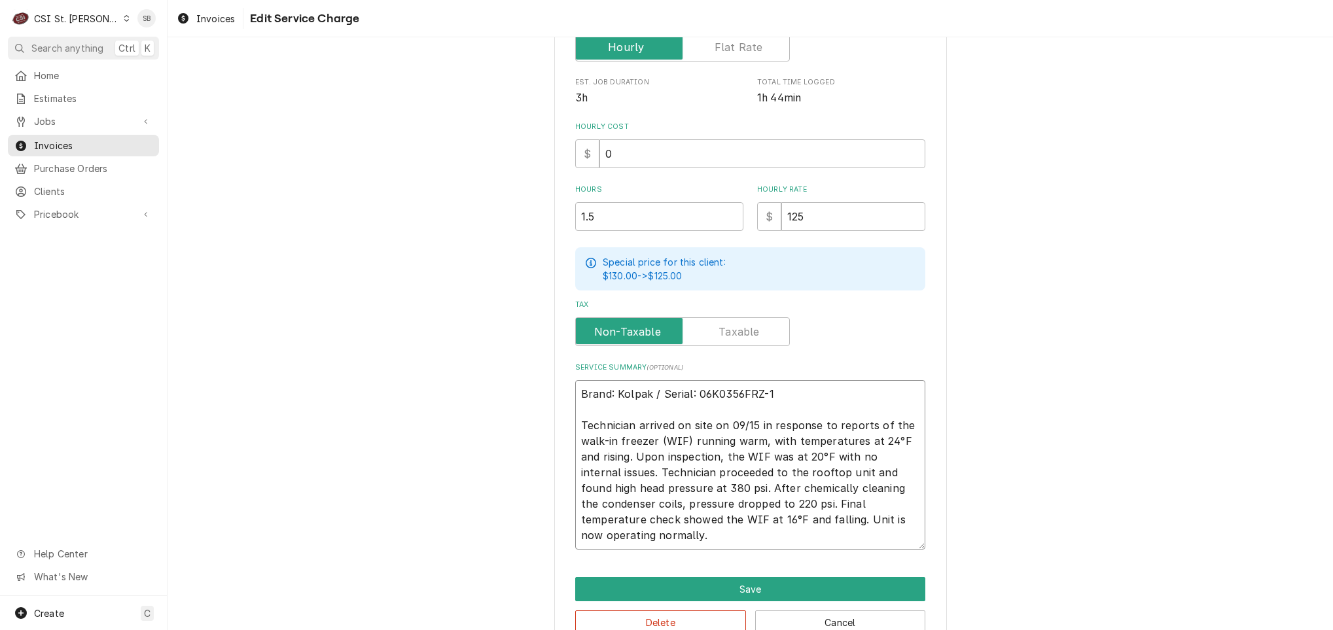
scroll to position [333, 0]
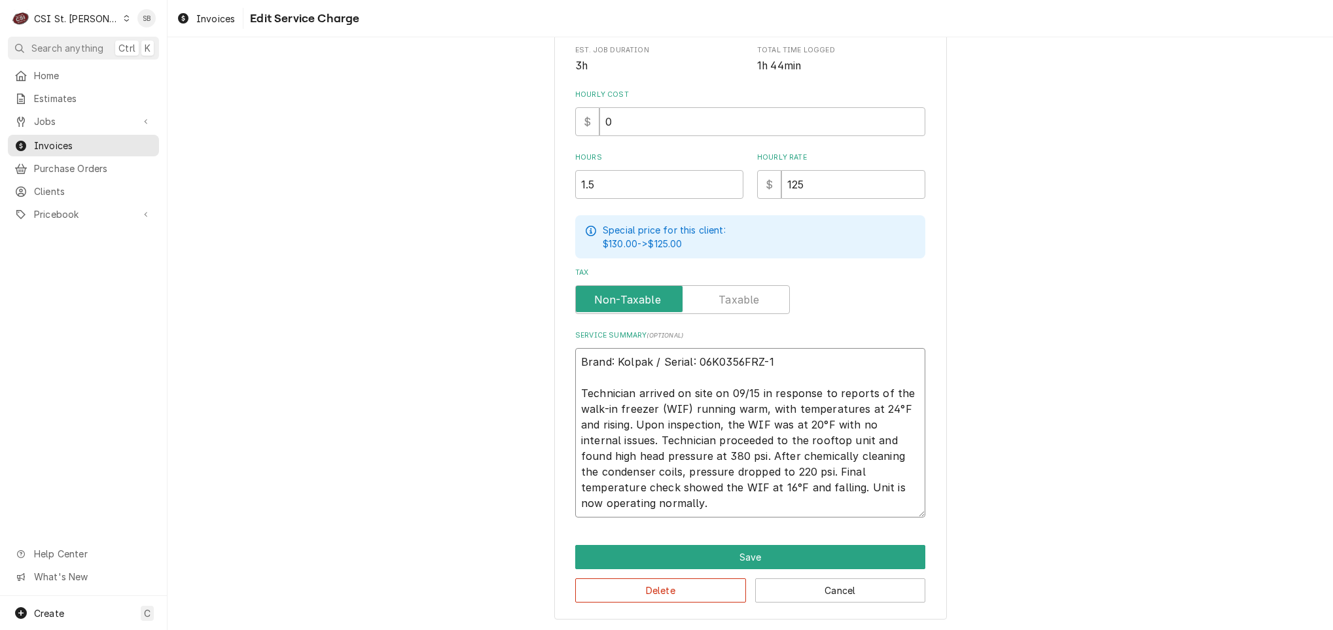
drag, startPoint x: 655, startPoint y: 406, endPoint x: 684, endPoint y: 406, distance: 29.5
click at [684, 406] on textarea "Brand: Kolpak / Serial: 06K0356FRZ-1 Technician arrived on site on 09/15 in res…" at bounding box center [750, 433] width 350 height 170
type textarea "x"
type textarea "Brand: Kolpak / Serial: 06K0356FRZ-1 Technician arrived on site on 09/15 in res…"
drag, startPoint x: 721, startPoint y: 406, endPoint x: 603, endPoint y: 425, distance: 119.9
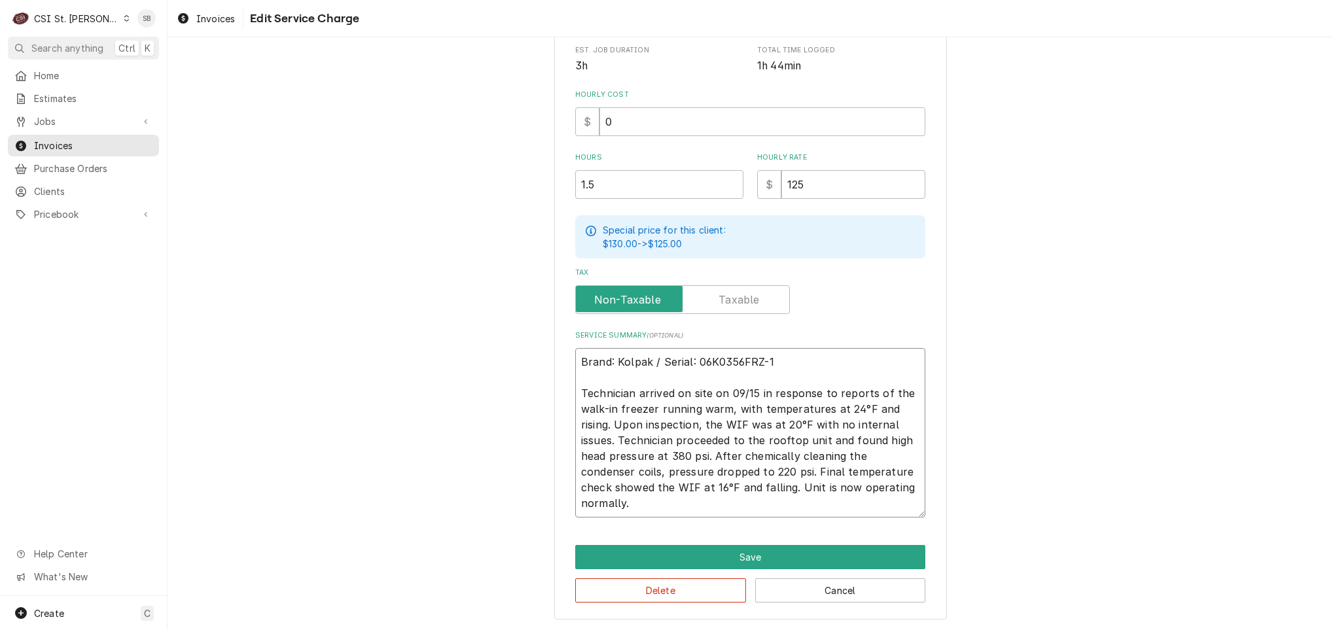
click at [603, 425] on textarea "Brand: Kolpak / Serial: 06K0356FRZ-1 Technician arrived on site on 09/15 in res…" at bounding box center [750, 433] width 350 height 170
type textarea "x"
type textarea "Brand: Kolpak / Serial: 06K0356FRZ-1 Technician arrived on site on 09/15 in res…"
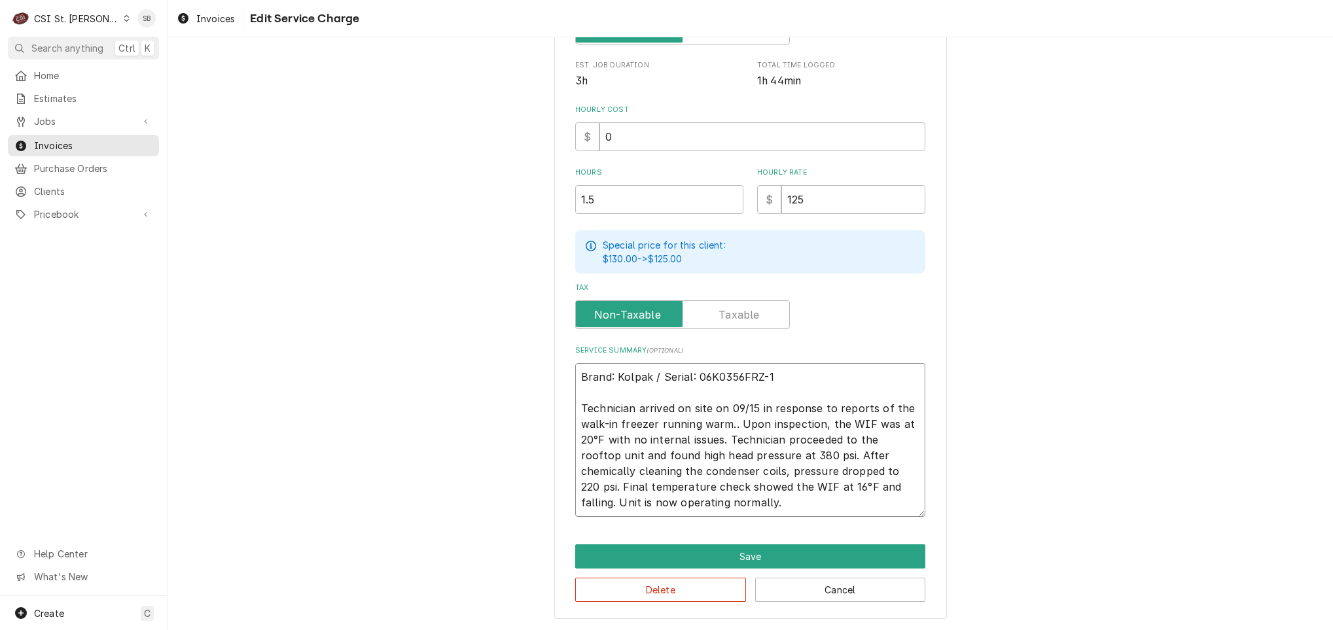
scroll to position [317, 0]
type textarea "x"
click at [783, 505] on textarea "Brand: Kolpak / Serial: 06K0356FRZ-1 Technician arrived on site on 09/15 in res…" at bounding box center [750, 441] width 350 height 154
type textarea "Brand: Kolpak / Serial: 06K0356FRZ-1 Technician arrived on site on 09/15 in res…"
click at [713, 549] on button "Save" at bounding box center [750, 557] width 350 height 24
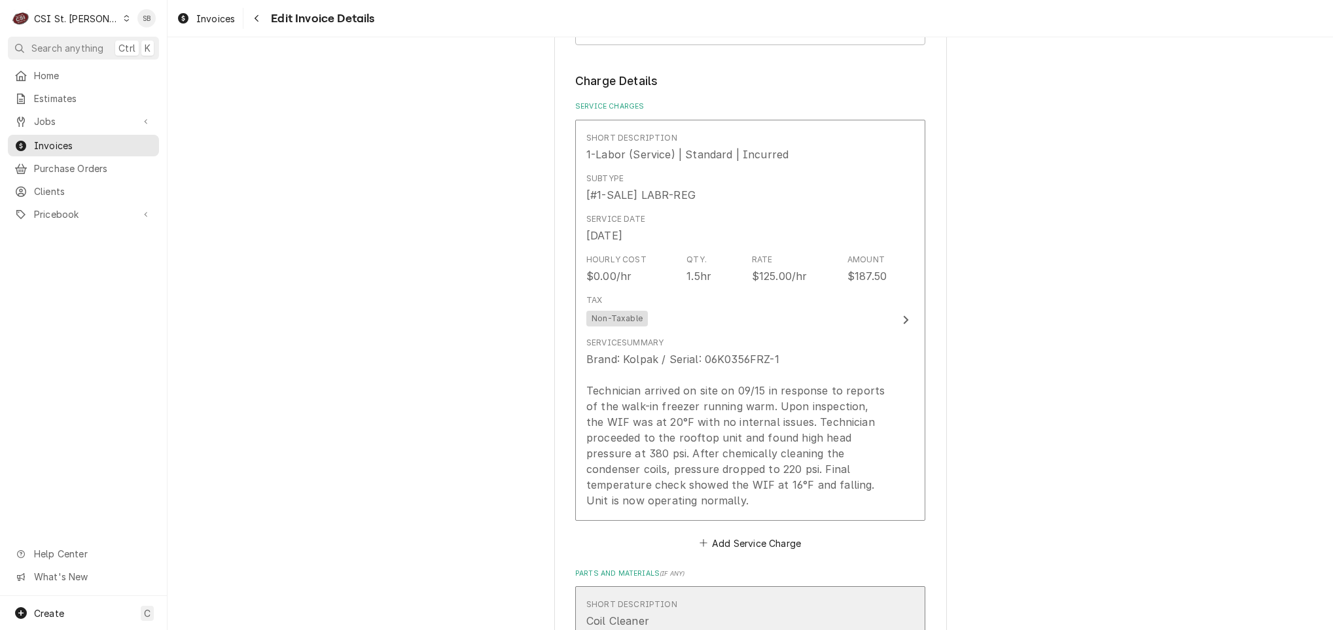
scroll to position [1860, 0]
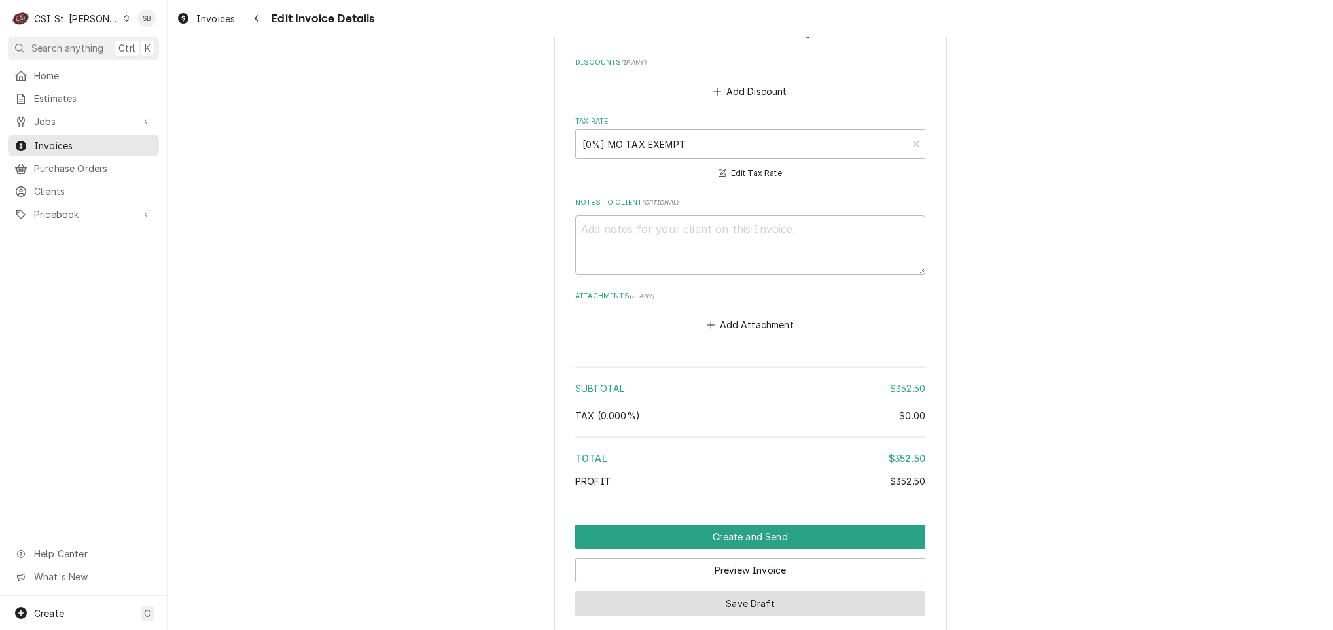
click at [754, 592] on button "Save Draft" at bounding box center [750, 604] width 350 height 24
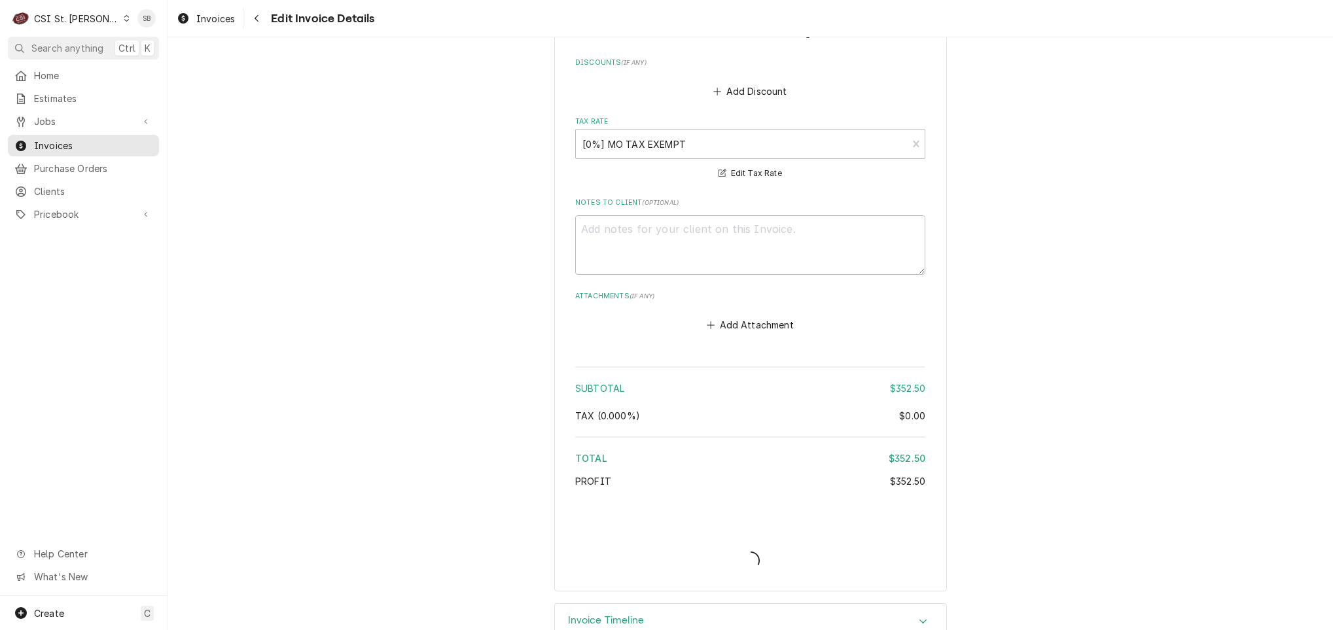
scroll to position [2602, 0]
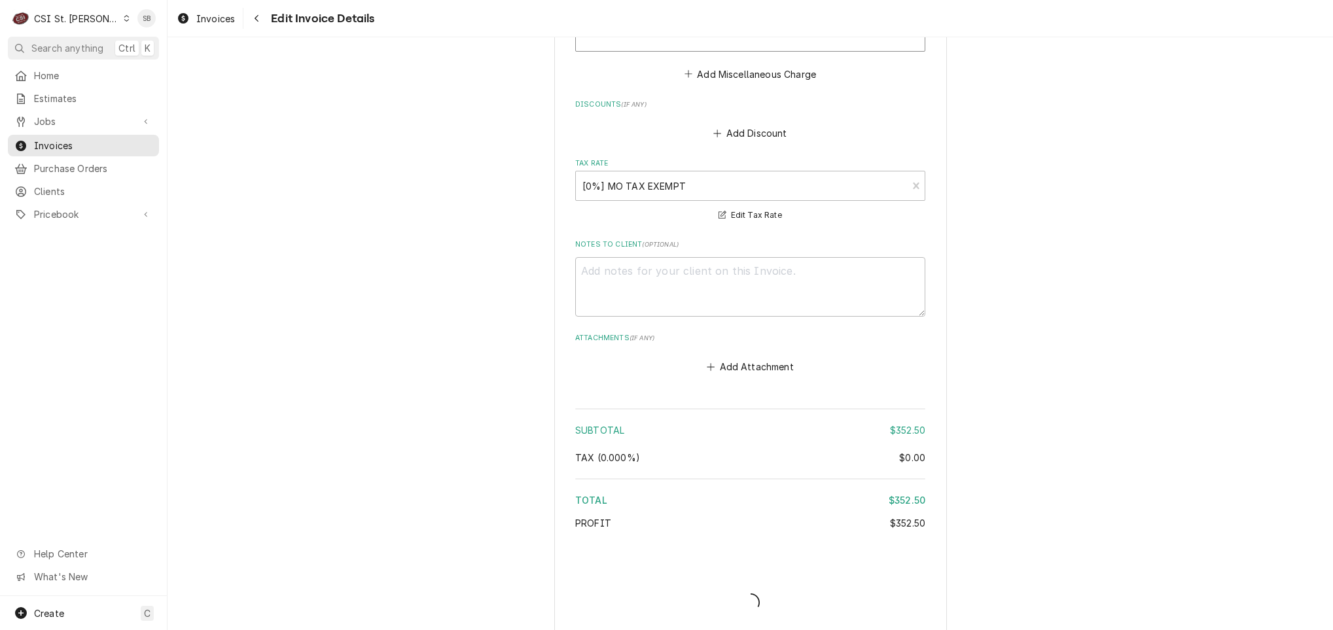
type textarea "x"
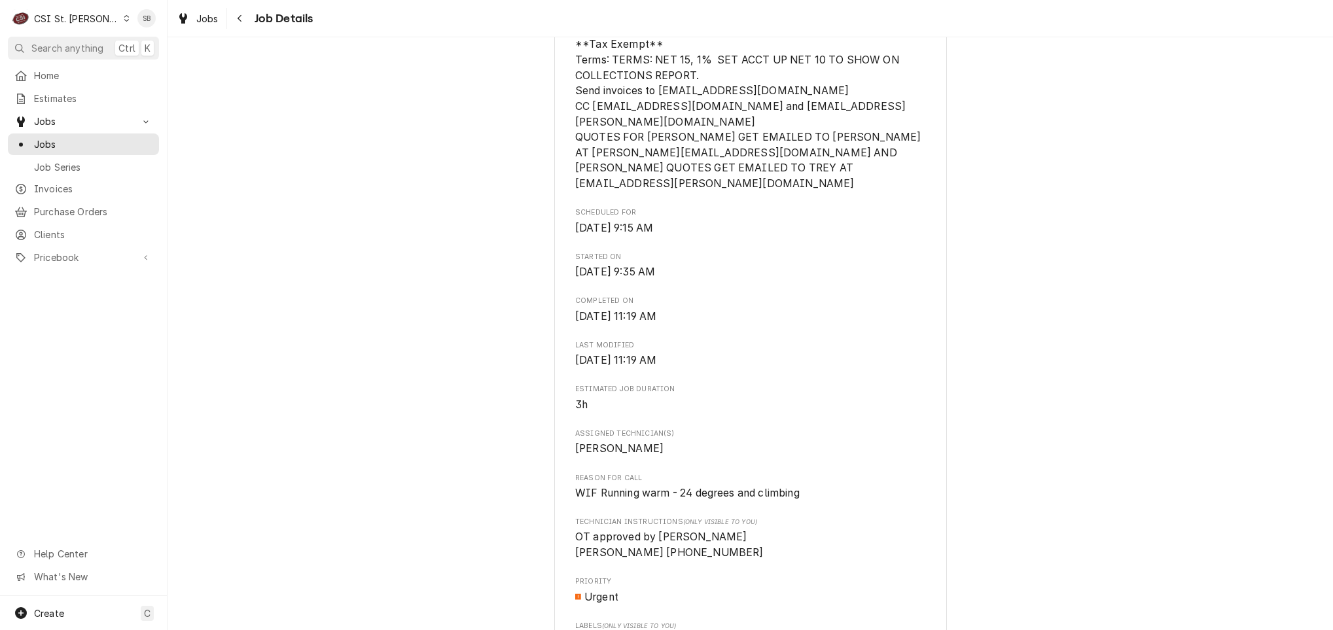
scroll to position [982, 0]
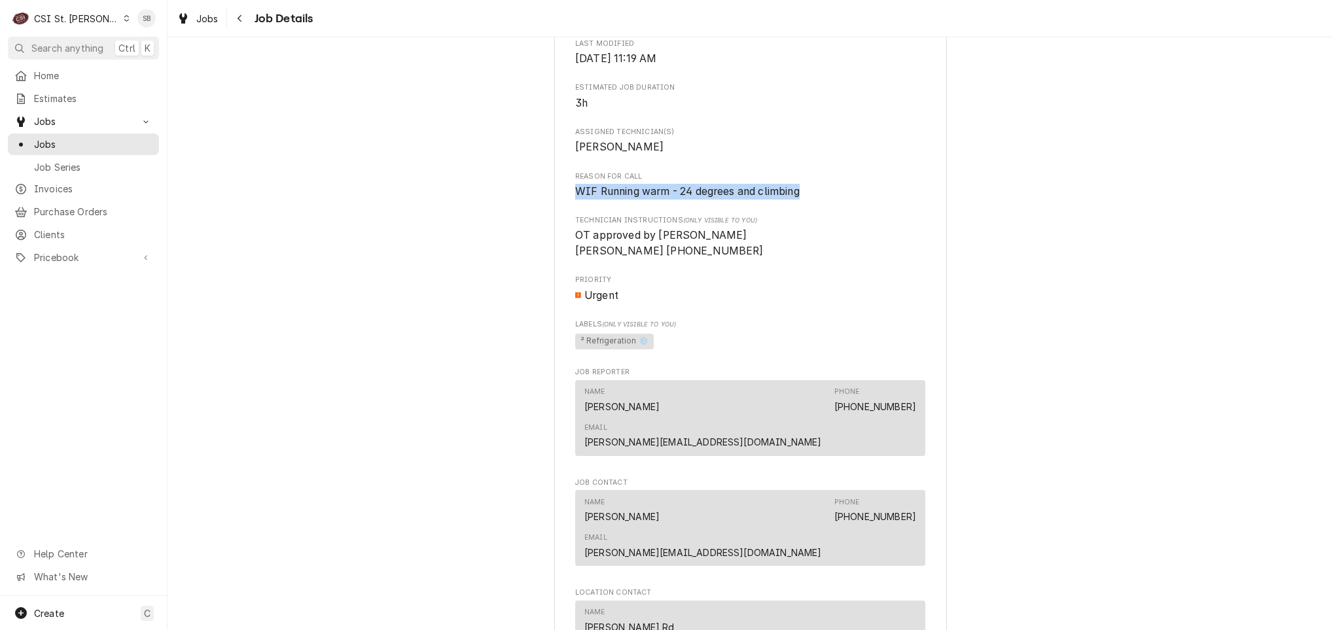
drag, startPoint x: 800, startPoint y: 159, endPoint x: 501, endPoint y: 159, distance: 299.1
click at [501, 159] on div "**********" at bounding box center [751, 214] width 1166 height 2290
copy span "WIF Running warm - 24 degrees and climbing"
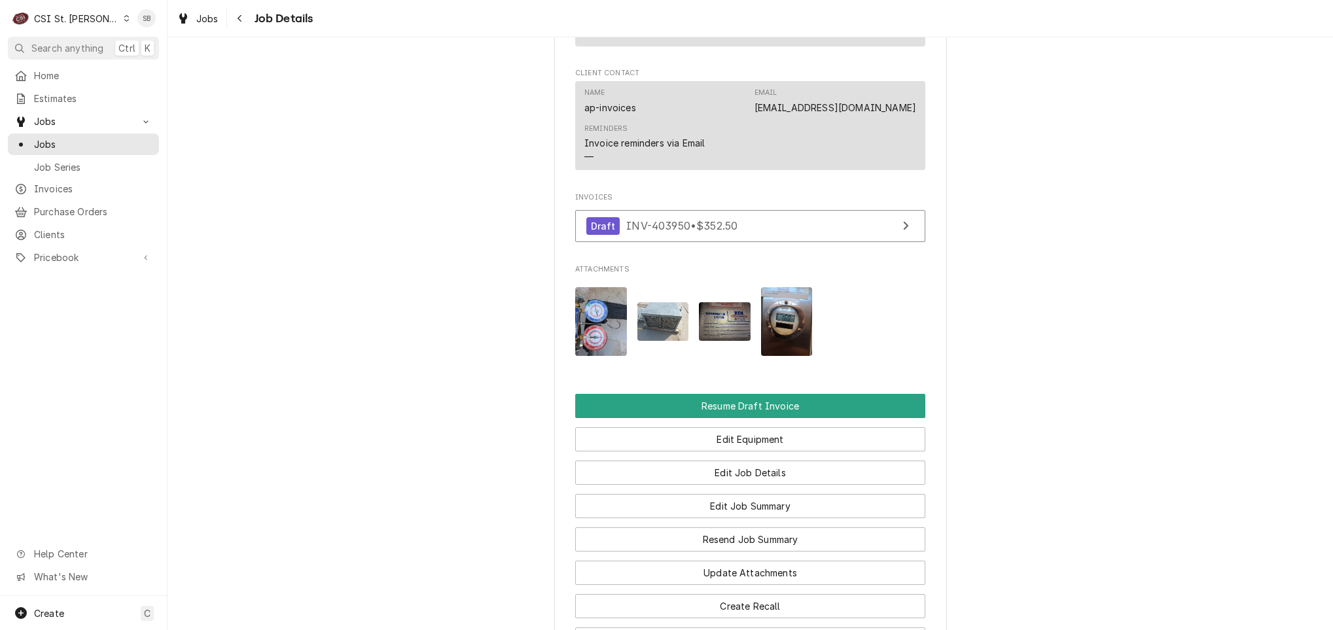
scroll to position [1829, 0]
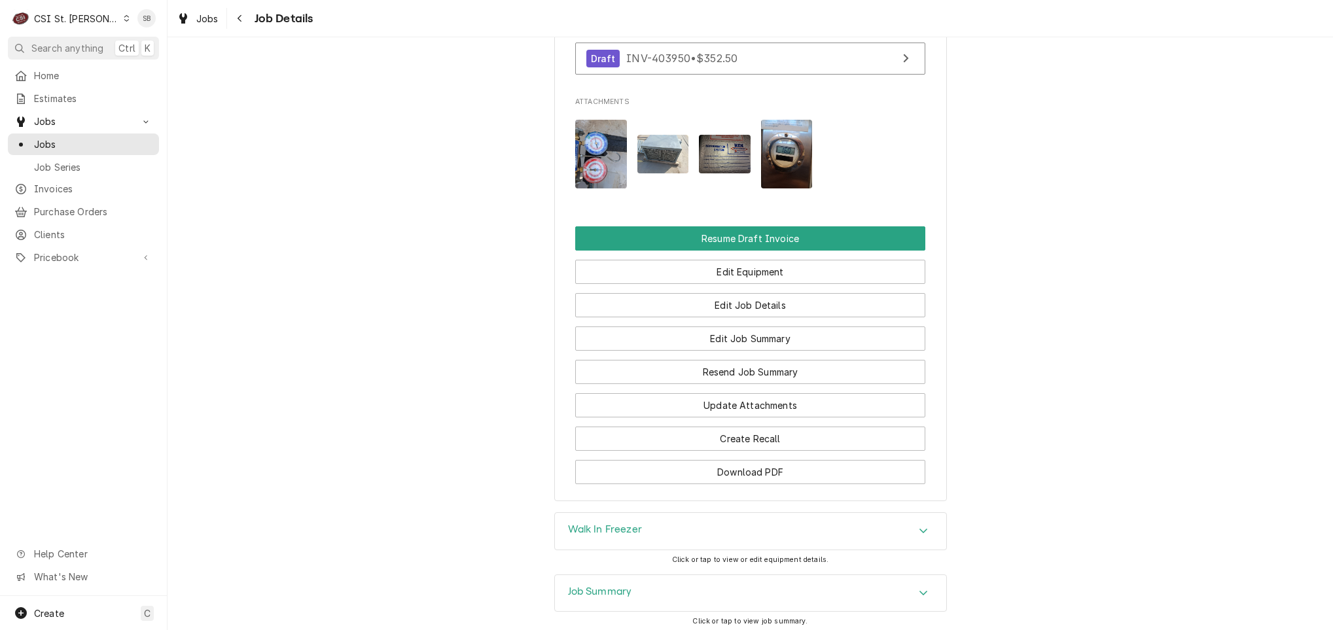
click at [655, 513] on div "Walk In Freezer" at bounding box center [750, 531] width 391 height 37
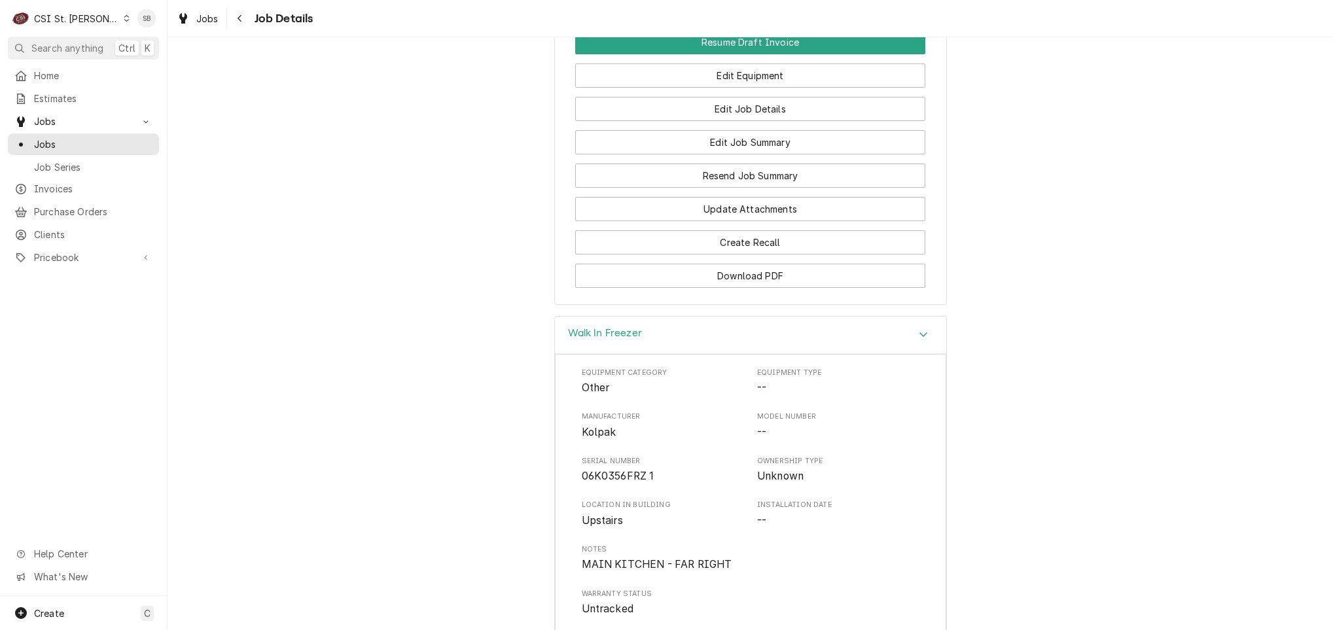
click at [598, 470] on span "06K0356FRZ 1" at bounding box center [618, 476] width 73 height 12
click at [599, 470] on span "06K0356FRZ 1" at bounding box center [618, 476] width 73 height 12
copy span "06K0356FRZ"
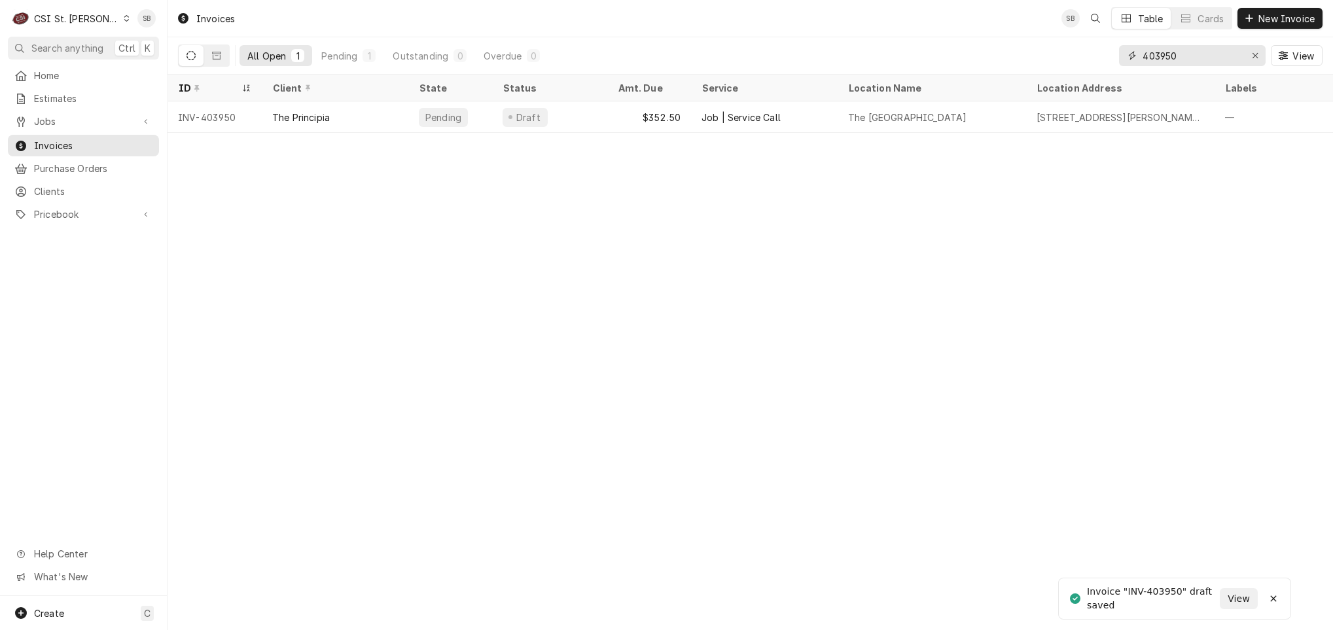
click at [1186, 59] on input "403950" at bounding box center [1192, 55] width 98 height 21
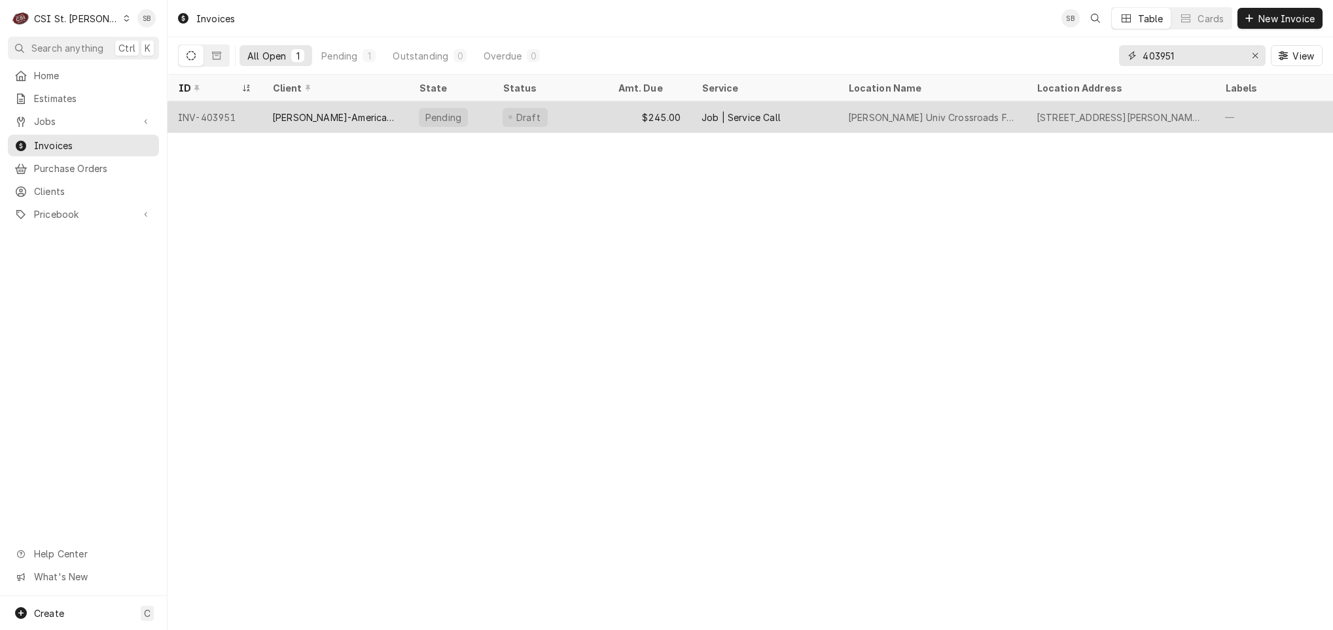
type input "403951"
click at [359, 114] on div "[PERSON_NAME]-American Dining Creations" at bounding box center [335, 118] width 126 height 14
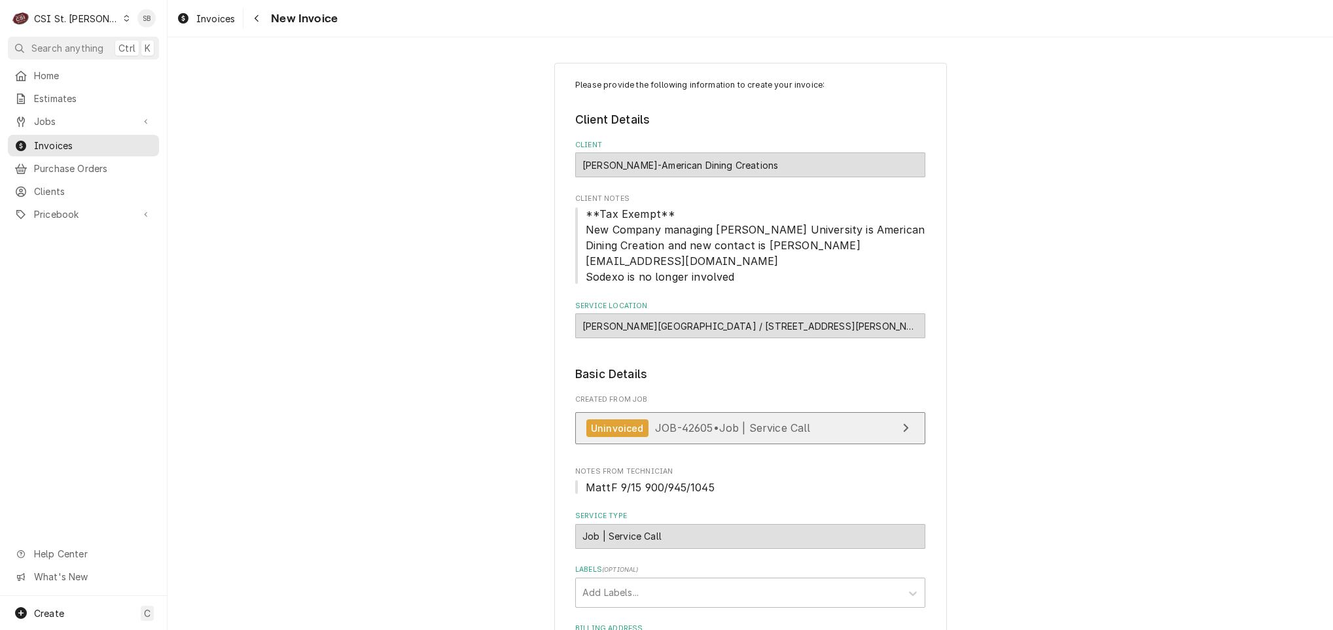
click at [814, 412] on link "Uninvoiced JOB-42605 • Job | Service Call" at bounding box center [750, 428] width 350 height 32
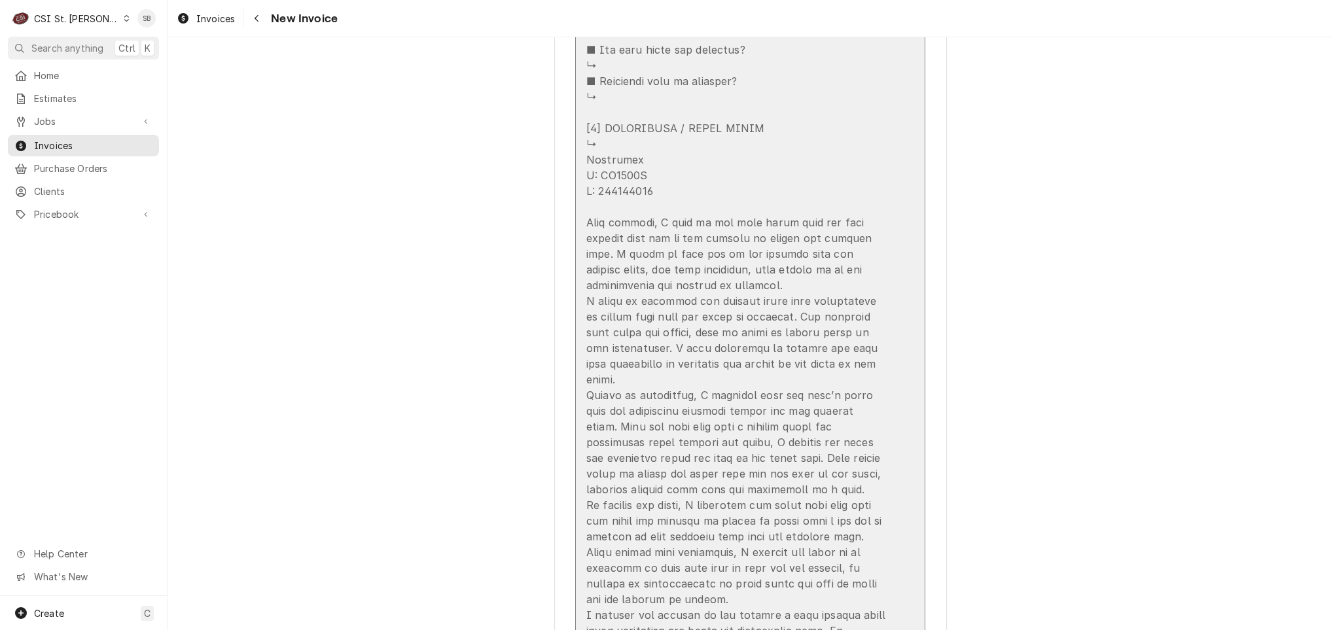
scroll to position [2258, 0]
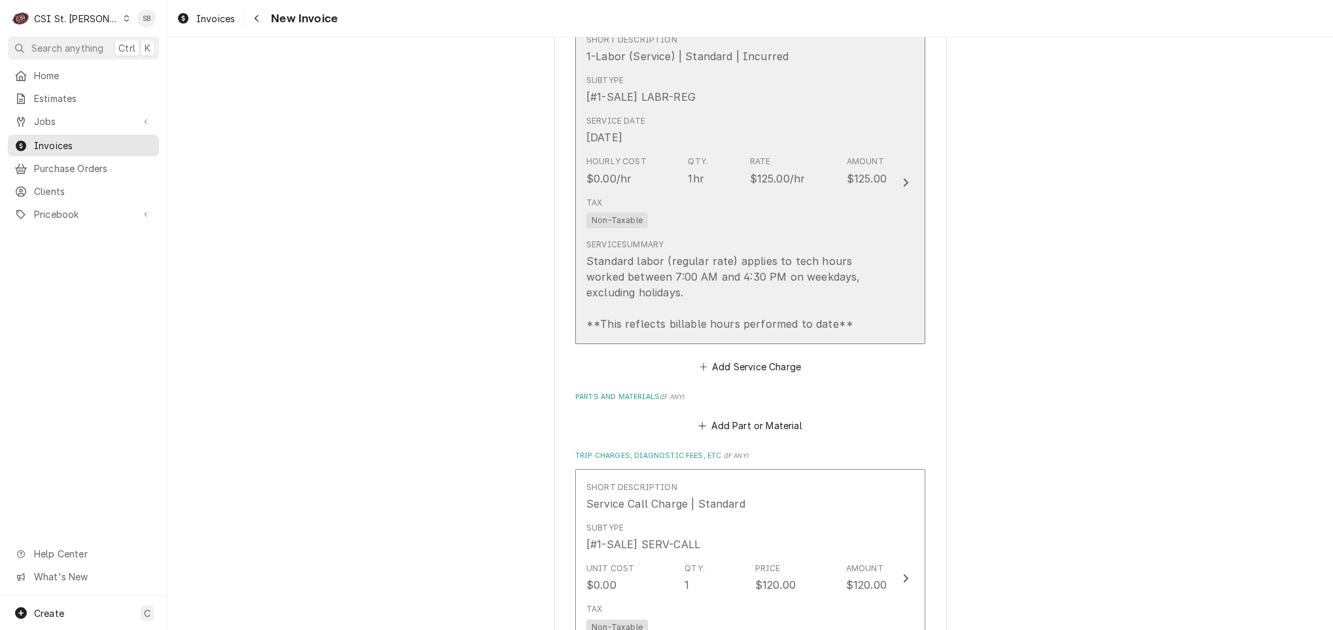
click at [654, 266] on div "Standard labor (regular rate) applies to tech hours worked between 7:00 AM and …" at bounding box center [736, 292] width 300 height 79
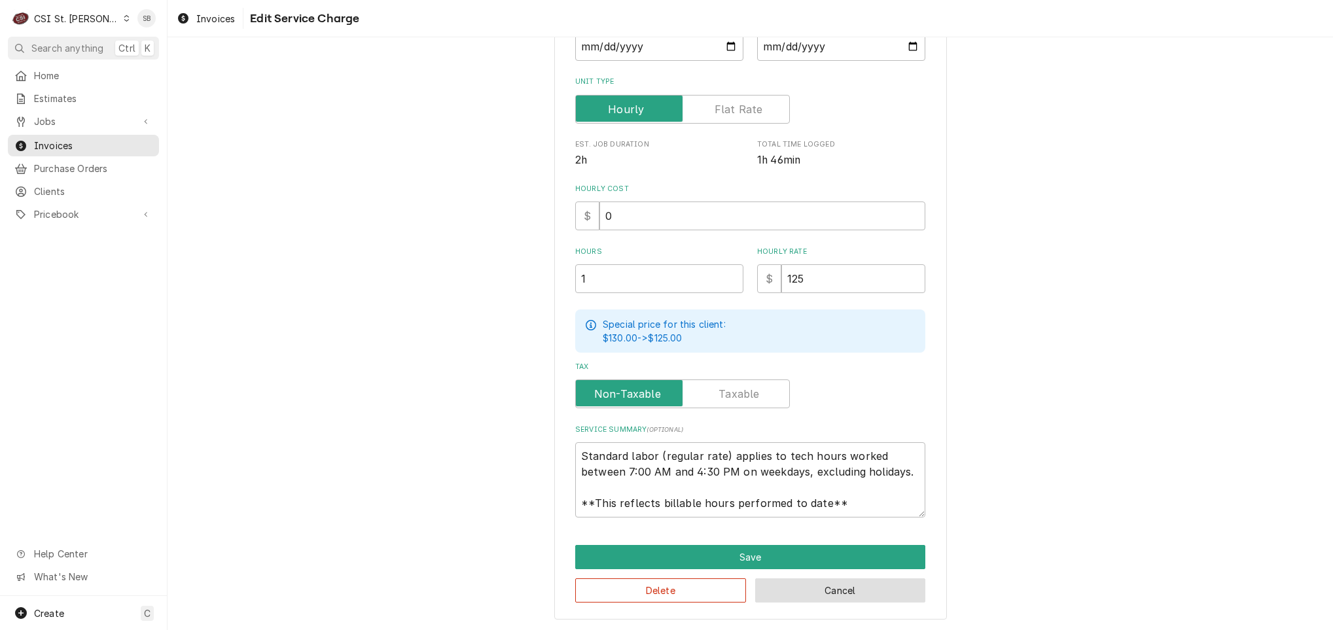
click at [848, 582] on button "Cancel" at bounding box center [840, 591] width 171 height 24
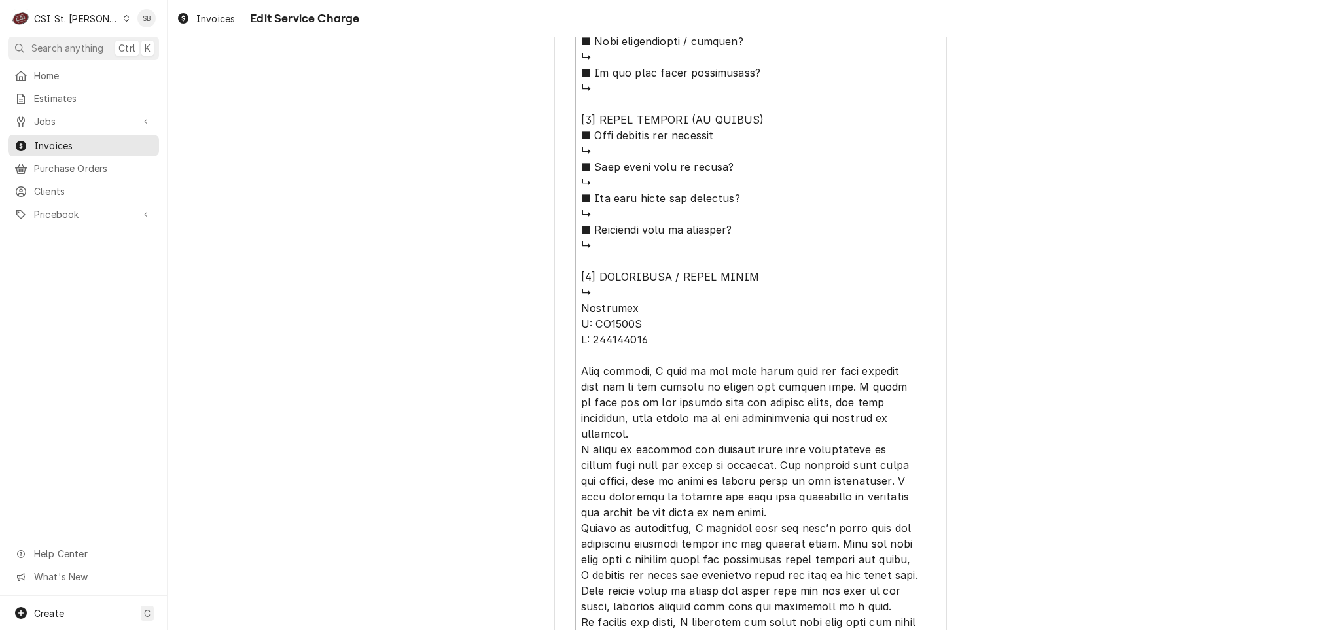
scroll to position [1460, 0]
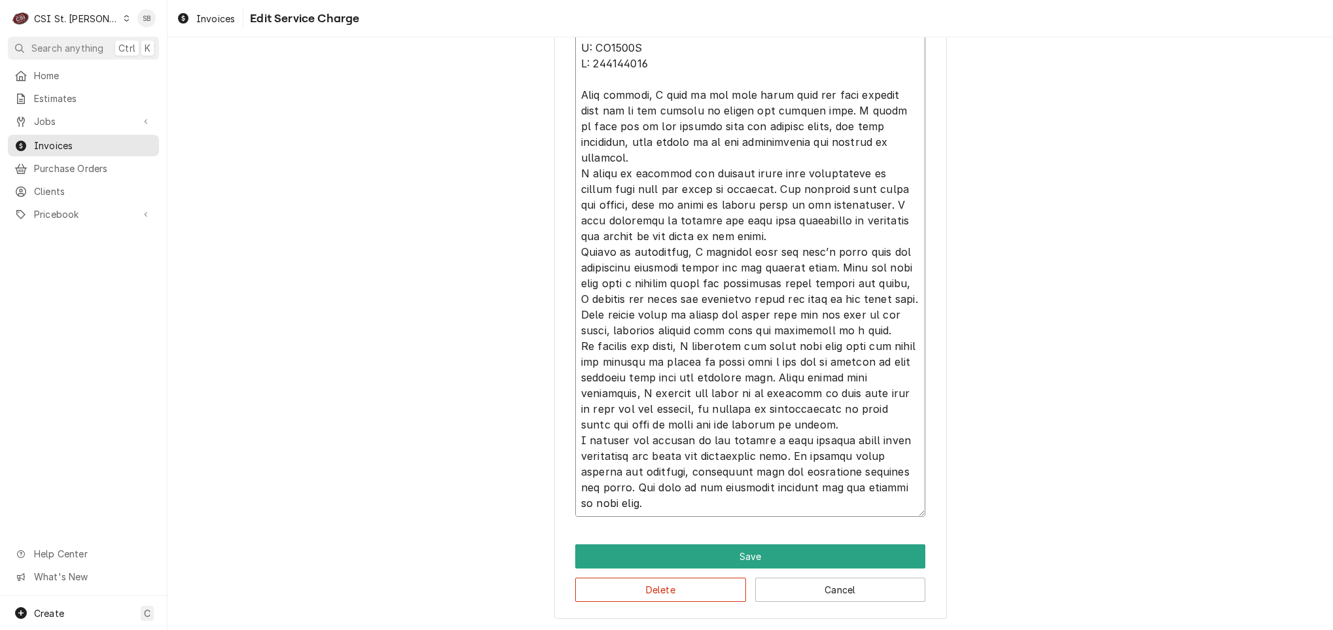
type textarea "x"
type textarea "⚠️ LORE IPSUMDOLORSI ⚠️ ✪ Ametcons adi elitsedd eiusmodt ✪ Incidid utlabore etd…"
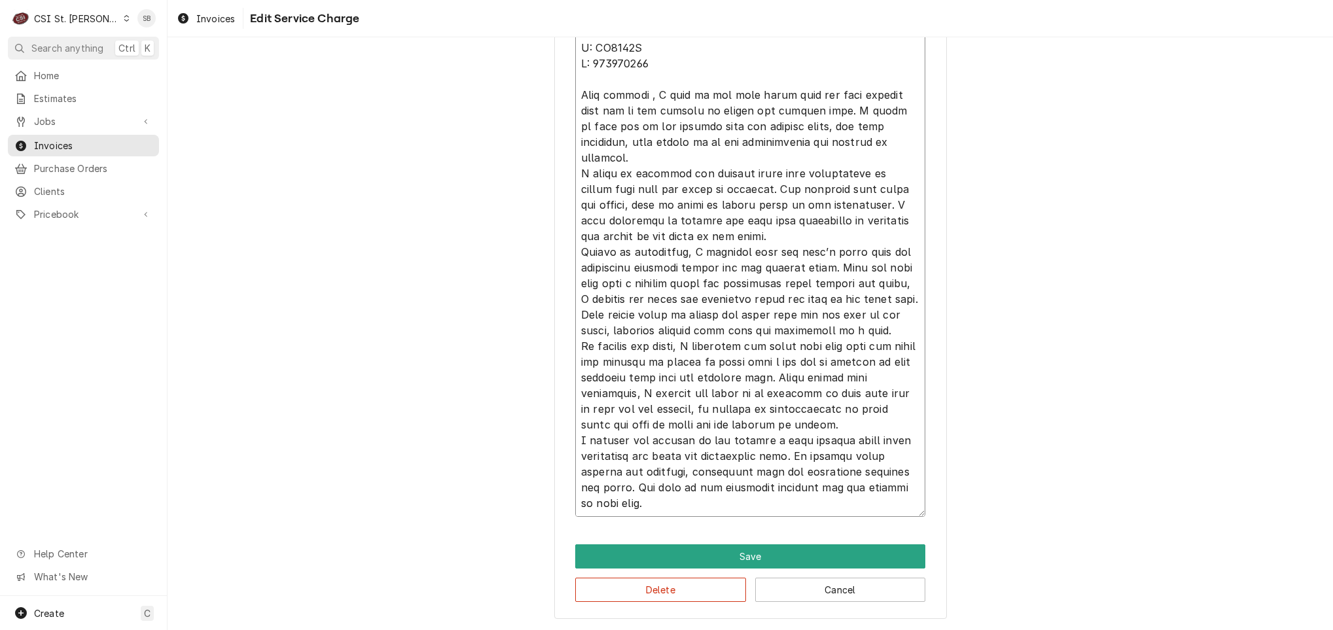
type textarea "x"
type textarea "⚠️ LORE IPSUMDOLORSI ⚠️ ✪ Ametcons adi elitsedd eiusmodt ✪ Incidid utlabore etd…"
type textarea "x"
type textarea "⚠️ LORE IPSUMDOLORSI ⚠️ ✪ Ametcons adi elitsedd eiusmodt ✪ Incidid utlabore etd…"
type textarea "x"
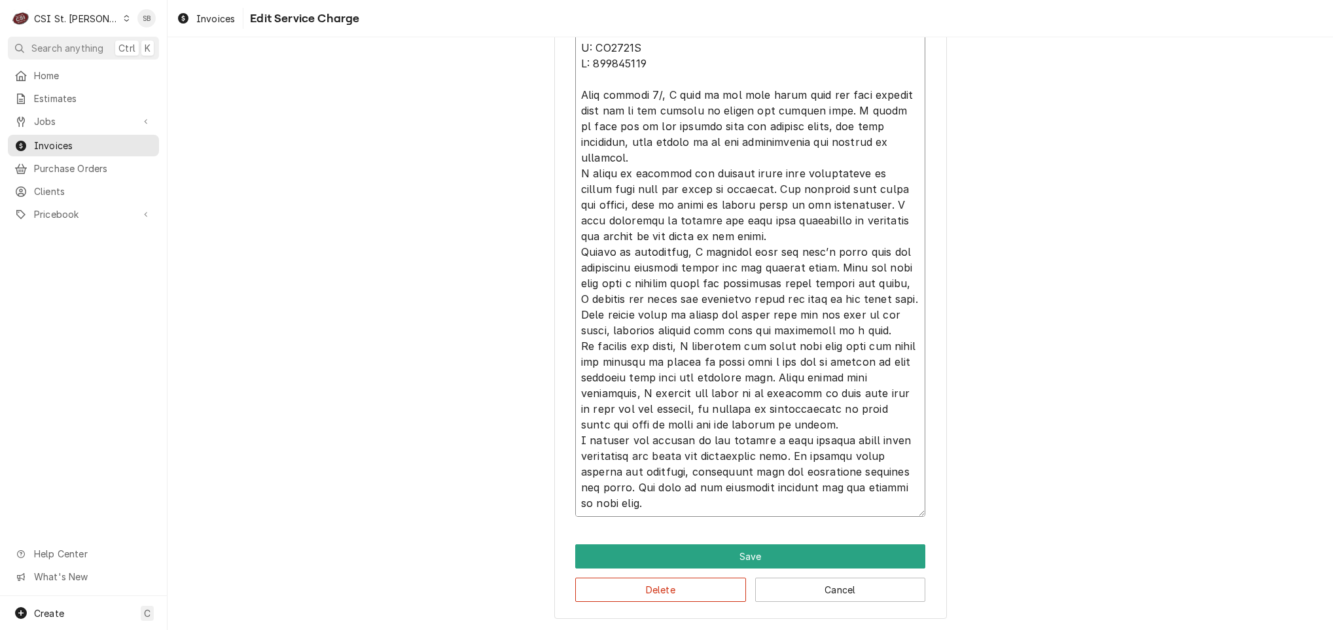
type textarea "⚠️ LORE IPSUMDOLORSI ⚠️ ✪ Ametcons adi elitsedd eiusmodt ✪ Incidid utlabore etd…"
type textarea "x"
type textarea "⚠️ LORE IPSUMDOLORSI ⚠️ ✪ Ametcons adi elitsedd eiusmodt ✪ Incidid utlabore etd…"
type textarea "x"
type textarea "⚠️ LORE IPSUMDOLORSI ⚠️ ✪ Ametcons adi elitsedd eiusmodt ✪ Incidid utlabore etd…"
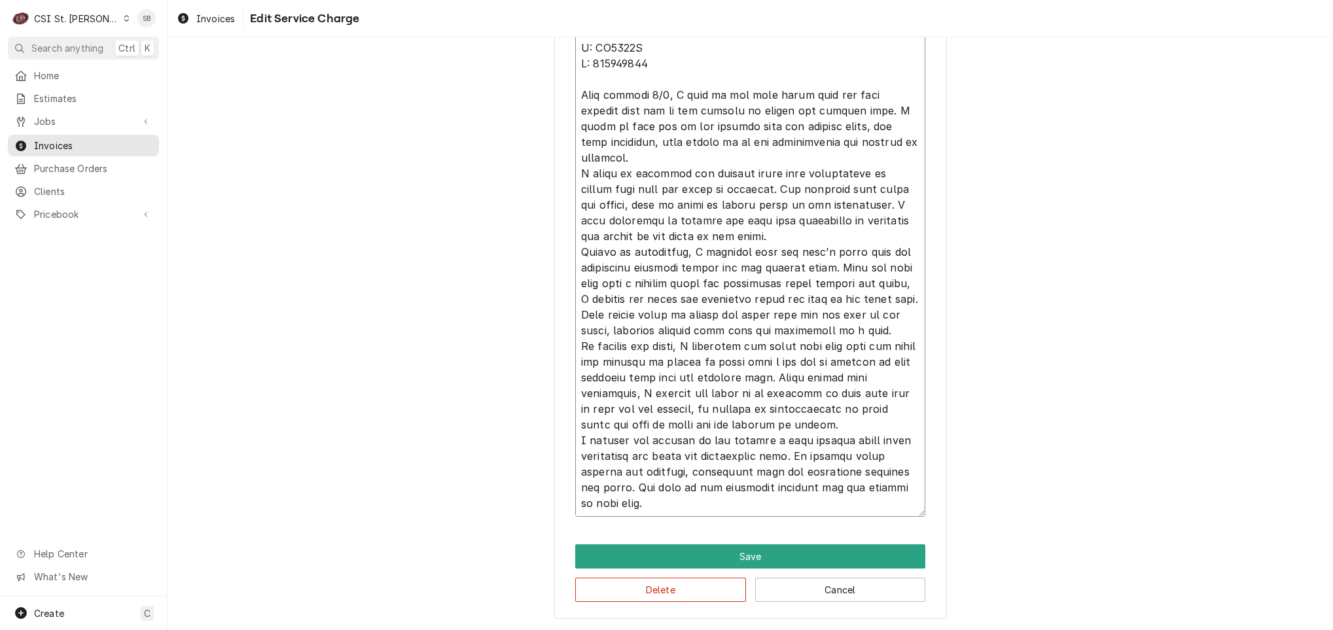
type textarea "x"
type textarea "⚠️ LORE IPSUMDOLORSI ⚠️ ✪ Ametcons adi elitsedd eiusmodt ✪ Incidid utlabore etd…"
type textarea "x"
type textarea "⚠️ LORE IPSUMDOLORSI ⚠️ ✪ Ametcons adi elitsedd eiusmodt ✪ Incidid utlabore etd…"
type textarea "x"
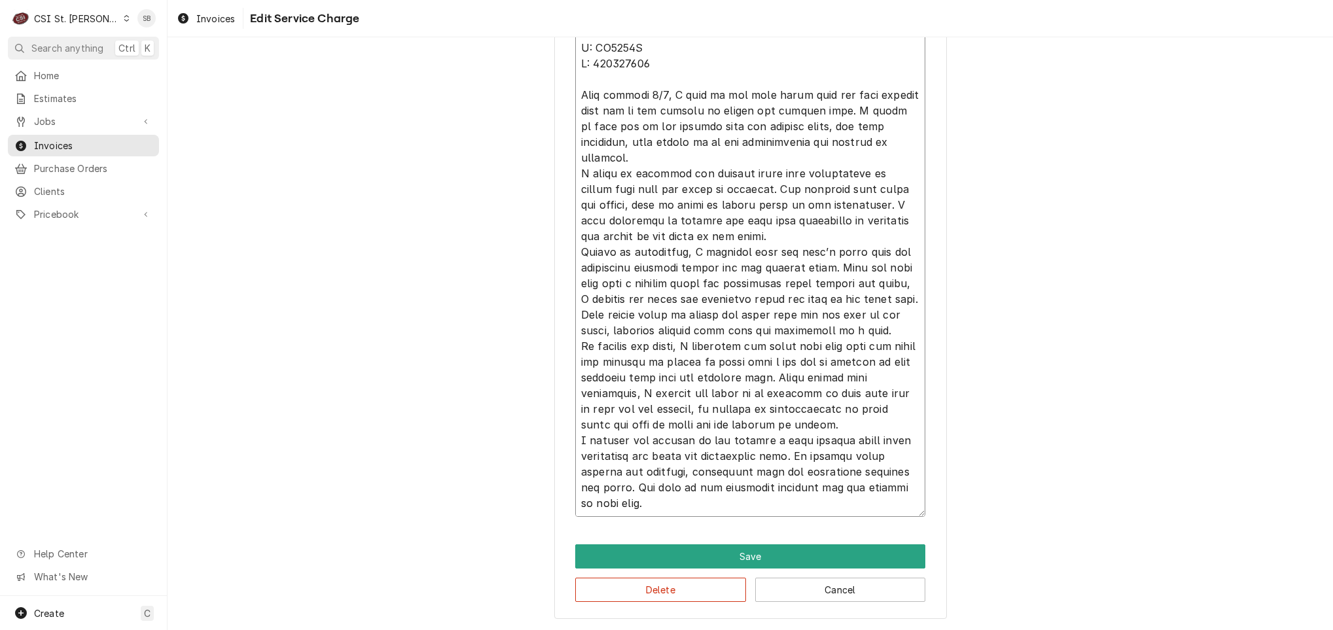
type textarea "⚠️ LORE IPSUMDOLORSI ⚠️ ✪ Ametcons adi elitsedd eiusmodt ✪ Incidid utlabore etd…"
type textarea "x"
type textarea "⚠️ LORE IPSUMDOLORSI ⚠️ ✪ Ametcons adi elitsedd eiusmodt ✪ Incidid utlabore etd…"
type textarea "x"
type textarea "⚠️ 𝗙𝗢𝗥𝗠 𝗜𝗡𝗦𝗧𝗥𝗨𝗖𝗧𝗜𝗢𝗡𝗦 ⚠️ ✪ 𝗖𝗼𝗺𝗽𝗹𝗲𝘁𝗲 𝗮𝗹𝗹 𝗿𝗲𝗹𝗲𝘃𝗮𝗻𝘁 𝘀𝗲𝗰𝘁𝗶𝗼𝗻𝘀 ✪ 𝗣𝗿𝗼𝘃𝗶𝗱𝗲 𝗱𝗲𝘁𝗮𝗶𝗹𝗲𝗱 𝗮𝗻𝘀…"
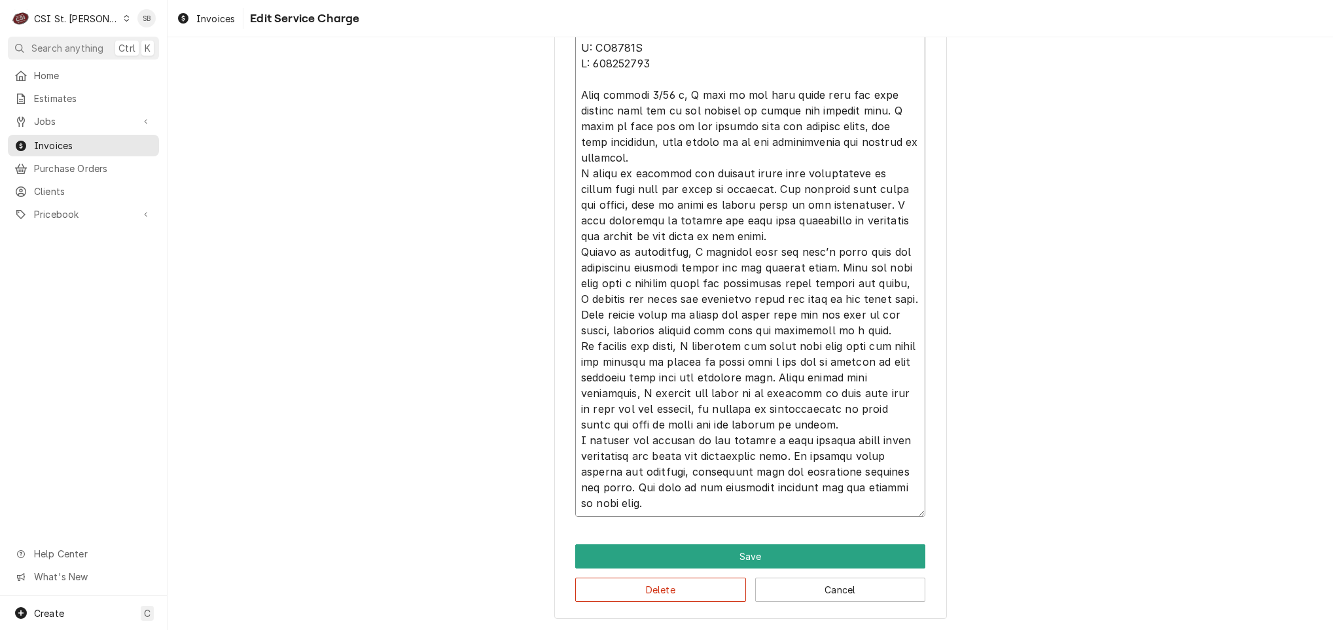
type textarea "x"
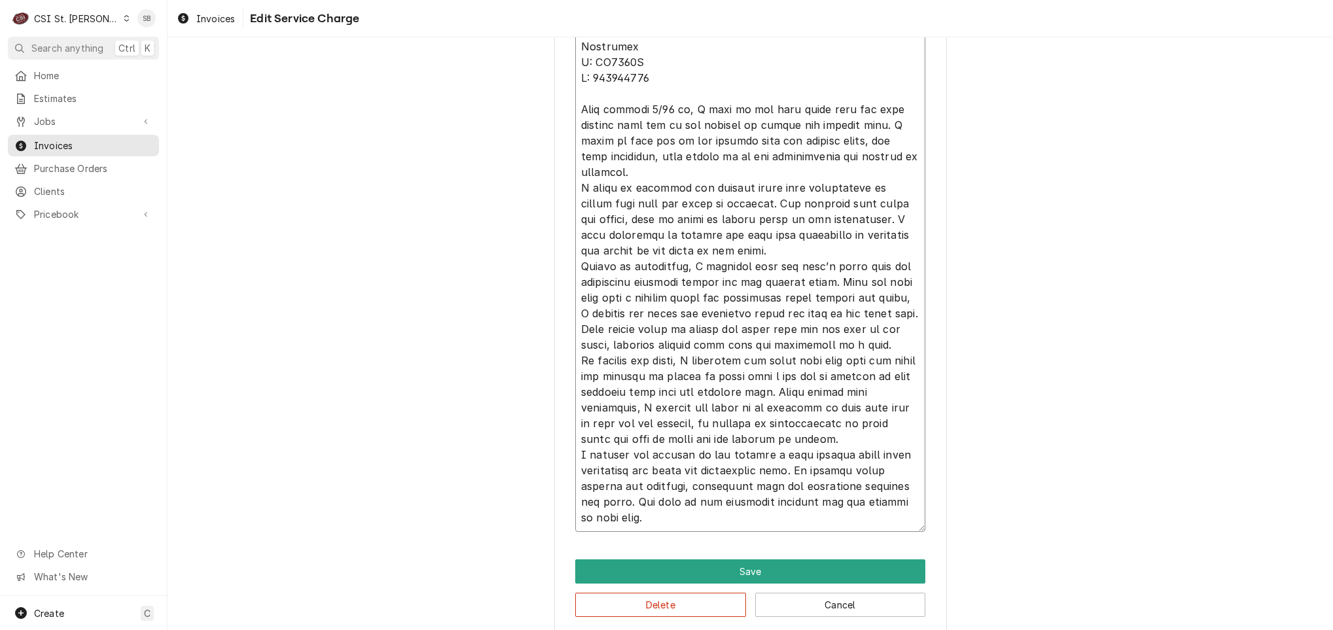
scroll to position [16, 0]
type textarea "⚠️ 𝗙𝗢𝗥𝗠 𝗜𝗡𝗦𝗧𝗥𝗨𝗖𝗧𝗜𝗢𝗡𝗦 ⚠️ ✪ 𝗖𝗼𝗺𝗽𝗹𝗲𝘁𝗲 𝗮𝗹𝗹 𝗿𝗲𝗹𝗲𝘃𝗮𝗻𝘁 𝘀𝗲𝗰𝘁𝗶𝗼𝗻𝘀 ✪ 𝗣𝗿𝗼𝘃𝗶𝗱𝗲 𝗱𝗲𝘁𝗮𝗶𝗹𝗲𝗱 𝗮𝗻𝘀…"
type textarea "x"
type textarea "⚠️ 𝗙𝗢𝗥𝗠 𝗜𝗡𝗦𝗧𝗥𝗨𝗖𝗧𝗜𝗢𝗡𝗦 ⚠️ ✪ 𝗖𝗼𝗺𝗽𝗹𝗲𝘁𝗲 𝗮𝗹𝗹 𝗿𝗲𝗹𝗲𝘃𝗮𝗻𝘁 𝘀𝗲𝗰𝘁𝗶𝗼𝗻𝘀 ✪ 𝗣𝗿𝗼𝘃𝗶𝗱𝗲 𝗱𝗲𝘁𝗮𝗶𝗹𝗲𝗱 𝗮𝗻𝘀…"
type textarea "x"
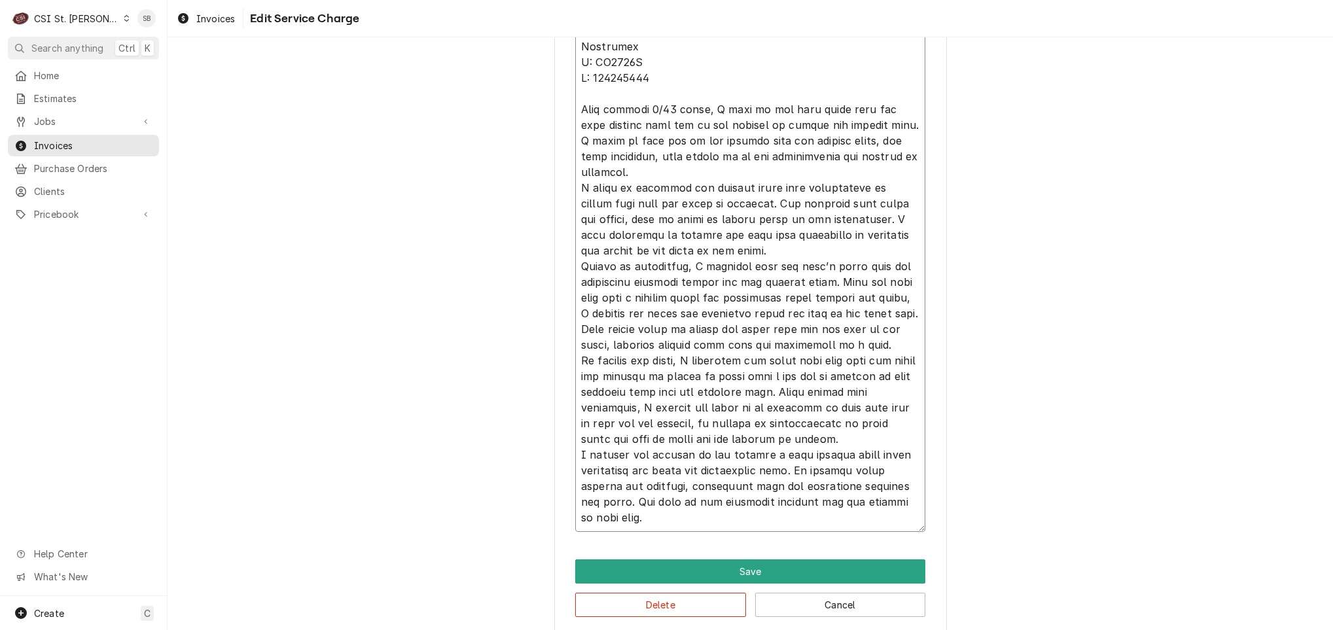
type textarea "⚠️ 𝗙𝗢𝗥𝗠 𝗜𝗡𝗦𝗧𝗥𝗨𝗖𝗧𝗜𝗢𝗡𝗦 ⚠️ ✪ 𝗖𝗼𝗺𝗽𝗹𝗲𝘁𝗲 𝗮𝗹𝗹 𝗿𝗲𝗹𝗲𝘃𝗮𝗻𝘁 𝘀𝗲𝗰𝘁𝗶𝗼𝗻𝘀 ✪ 𝗣𝗿𝗼𝘃𝗶𝗱𝗲 𝗱𝗲𝘁𝗮𝗶𝗹𝗲𝗱 𝗮𝗻𝘀…"
type textarea "x"
type textarea "⚠️ 𝗙𝗢𝗥𝗠 𝗜𝗡𝗦𝗧𝗥𝗨𝗖𝗧𝗜𝗢𝗡𝗦 ⚠️ ✪ 𝗖𝗼𝗺𝗽𝗹𝗲𝘁𝗲 𝗮𝗹𝗹 𝗿𝗲𝗹𝗲𝘃𝗮𝗻𝘁 𝘀𝗲𝗰𝘁𝗶𝗼𝗻𝘀 ✪ 𝗣𝗿𝗼𝘃𝗶𝗱𝗲 𝗱𝗲𝘁𝗮𝗶𝗹𝗲𝗱 𝗮𝗻𝘀…"
type textarea "x"
type textarea "⚠️ 𝗙𝗢𝗥𝗠 𝗜𝗡𝗦𝗧𝗥𝗨𝗖𝗧𝗜𝗢𝗡𝗦 ⚠️ ✪ 𝗖𝗼𝗺𝗽𝗹𝗲𝘁𝗲 𝗮𝗹𝗹 𝗿𝗲𝗹𝗲𝘃𝗮𝗻𝘁 𝘀𝗲𝗰𝘁𝗶𝗼𝗻𝘀 ✪ 𝗣𝗿𝗼𝘃𝗶𝗱𝗲 𝗱𝗲𝘁𝗮𝗶𝗹𝗲𝗱 𝗮𝗻𝘀…"
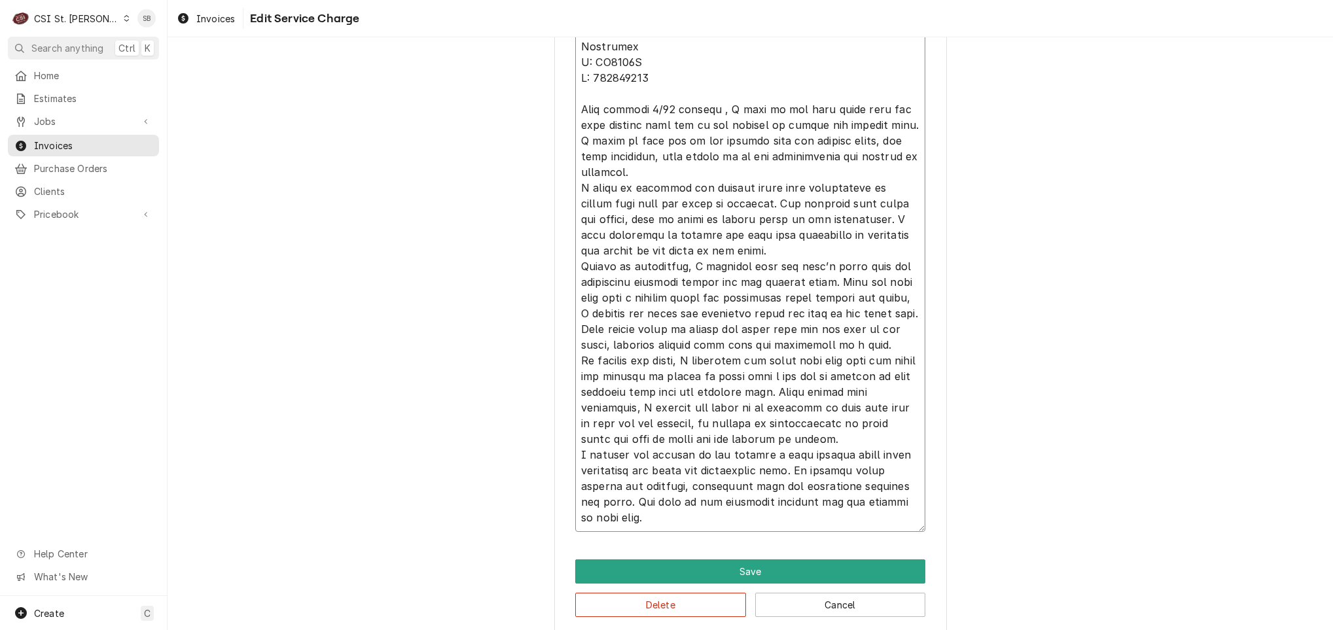
type textarea "x"
type textarea "⚠️ 𝗙𝗢𝗥𝗠 𝗜𝗡𝗦𝗧𝗥𝗨𝗖𝗧𝗜𝗢𝗡𝗦 ⚠️ ✪ 𝗖𝗼𝗺𝗽𝗹𝗲𝘁𝗲 𝗮𝗹𝗹 𝗿𝗲𝗹𝗲𝘃𝗮𝗻𝘁 𝘀𝗲𝗰𝘁𝗶𝗼𝗻𝘀 ✪ 𝗣𝗿𝗼𝘃𝗶𝗱𝗲 𝗱𝗲𝘁𝗮𝗶𝗹𝗲𝗱 𝗮𝗻𝘀…"
type textarea "x"
type textarea "⚠️ 𝗙𝗢𝗥𝗠 𝗜𝗡𝗦𝗧𝗥𝗨𝗖𝗧𝗜𝗢𝗡𝗦 ⚠️ ✪ 𝗖𝗼𝗺𝗽𝗹𝗲𝘁𝗲 𝗮𝗹𝗹 𝗿𝗲𝗹𝗲𝘃𝗮𝗻𝘁 𝘀𝗲𝗰𝘁𝗶𝗼𝗻𝘀 ✪ 𝗣𝗿𝗼𝘃𝗶𝗱𝗲 𝗱𝗲𝘁𝗮𝗶𝗹𝗲𝗱 𝗮𝗻𝘀…"
type textarea "x"
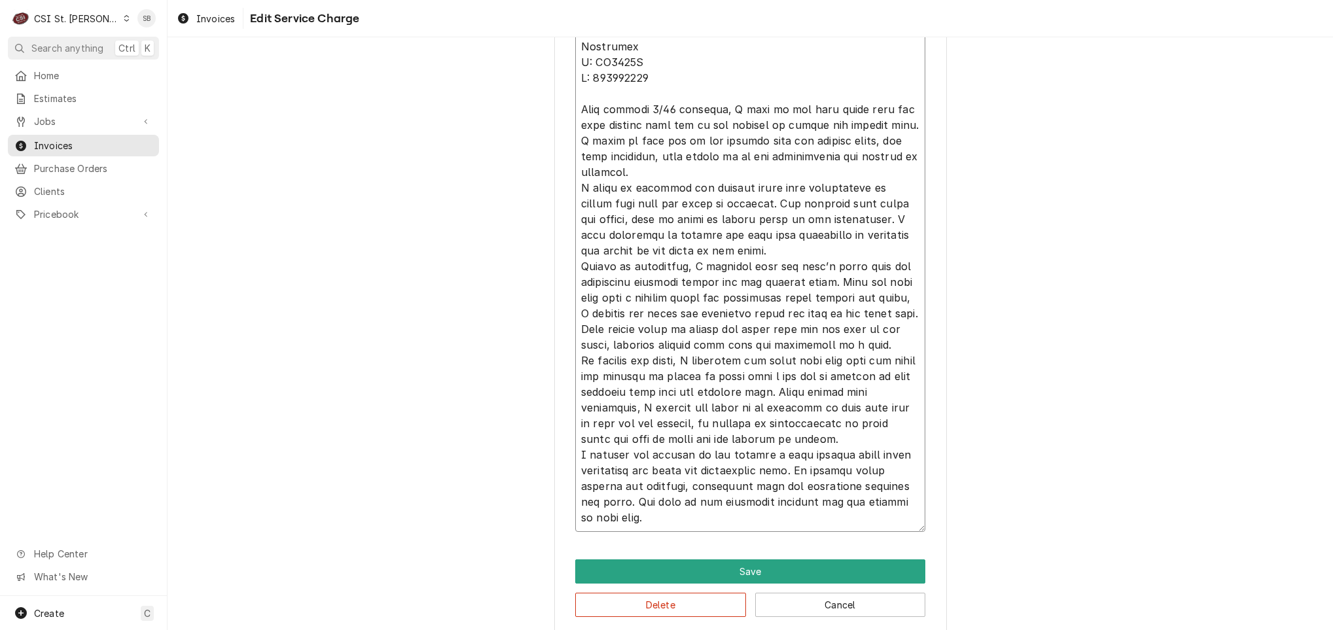
type textarea "⚠️ 𝗙𝗢𝗥𝗠 𝗜𝗡𝗦𝗧𝗥𝗨𝗖𝗧𝗜𝗢𝗡𝗦 ⚠️ ✪ 𝗖𝗼𝗺𝗽𝗹𝗲𝘁𝗲 𝗮𝗹𝗹 𝗿𝗲𝗹𝗲𝘃𝗮𝗻𝘁 𝘀𝗲𝗰𝘁𝗶𝗼𝗻𝘀 ✪ 𝗣𝗿𝗼𝘃𝗶𝗱𝗲 𝗱𝗲𝘁𝗮𝗶𝗹𝗲𝗱 𝗮𝗻𝘀…"
type textarea "x"
type textarea "⚠️ 𝗙𝗢𝗥𝗠 𝗜𝗡𝗦𝗧𝗥𝗨𝗖𝗧𝗜𝗢𝗡𝗦 ⚠️ ✪ 𝗖𝗼𝗺𝗽𝗹𝗲𝘁𝗲 𝗮𝗹𝗹 𝗿𝗲𝗹𝗲𝘃𝗮𝗻𝘁 𝘀𝗲𝗰𝘁𝗶𝗼𝗻𝘀 ✪ 𝗣𝗿𝗼𝘃𝗶𝗱𝗲 𝗱𝗲𝘁𝗮𝗶𝗹𝗲𝗱 𝗮𝗻𝘀…"
type textarea "x"
type textarea "⚠️ 𝗙𝗢𝗥𝗠 𝗜𝗡𝗦𝗧𝗥𝗨𝗖𝗧𝗜𝗢𝗡𝗦 ⚠️ ✪ 𝗖𝗼𝗺𝗽𝗹𝗲𝘁𝗲 𝗮𝗹𝗹 𝗿𝗲𝗹𝗲𝘃𝗮𝗻𝘁 𝘀𝗲𝗰𝘁𝗶𝗼𝗻𝘀 ✪ 𝗣𝗿𝗼𝘃𝗶𝗱𝗲 𝗱𝗲𝘁𝗮𝗶𝗹𝗲𝗱 𝗮𝗻𝘀…"
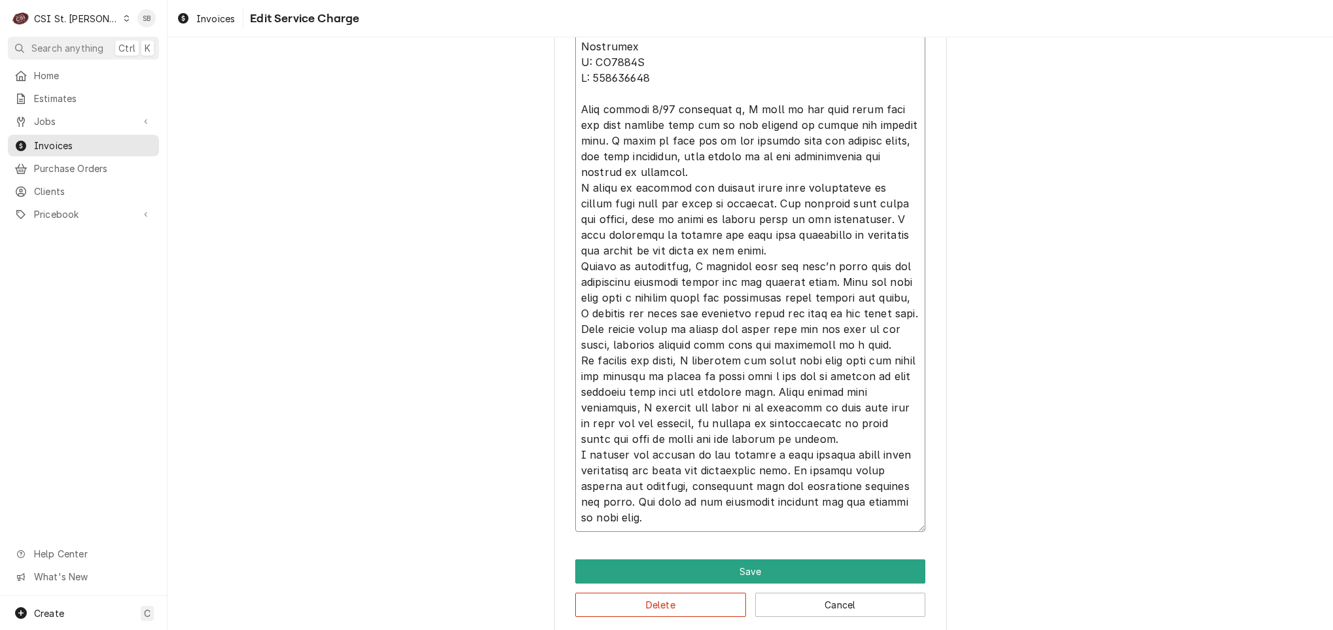
type textarea "x"
type textarea "⚠️ 𝗙𝗢𝗥𝗠 𝗜𝗡𝗦𝗧𝗥𝗨𝗖𝗧𝗜𝗢𝗡𝗦 ⚠️ ✪ 𝗖𝗼𝗺𝗽𝗹𝗲𝘁𝗲 𝗮𝗹𝗹 𝗿𝗲𝗹𝗲𝘃𝗮𝗻𝘁 𝘀𝗲𝗰𝘁𝗶𝗼𝗻𝘀 ✪ 𝗣𝗿𝗼𝘃𝗶𝗱𝗲 𝗱𝗲𝘁𝗮𝗶𝗹𝗲𝗱 𝗮𝗻𝘀…"
type textarea "x"
type textarea "⚠️ 𝗙𝗢𝗥𝗠 𝗜𝗡𝗦𝗧𝗥𝗨𝗖𝗧𝗜𝗢𝗡𝗦 ⚠️ ✪ 𝗖𝗼𝗺𝗽𝗹𝗲𝘁𝗲 𝗮𝗹𝗹 𝗿𝗲𝗹𝗲𝘃𝗮𝗻𝘁 𝘀𝗲𝗰𝘁𝗶𝗼𝗻𝘀 ✪ 𝗣𝗿𝗼𝘃𝗶𝗱𝗲 𝗱𝗲𝘁𝗮𝗶𝗹𝗲𝗱 𝗮𝗻𝘀…"
type textarea "x"
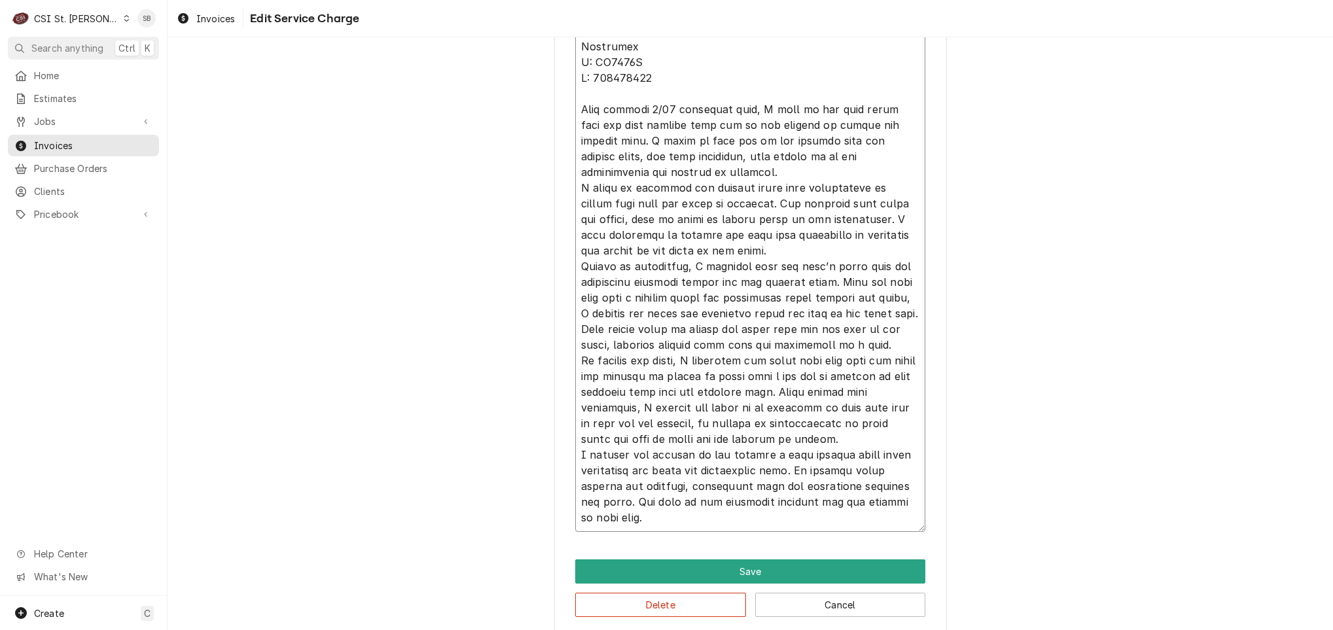
type textarea "⚠️ 𝗙𝗢𝗥𝗠 𝗜𝗡𝗦𝗧𝗥𝗨𝗖𝗧𝗜𝗢𝗡𝗦 ⚠️ ✪ 𝗖𝗼𝗺𝗽𝗹𝗲𝘁𝗲 𝗮𝗹𝗹 𝗿𝗲𝗹𝗲𝘃𝗮𝗻𝘁 𝘀𝗲𝗰𝘁𝗶𝗼𝗻𝘀 ✪ 𝗣𝗿𝗼𝘃𝗶𝗱𝗲 𝗱𝗲𝘁𝗮𝗶𝗹𝗲𝗱 𝗮𝗻𝘀…"
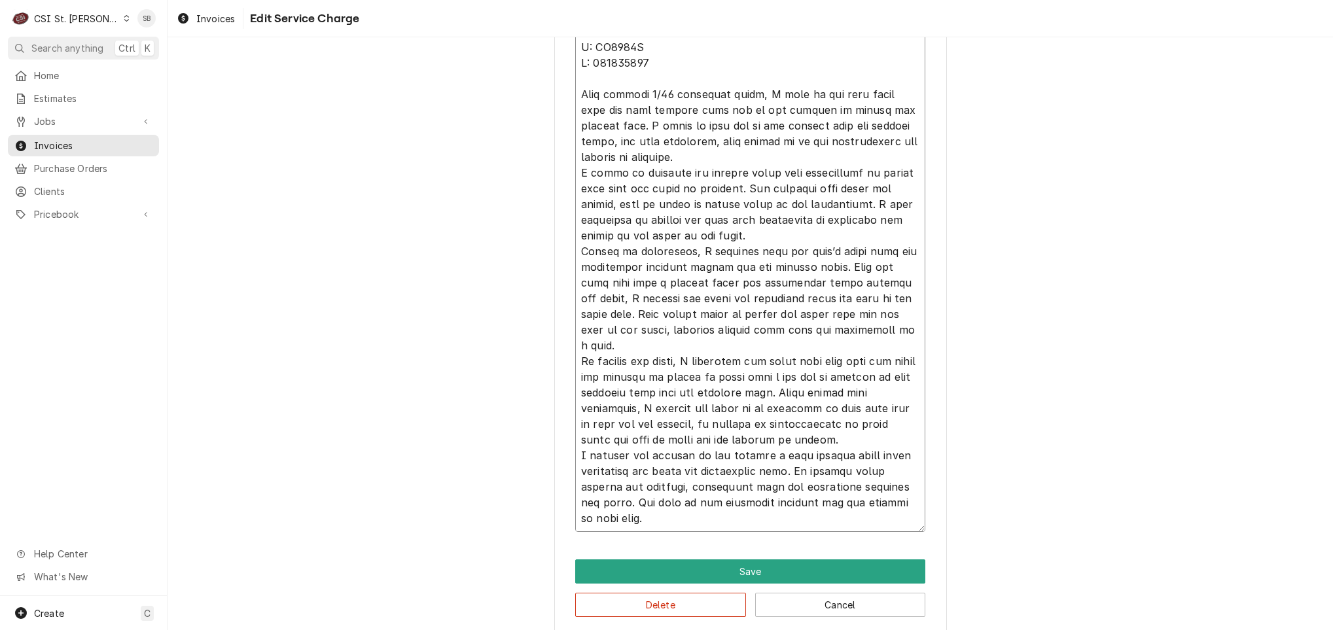
type textarea "x"
type textarea "⚠️ 𝗙𝗢𝗥𝗠 𝗜𝗡𝗦𝗧𝗥𝗨𝗖𝗧𝗜𝗢𝗡𝗦 ⚠️ ✪ 𝗖𝗼𝗺𝗽𝗹𝗲𝘁𝗲 𝗮𝗹𝗹 𝗿𝗲𝗹𝗲𝘃𝗮𝗻𝘁 𝘀𝗲𝗰𝘁𝗶𝗼𝗻𝘀 ✪ 𝗣𝗿𝗼𝘃𝗶𝗱𝗲 𝗱𝗲𝘁𝗮𝗶𝗹𝗲𝗱 𝗮𝗻𝘀…"
type textarea "x"
type textarea "⚠️ 𝗙𝗢𝗥𝗠 𝗜𝗡𝗦𝗧𝗥𝗨𝗖𝗧𝗜𝗢𝗡𝗦 ⚠️ ✪ 𝗖𝗼𝗺𝗽𝗹𝗲𝘁𝗲 𝗮𝗹𝗹 𝗿𝗲𝗹𝗲𝘃𝗮𝗻𝘁 𝘀𝗲𝗰𝘁𝗶𝗼𝗻𝘀 ✪ 𝗣𝗿𝗼𝘃𝗶𝗱𝗲 𝗱𝗲𝘁𝗮𝗶𝗹𝗲𝗱 𝗮𝗻𝘀…"
type textarea "x"
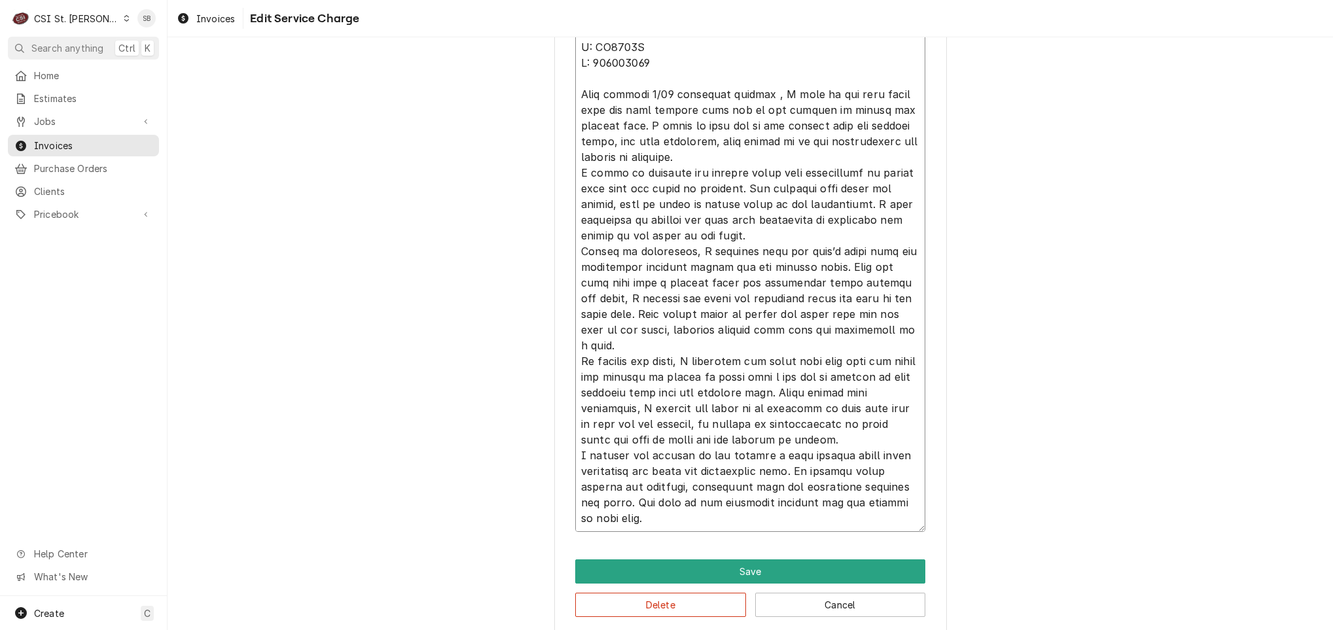
type textarea "⚠️ 𝗙𝗢𝗥𝗠 𝗜𝗡𝗦𝗧𝗥𝗨𝗖𝗧𝗜𝗢𝗡𝗦 ⚠️ ✪ 𝗖𝗼𝗺𝗽𝗹𝗲𝘁𝗲 𝗮𝗹𝗹 𝗿𝗲𝗹𝗲𝘃𝗮𝗻𝘁 𝘀𝗲𝗰𝘁𝗶𝗼𝗻𝘀 ✪ 𝗣𝗿𝗼𝘃𝗶𝗱𝗲 𝗱𝗲𝘁𝗮𝗶𝗹𝗲𝗱 𝗮𝗻𝘀…"
type textarea "x"
type textarea "⚠️ 𝗙𝗢𝗥𝗠 𝗜𝗡𝗦𝗧𝗥𝗨𝗖𝗧𝗜𝗢𝗡𝗦 ⚠️ ✪ 𝗖𝗼𝗺𝗽𝗹𝗲𝘁𝗲 𝗮𝗹𝗹 𝗿𝗲𝗹𝗲𝘃𝗮𝗻𝘁 𝘀𝗲𝗰𝘁𝗶𝗼𝗻𝘀 ✪ 𝗣𝗿𝗼𝘃𝗶𝗱𝗲 𝗱𝗲𝘁𝗮𝗶𝗹𝗲𝗱 𝗮𝗻𝘀…"
type textarea "x"
type textarea "⚠️ 𝗙𝗢𝗥𝗠 𝗜𝗡𝗦𝗧𝗥𝗨𝗖𝗧𝗜𝗢𝗡𝗦 ⚠️ ✪ 𝗖𝗼𝗺𝗽𝗹𝗲𝘁𝗲 𝗮𝗹𝗹 𝗿𝗲𝗹𝗲𝘃𝗮𝗻𝘁 𝘀𝗲𝗰𝘁𝗶𝗼𝗻𝘀 ✪ 𝗣𝗿𝗼𝘃𝗶𝗱𝗲 𝗱𝗲𝘁𝗮𝗶𝗹𝗲𝗱 𝗮𝗻𝘀…"
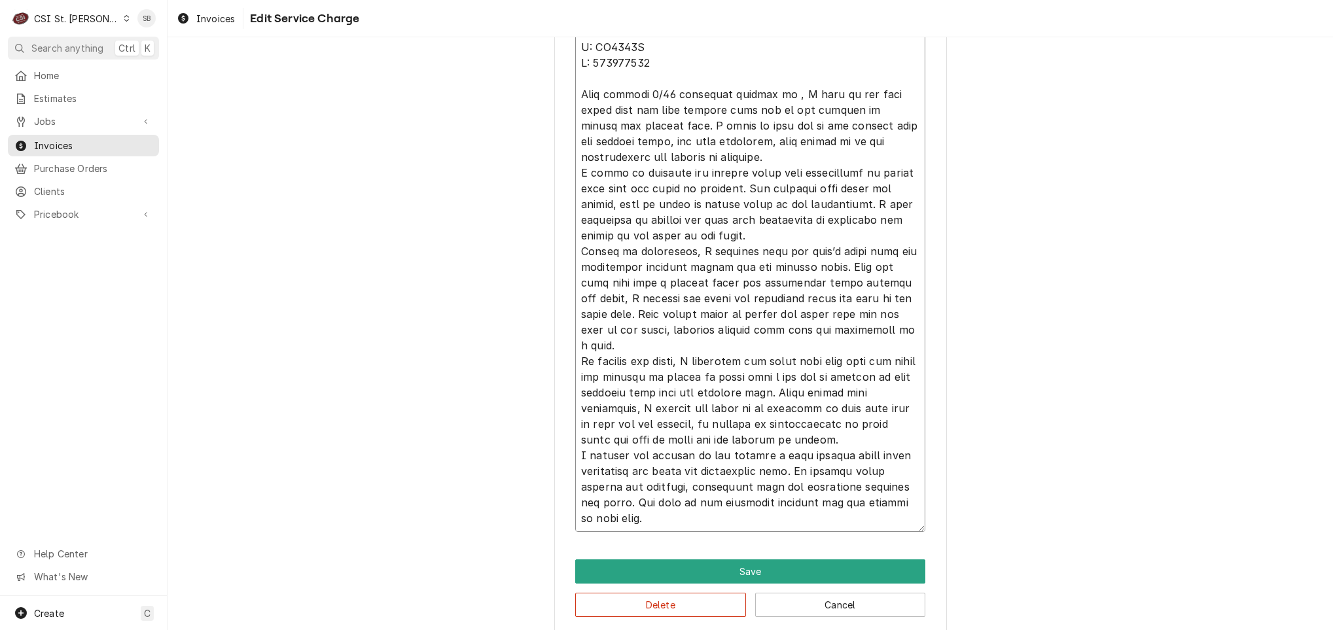
paste textarea "Ice machine is leaking a lot"
type textarea "x"
type textarea "⚠️ 𝗙𝗢𝗥𝗠 𝗜𝗡𝗦𝗧𝗥𝗨𝗖𝗧𝗜𝗢𝗡𝗦 ⚠️ ✪ 𝗖𝗼𝗺𝗽𝗹𝗲𝘁𝗲 𝗮𝗹𝗹 𝗿𝗲𝗹𝗲𝘃𝗮𝗻𝘁 𝘀𝗲𝗰𝘁𝗶𝗼𝗻𝘀 ✪ 𝗣𝗿𝗼𝘃𝗶𝗱𝗲 𝗱𝗲𝘁𝗮𝗶𝗹𝗲𝗱 𝗮𝗻𝘀…"
type textarea "x"
type textarea "⚠️ 𝗙𝗢𝗥𝗠 𝗜𝗡𝗦𝗧𝗥𝗨𝗖𝗧𝗜𝗢𝗡𝗦 ⚠️ ✪ 𝗖𝗼𝗺𝗽𝗹𝗲𝘁𝗲 𝗮𝗹𝗹 𝗿𝗲𝗹𝗲𝘃𝗮𝗻𝘁 𝘀𝗲𝗰𝘁𝗶𝗼𝗻𝘀 ✪ 𝗣𝗿𝗼𝘃𝗶𝗱𝗲 𝗱𝗲𝘁𝗮𝗶𝗹𝗲𝗱 𝗮𝗻𝘀…"
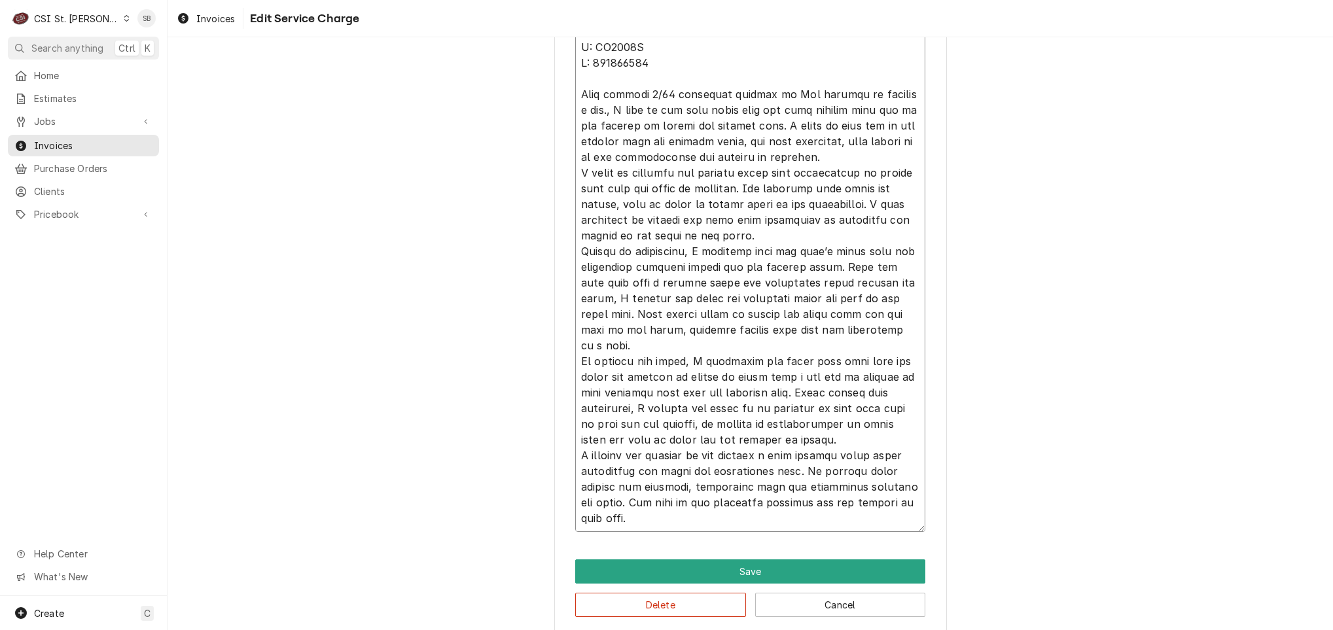
type textarea "x"
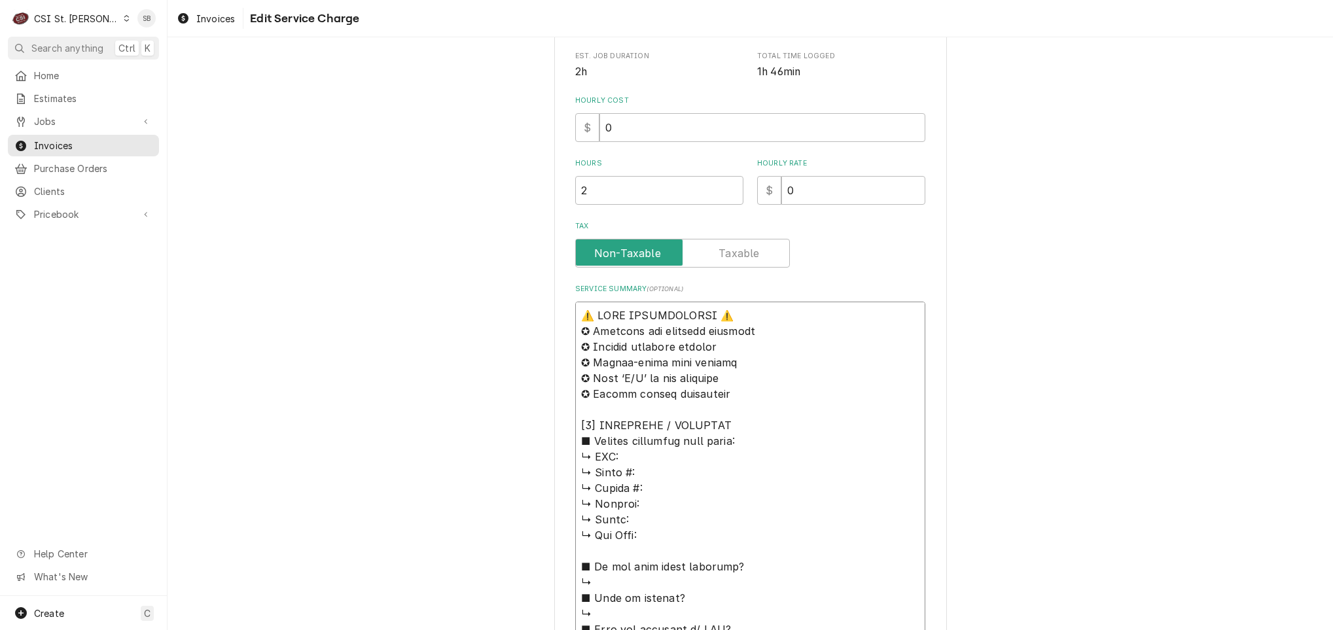
scroll to position [0, 0]
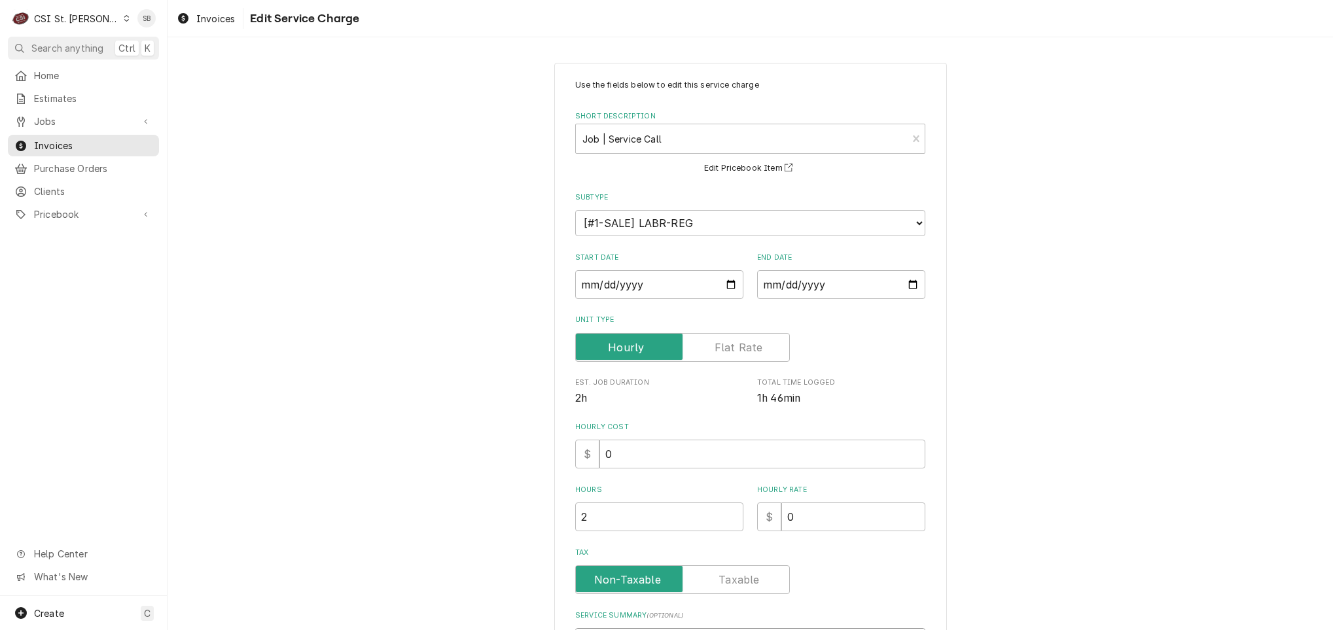
drag, startPoint x: 651, startPoint y: 514, endPoint x: 520, endPoint y: -73, distance: 601.4
click at [520, 0] on html "C CSI St. Louis SB Search anything Ctrl K Home Estimates Jobs Jobs Job Series I…" at bounding box center [666, 315] width 1333 height 630
type textarea "⚠️ 𝗙𝗢𝗥𝗠 𝗜𝗡𝗦𝗧𝗥𝗨𝗖𝗧𝗜𝗢𝗡𝗦 ⚠️ ✪ 𝗖𝗼𝗺𝗽𝗹𝗲𝘁𝗲 𝗮𝗹𝗹 𝗿𝗲𝗹𝗲𝘃𝗮𝗻𝘁 𝘀𝗲𝗰𝘁𝗶𝗼𝗻𝘀 ✪ 𝗣𝗿𝗼𝘃𝗶𝗱𝗲 𝗱𝗲𝘁𝗮𝗶𝗹𝗲𝗱 𝗮𝗻𝘀…"
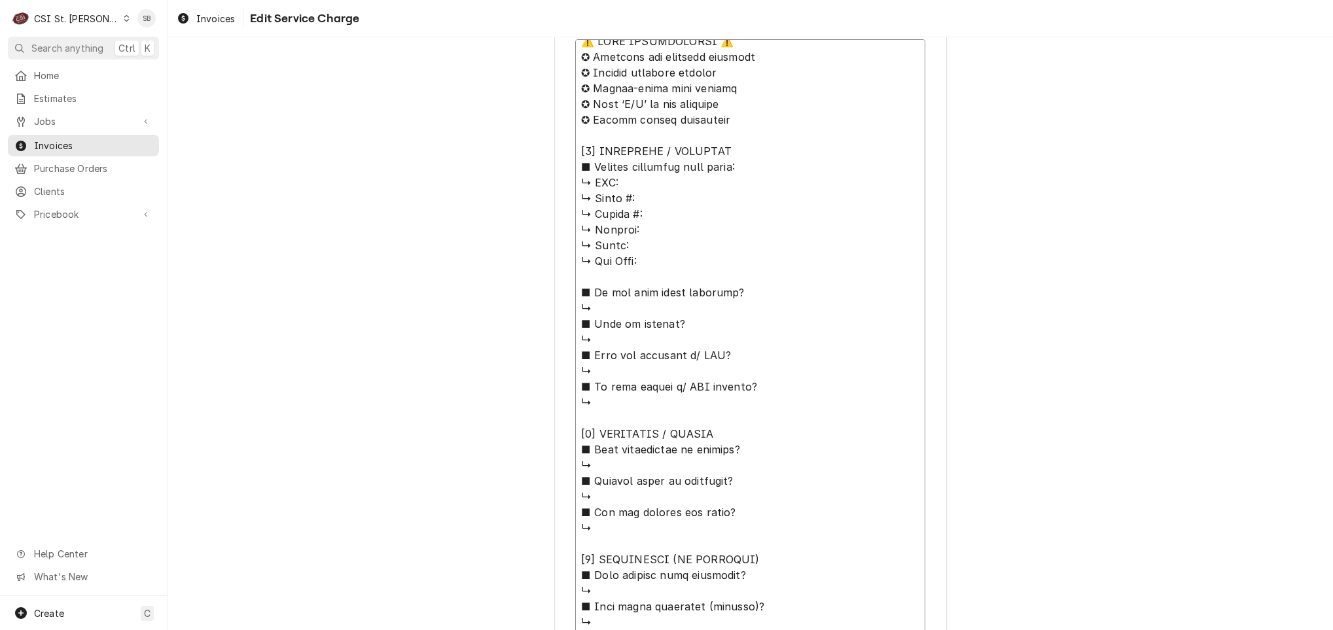
scroll to position [16, 0]
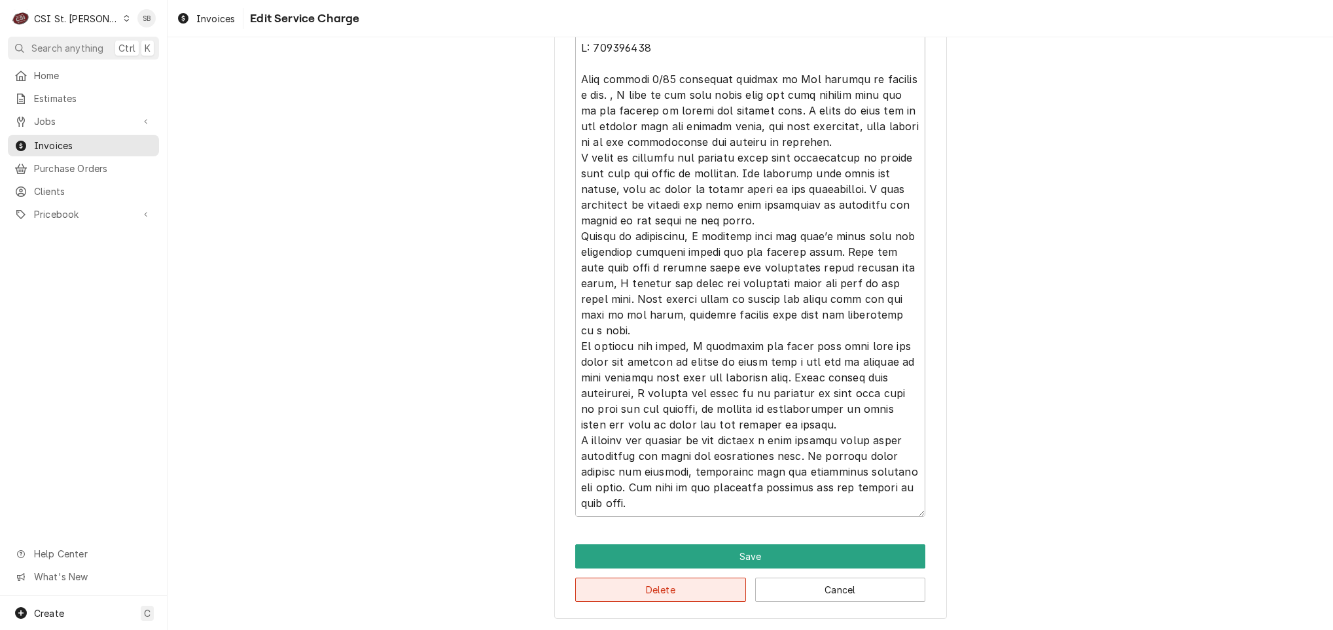
click at [632, 581] on button "Delete" at bounding box center [660, 590] width 171 height 24
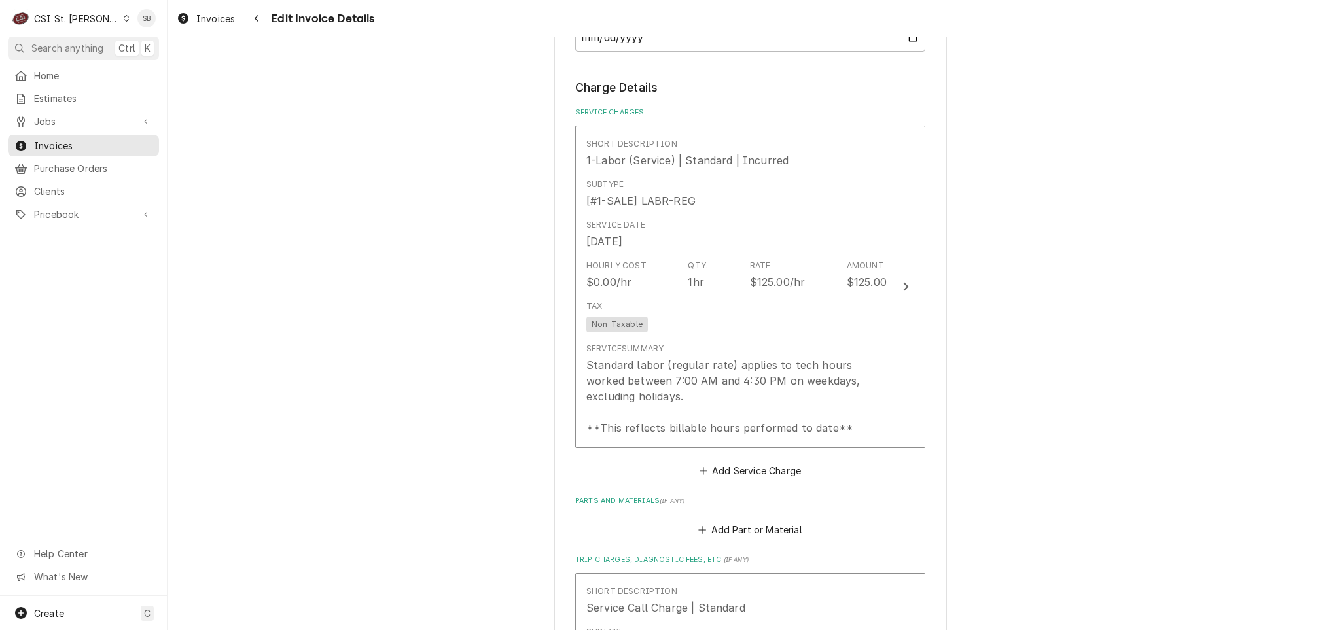
scroll to position [1054, 0]
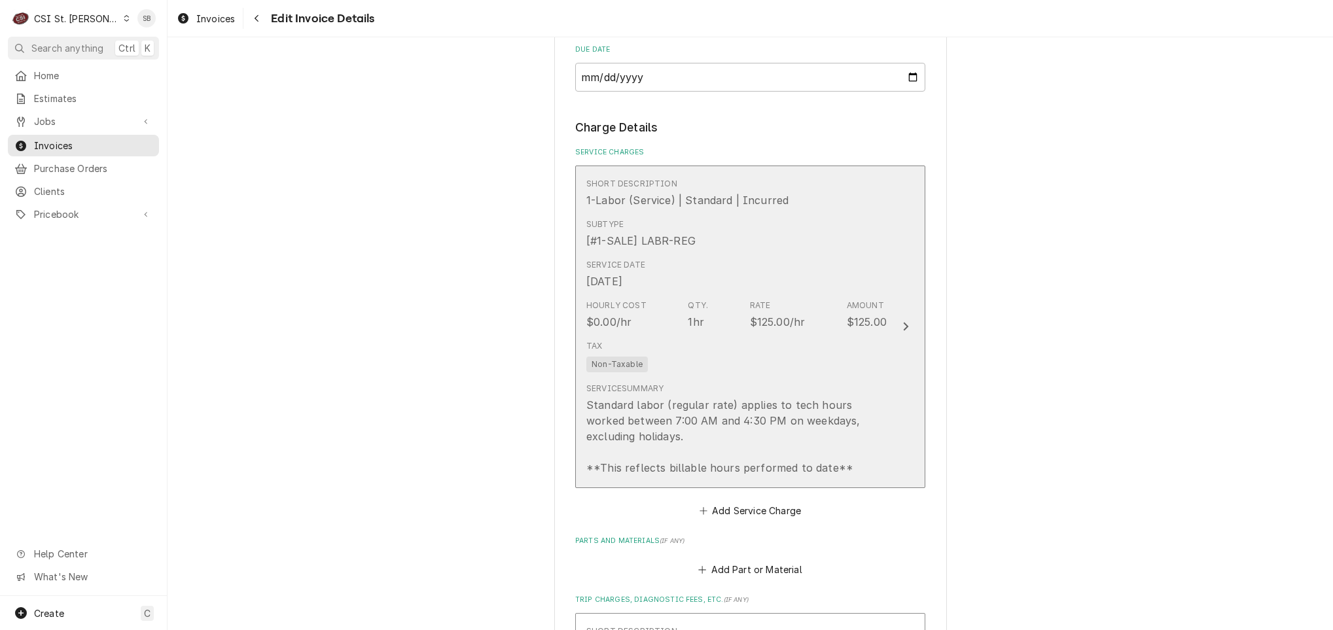
click at [640, 303] on div "Hourly Cost $0.00/hr Qty. 1hr Rate $125.00/hr Amount $125.00" at bounding box center [736, 315] width 300 height 41
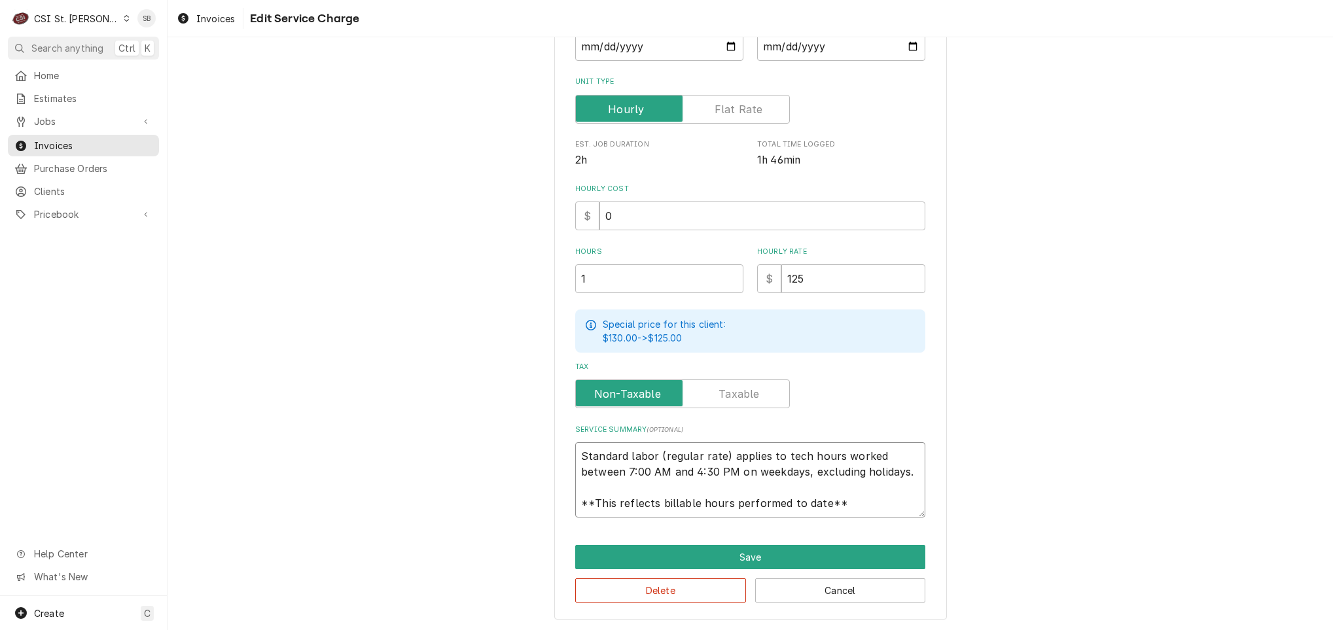
scroll to position [16, 0]
drag, startPoint x: 572, startPoint y: 461, endPoint x: 1032, endPoint y: 594, distance: 478.1
click at [1032, 594] on div "Use the fields below to edit this service charge Short Description 1-Labor (Ser…" at bounding box center [751, 222] width 1166 height 818
paste textarea "Brand: Manitowoc / Model: QY0274A / Serial: 110546817 Technician responded on 0…"
type textarea "x"
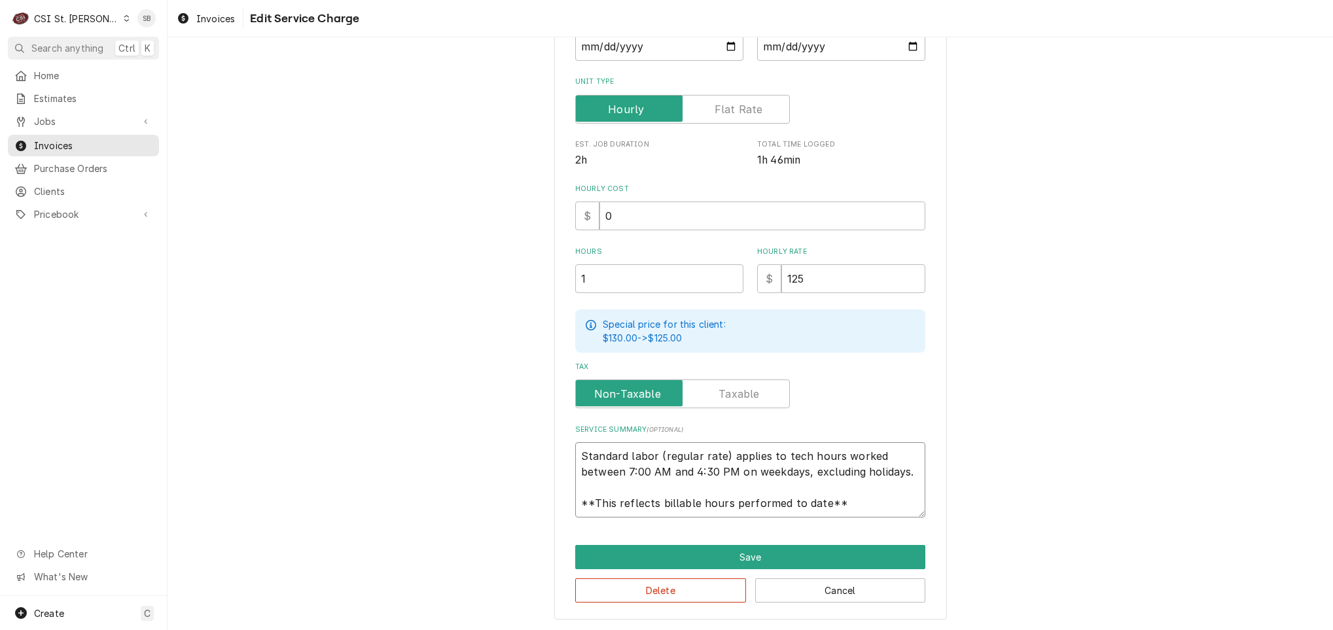
type textarea "Brand: Manitowoc / Model: QY0274A / Serial: 110546817 Technician responded on 0…"
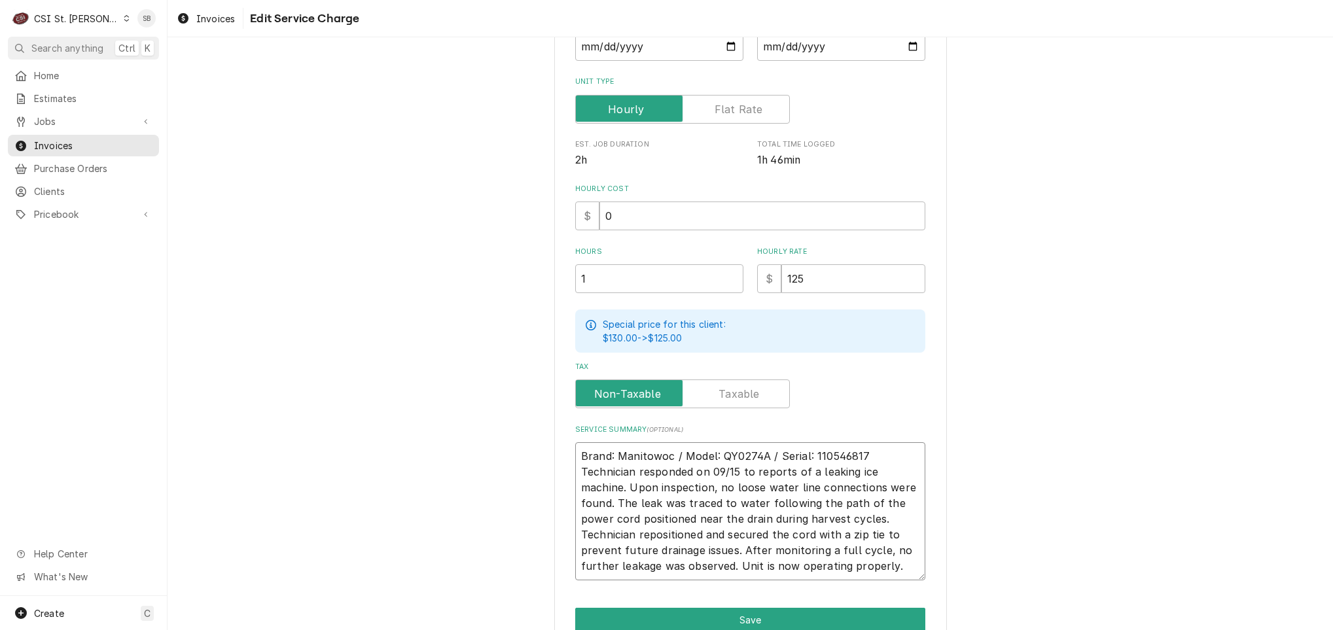
drag, startPoint x: 880, startPoint y: 454, endPoint x: 876, endPoint y: 444, distance: 10.6
click at [878, 452] on textarea "Brand: Manitowoc / Model: QY0274A / Serial: 110546817 Technician responded on 0…" at bounding box center [750, 511] width 350 height 138
type textarea "x"
type textarea "Brand: Manitowoc / Model: QY0274A / Serial: 110546817 Technician responded on 0…"
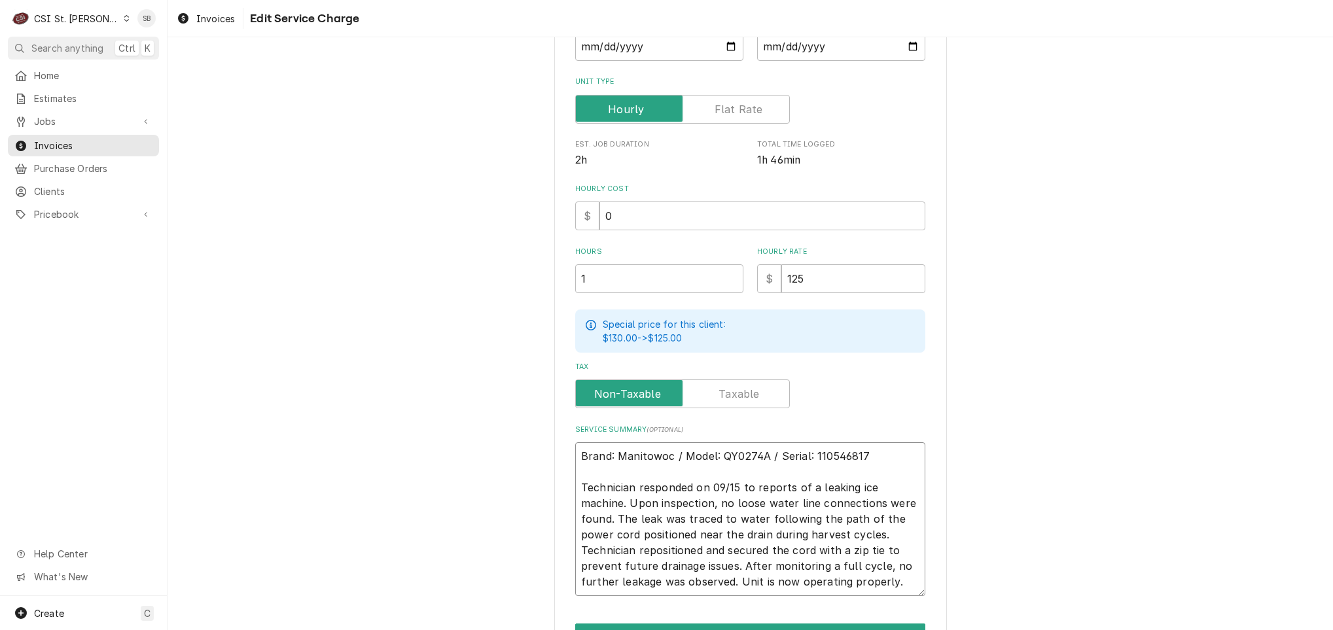
drag, startPoint x: 611, startPoint y: 519, endPoint x: 621, endPoint y: 499, distance: 22.5
click at [621, 499] on textarea "Brand: Manitowoc / Model: QY0274A / Serial: 110546817 Technician responded on 0…" at bounding box center [750, 519] width 350 height 154
type textarea "x"
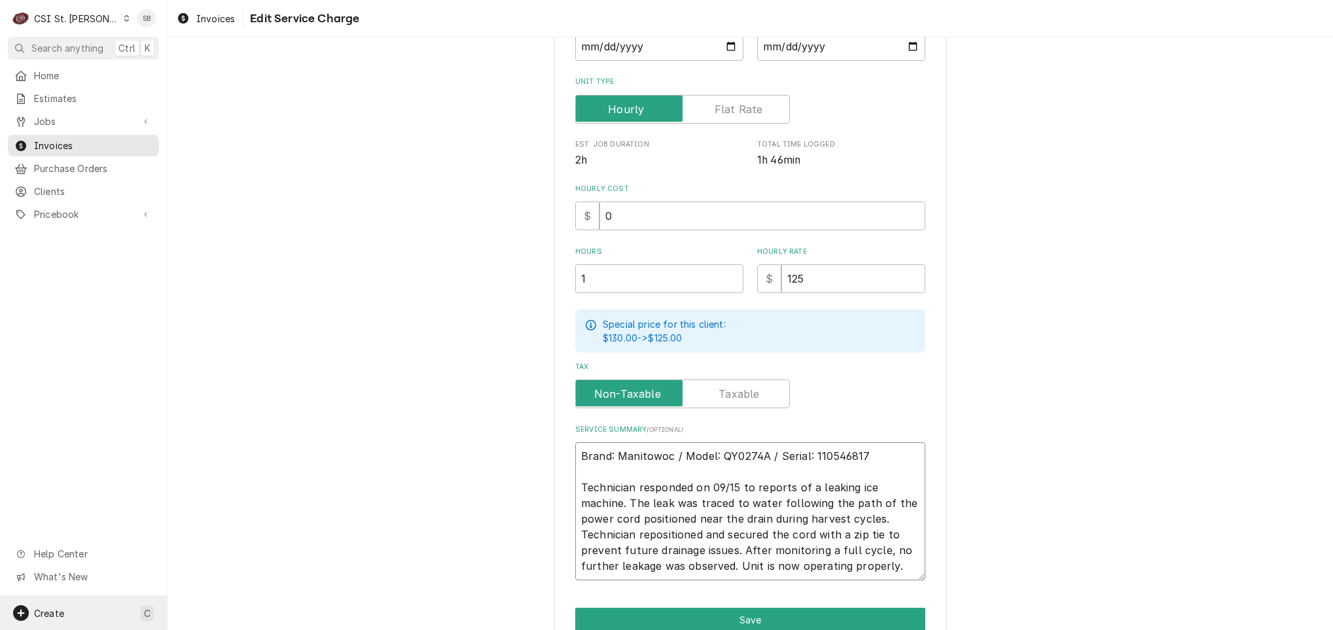
type textarea "Brand: Manitowoc / Model: QY0274A / Serial: 110546817 Technician responded on 0…"
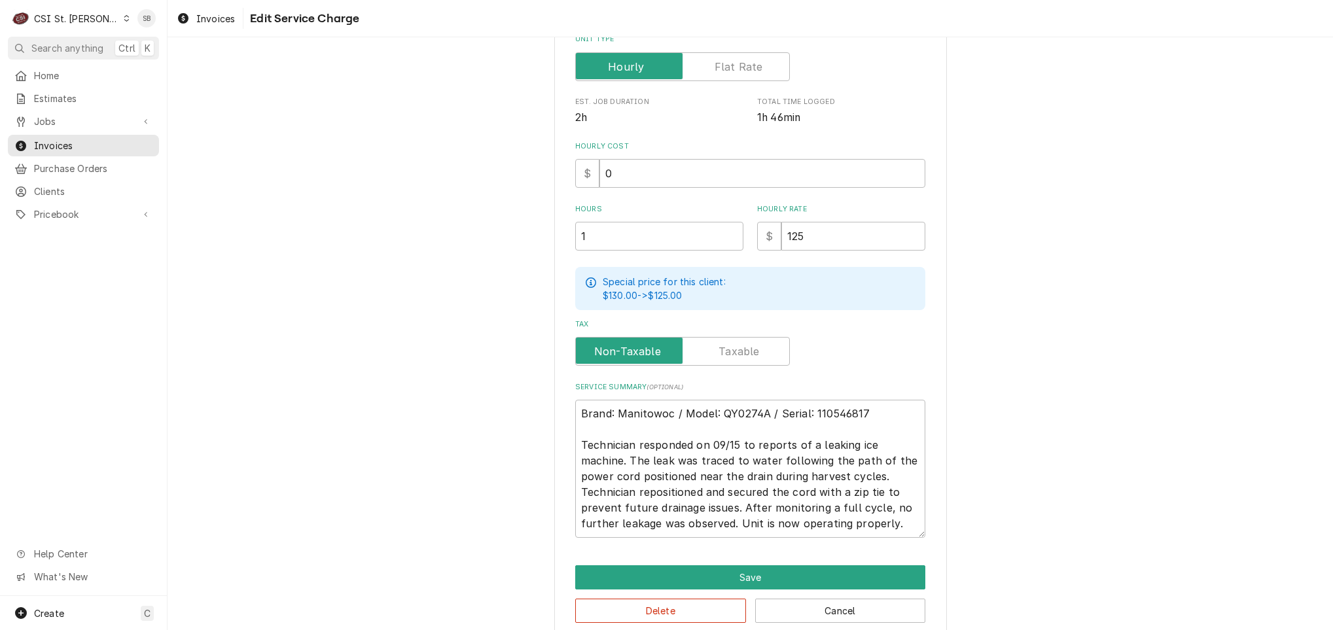
scroll to position [301, 0]
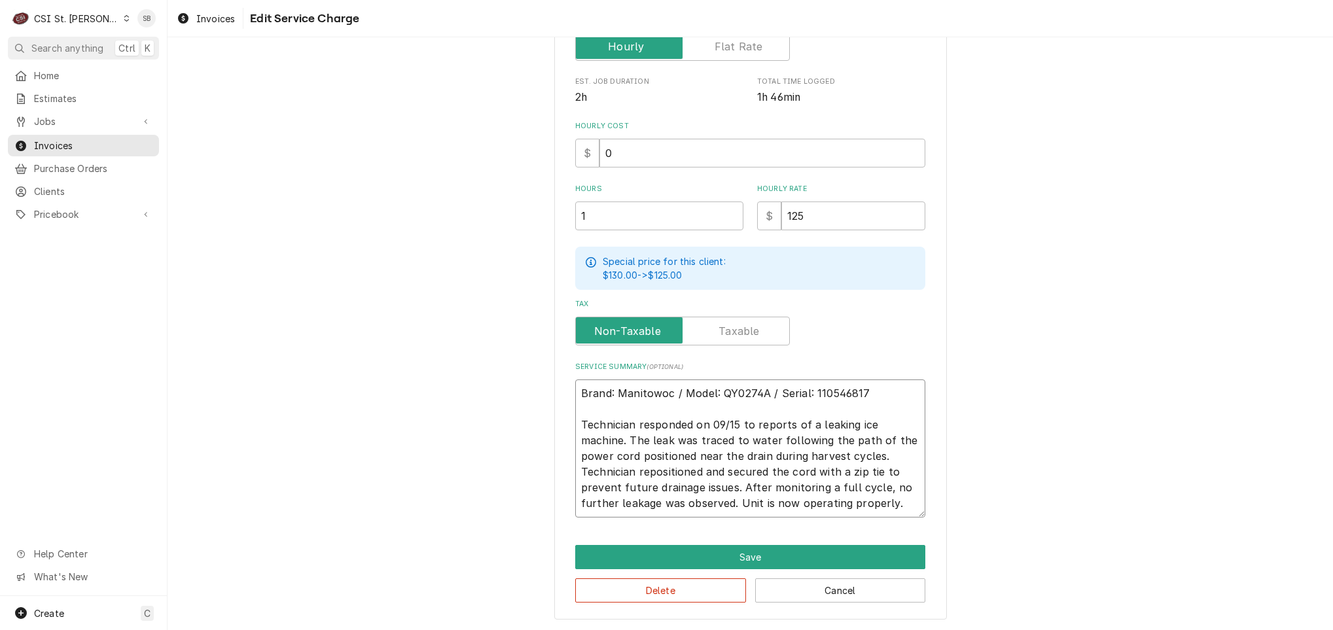
drag, startPoint x: 681, startPoint y: 436, endPoint x: 786, endPoint y: 456, distance: 106.7
click at [786, 456] on textarea "Brand: Manitowoc / Model: QY0274A / Serial: 110546817 Technician responded on 0…" at bounding box center [750, 449] width 350 height 138
click at [696, 477] on textarea "Brand: Manitowoc / Model: QY0274A / Serial: 110546817 Technician responded on 0…" at bounding box center [750, 449] width 350 height 138
drag, startPoint x: 641, startPoint y: 459, endPoint x: 701, endPoint y: 452, distance: 60.7
click at [701, 452] on textarea "Brand: Manitowoc / Model: QY0274A / Serial: 110546817 Technician responded on 0…" at bounding box center [750, 449] width 350 height 138
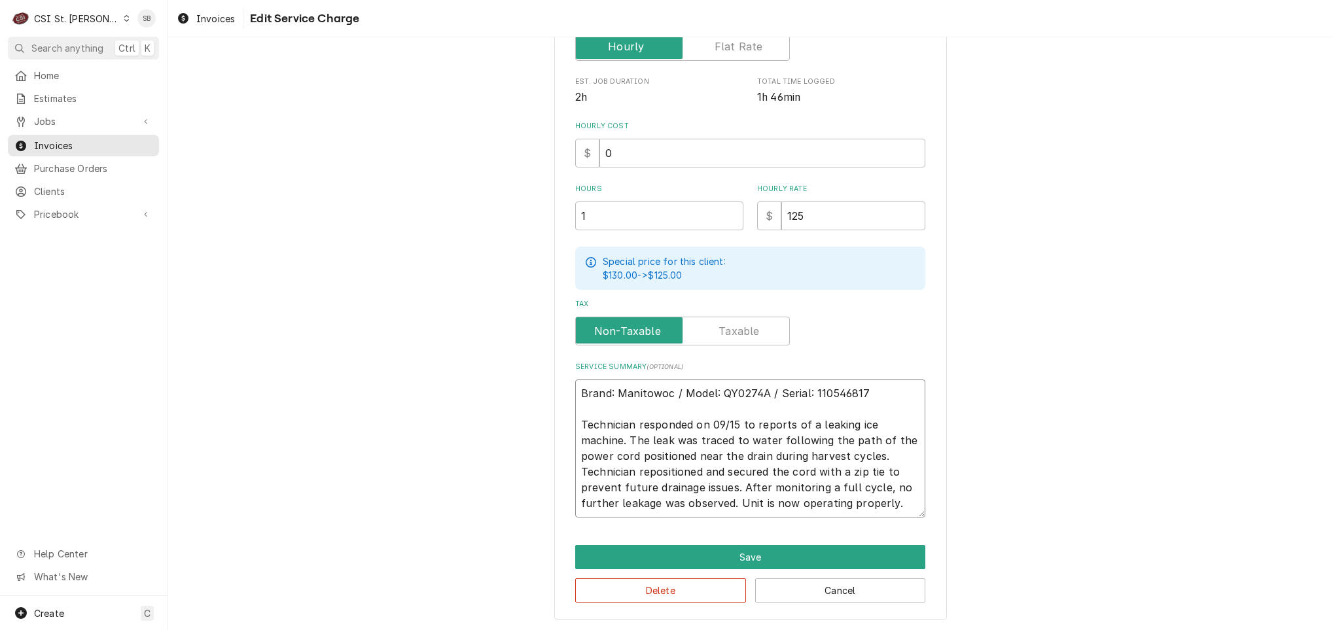
click at [702, 452] on textarea "Brand: Manitowoc / Model: QY0274A / Serial: 110546817 Technician responded on 0…" at bounding box center [750, 449] width 350 height 138
drag, startPoint x: 801, startPoint y: 452, endPoint x: 831, endPoint y: 454, distance: 29.5
click at [831, 454] on textarea "Brand: Manitowoc / Model: QY0274A / Serial: 110546817 Technician responded on 0…" at bounding box center [750, 449] width 350 height 138
click at [827, 456] on textarea "Brand: Manitowoc / Model: QY0274A / Serial: 110546817 Technician responded on 0…" at bounding box center [750, 449] width 350 height 138
drag, startPoint x: 876, startPoint y: 456, endPoint x: 626, endPoint y: 448, distance: 250.2
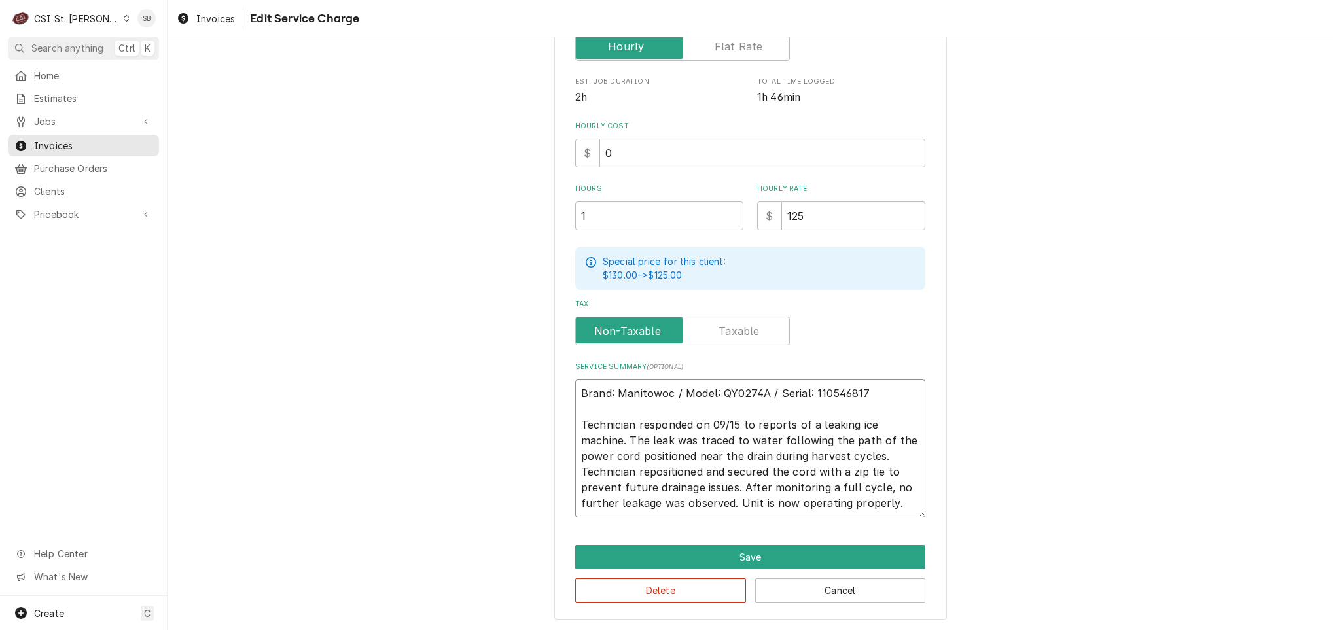
click at [626, 448] on textarea "Brand: Manitowoc / Model: QY0274A / Serial: 110546817 Technician responded on 0…" at bounding box center [750, 449] width 350 height 138
click at [627, 476] on textarea "Brand: Manitowoc / Model: QY0274A / Serial: 110546817 Technician responded on 0…" at bounding box center [750, 449] width 350 height 138
drag, startPoint x: 728, startPoint y: 458, endPoint x: 812, endPoint y: 468, distance: 83.8
click at [811, 467] on textarea "Brand: Manitowoc / Model: QY0274A / Serial: 110546817 Technician responded on 0…" at bounding box center [750, 449] width 350 height 138
click at [813, 469] on textarea "Brand: Manitowoc / Model: QY0274A / Serial: 110546817 Technician responded on 0…" at bounding box center [750, 449] width 350 height 138
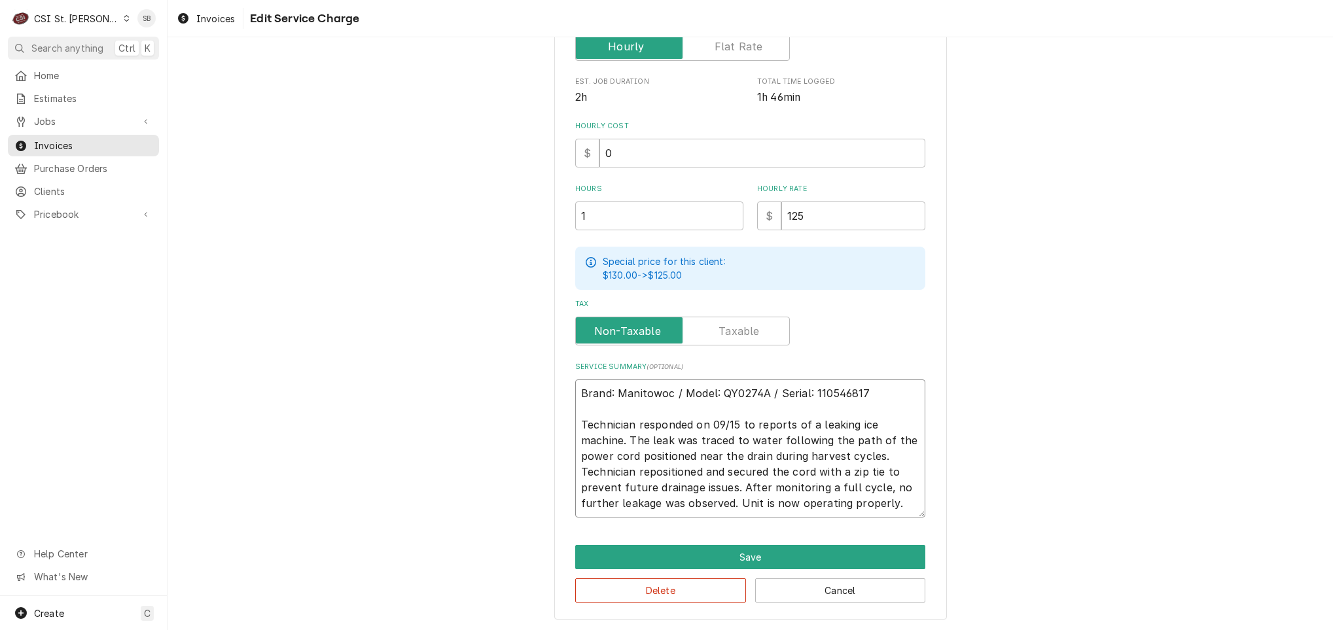
drag, startPoint x: 643, startPoint y: 458, endPoint x: 619, endPoint y: 486, distance: 36.2
click at [628, 482] on textarea "Brand: Manitowoc / Model: QY0274A / Serial: 110546817 Technician responded on 0…" at bounding box center [750, 449] width 350 height 138
click at [615, 490] on textarea "Brand: Manitowoc / Model: QY0274A / Serial: 110546817 Technician responded on 0…" at bounding box center [750, 449] width 350 height 138
click at [697, 487] on textarea "Brand: Manitowoc / Model: QY0274A / Serial: 110546817 Technician responded on 0…" at bounding box center [750, 449] width 350 height 138
click at [776, 554] on button "Save" at bounding box center [750, 557] width 350 height 24
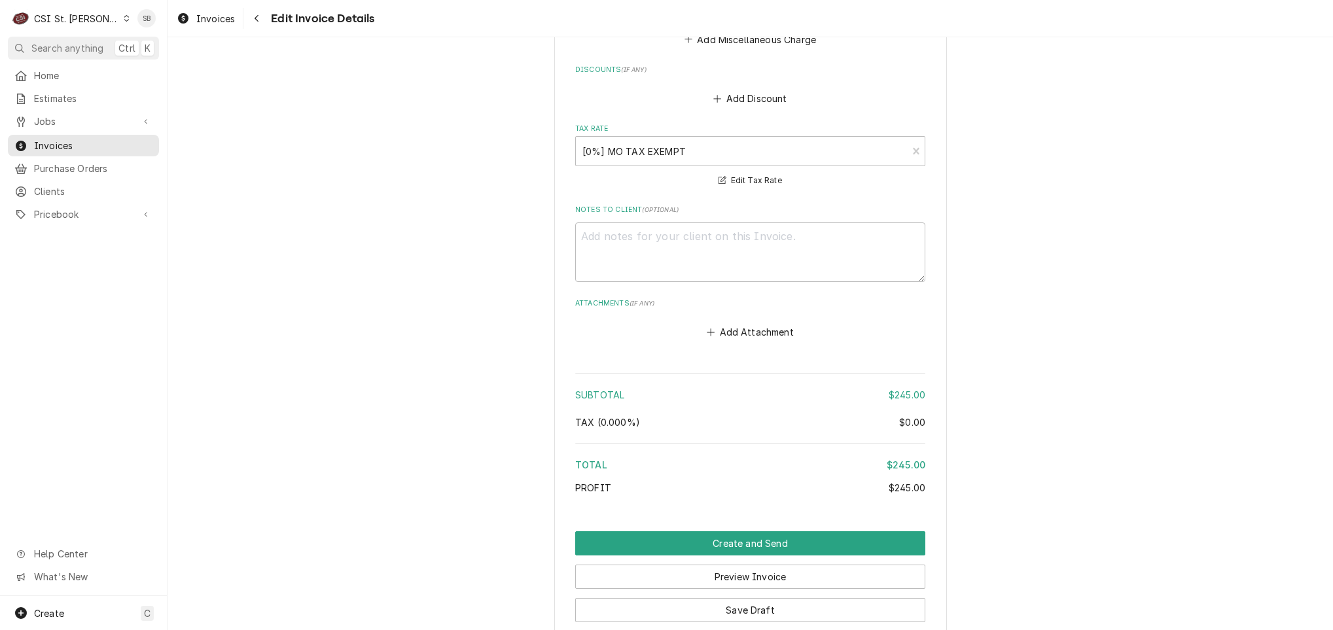
scroll to position [2004, 0]
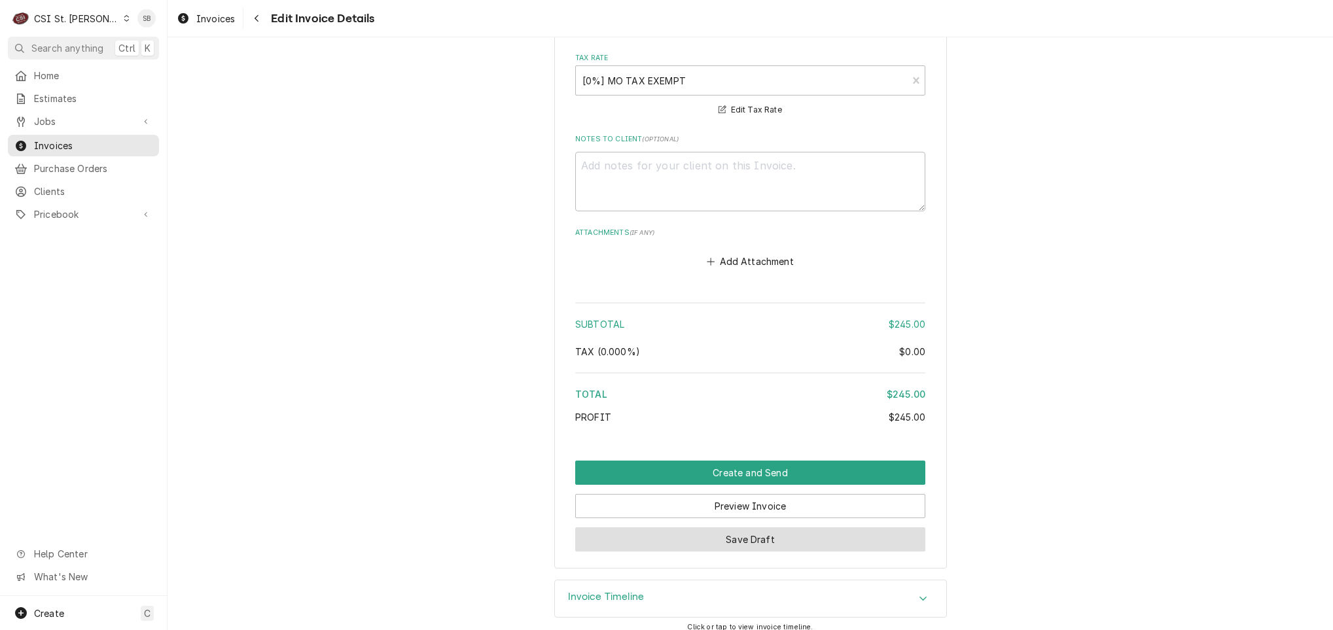
click at [801, 538] on button "Save Draft" at bounding box center [750, 540] width 350 height 24
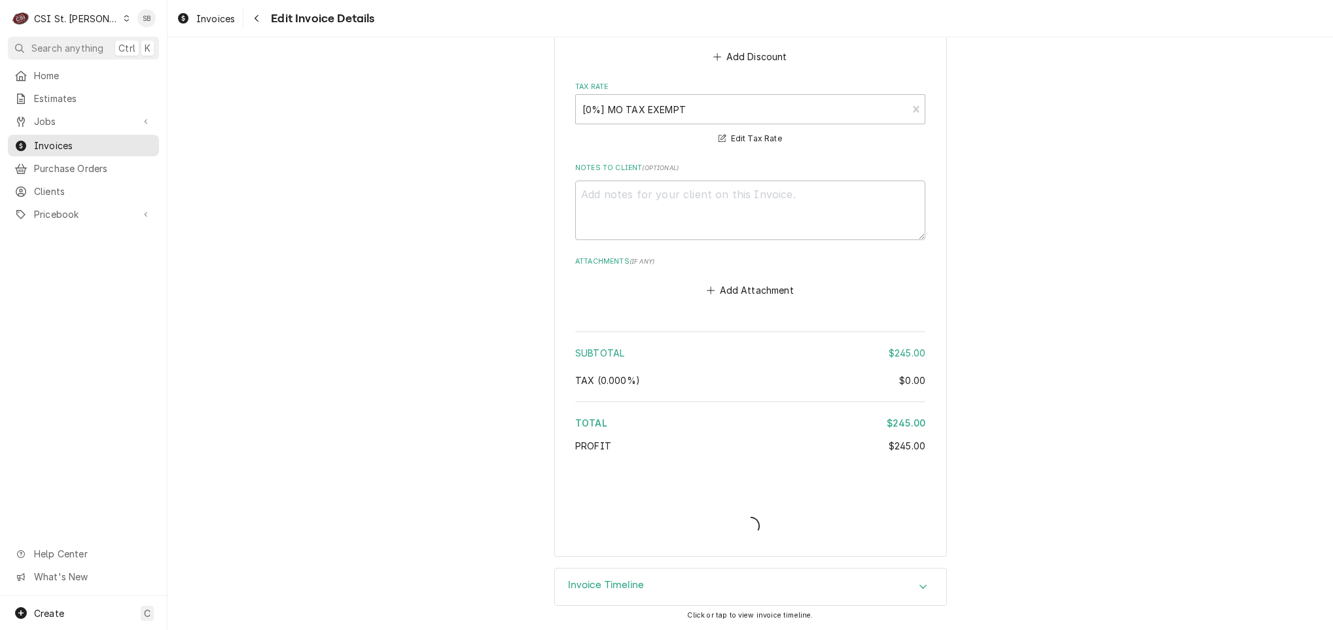
scroll to position [1962, 0]
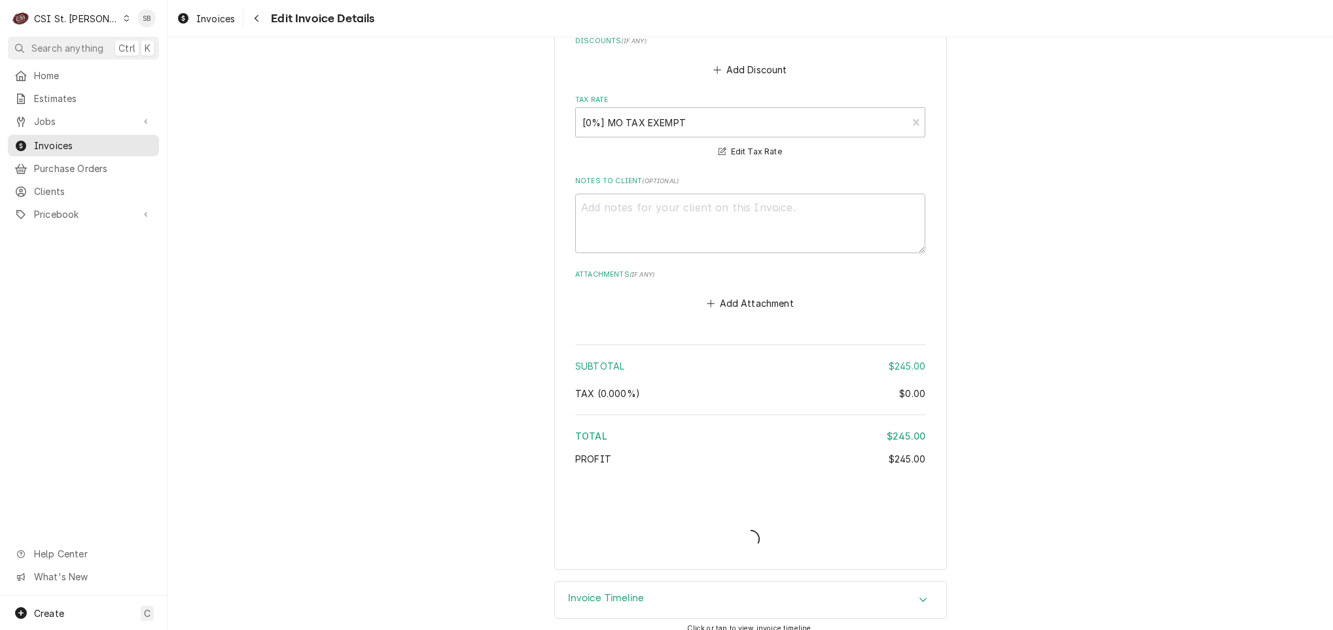
type textarea "x"
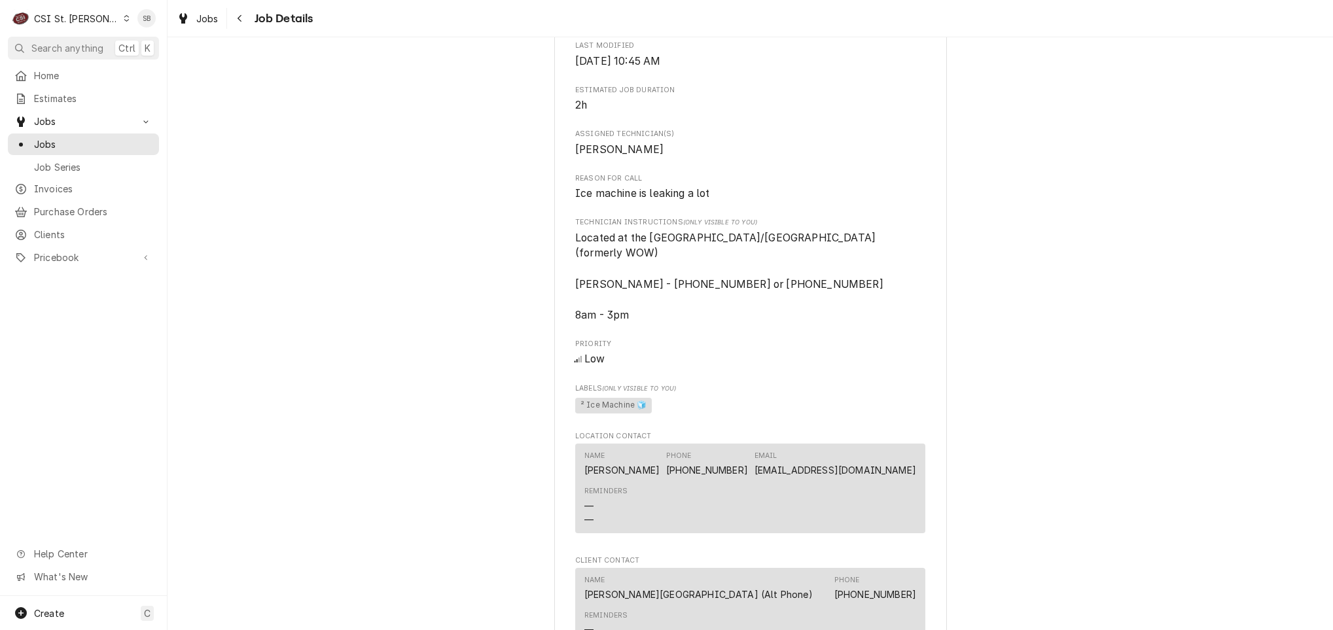
scroll to position [589, 0]
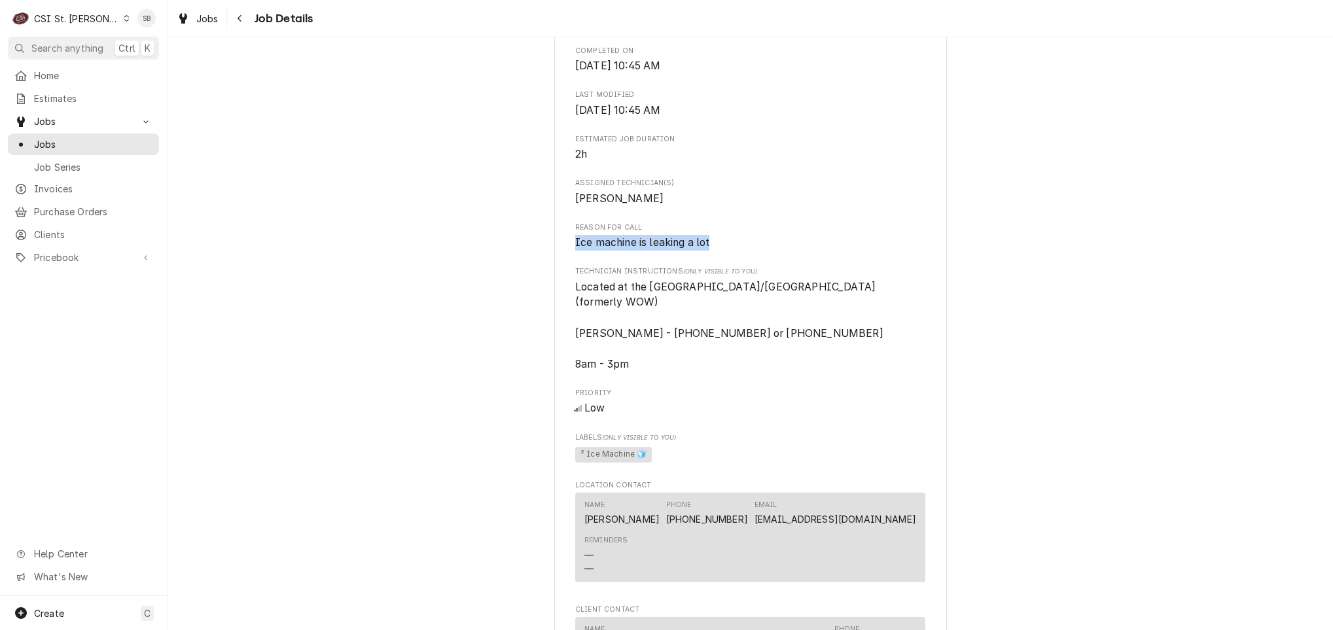
drag, startPoint x: 589, startPoint y: 222, endPoint x: 501, endPoint y: 222, distance: 88.4
click at [501, 222] on div "Completed and Uninvoiced [PERSON_NAME]-American Dining Creations [PERSON_NAME][…" at bounding box center [751, 339] width 1166 height 1755
copy span "Ice machine is leaking a lot"
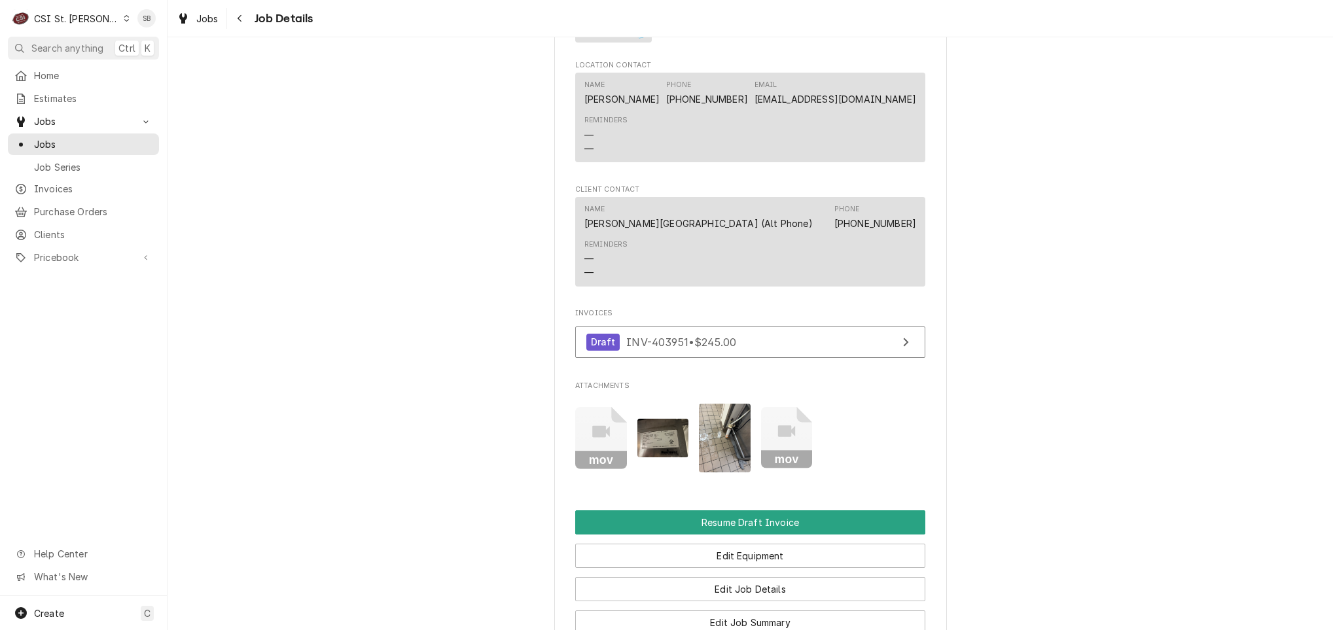
scroll to position [1388, 0]
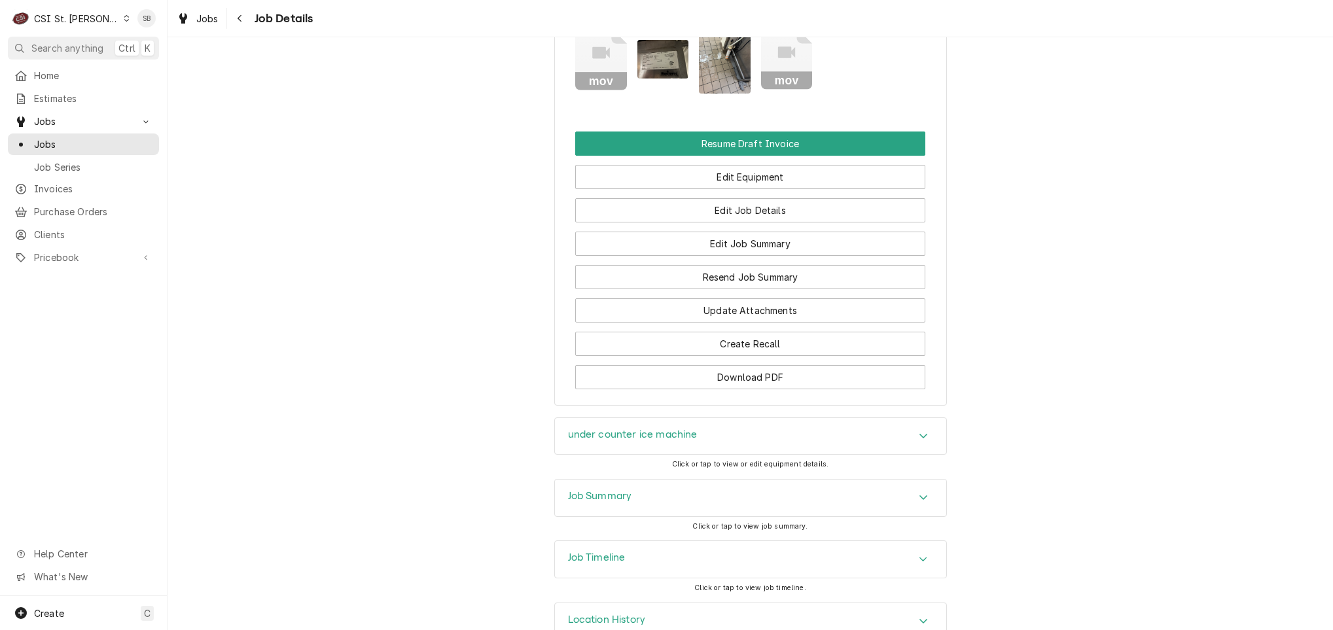
click at [670, 480] on div "Job Summary" at bounding box center [750, 498] width 391 height 37
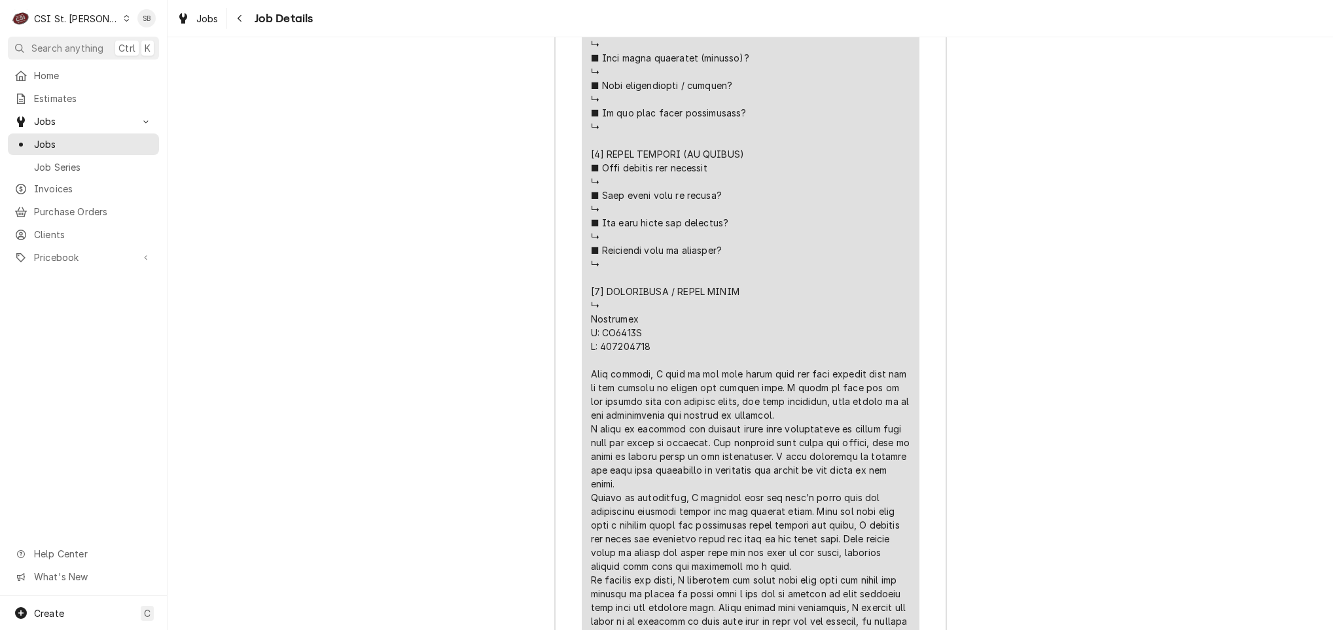
scroll to position [2896, 0]
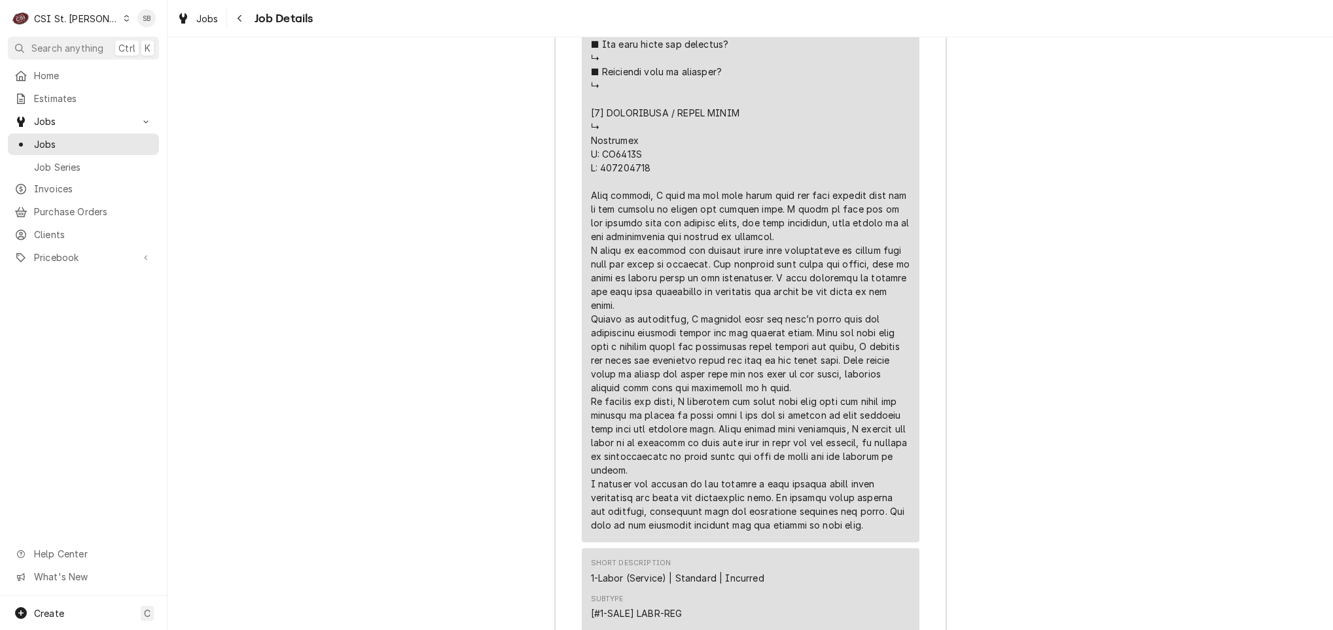
drag, startPoint x: 695, startPoint y: 279, endPoint x: 751, endPoint y: 360, distance: 97.9
drag, startPoint x: 751, startPoint y: 360, endPoint x: 752, endPoint y: 389, distance: 29.5
drag, startPoint x: 675, startPoint y: 327, endPoint x: 748, endPoint y: 369, distance: 84.2
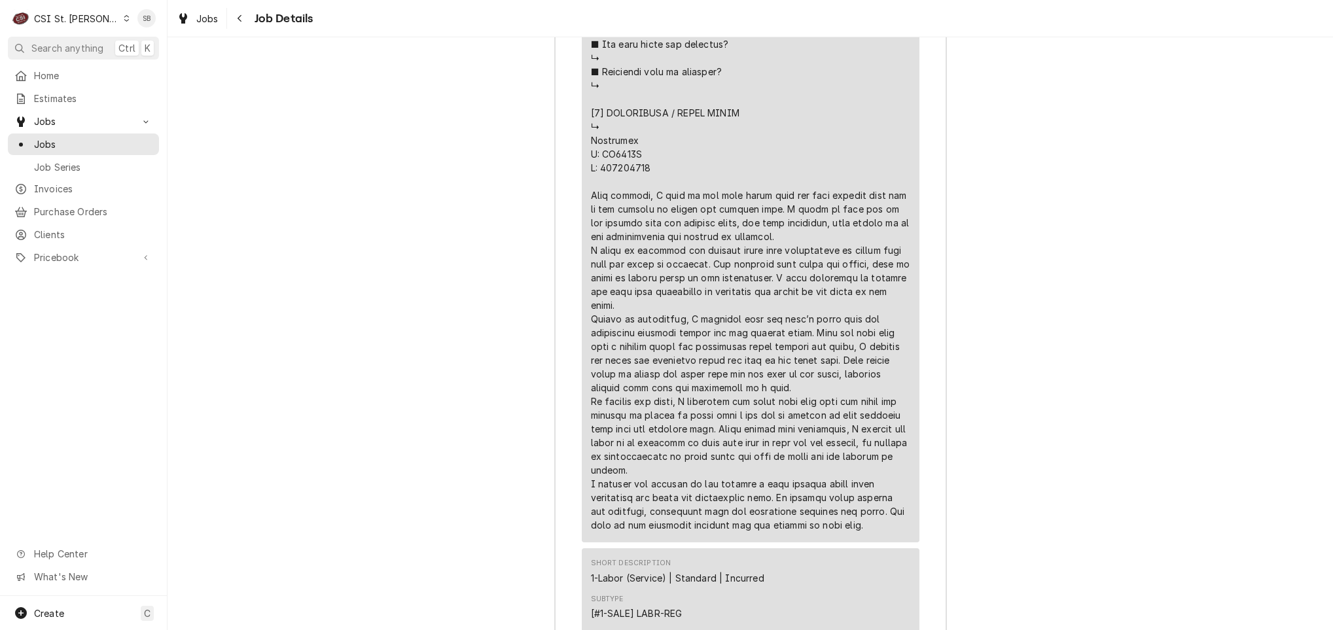
drag, startPoint x: 670, startPoint y: 372, endPoint x: 842, endPoint y: 397, distance: 174.6
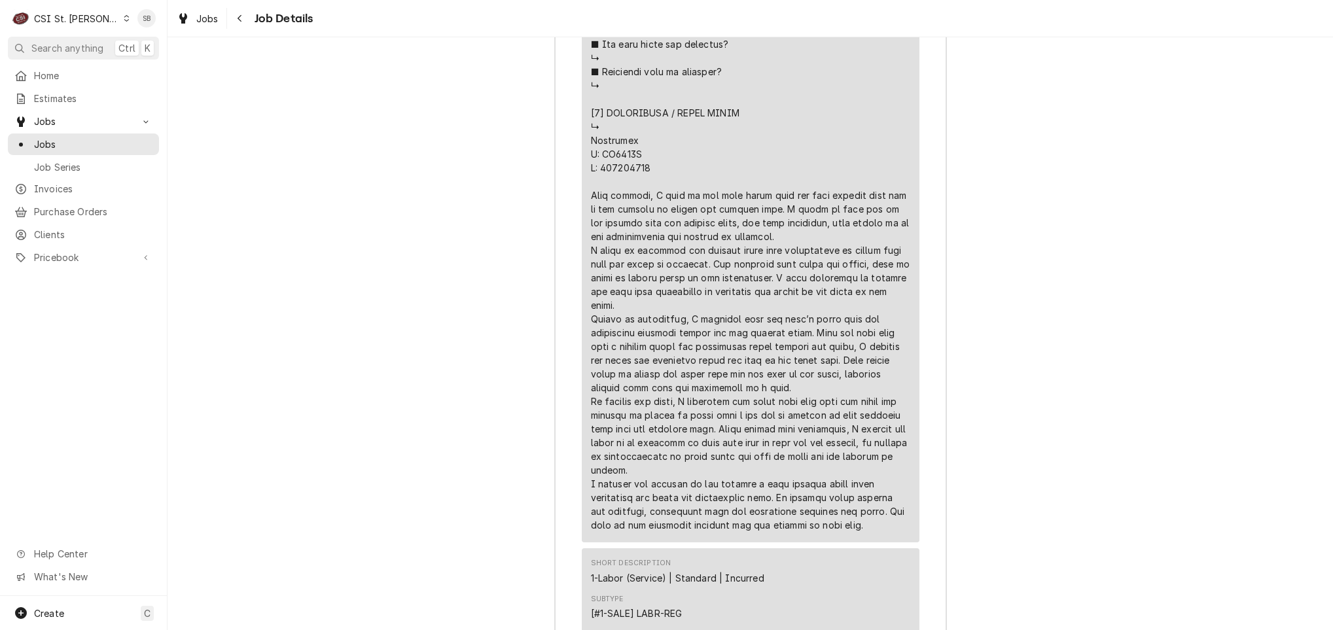
drag, startPoint x: 842, startPoint y: 397, endPoint x: 772, endPoint y: 440, distance: 82.8
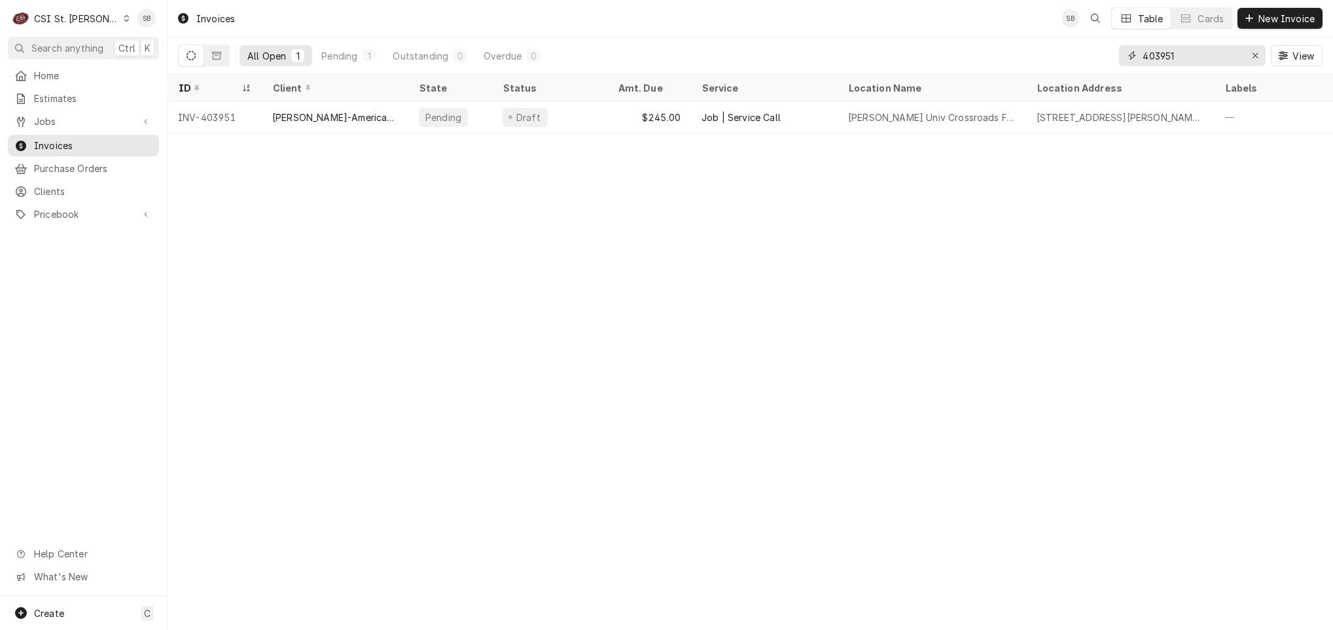
drag, startPoint x: 1170, startPoint y: 53, endPoint x: 1196, endPoint y: 55, distance: 25.6
click at [1196, 55] on input "403951" at bounding box center [1192, 55] width 98 height 21
type input "403953"
